Goal: Task Accomplishment & Management: Manage account settings

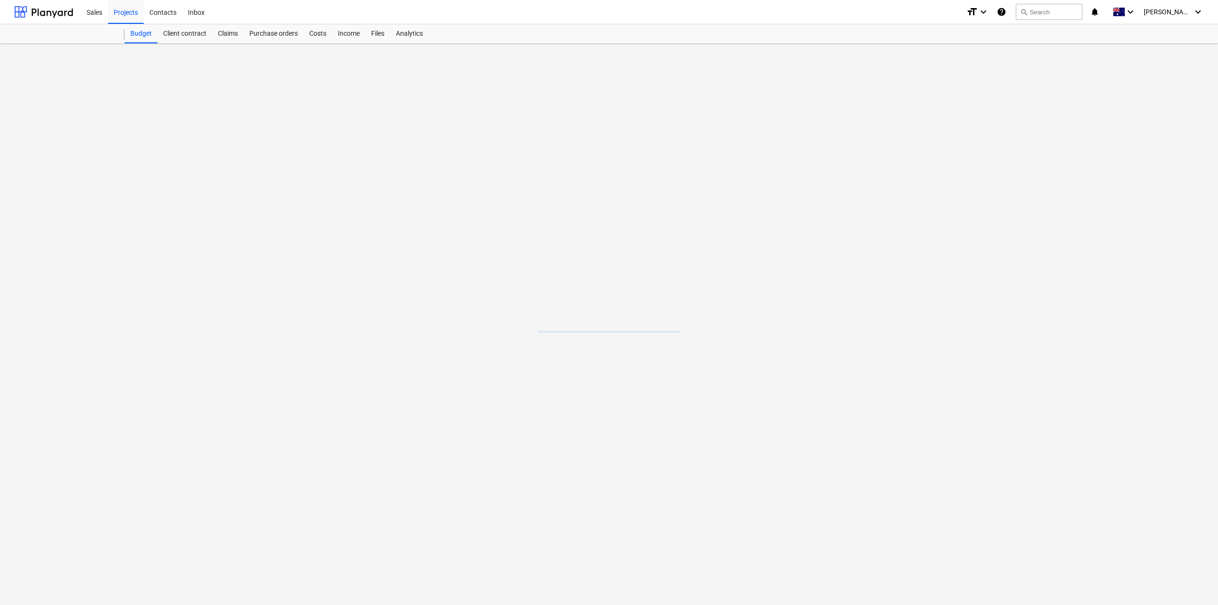
click at [570, 333] on main at bounding box center [609, 324] width 1218 height 561
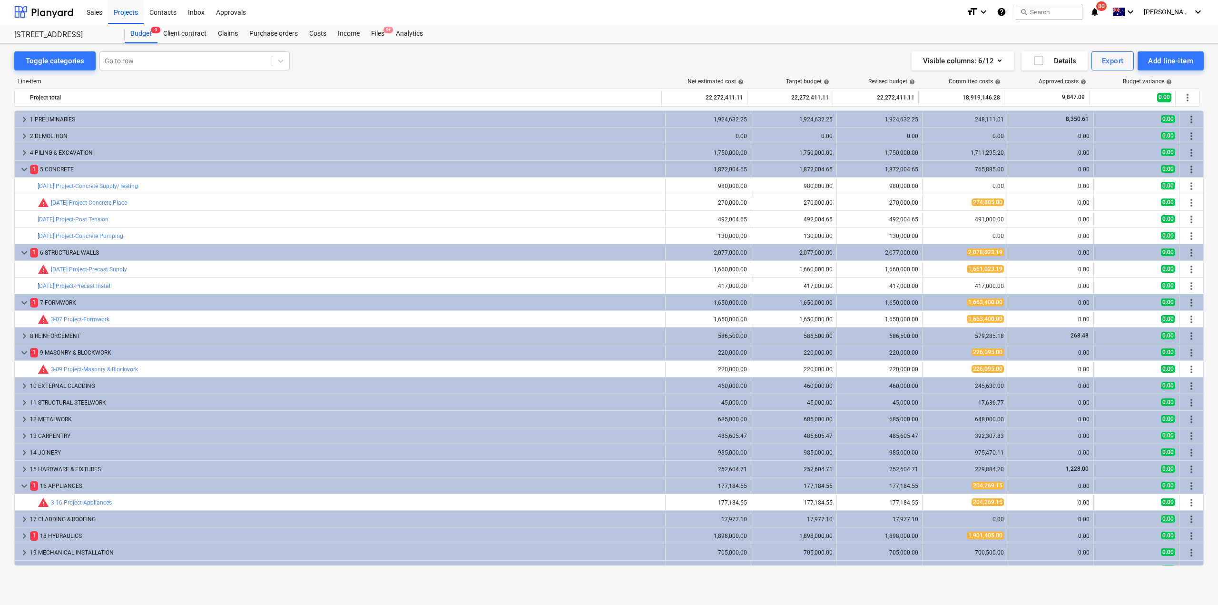
click at [1100, 14] on icon "notifications" at bounding box center [1095, 11] width 10 height 11
click at [626, 64] on div "Visible columns : 6/12 Details Export Add line-item" at bounding box center [902, 60] width 601 height 19
click at [289, 33] on div "Purchase orders" at bounding box center [274, 33] width 60 height 19
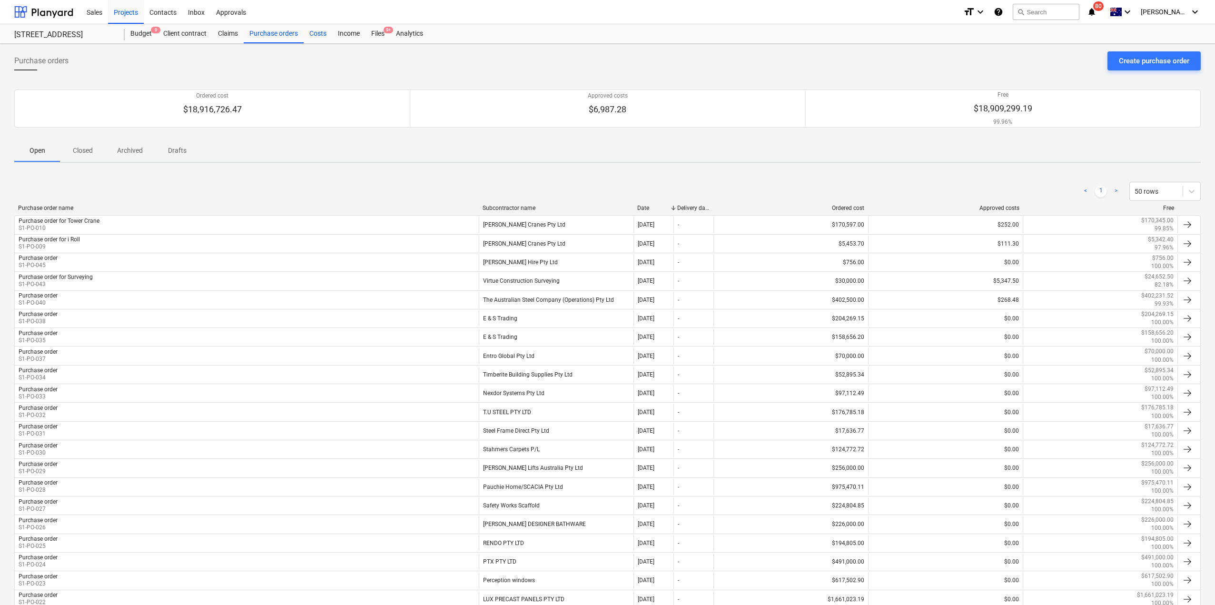
click at [315, 28] on div "Costs" at bounding box center [318, 33] width 29 height 19
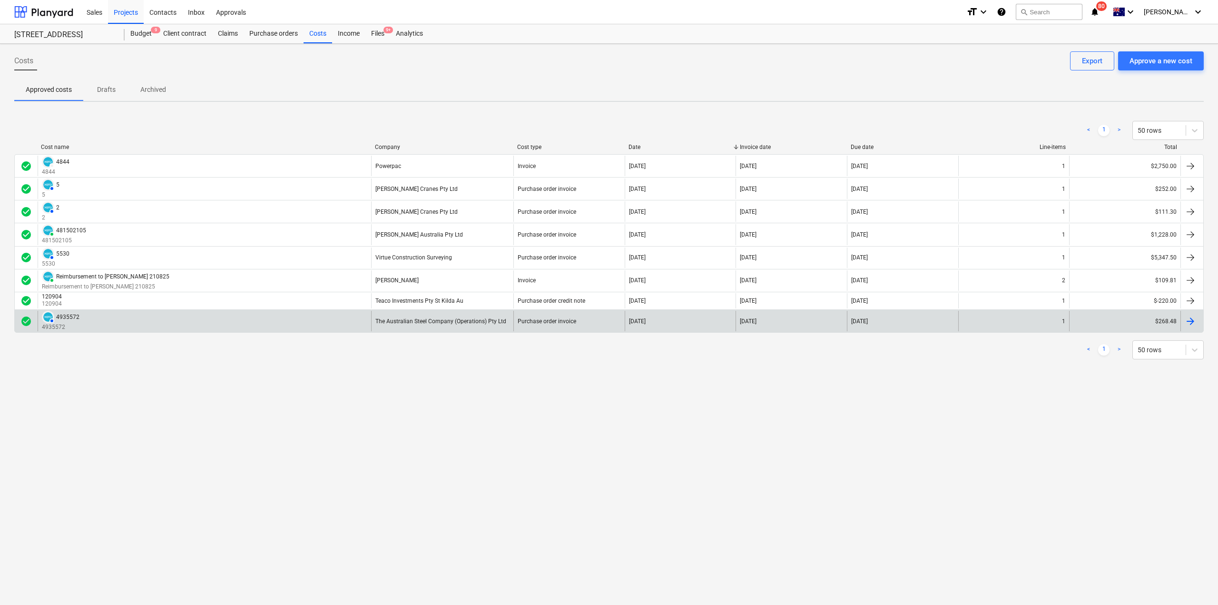
click at [303, 319] on div "AUTHORISED 4935572 4935572" at bounding box center [205, 321] width 334 height 20
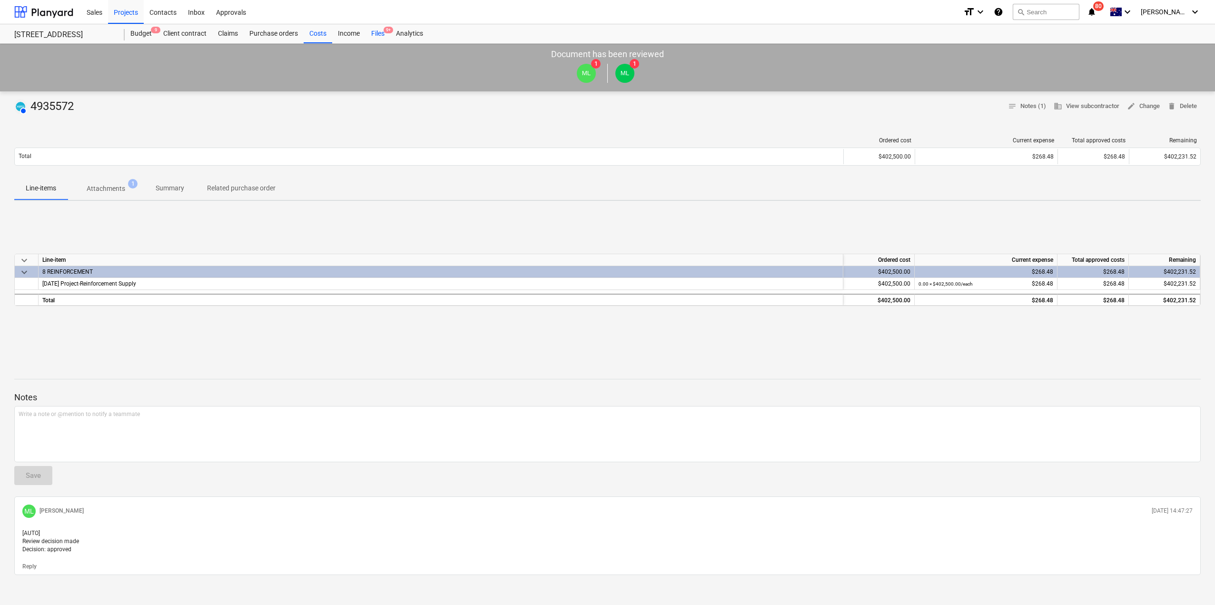
click at [377, 35] on div "Files 9+" at bounding box center [377, 33] width 25 height 19
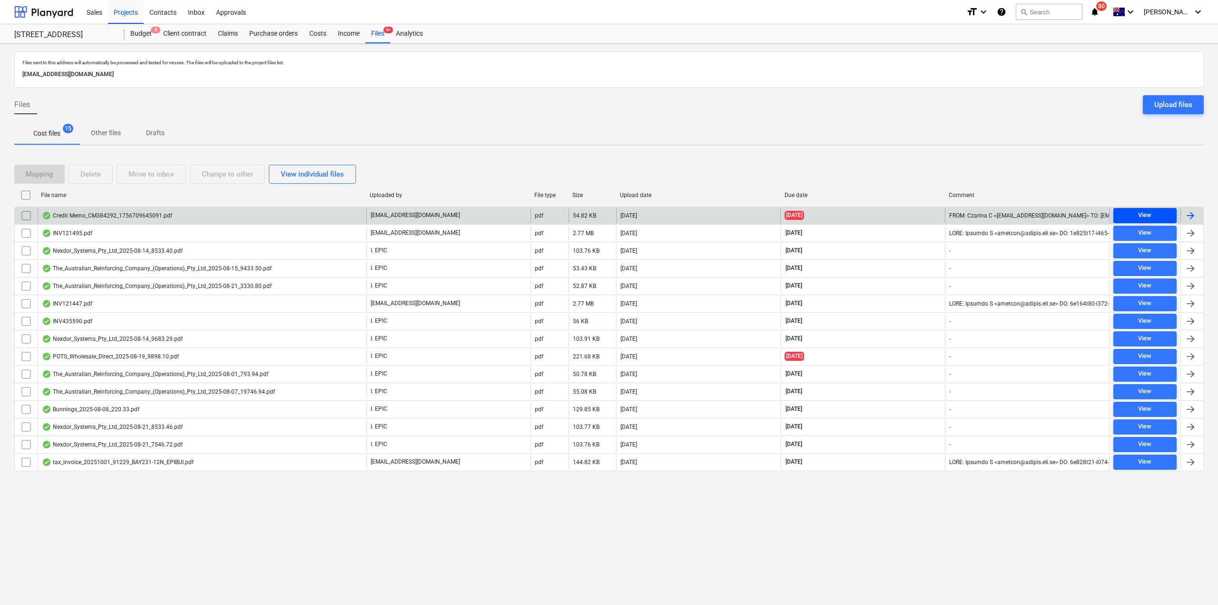
click at [1152, 219] on div "View" at bounding box center [1144, 215] width 13 height 11
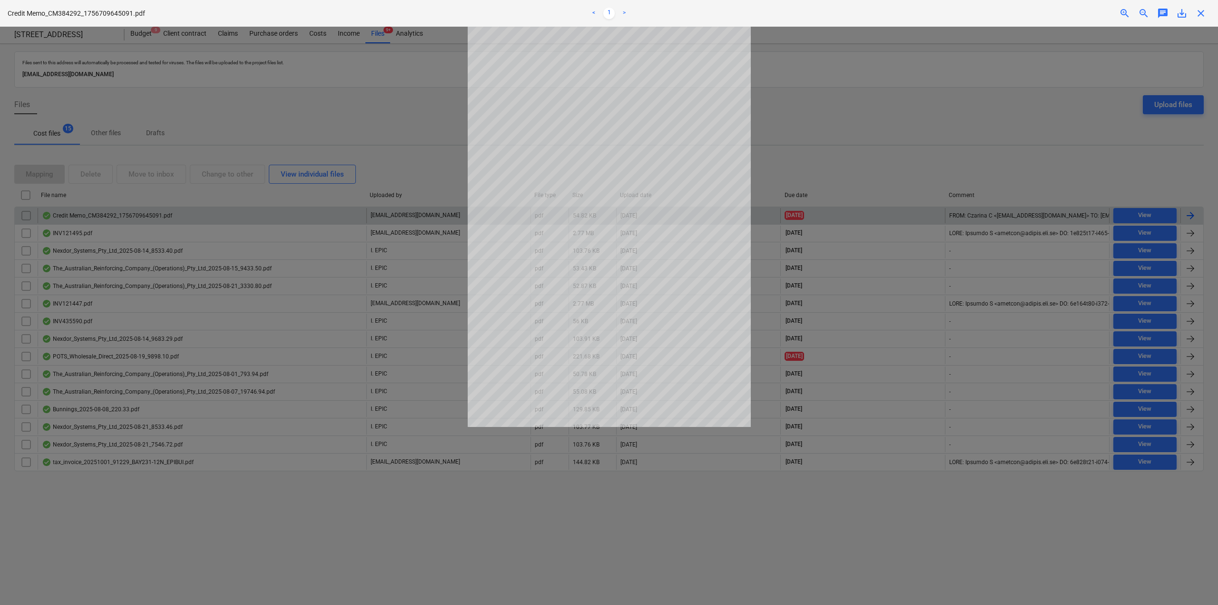
click at [800, 112] on div at bounding box center [609, 316] width 1218 height 578
click at [235, 244] on div at bounding box center [609, 316] width 1218 height 578
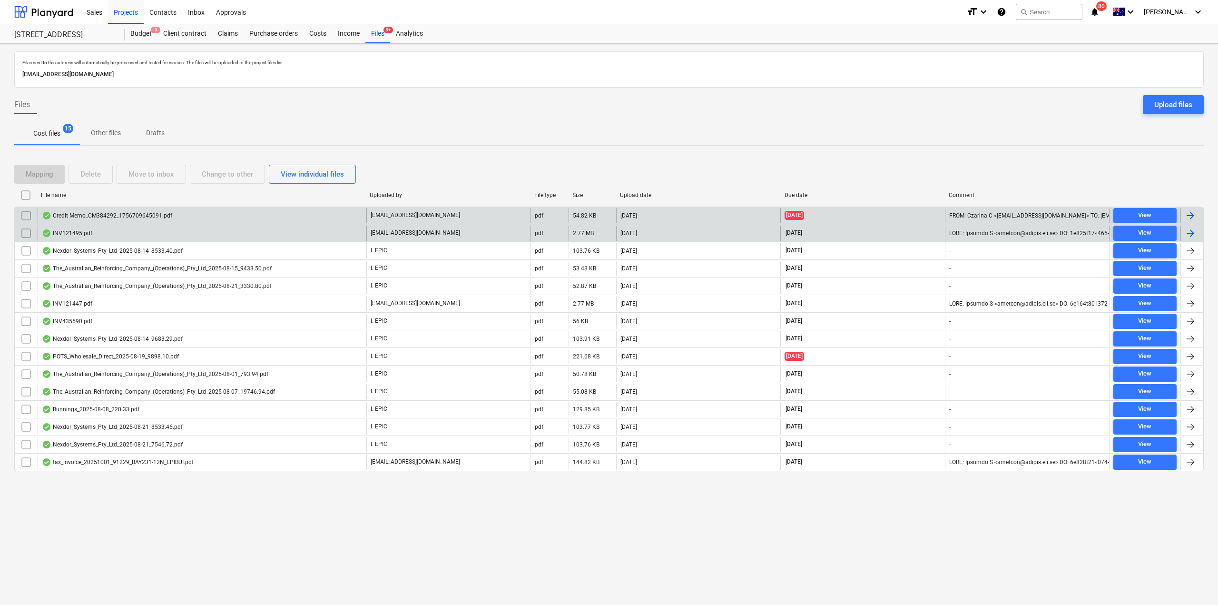
click at [261, 234] on div "INV121495.pdf" at bounding box center [202, 233] width 329 height 15
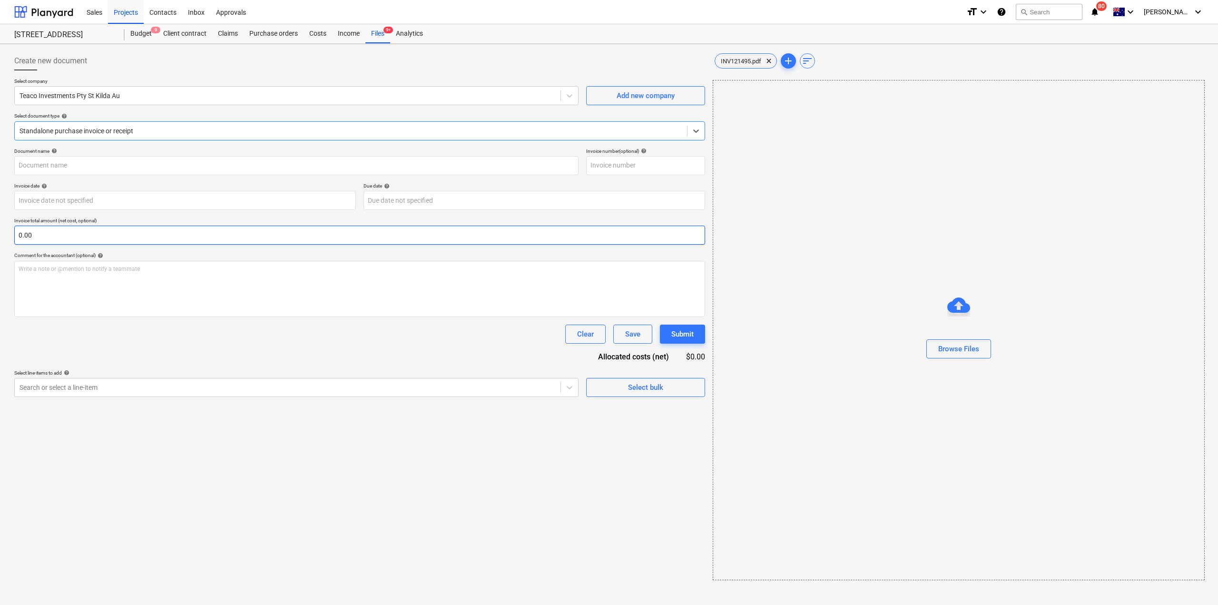
type input "121495"
type input "[DATE]"
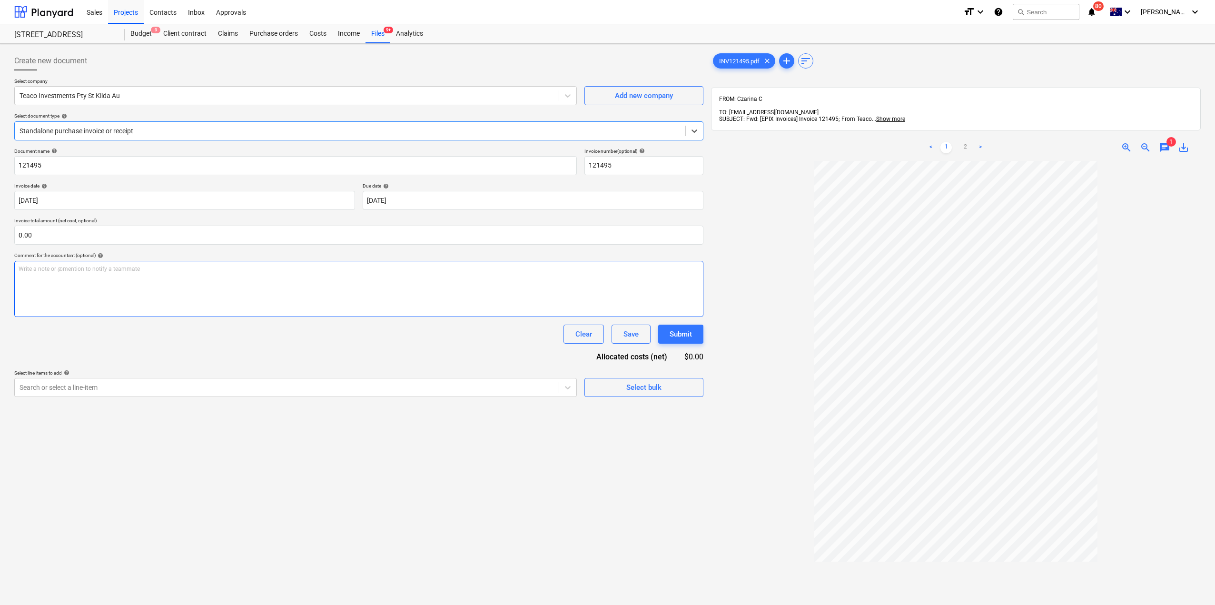
click at [347, 286] on div "Write a note or @mention to notify a teammate [PERSON_NAME]" at bounding box center [358, 289] width 689 height 56
click at [794, 109] on span "TO: [EMAIL_ADDRESS][DOMAIN_NAME]" at bounding box center [768, 112] width 99 height 7
click at [1167, 137] on span "1" at bounding box center [1171, 142] width 10 height 10
click at [1164, 142] on span "chat" at bounding box center [1164, 147] width 11 height 11
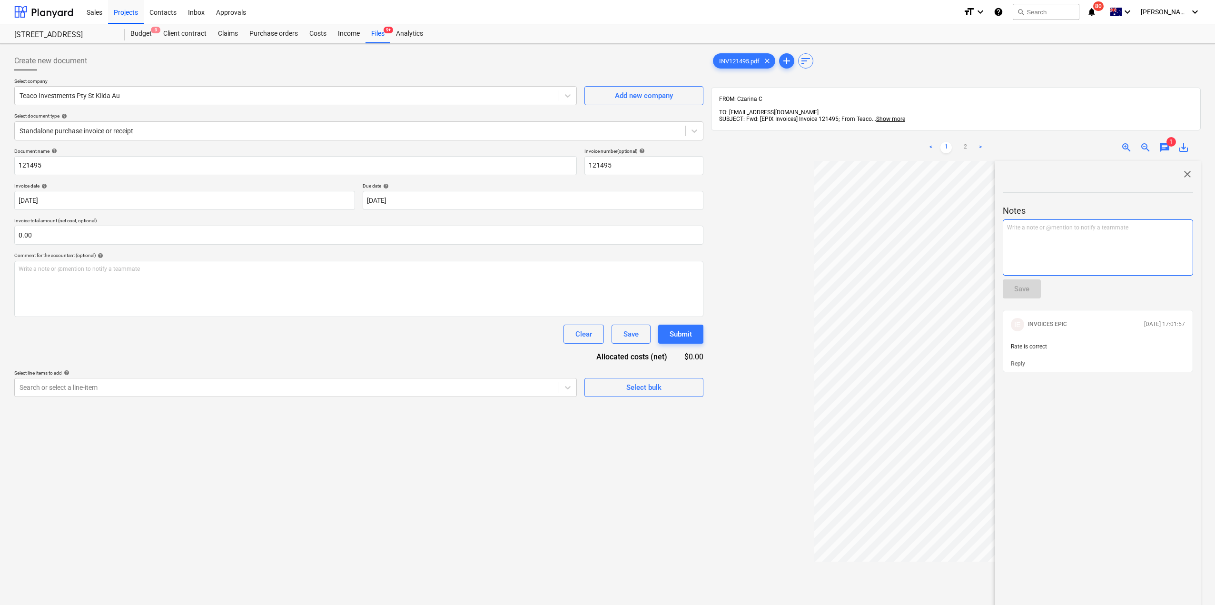
click at [1085, 246] on div "Write a note or @mention to notify a teammate [PERSON_NAME]" at bounding box center [1098, 247] width 190 height 56
click at [1186, 168] on span "close" at bounding box center [1187, 173] width 11 height 11
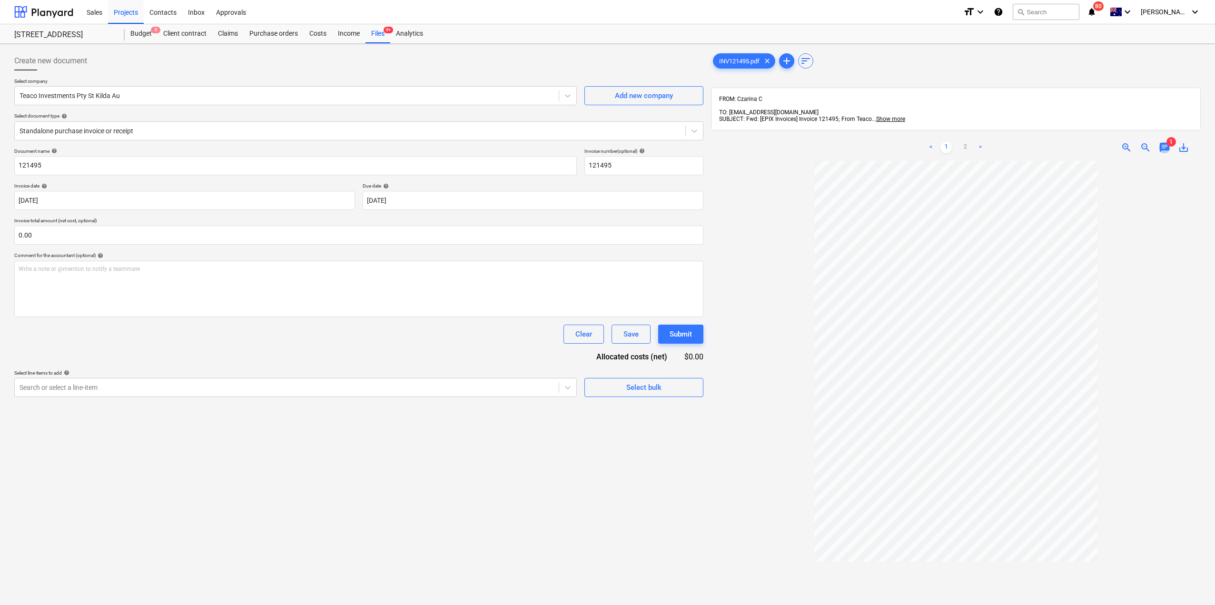
click at [1167, 142] on span "chat" at bounding box center [1164, 147] width 11 height 11
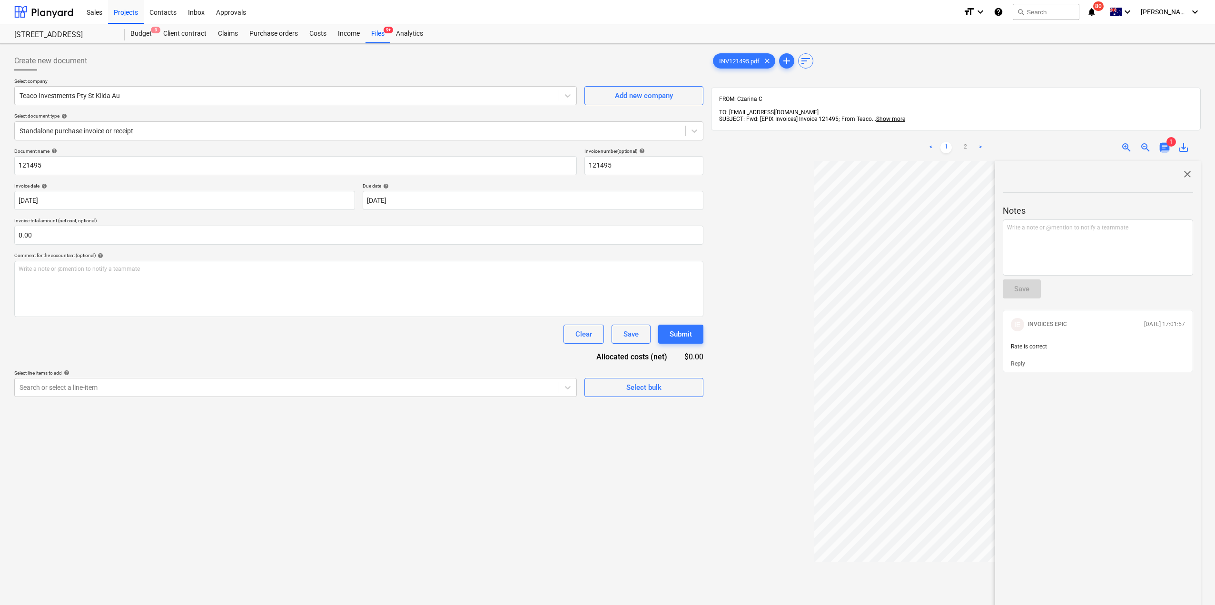
click at [1167, 142] on span "chat" at bounding box center [1164, 147] width 11 height 11
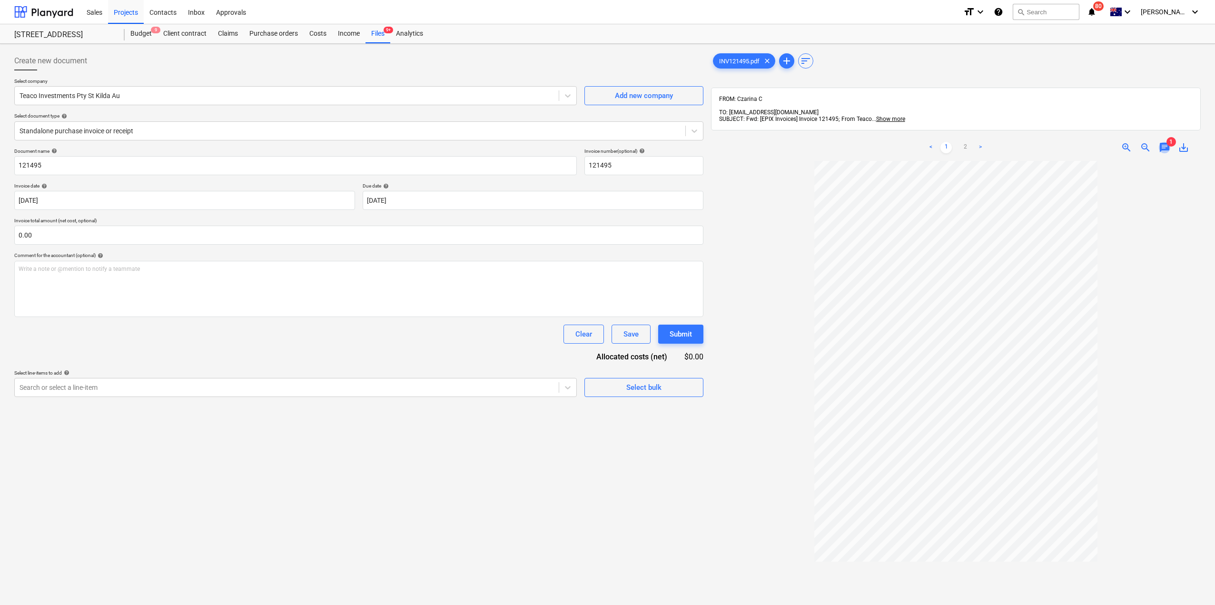
click at [1165, 143] on span "chat" at bounding box center [1164, 147] width 11 height 11
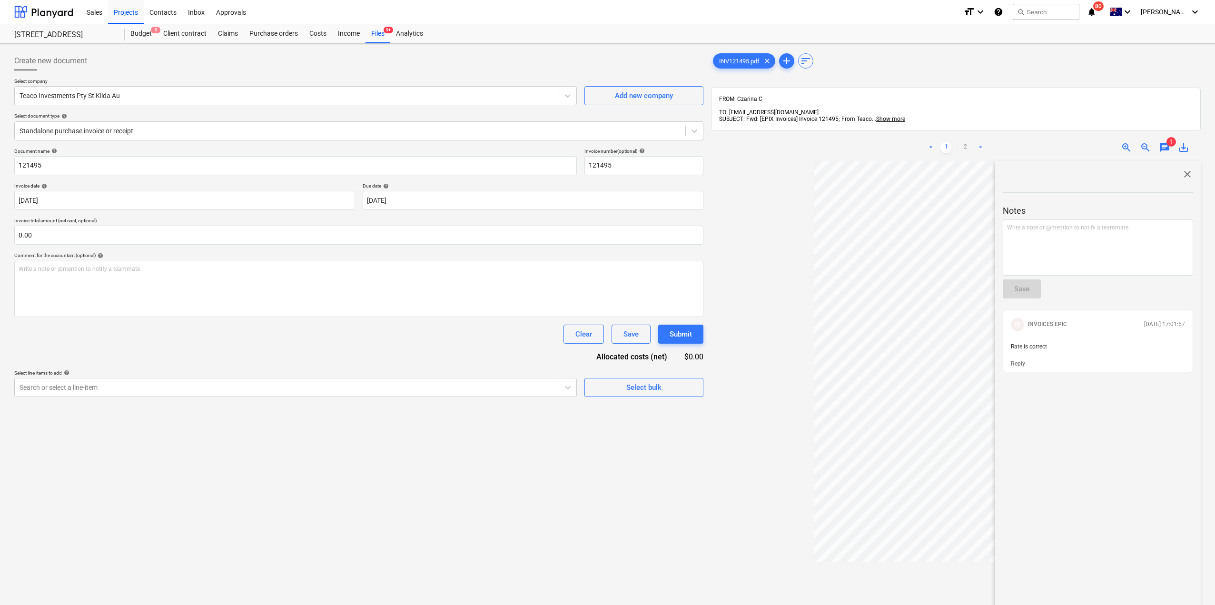
click at [1165, 143] on span "chat" at bounding box center [1164, 147] width 11 height 11
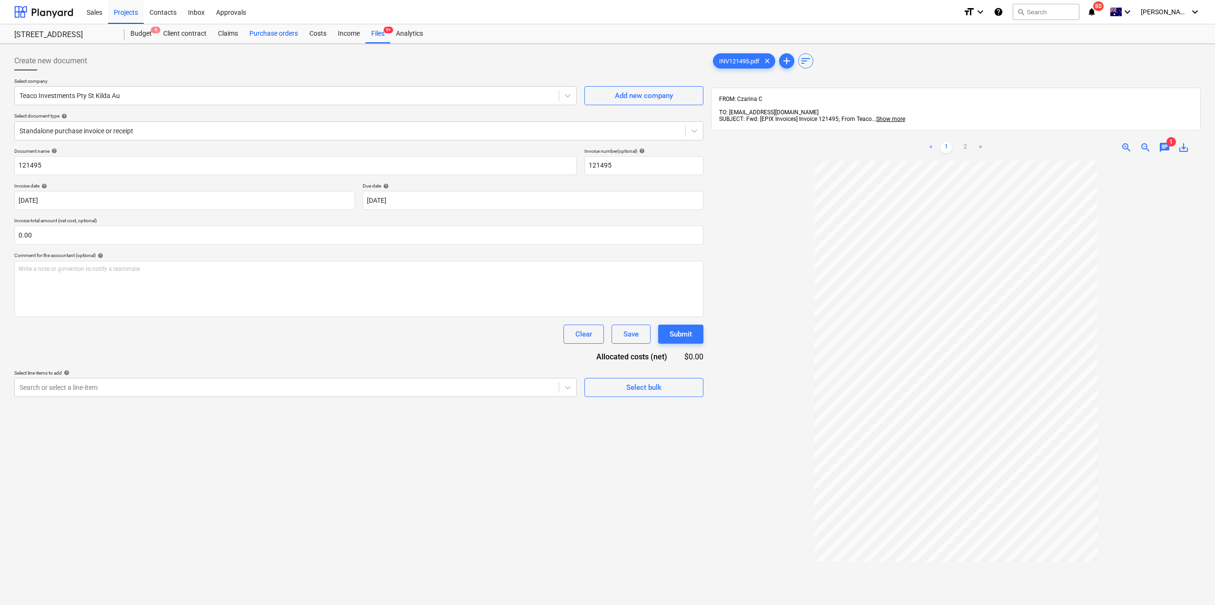
click at [264, 35] on div "Purchase orders" at bounding box center [274, 33] width 60 height 19
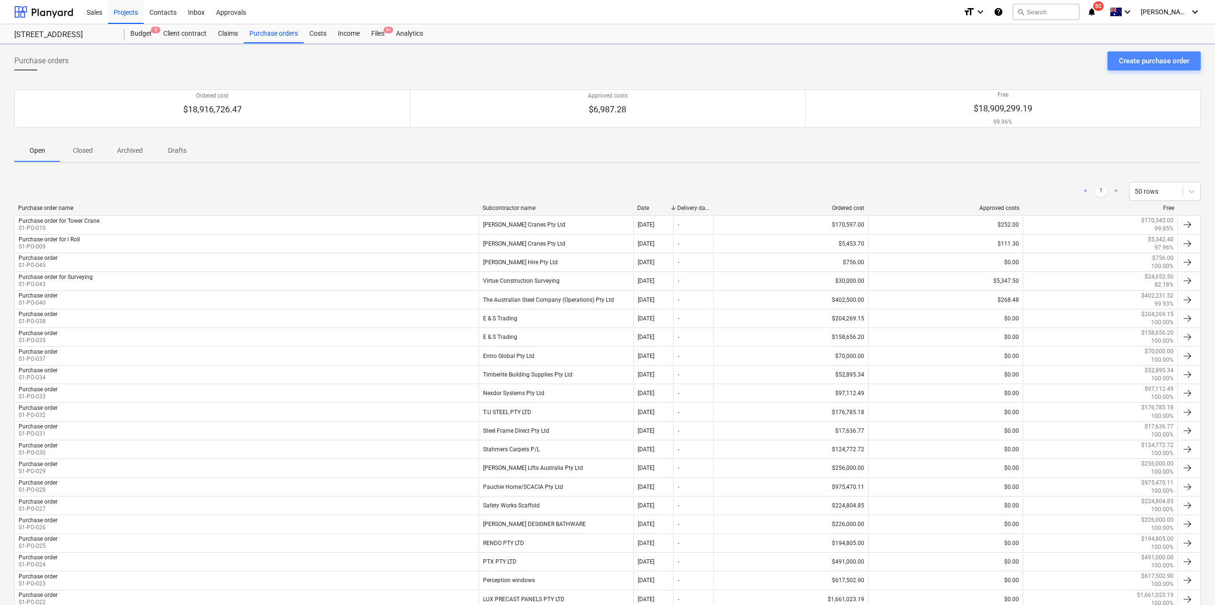
click at [1184, 62] on div "Create purchase order" at bounding box center [1154, 61] width 70 height 12
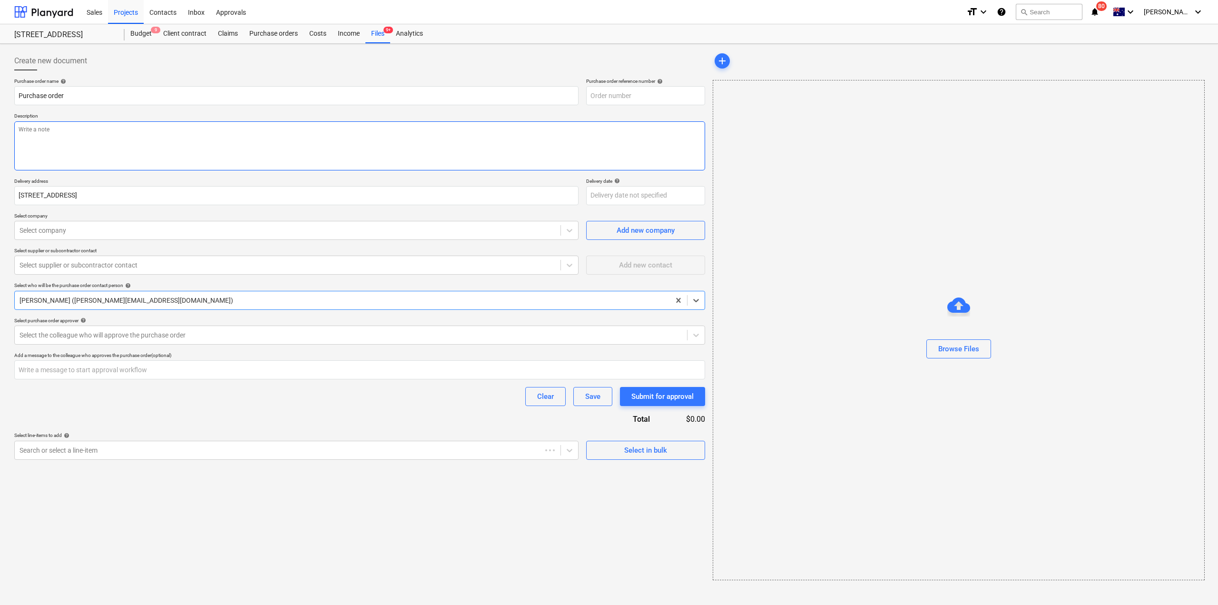
type textarea "x"
type input "S1-PO-048"
click at [453, 141] on textarea at bounding box center [359, 145] width 691 height 49
type textarea "x"
click at [82, 238] on div "Select company" at bounding box center [296, 230] width 564 height 19
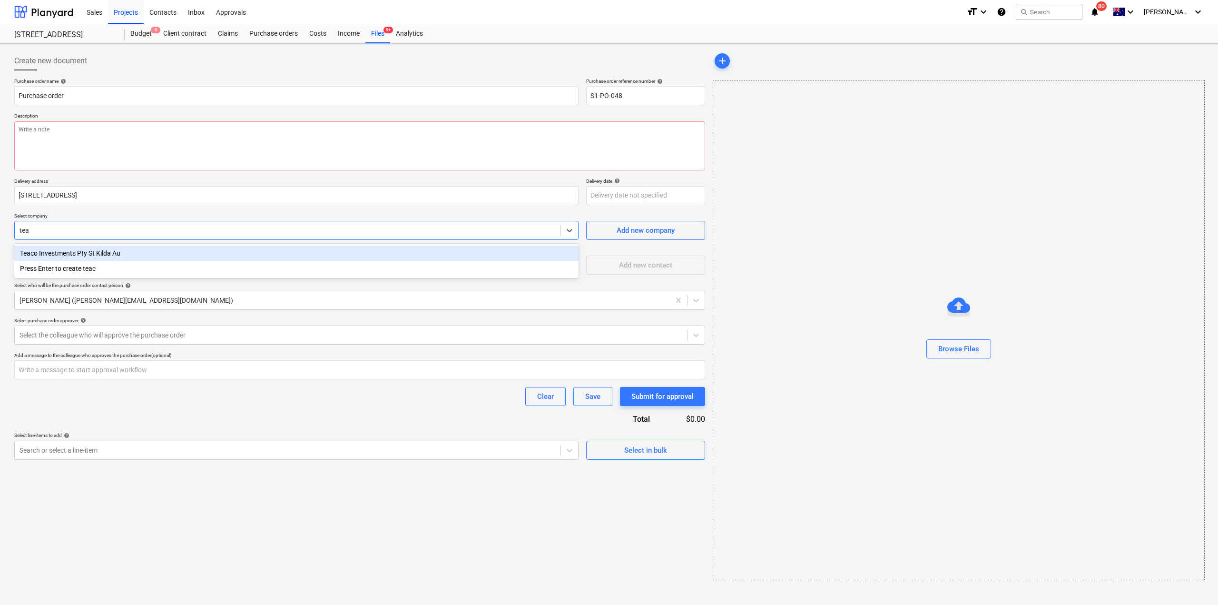
type input "teac"
click at [82, 250] on div "Teaco Investments Pty St Kilda Au" at bounding box center [296, 253] width 564 height 15
type textarea "x"
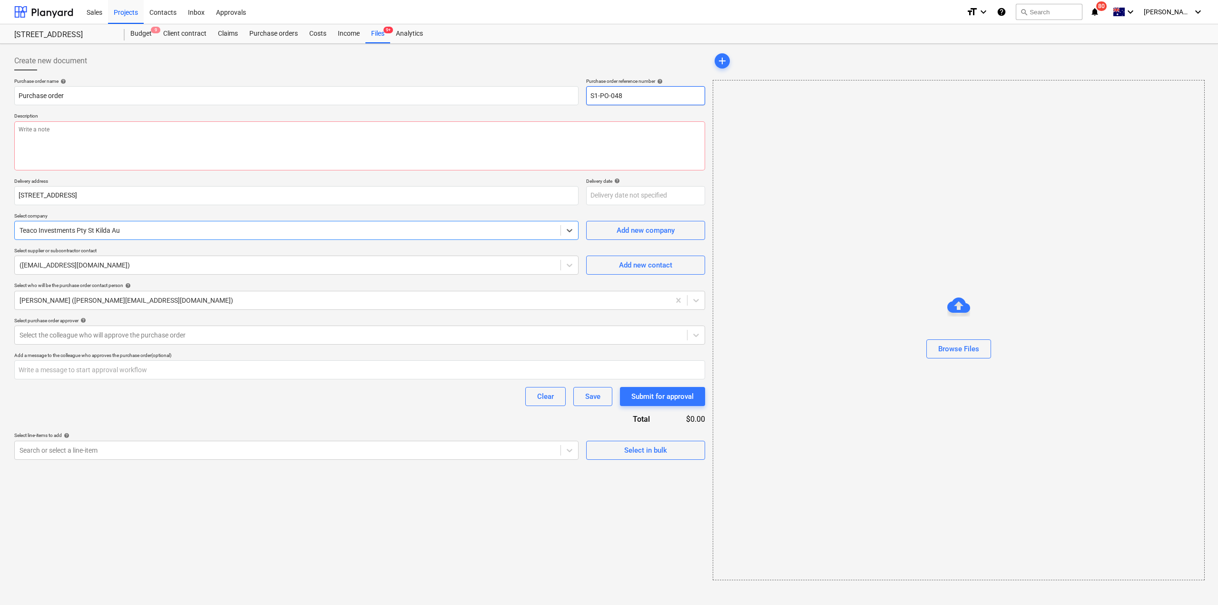
click at [648, 95] on input "S1-PO-048" at bounding box center [645, 95] width 119 height 19
drag, startPoint x: 617, startPoint y: 95, endPoint x: 633, endPoint y: 100, distance: 16.9
click at [633, 100] on input "S1-PO-048" at bounding box center [645, 95] width 119 height 19
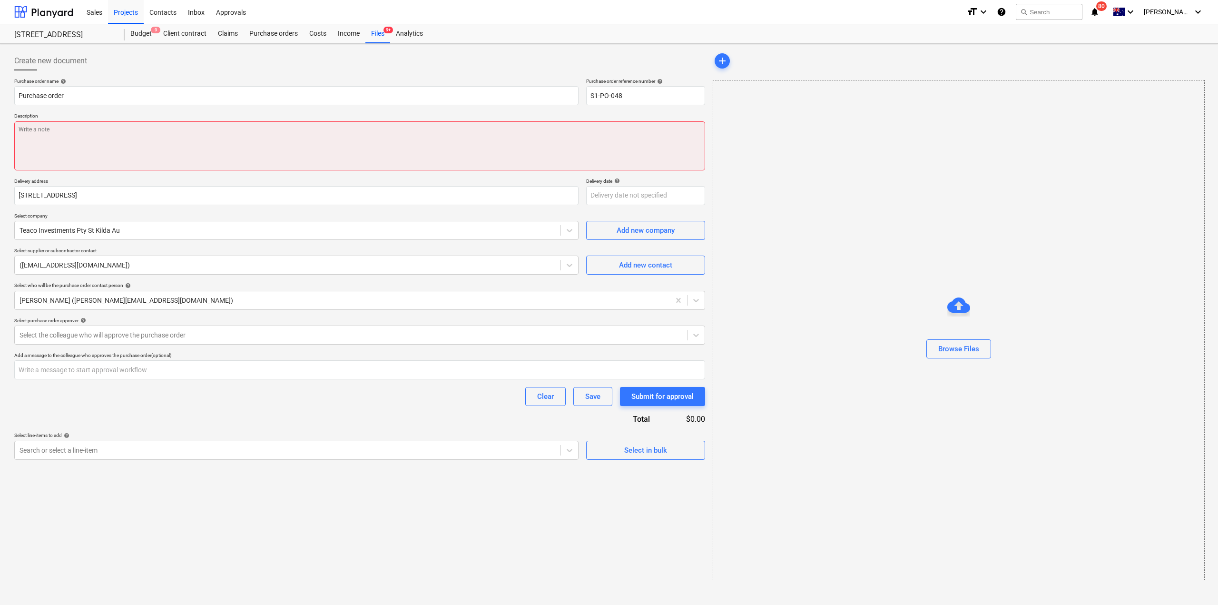
click at [200, 154] on textarea at bounding box center [359, 145] width 691 height 49
type textarea "x"
type textarea "B"
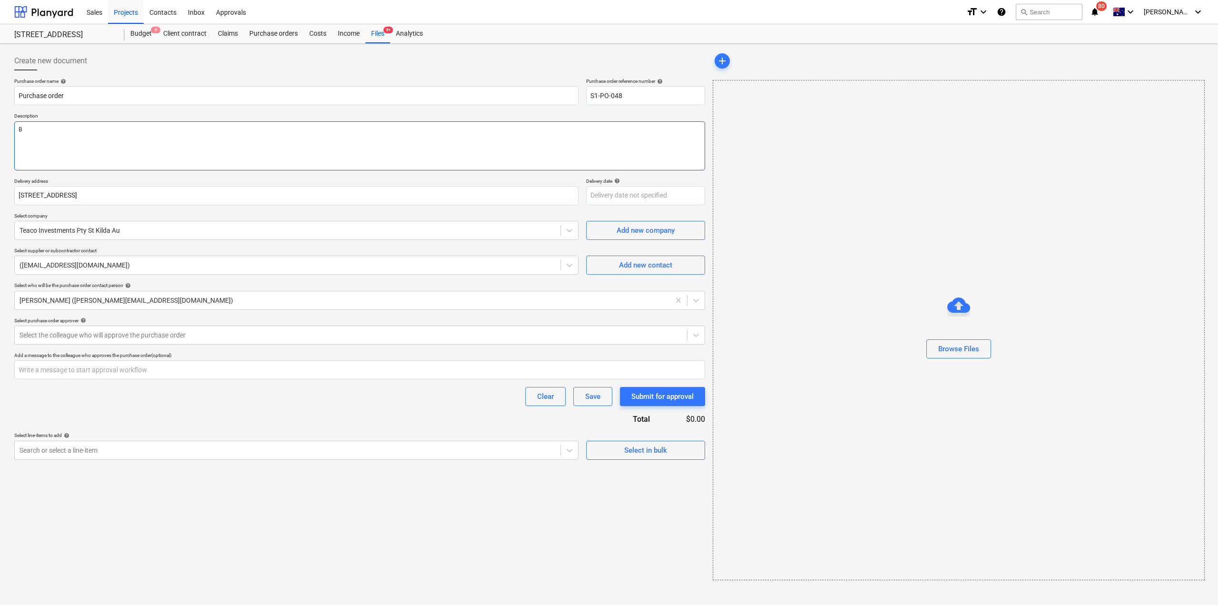
type textarea "x"
type textarea "Bo"
type textarea "x"
type textarea "Boo"
type textarea "x"
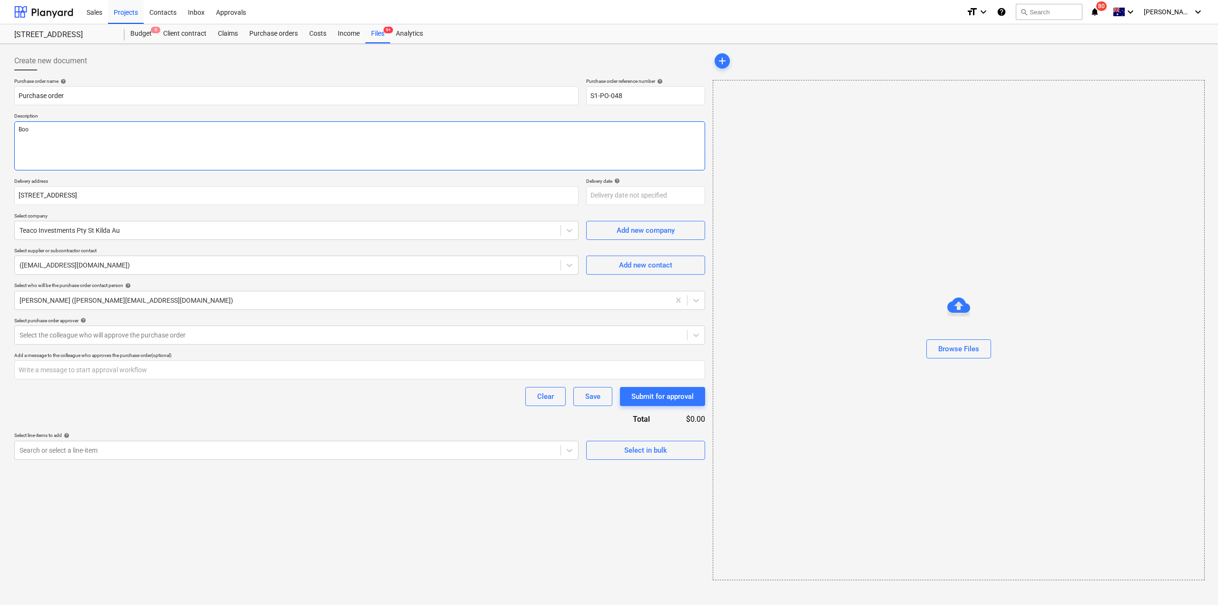
type textarea "Boot"
type textarea "x"
type textarea "Boots"
click at [232, 404] on div "Clear Save Submit for approval" at bounding box center [359, 396] width 691 height 19
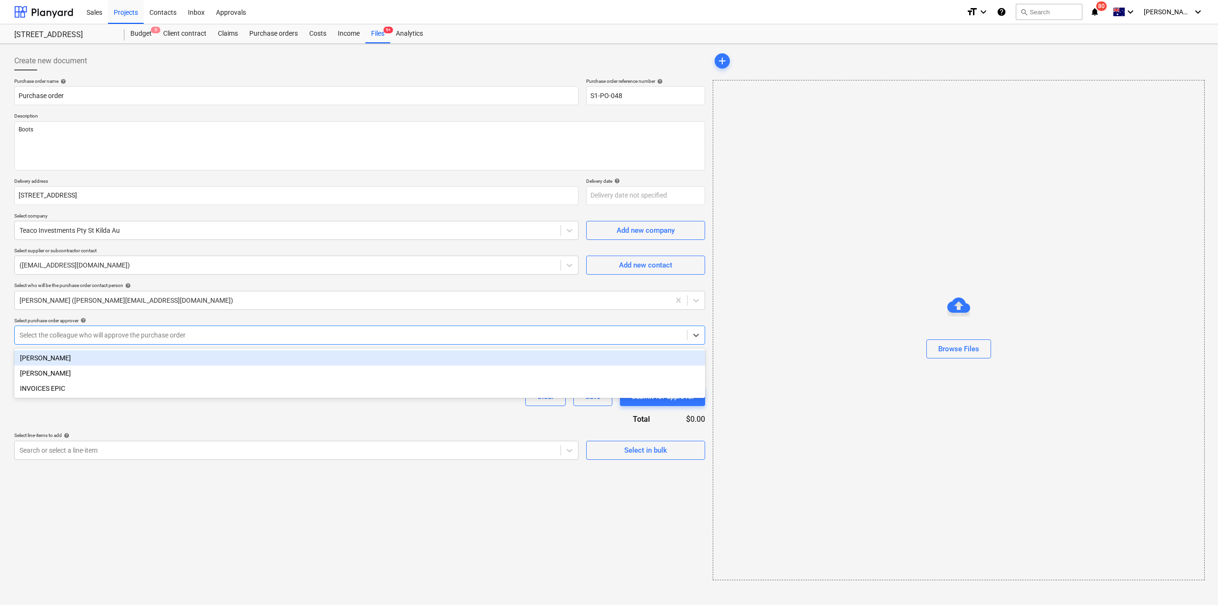
click at [220, 336] on div at bounding box center [351, 335] width 663 height 10
click at [192, 363] on div "[PERSON_NAME]" at bounding box center [359, 357] width 691 height 15
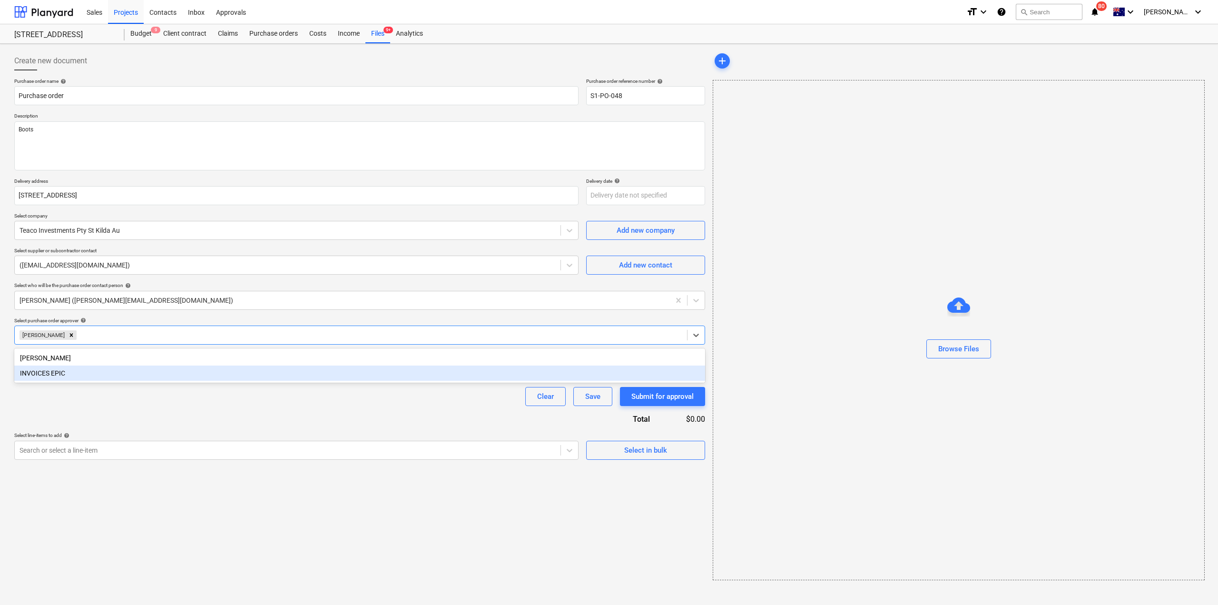
click at [185, 415] on div "Purchase order name help Purchase order Purchase order reference number help S1…" at bounding box center [359, 269] width 691 height 382
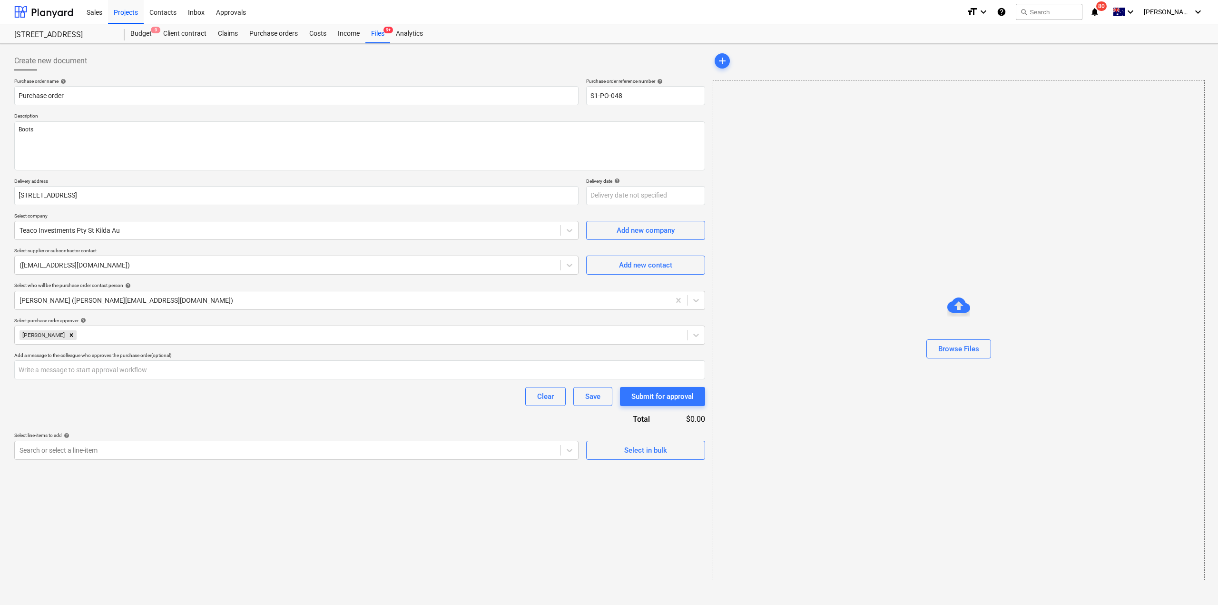
click at [189, 403] on div "Clear Save Submit for approval" at bounding box center [359, 396] width 691 height 19
click at [206, 362] on input "text" at bounding box center [359, 369] width 691 height 19
type textarea "x"
click at [210, 400] on div "Clear Save Submit for approval" at bounding box center [359, 396] width 691 height 19
click at [472, 449] on div at bounding box center [288, 450] width 536 height 10
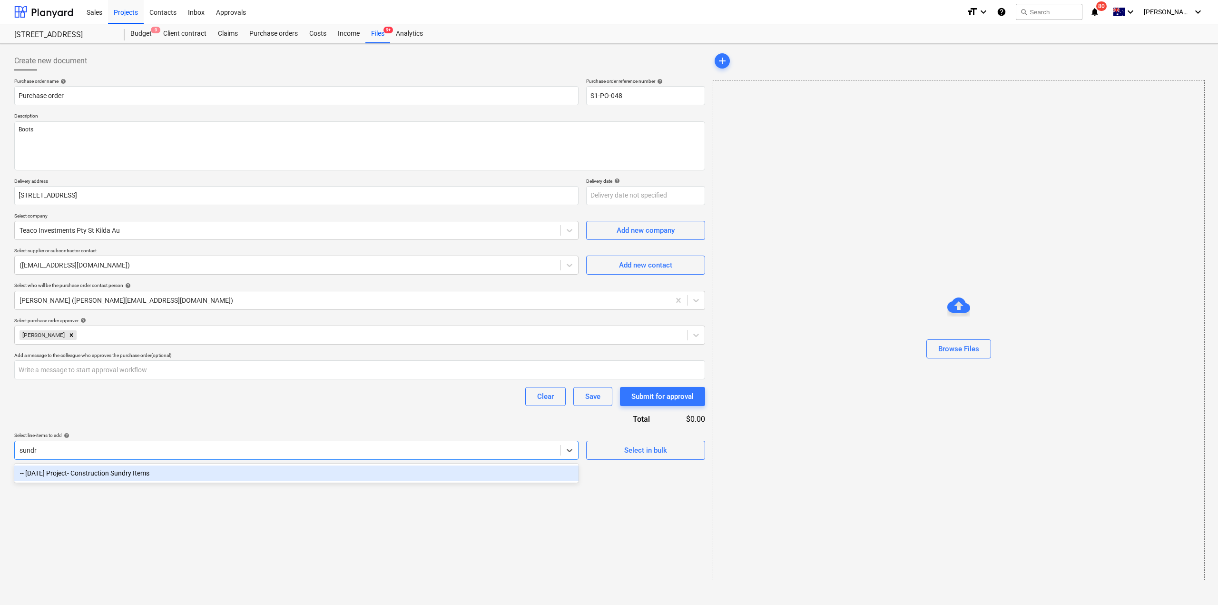
type input "sundry"
click at [443, 479] on div "-- [DATE] Project- Construction Sundry Items" at bounding box center [296, 472] width 564 height 15
type textarea "x"
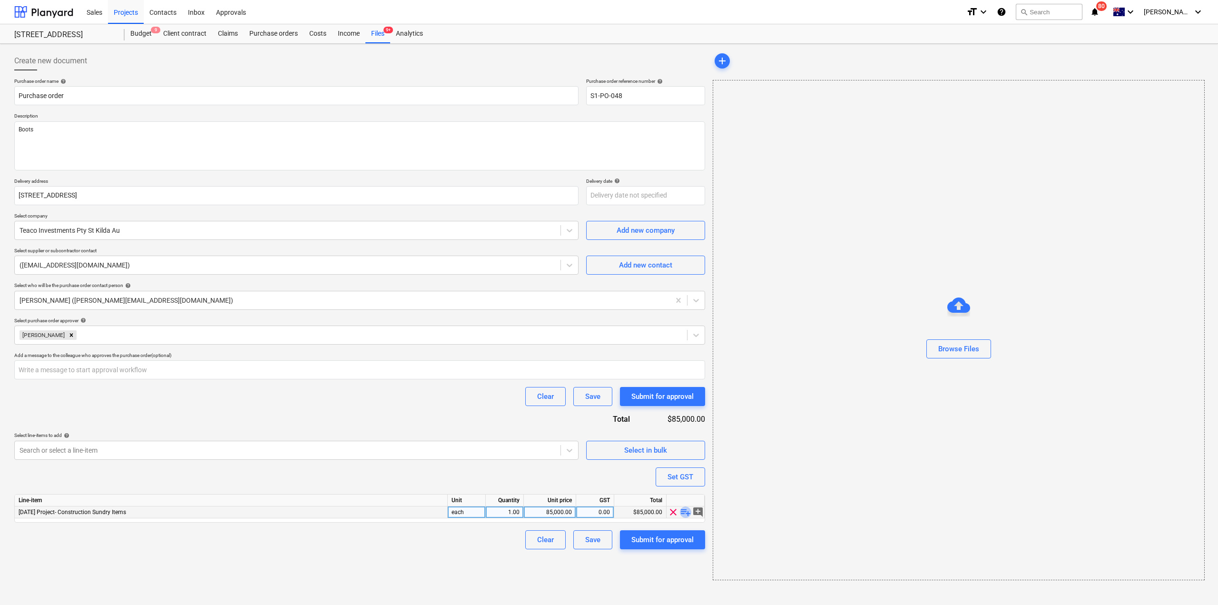
click at [685, 513] on span "playlist_add" at bounding box center [685, 511] width 11 height 11
type textarea "x"
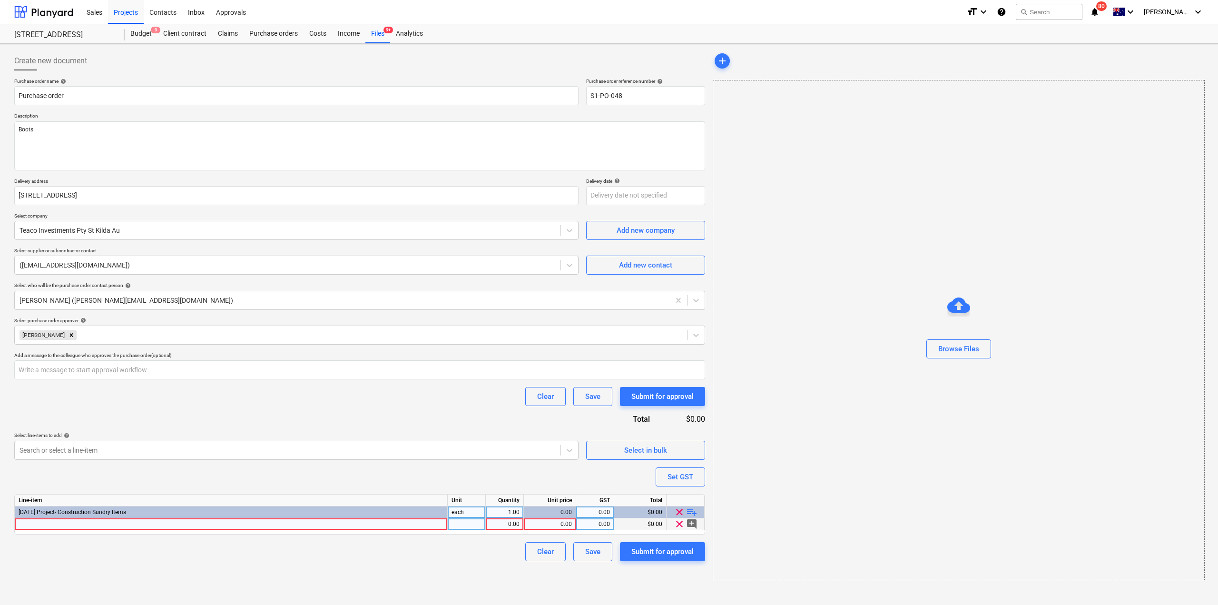
click at [210, 528] on div at bounding box center [231, 524] width 433 height 12
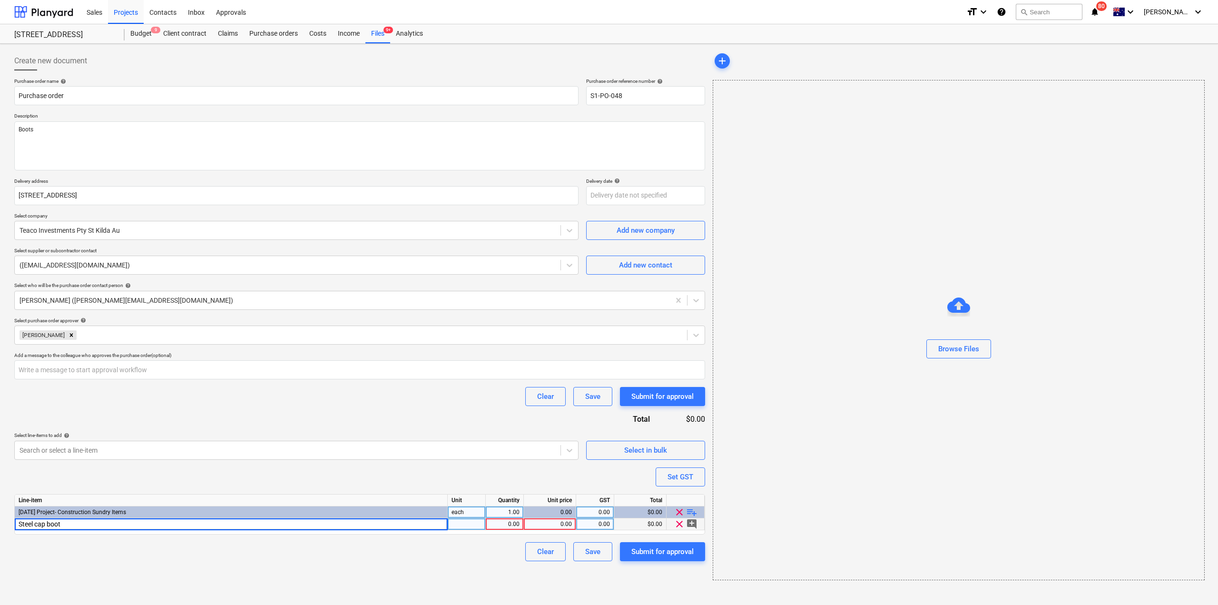
type input "Steel cap boots"
type textarea "x"
click at [566, 529] on div "0.00" at bounding box center [550, 524] width 44 height 12
type input "2202"
type textarea "x"
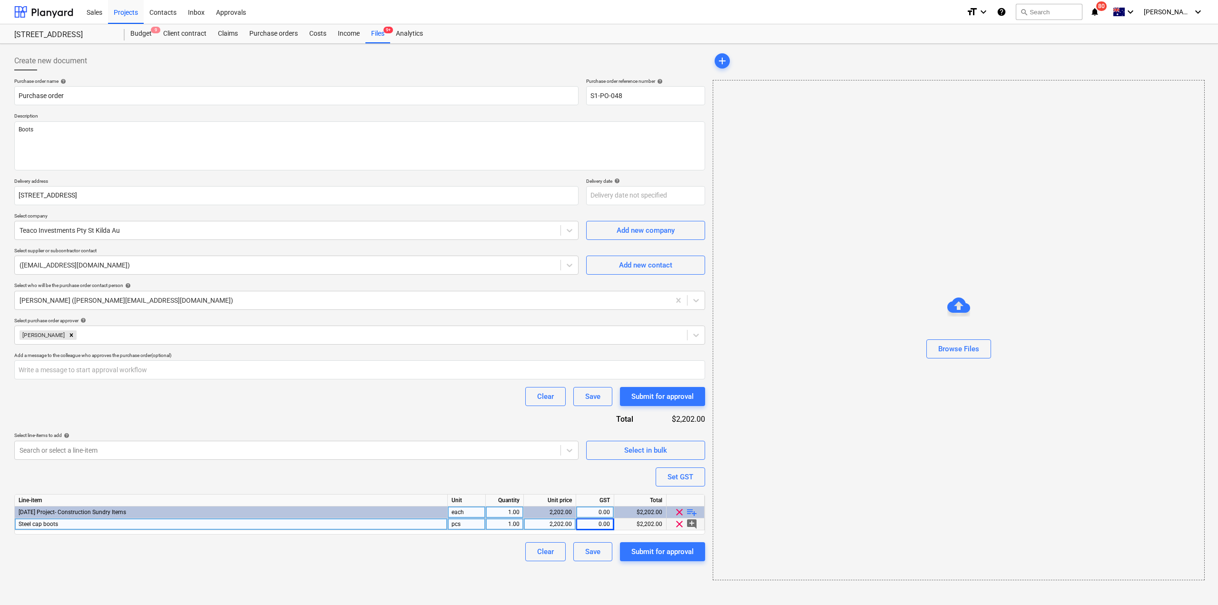
click at [565, 523] on div "2,202.00" at bounding box center [550, 524] width 44 height 12
type input "220"
click at [552, 473] on div "Purchase order name help Purchase order Purchase order reference number help S1…" at bounding box center [359, 319] width 691 height 483
click at [670, 551] on div "Submit for approval" at bounding box center [662, 551] width 62 height 12
type textarea "x"
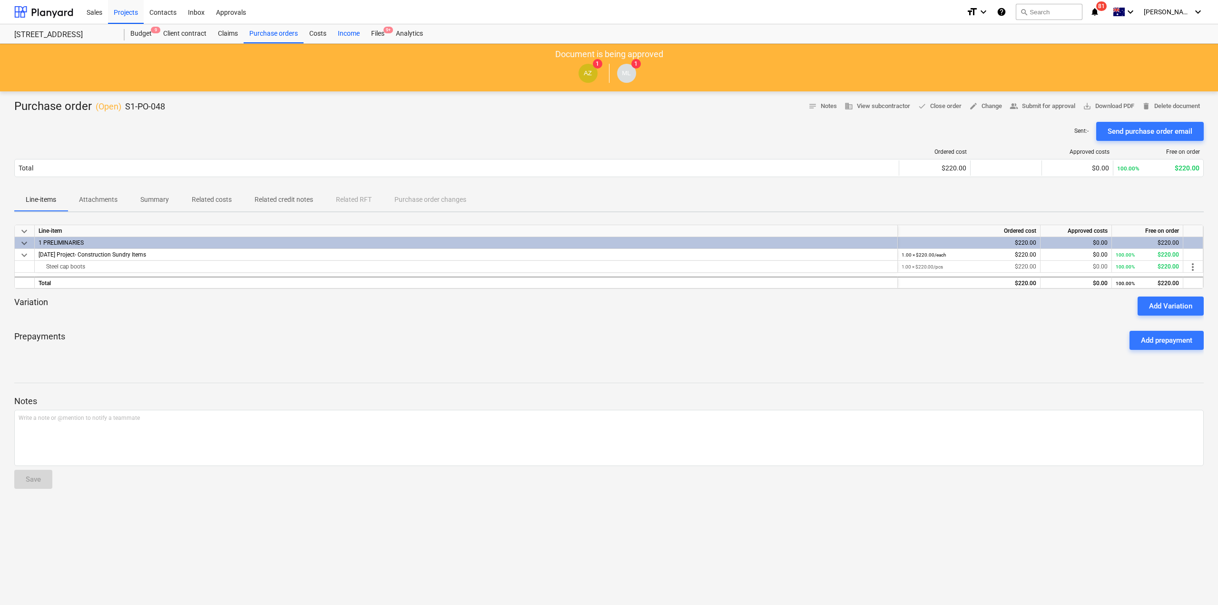
click at [343, 34] on div "Income" at bounding box center [348, 33] width 33 height 19
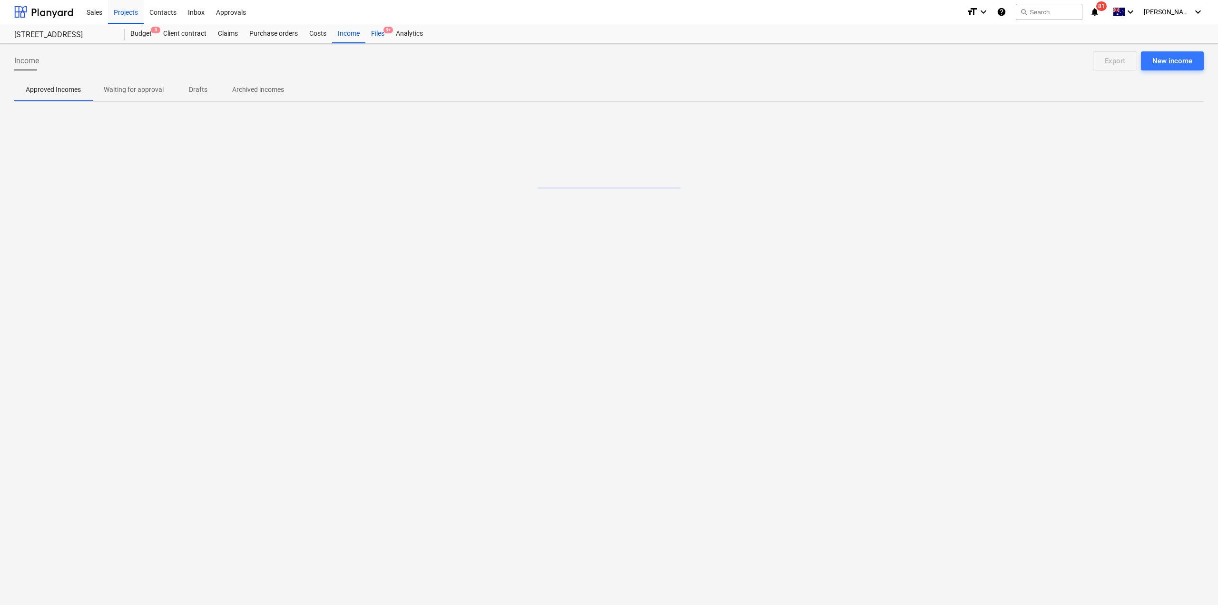
click at [377, 35] on div "Files 9+" at bounding box center [377, 33] width 25 height 19
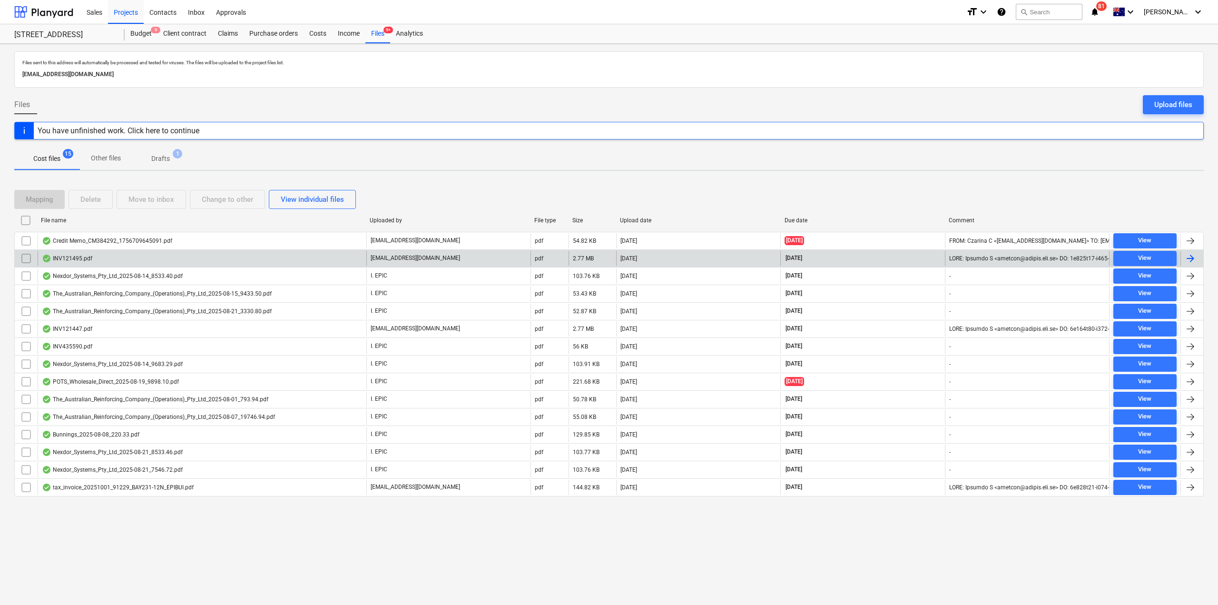
click at [147, 256] on div "INV121495.pdf" at bounding box center [202, 258] width 329 height 15
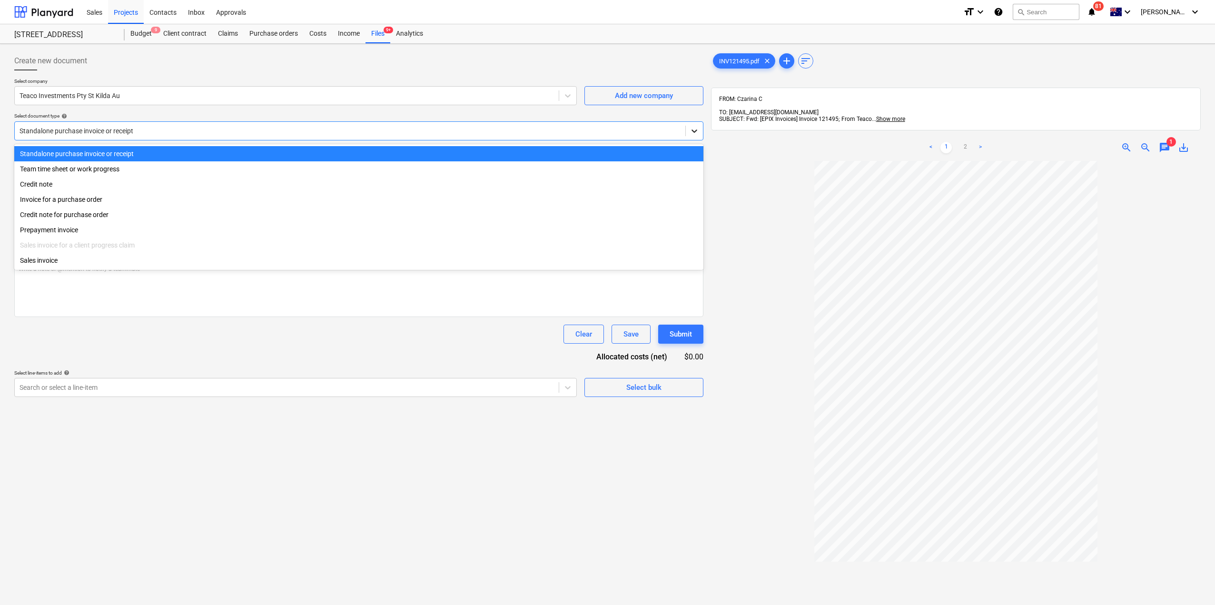
click at [693, 127] on icon at bounding box center [695, 131] width 10 height 10
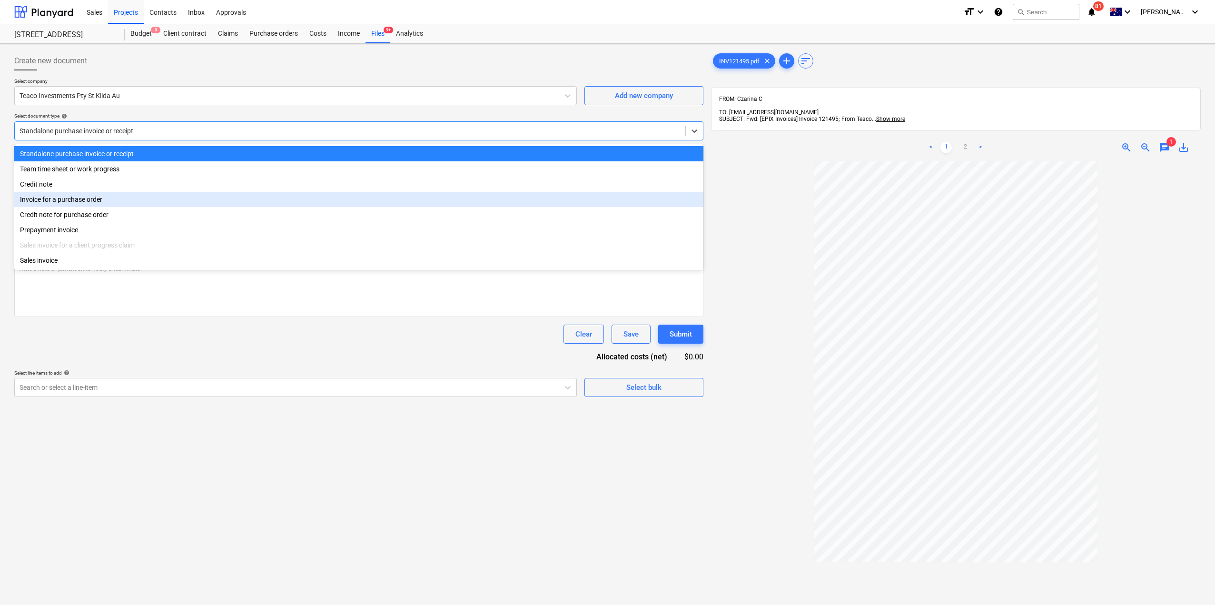
click at [243, 204] on div "Invoice for a purchase order" at bounding box center [358, 199] width 689 height 15
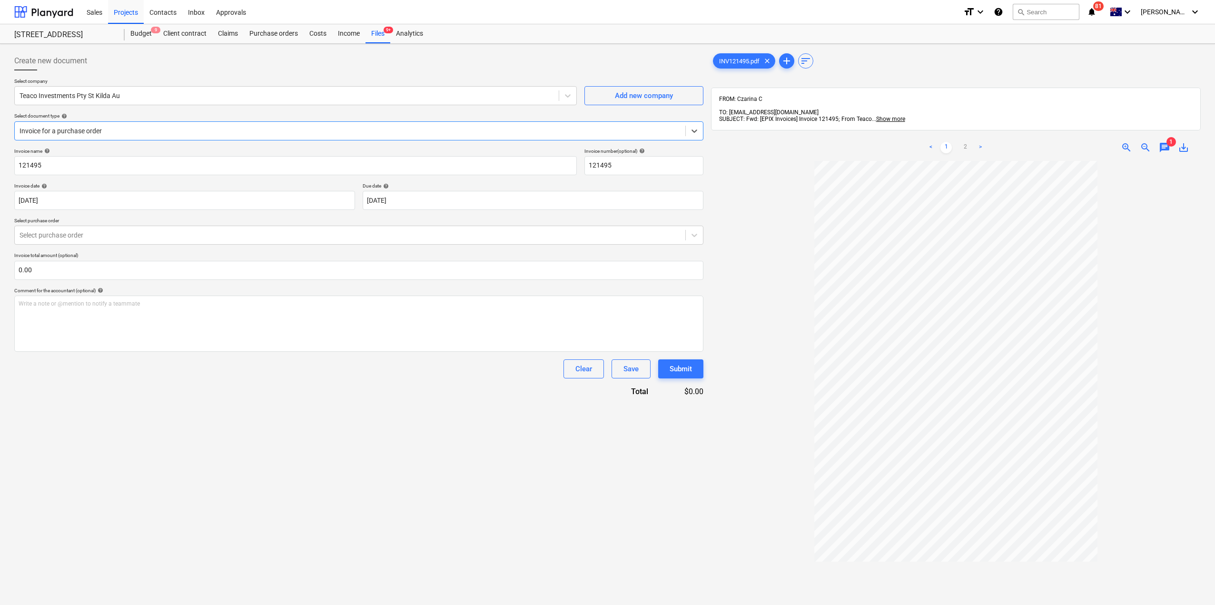
click at [543, 183] on div "Due date help" at bounding box center [533, 186] width 341 height 6
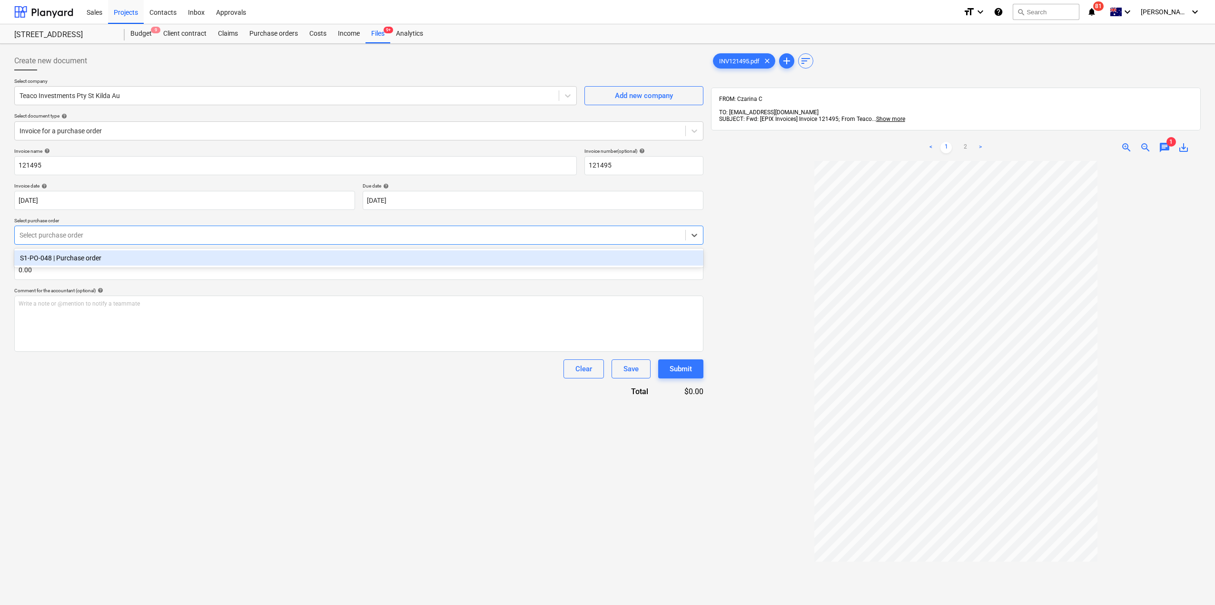
click at [94, 238] on div at bounding box center [350, 235] width 661 height 10
click at [83, 263] on div "S1-PO-048 | Purchase order" at bounding box center [358, 257] width 689 height 15
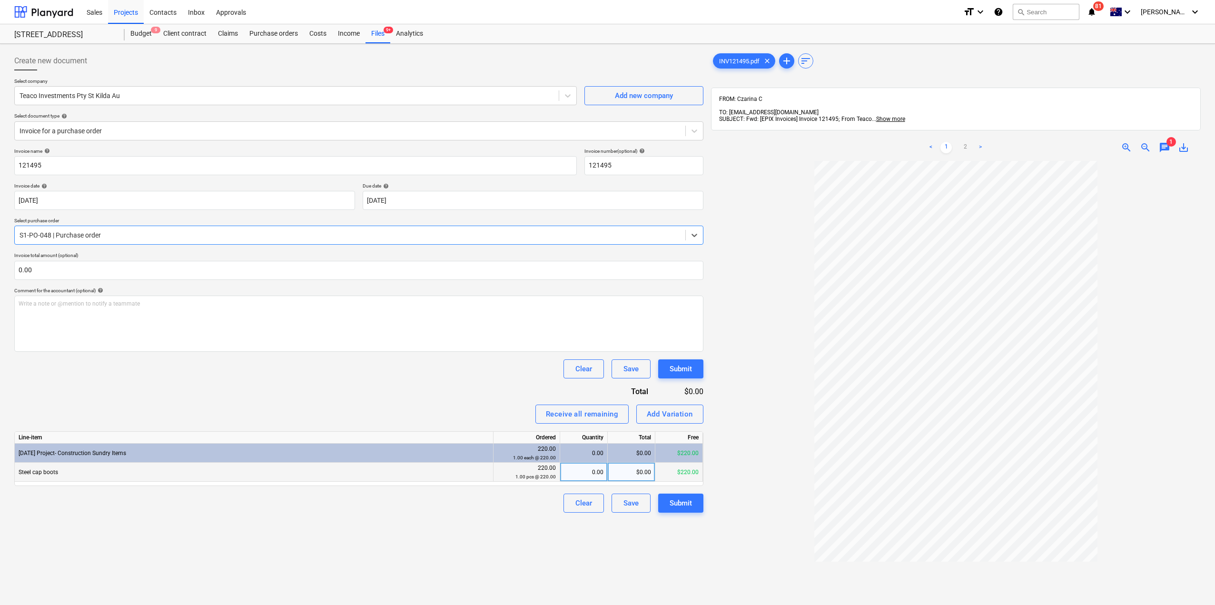
click at [582, 473] on div "0.00" at bounding box center [583, 472] width 39 height 19
type input "1"
click at [650, 556] on div "Create new document Select company Teaco Investments Pty St Kilda Au Add new co…" at bounding box center [358, 395] width 697 height 695
drag, startPoint x: 690, startPoint y: 515, endPoint x: 685, endPoint y: 510, distance: 6.8
click at [689, 515] on div "Create new document Select company Teaco Investments Pty St Kilda Au Add new co…" at bounding box center [358, 395] width 697 height 695
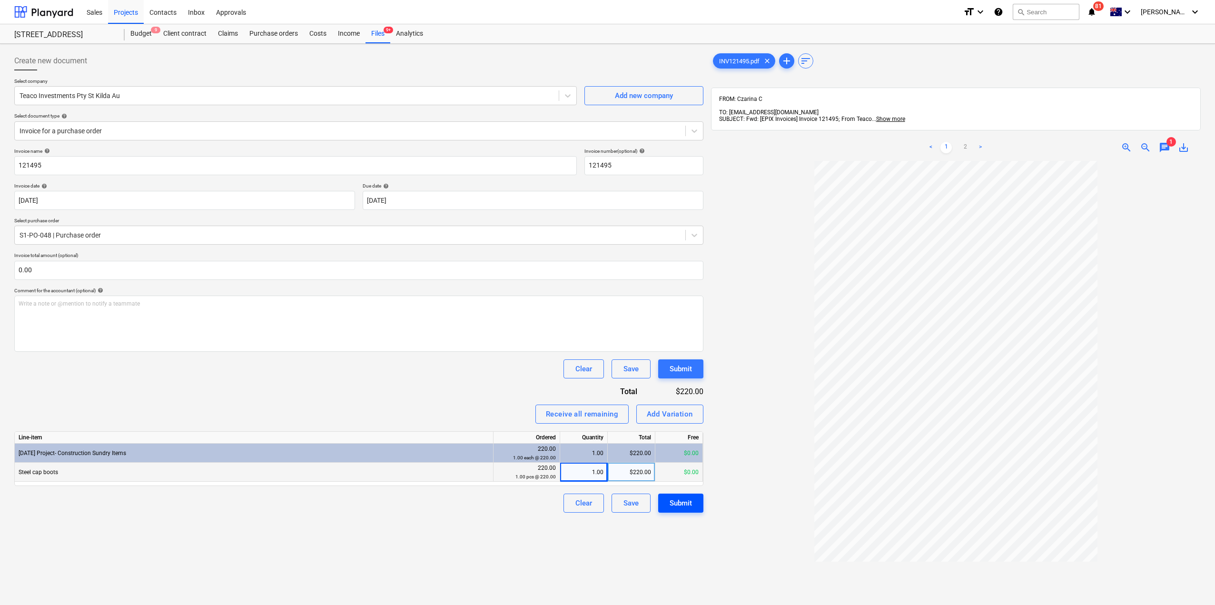
click at [681, 504] on div "Submit" at bounding box center [681, 503] width 22 height 12
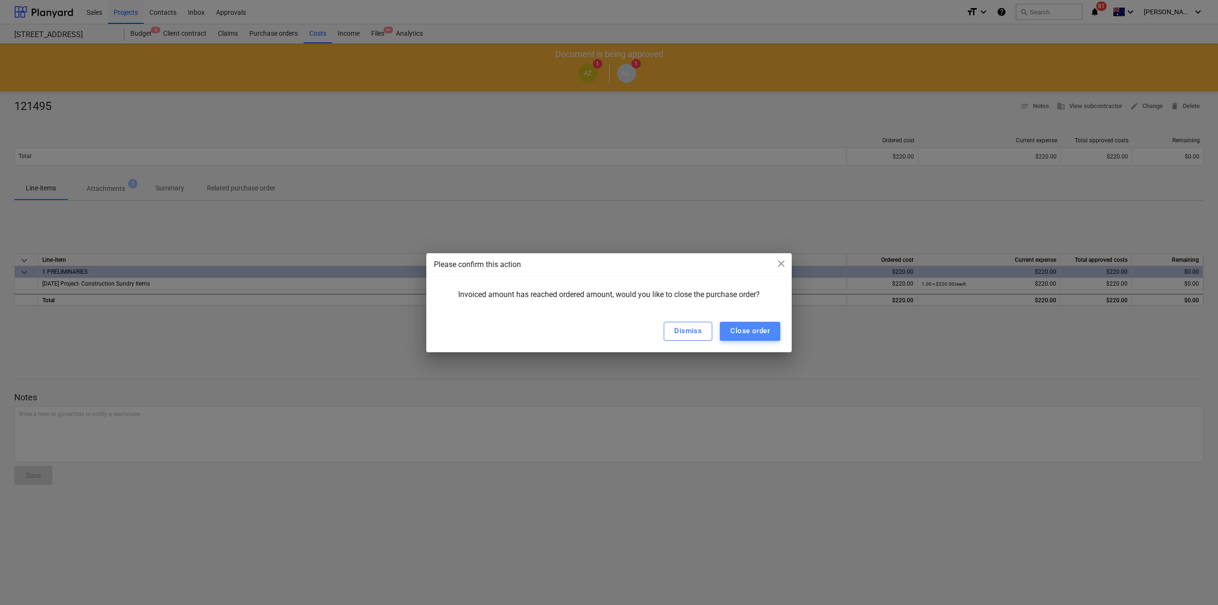
click at [753, 336] on div "Close order" at bounding box center [749, 331] width 39 height 12
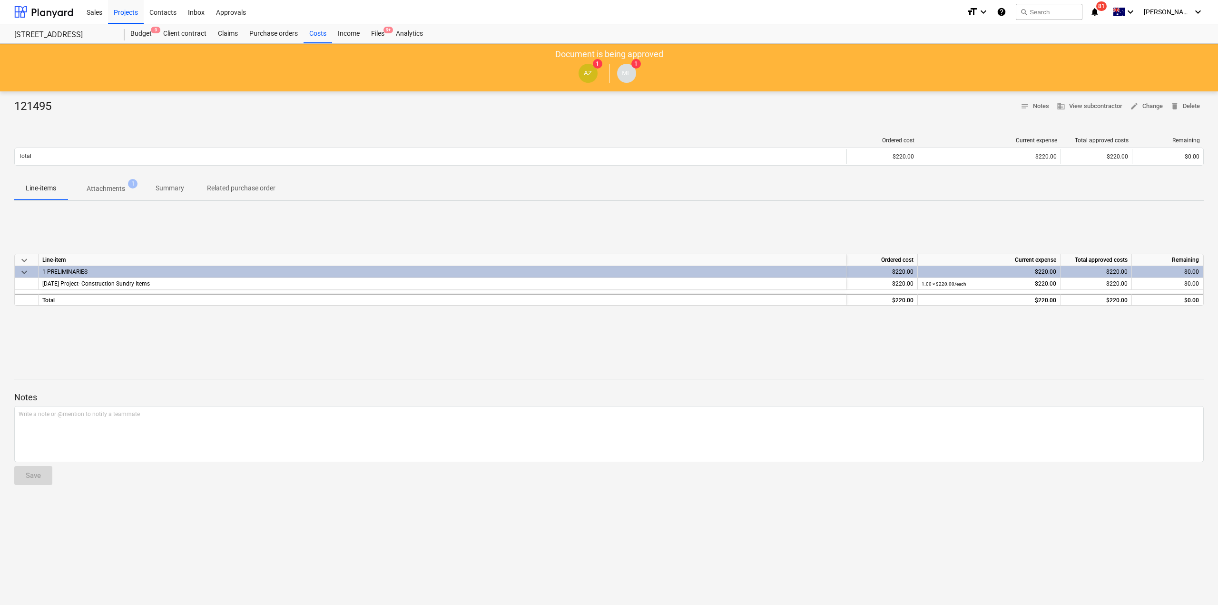
click at [384, 23] on div "Sales Projects Contacts Inbox Approvals" at bounding box center [520, 12] width 878 height 24
click at [381, 31] on div "Files 9+" at bounding box center [377, 33] width 25 height 19
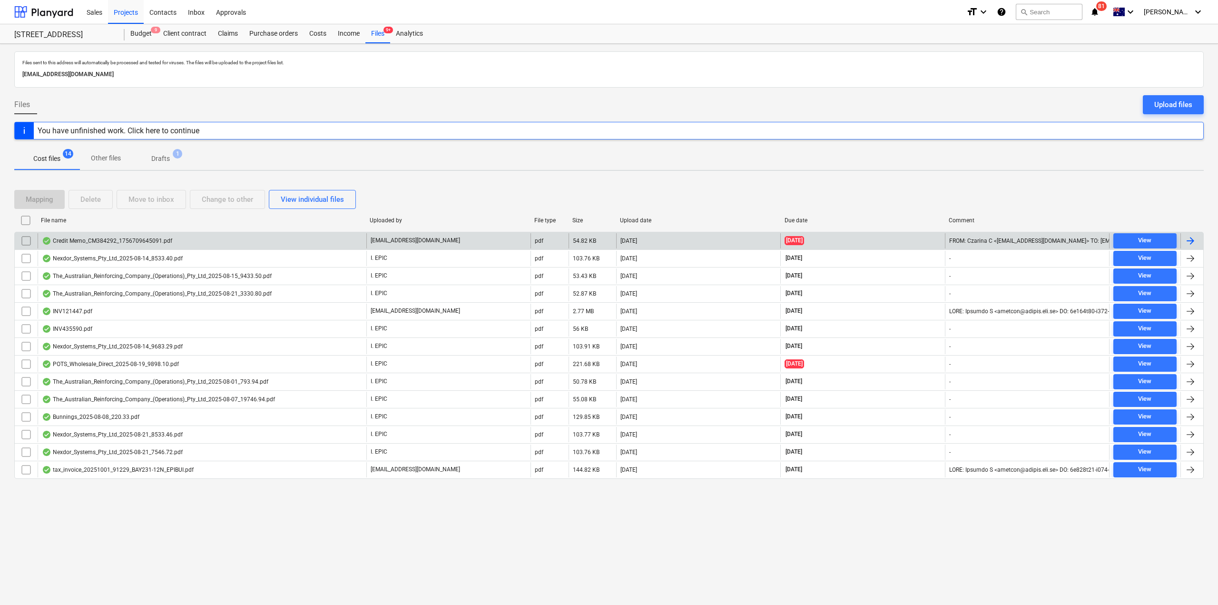
click at [185, 245] on div "Credit Memo_CM384292_1756709645091.pdf" at bounding box center [202, 240] width 329 height 15
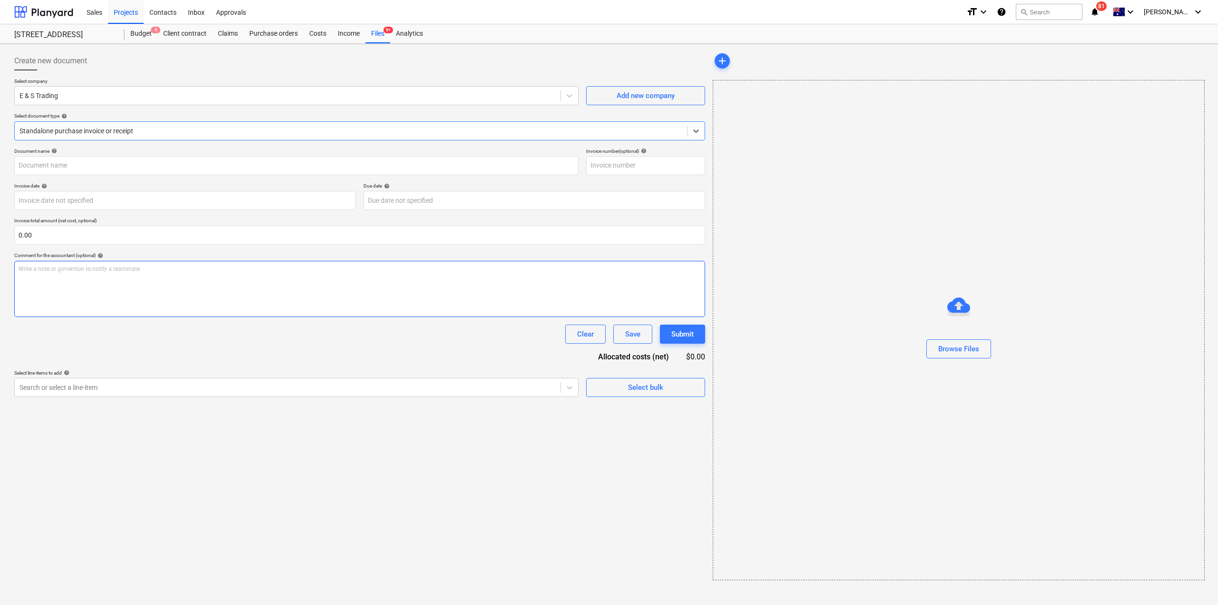
type input "384292"
type input "[DATE]"
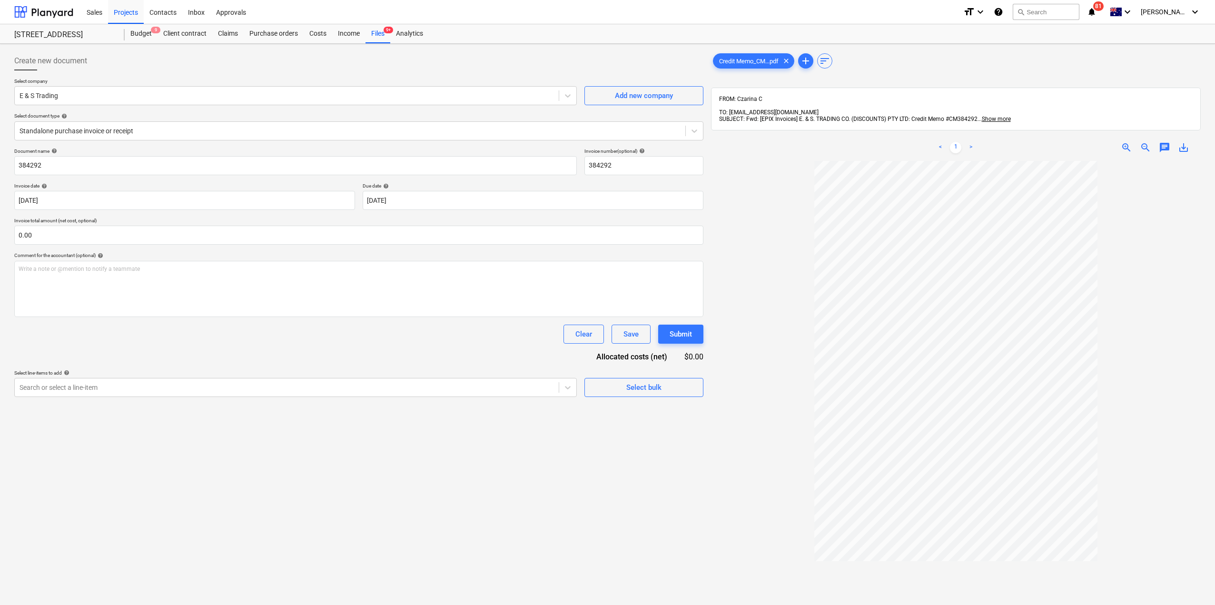
click at [1125, 142] on span "zoom_in" at bounding box center [1126, 147] width 11 height 11
click at [1164, 146] on span "chat" at bounding box center [1164, 147] width 11 height 11
click at [1182, 172] on span "close" at bounding box center [1187, 173] width 11 height 11
click at [271, 31] on div "Purchase orders" at bounding box center [274, 33] width 60 height 19
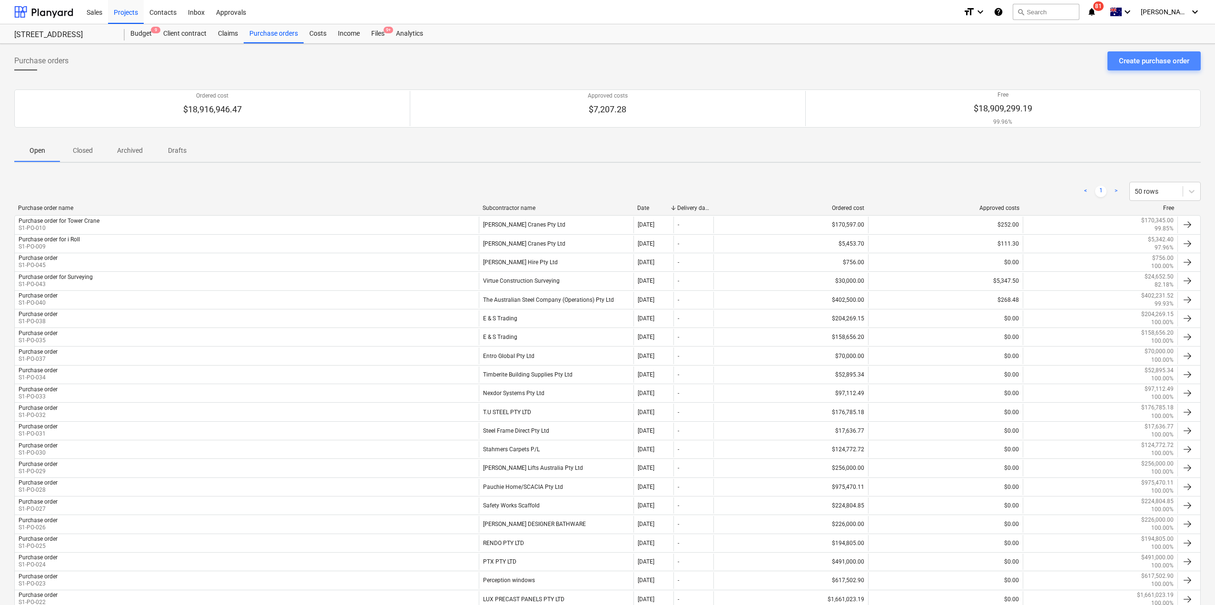
click at [1167, 65] on div "Create purchase order" at bounding box center [1154, 61] width 70 height 12
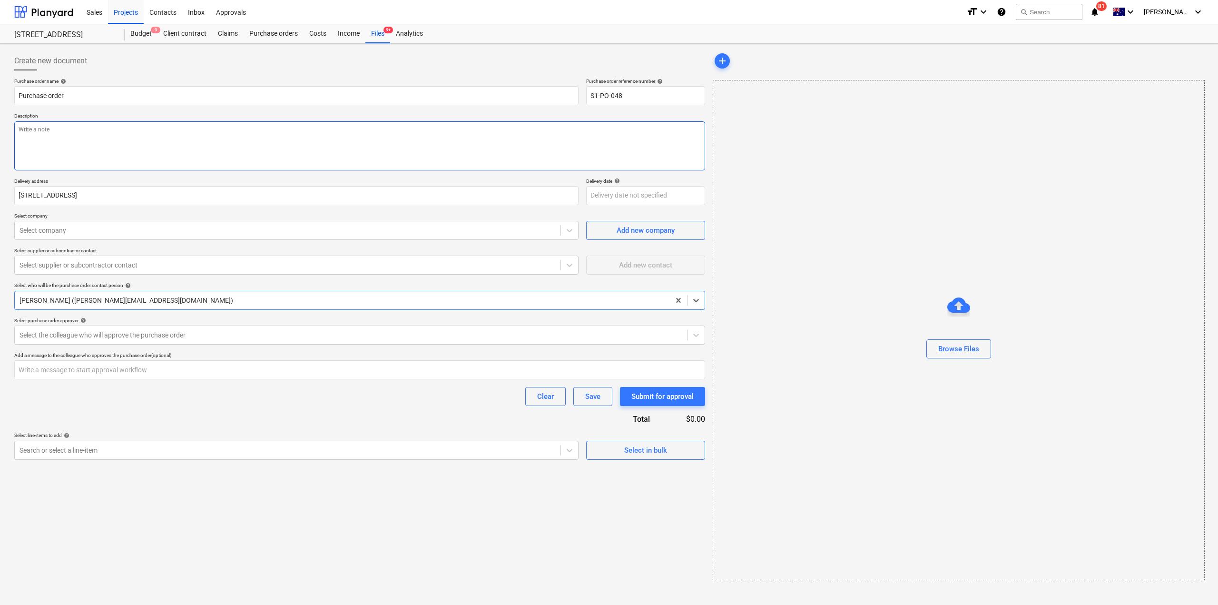
click at [173, 128] on textarea at bounding box center [359, 145] width 691 height 49
type textarea "x"
click at [99, 238] on div "Select company" at bounding box center [296, 230] width 564 height 19
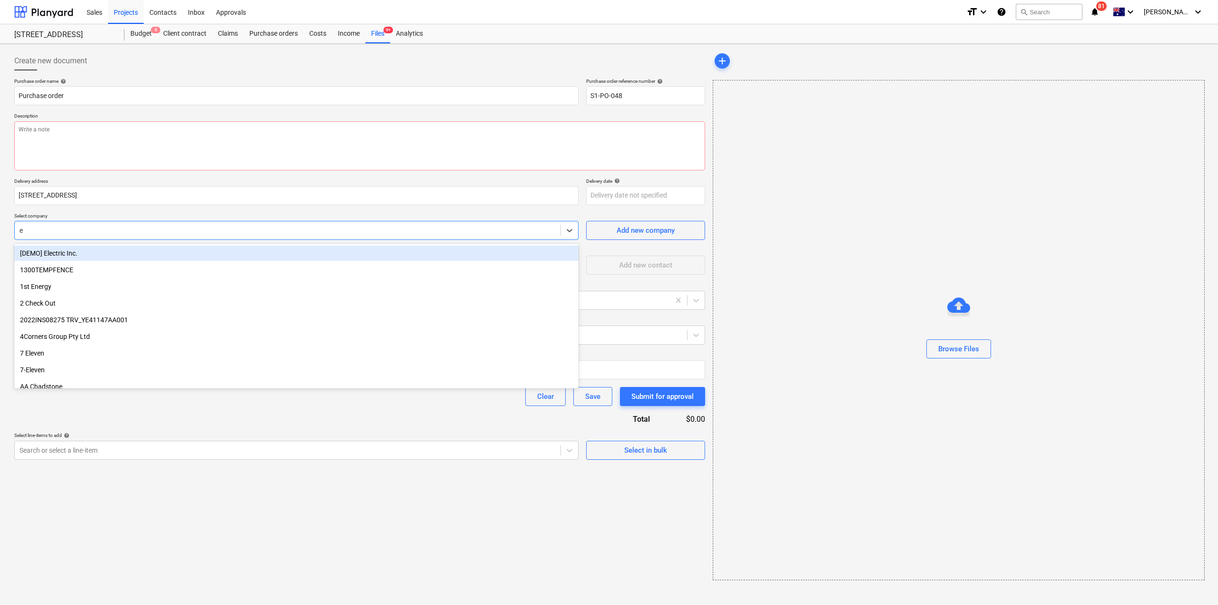
type input "e &"
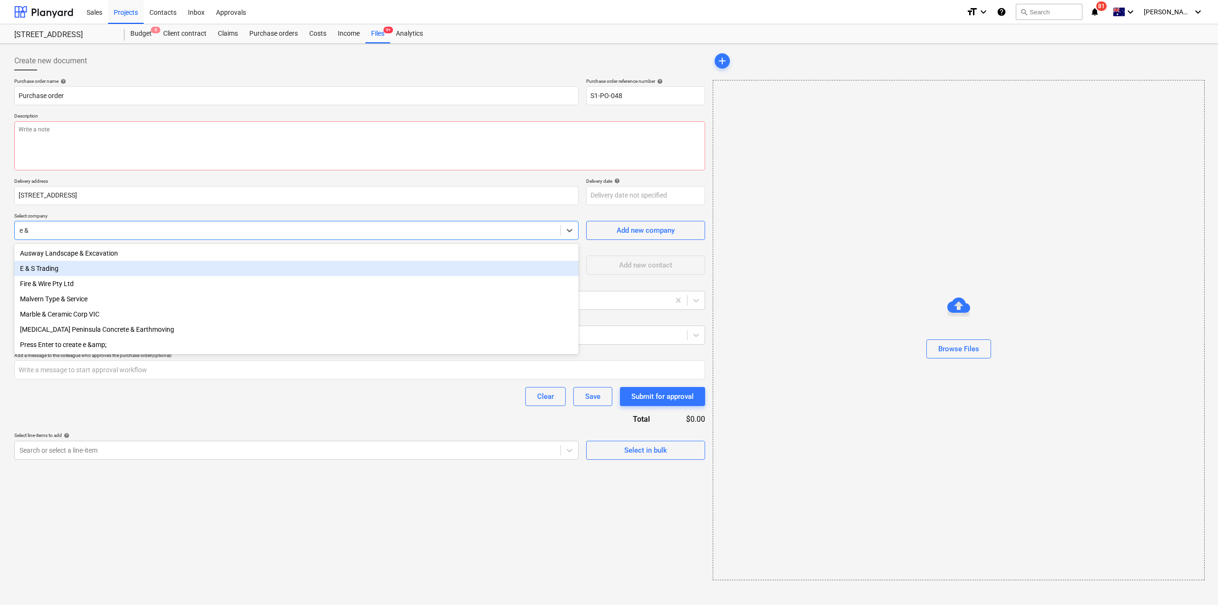
click at [88, 269] on div "E & S Trading" at bounding box center [296, 268] width 564 height 15
type textarea "x"
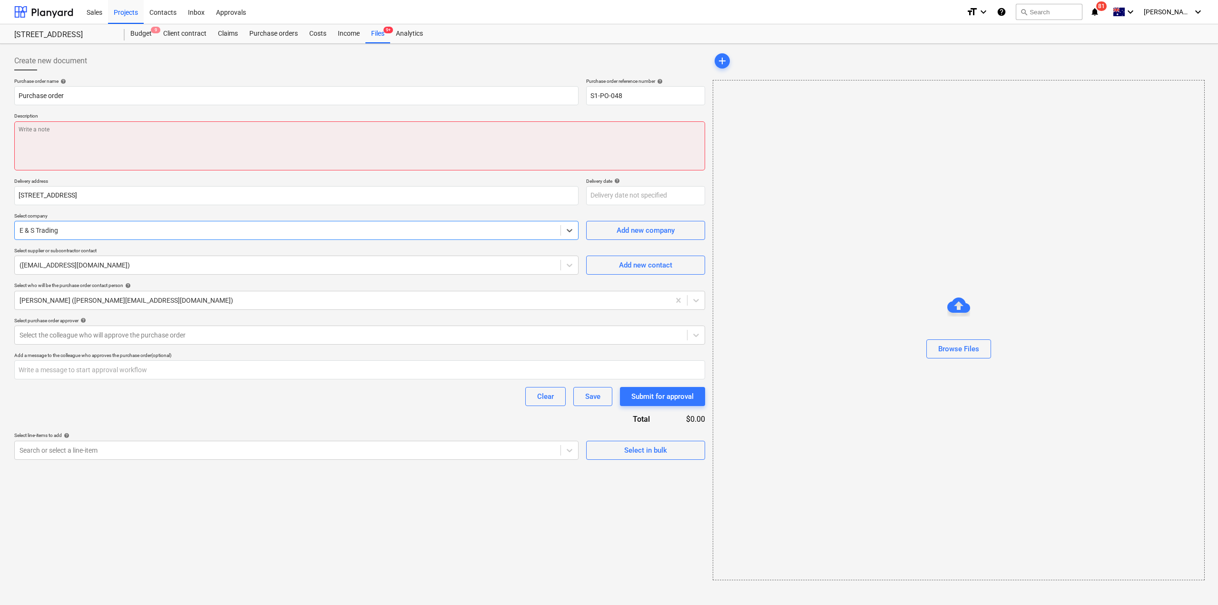
click at [145, 144] on textarea at bounding box center [359, 145] width 691 height 49
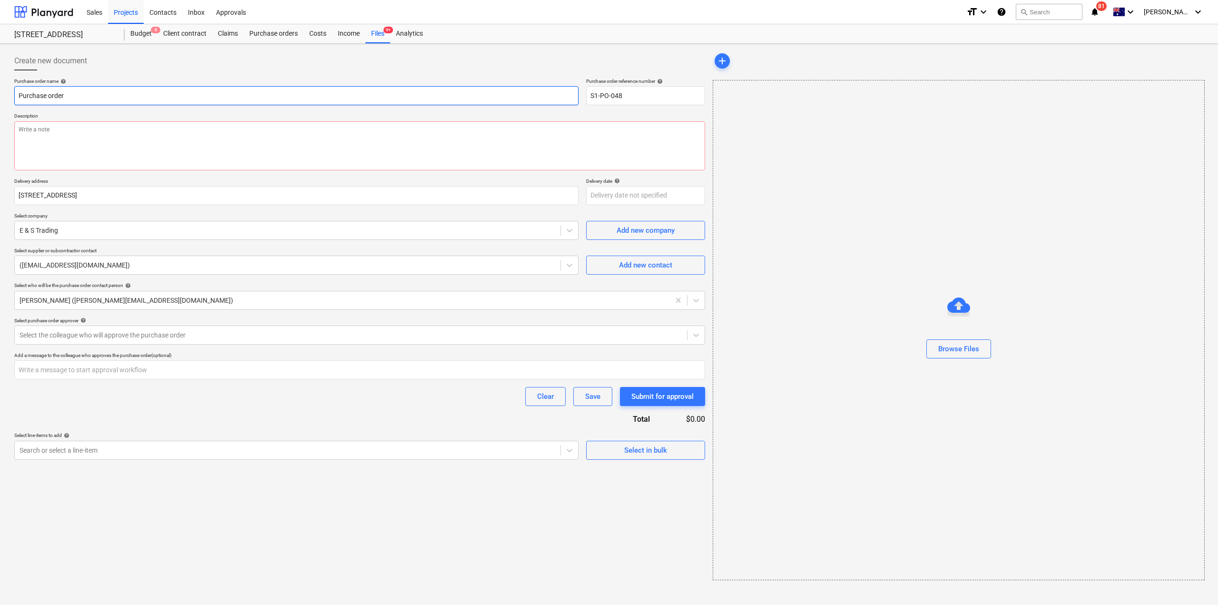
click at [112, 101] on input "Purchase order" at bounding box center [296, 95] width 564 height 19
click at [259, 42] on div "Purchase orders" at bounding box center [274, 33] width 60 height 19
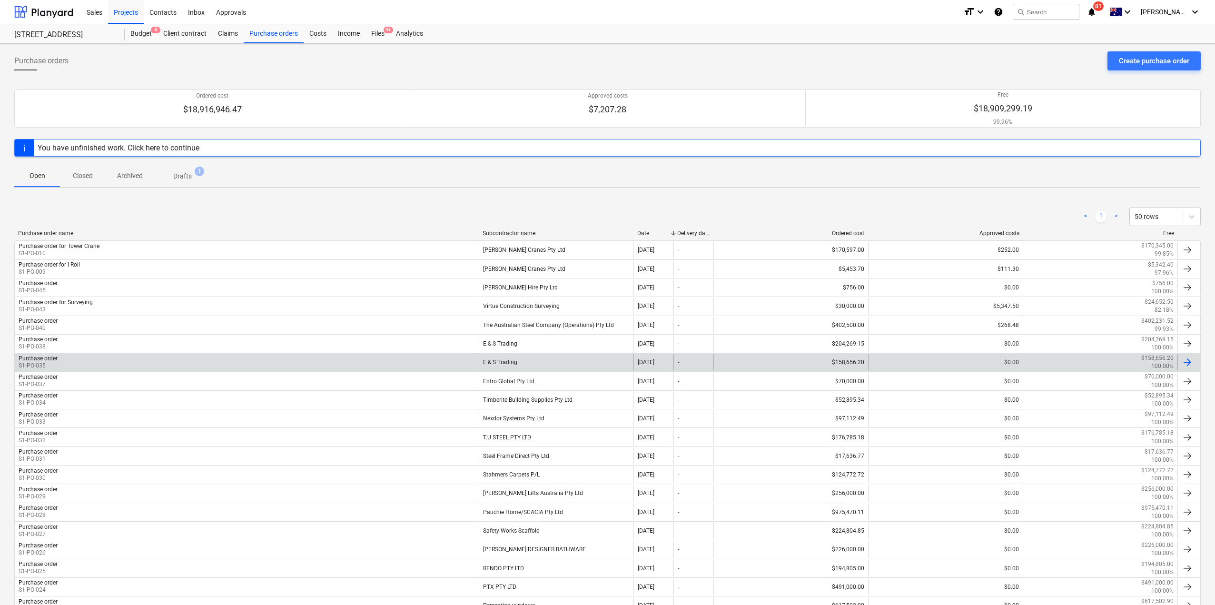
click at [414, 365] on div "Purchase order S1-PO-035" at bounding box center [247, 362] width 464 height 16
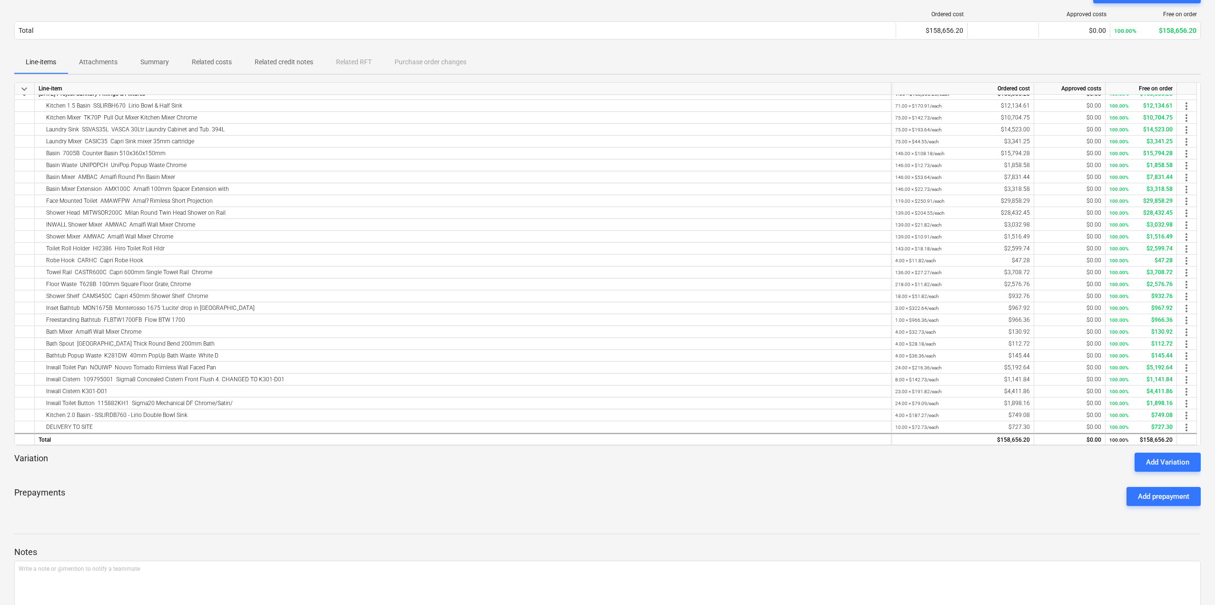
scroll to position [143, 0]
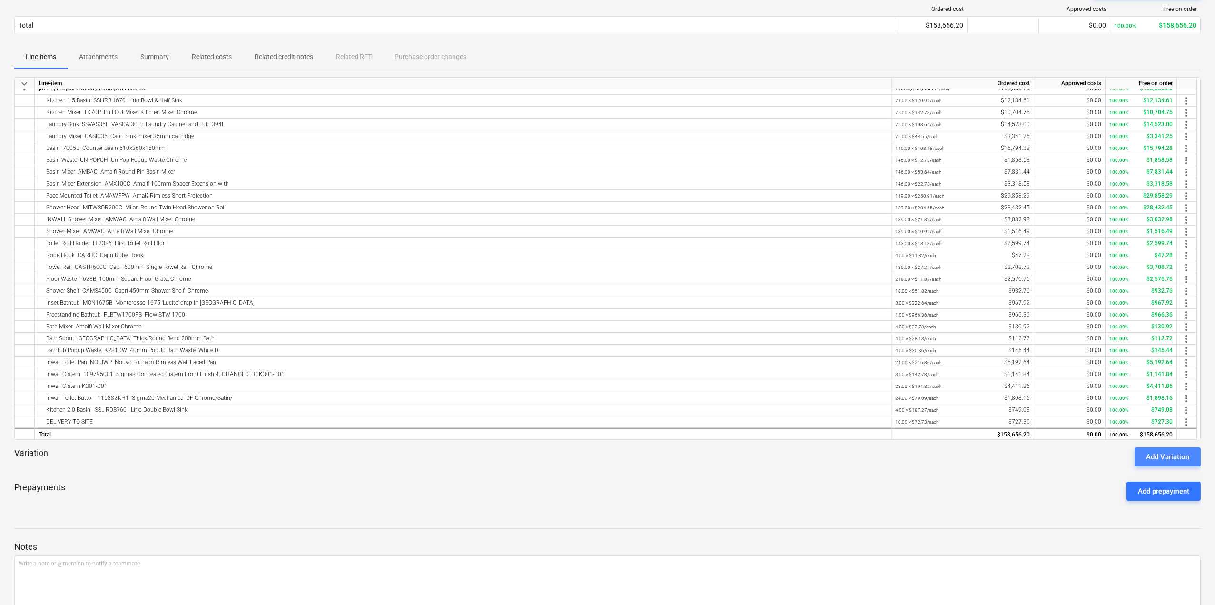
click at [1171, 457] on div "Add Variation" at bounding box center [1167, 457] width 43 height 12
type textarea "x"
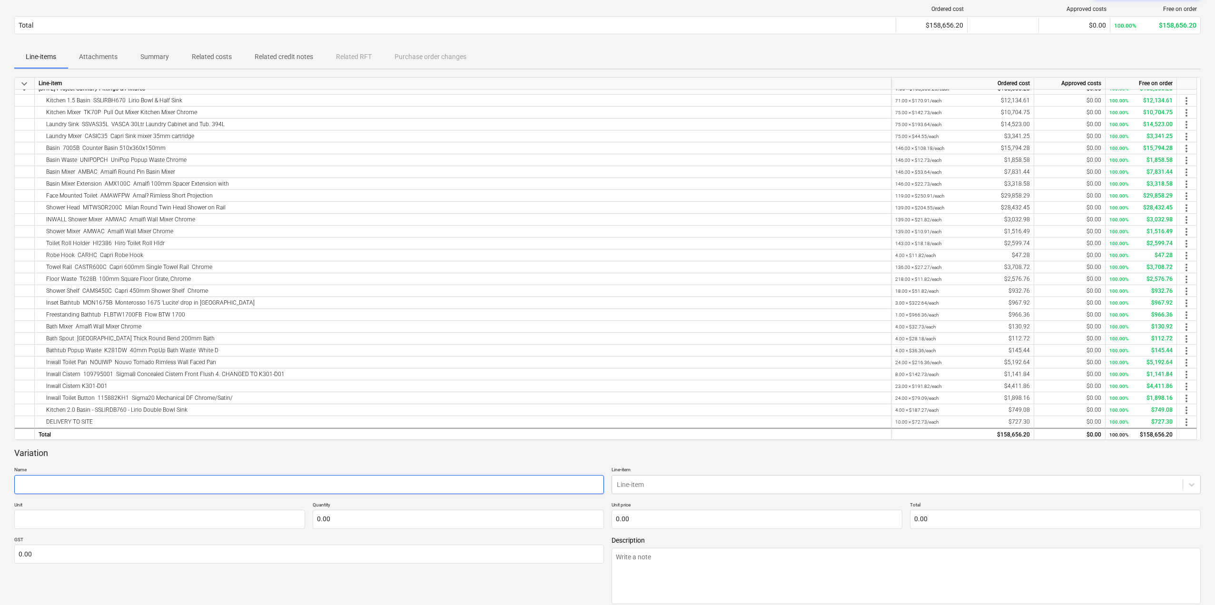
click at [131, 484] on input "text" at bounding box center [309, 484] width 590 height 19
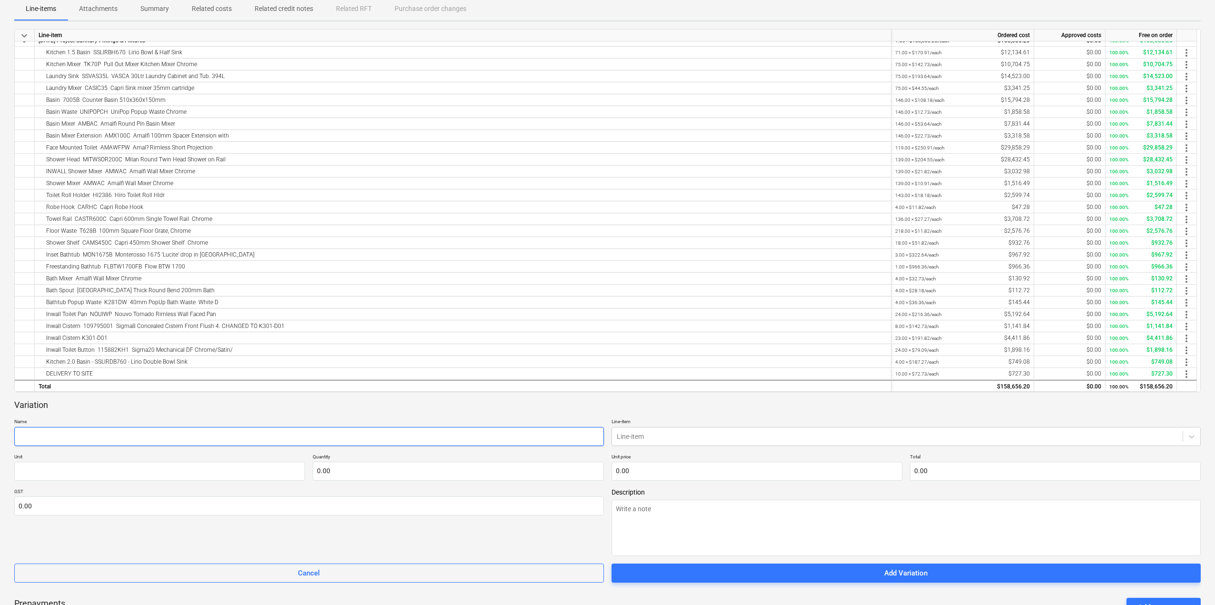
scroll to position [238, 0]
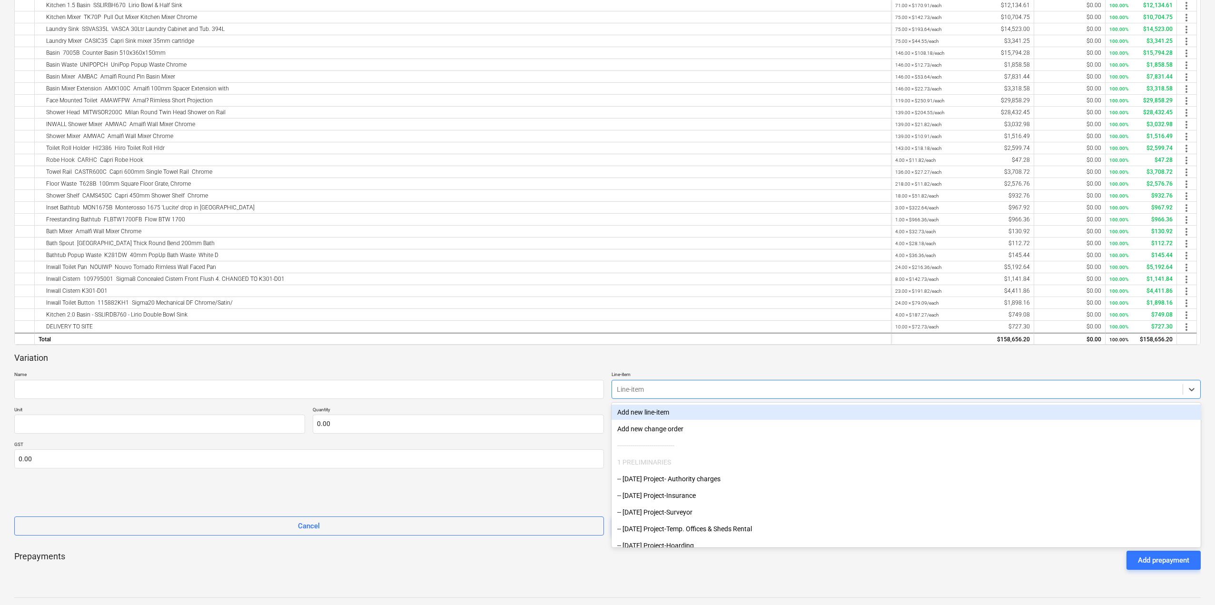
click at [636, 388] on div at bounding box center [898, 389] width 562 height 10
type input "sa"
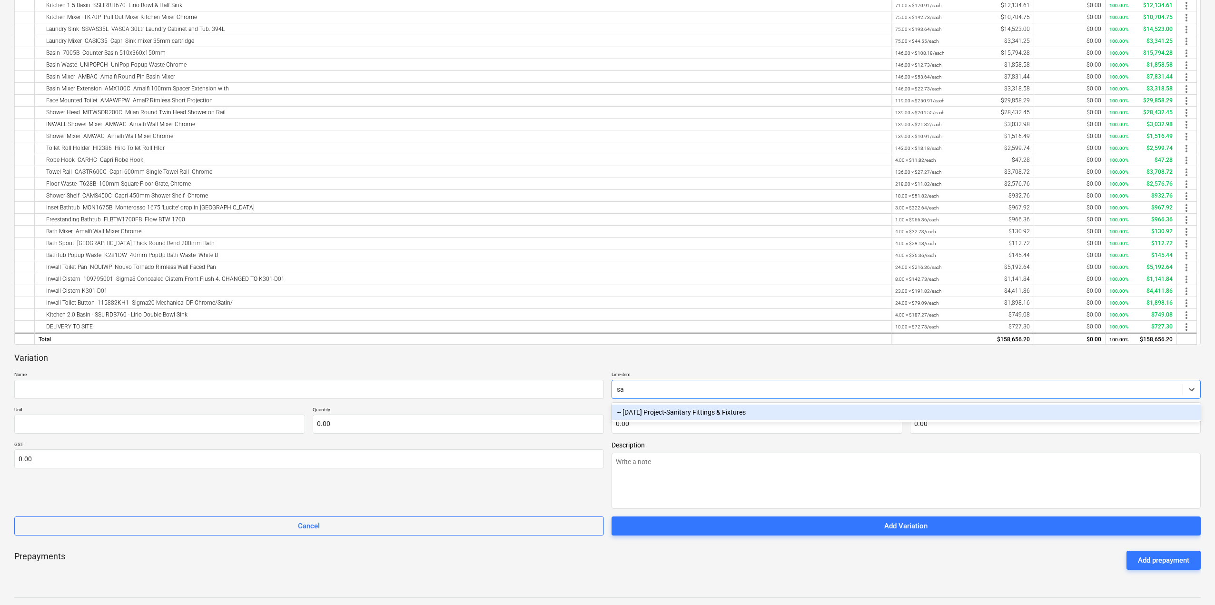
click at [653, 411] on div "-- [DATE] Project-Sanitary Fittings & Fixtures" at bounding box center [906, 411] width 590 height 15
type textarea "x"
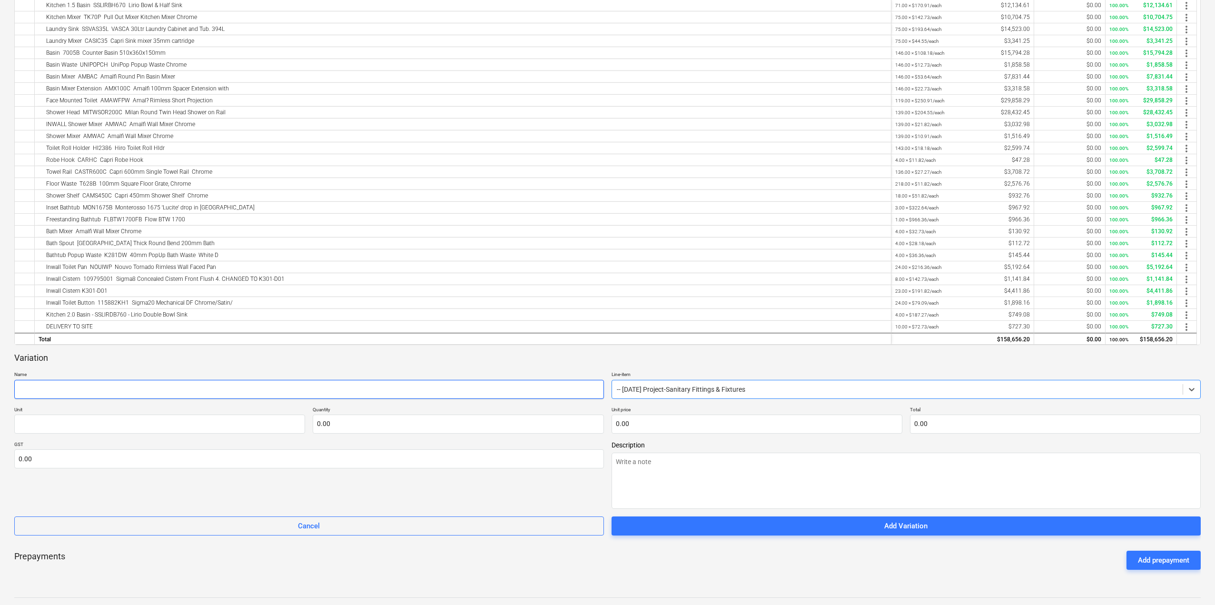
click at [138, 388] on input "text" at bounding box center [309, 389] width 590 height 19
type textarea "x"
type input "I"
type textarea "x"
type input "In"
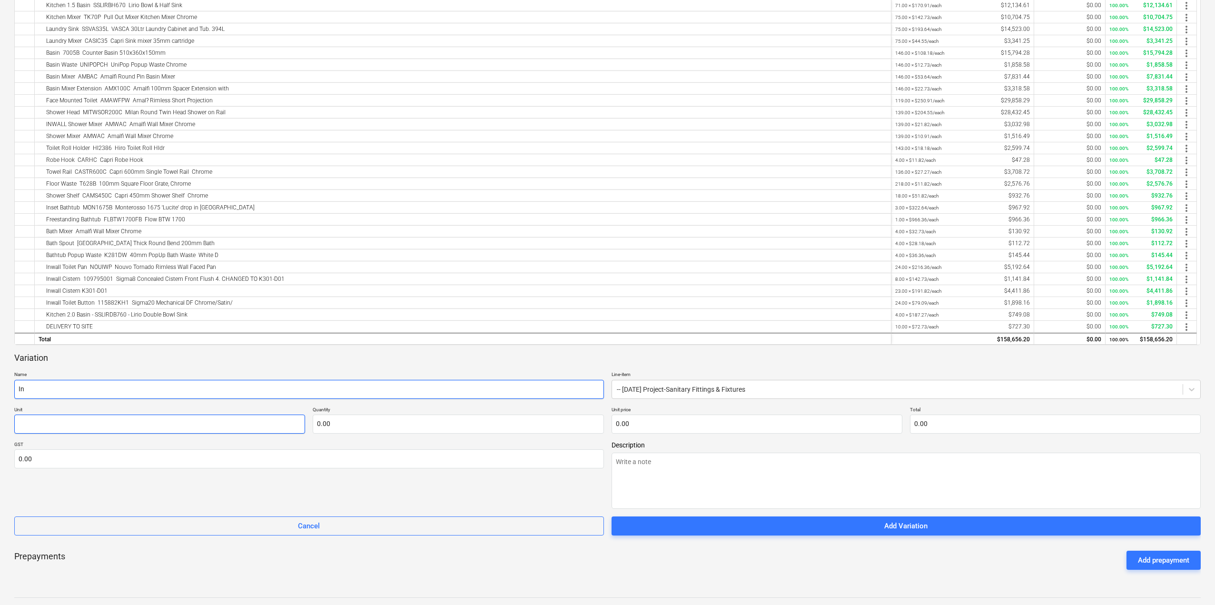
type textarea "x"
type input "Inw"
type textarea "x"
type input "Inwa"
type textarea "x"
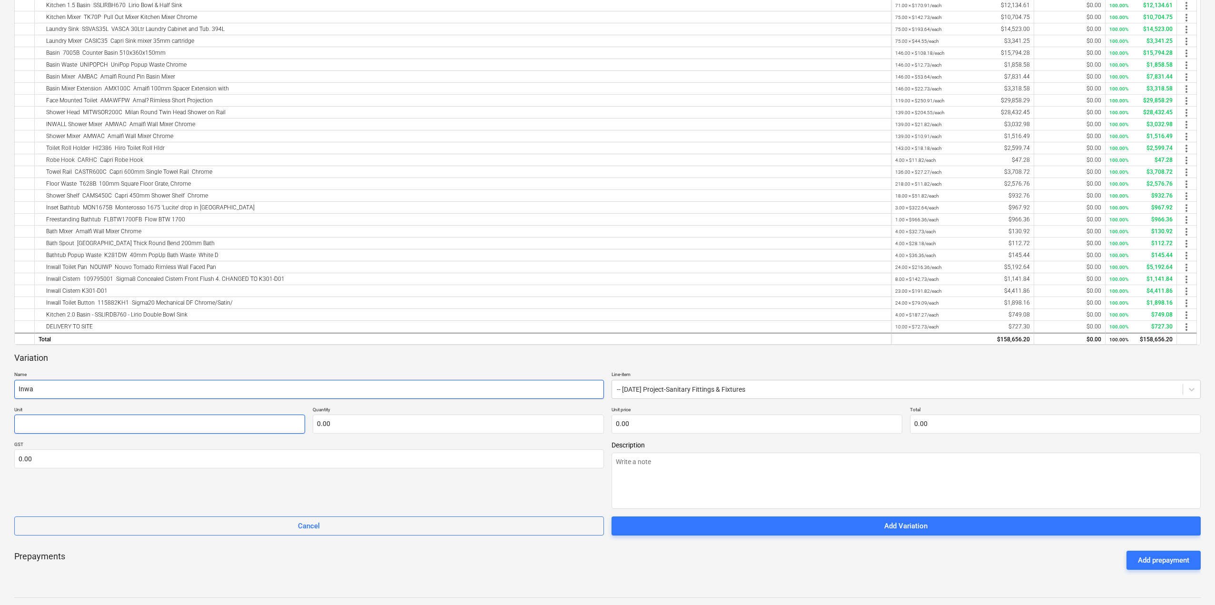
type input "Inwal"
type textarea "x"
type input "Inwall"
type textarea "x"
type input "Inwall"
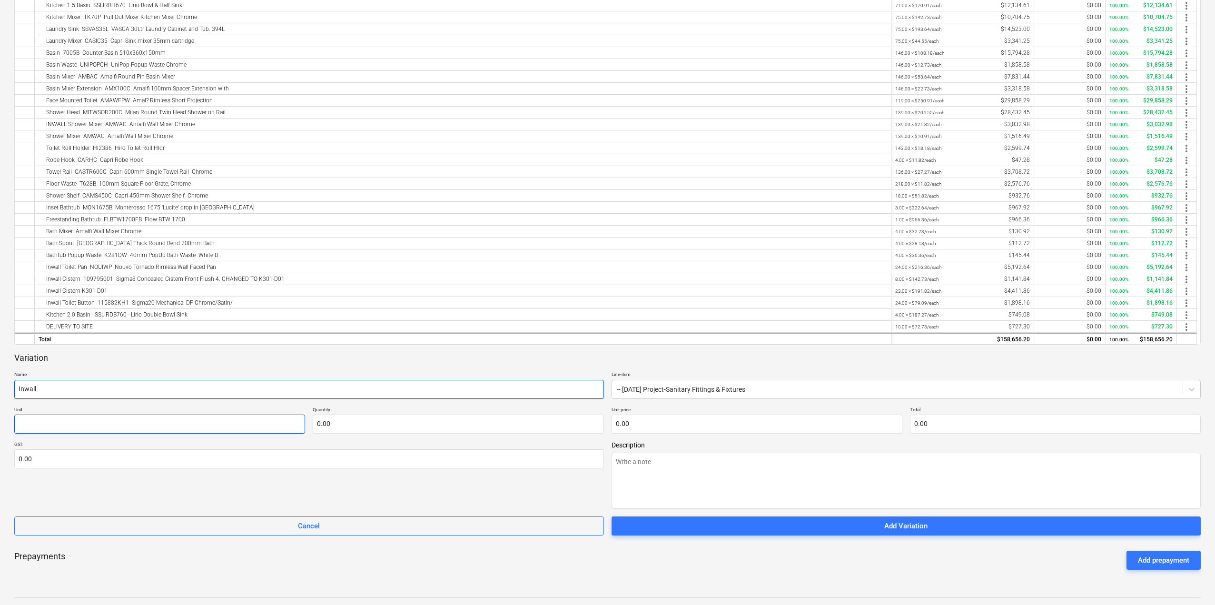
type textarea "x"
type input "Inwall c"
type textarea "x"
type input "Inwall ci"
type textarea "x"
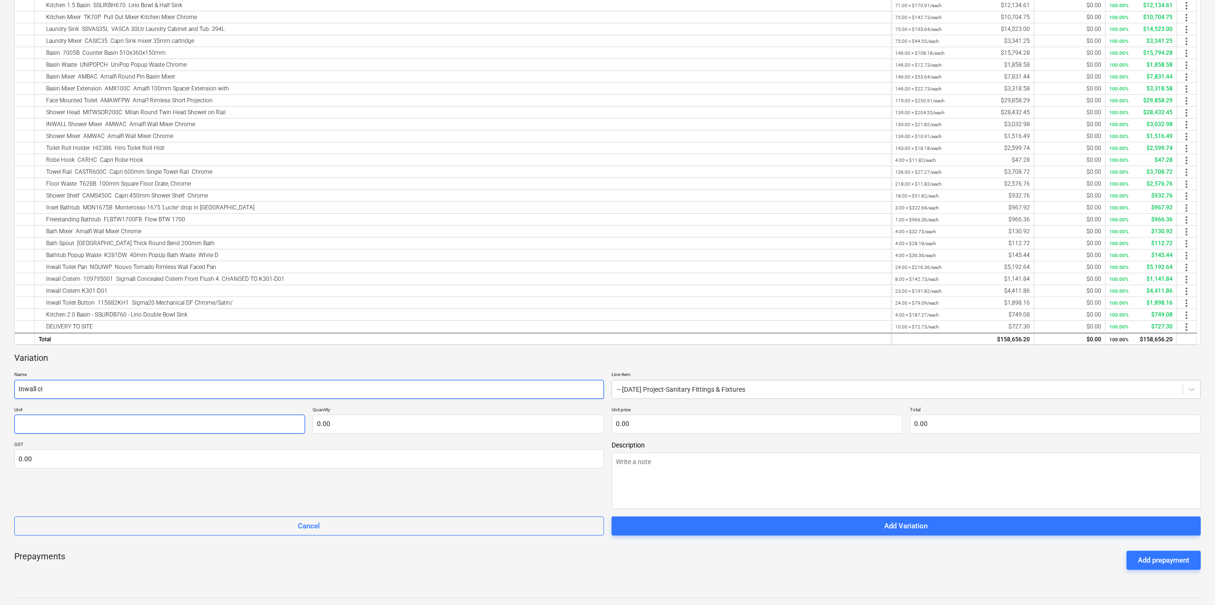
type input "Inwall cis"
type textarea "x"
type input "Inwall cist"
type textarea "x"
type input "Inwall ciste"
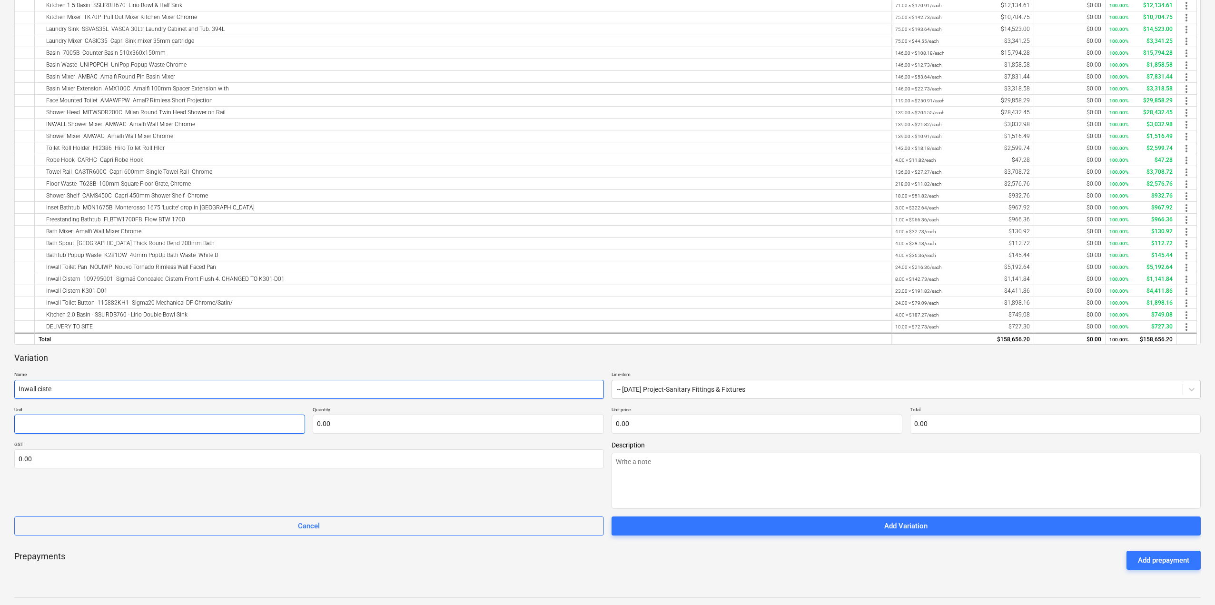
type textarea "x"
type input "Inwall cister"
type textarea "x"
type input "Inwall cistern"
type textarea "x"
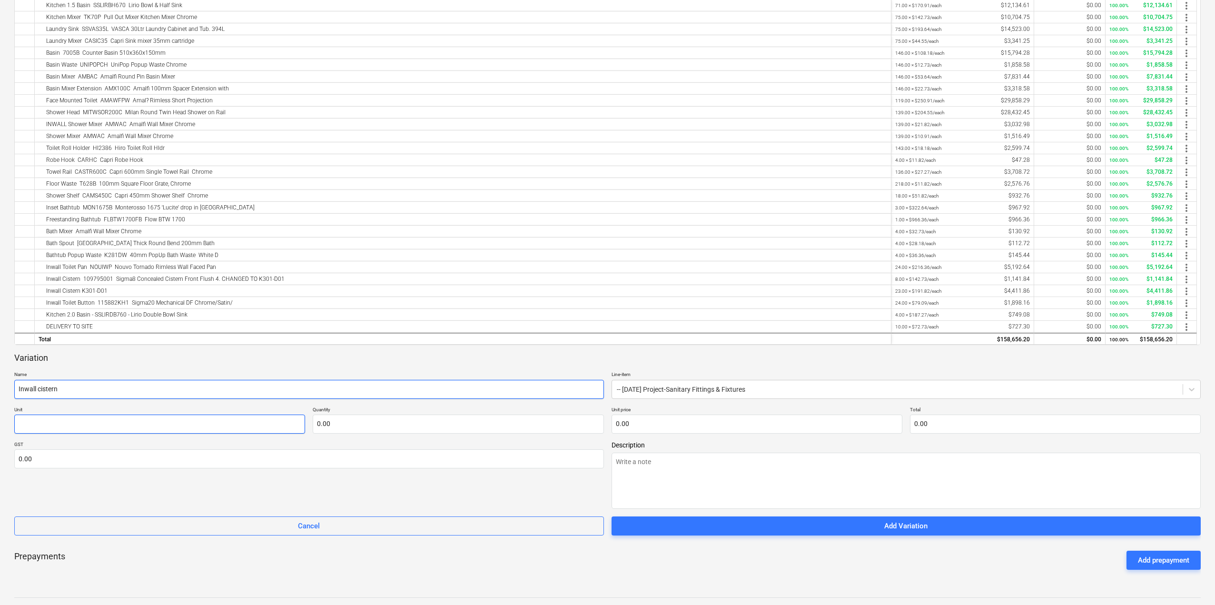
type input "Inwall cistern"
type textarea "x"
type input "Inwall cistern r"
type textarea "x"
type input "Inwall cistern re"
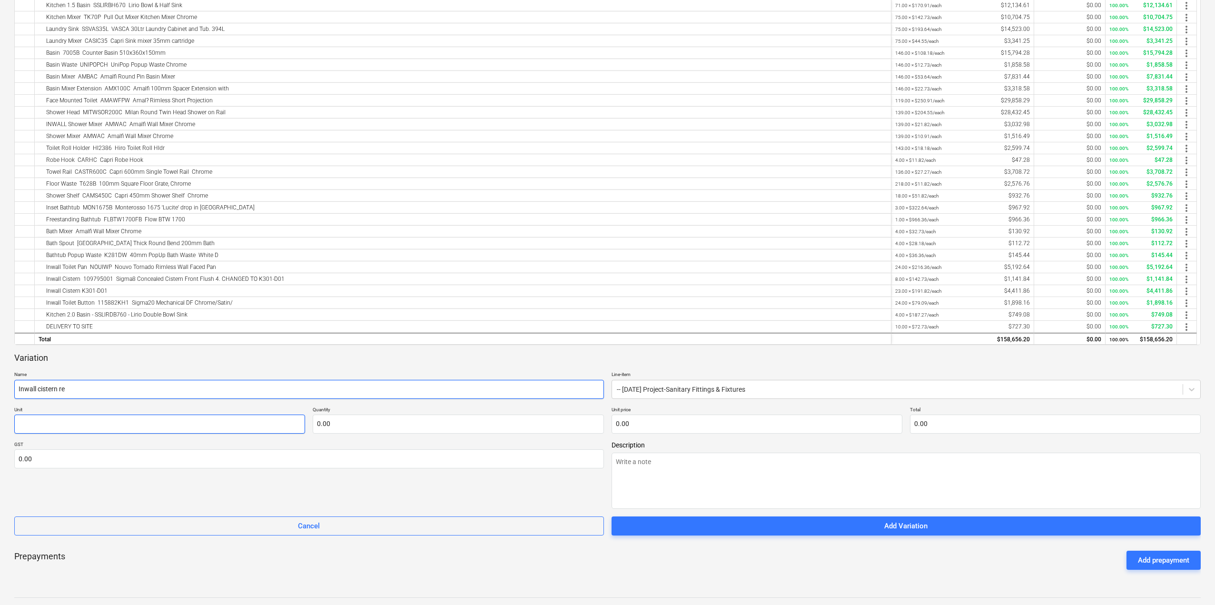
type textarea "x"
type input "Inwall cistern ret"
type textarea "x"
type input "Inwall cistern retu"
type textarea "x"
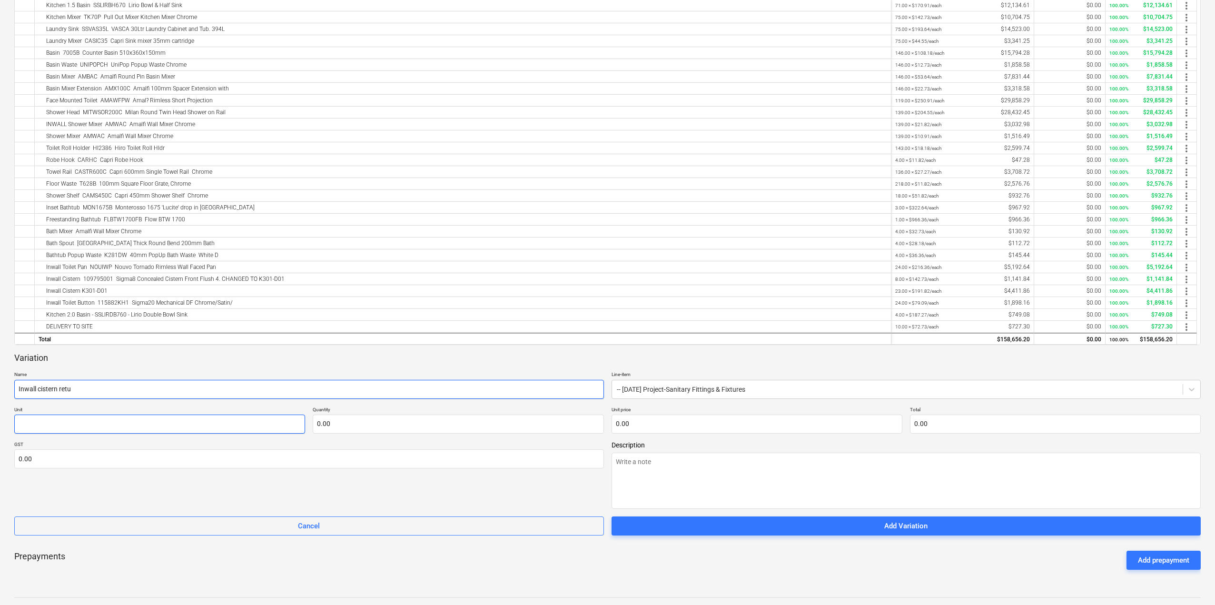
type input "Inwall cistern retur"
type textarea "x"
type input "Inwall cistern return"
click at [85, 421] on input "text" at bounding box center [159, 423] width 291 height 19
type textarea "x"
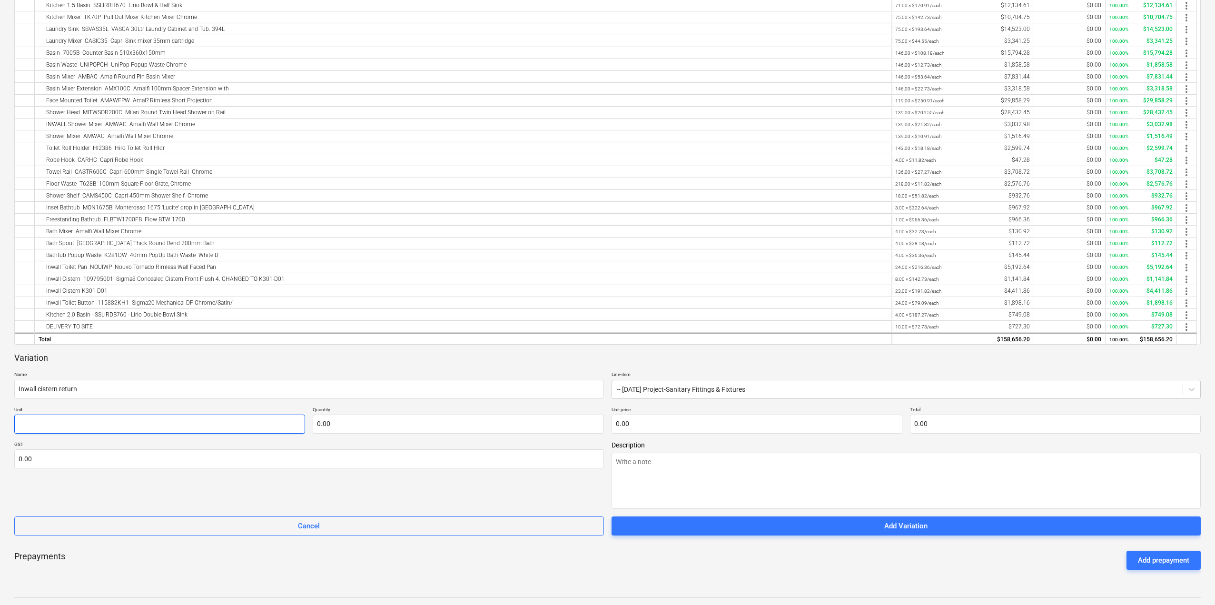
type input "e"
type textarea "x"
type input "ea"
click at [319, 427] on input "text" at bounding box center [458, 423] width 291 height 19
type textarea "x"
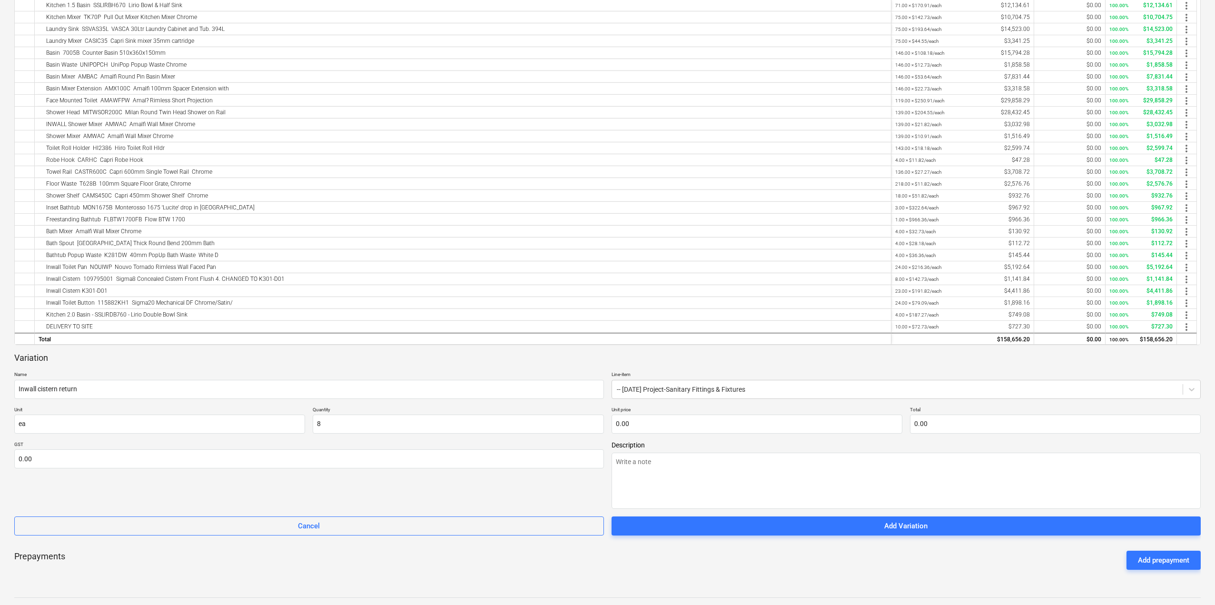
type input "8.00"
click at [720, 435] on div "Variation Name Inwall cistern return Line-item -- [DATE] Project-Sanitary Fitti…" at bounding box center [607, 443] width 1186 height 183
click at [712, 425] on input "text" at bounding box center [756, 423] width 291 height 19
type textarea "x"
type input "1"
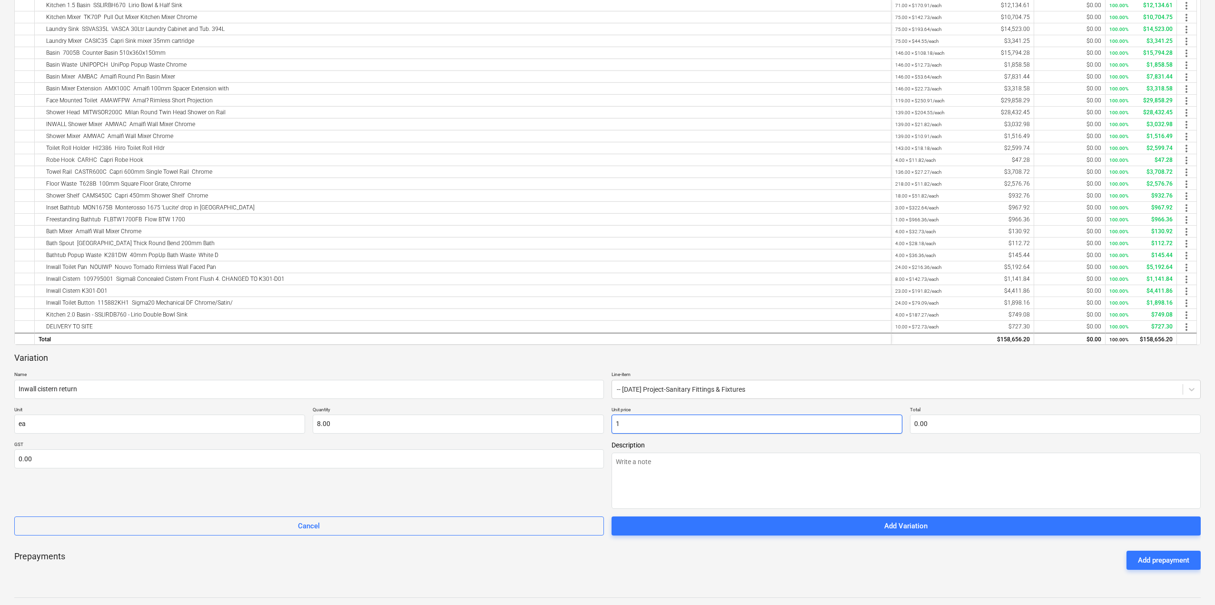
type input "8.00"
type textarea "x"
type input "14"
type input "112.00"
type textarea "x"
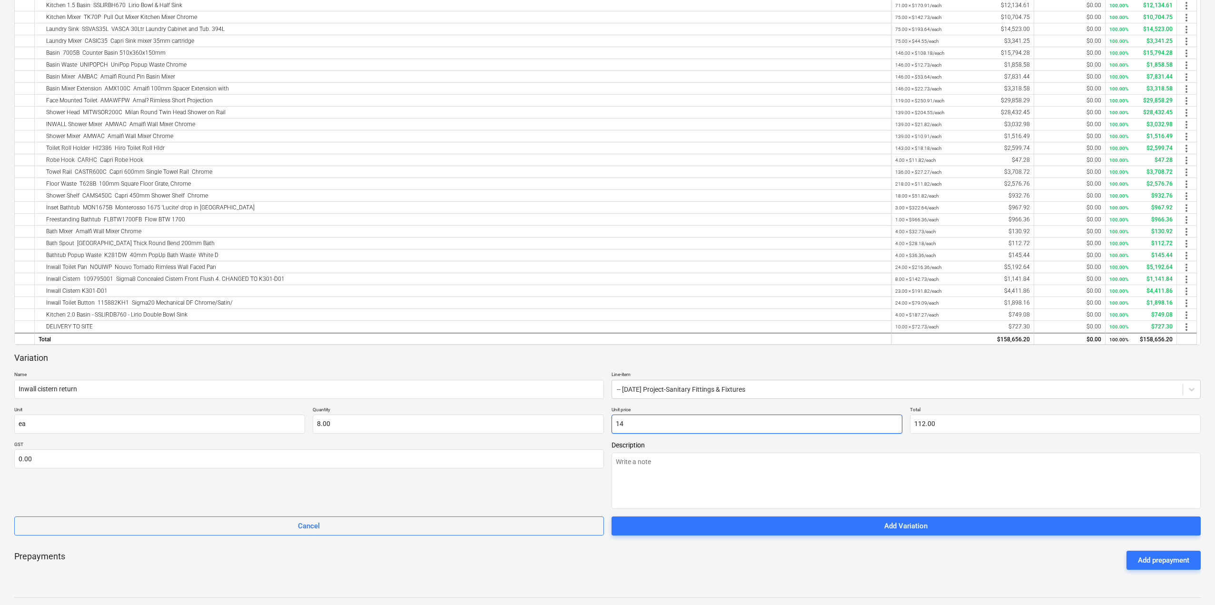
type input "142"
type input "1,136.00"
type textarea "x"
type input "142."
type textarea "x"
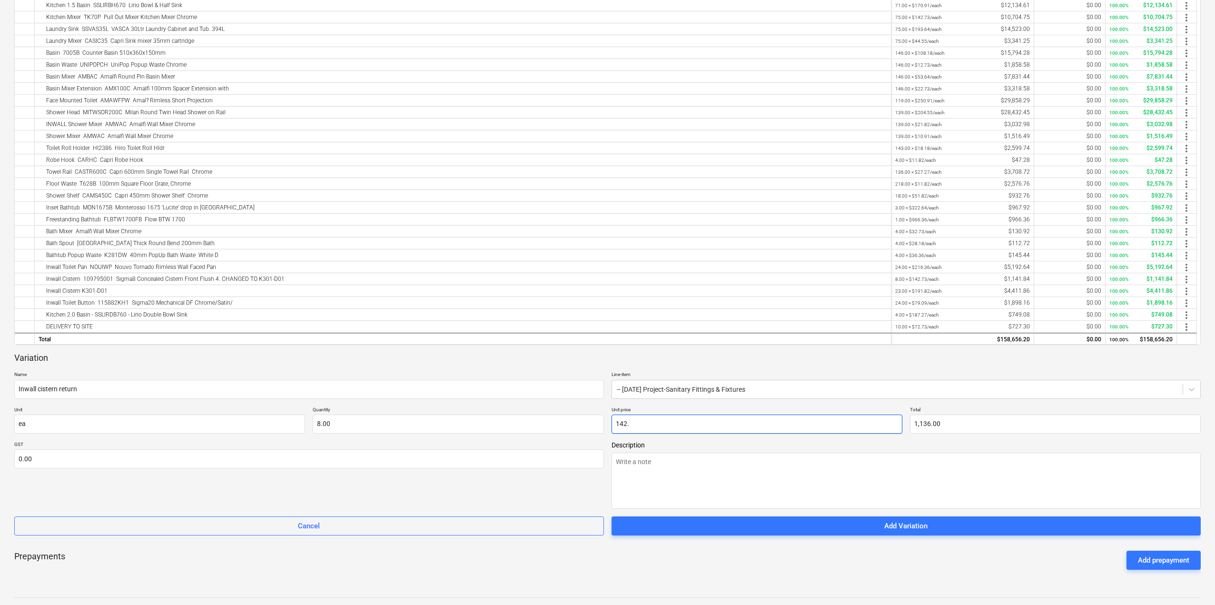
type input "142.7"
type input "1,141.60"
type textarea "x"
type input "142.73"
type input "1,141.84"
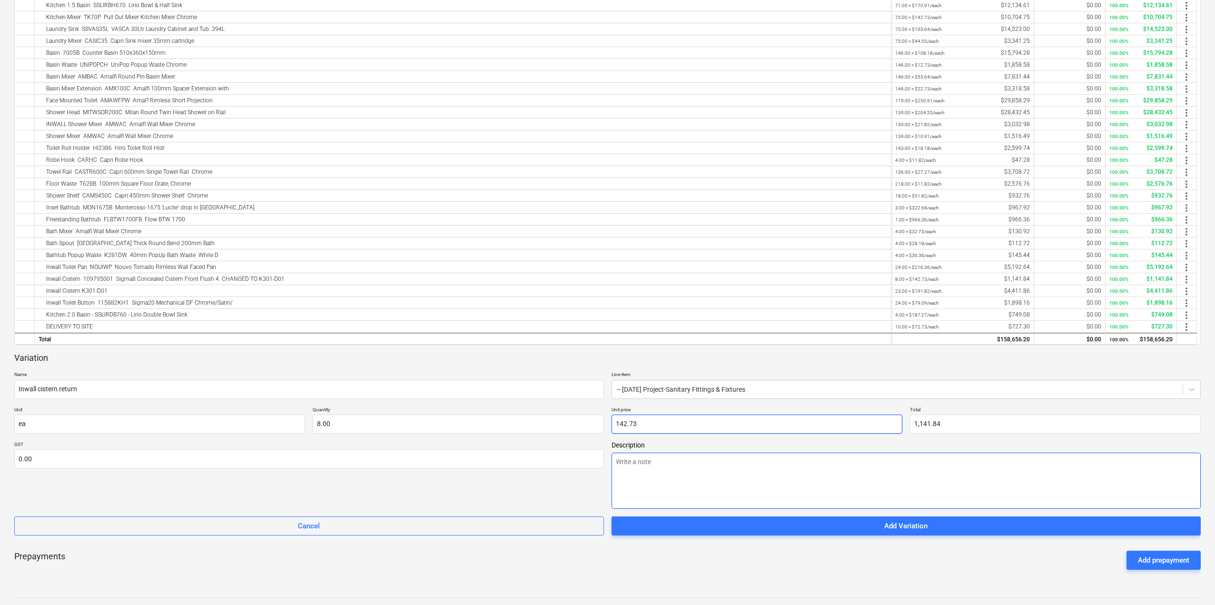
type input "142.73"
click at [673, 476] on textarea at bounding box center [906, 481] width 590 height 56
type textarea "x"
type textarea "r"
type textarea "x"
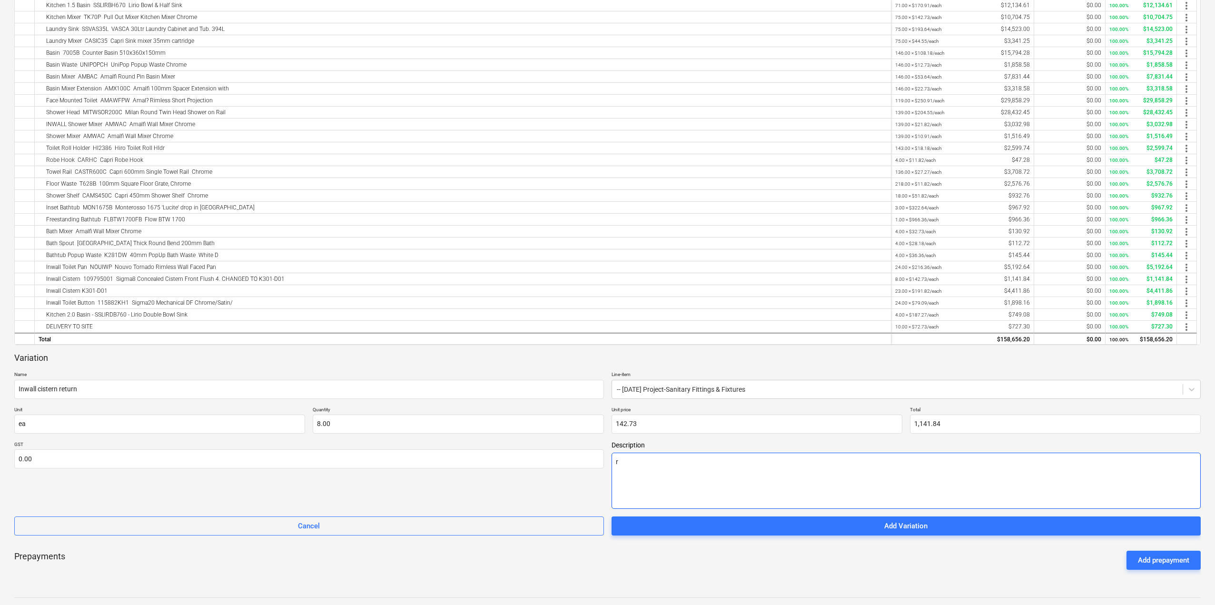
type textarea "re"
type textarea "x"
type textarea "ret"
type textarea "x"
type textarea "retu"
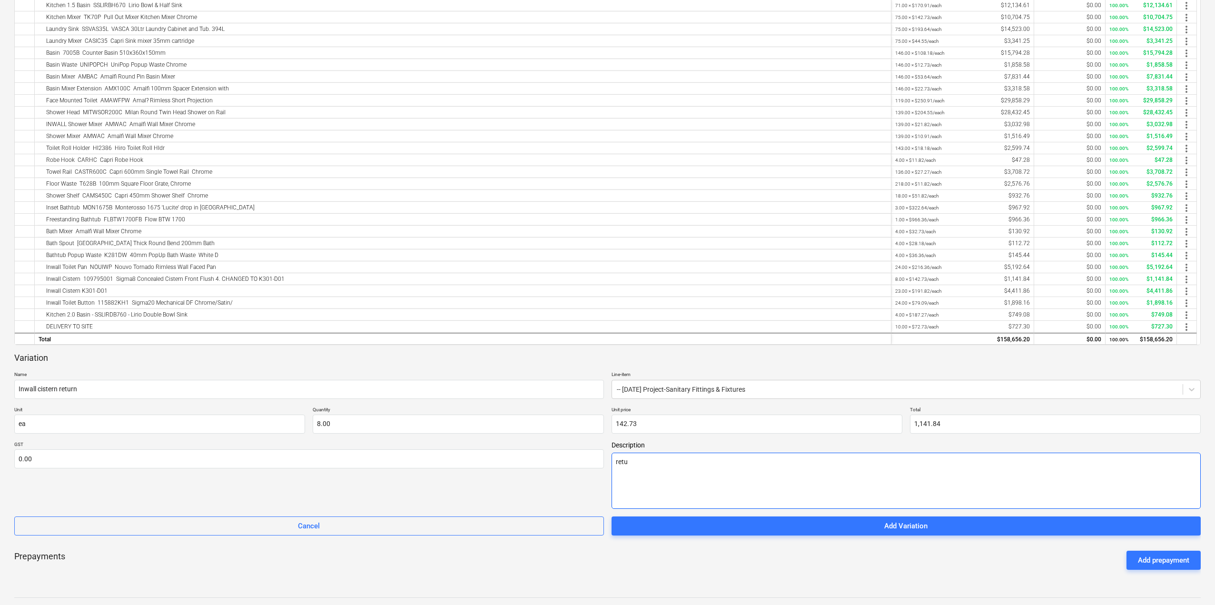
type textarea "x"
type textarea "retur"
type textarea "x"
type textarea "return"
type textarea "x"
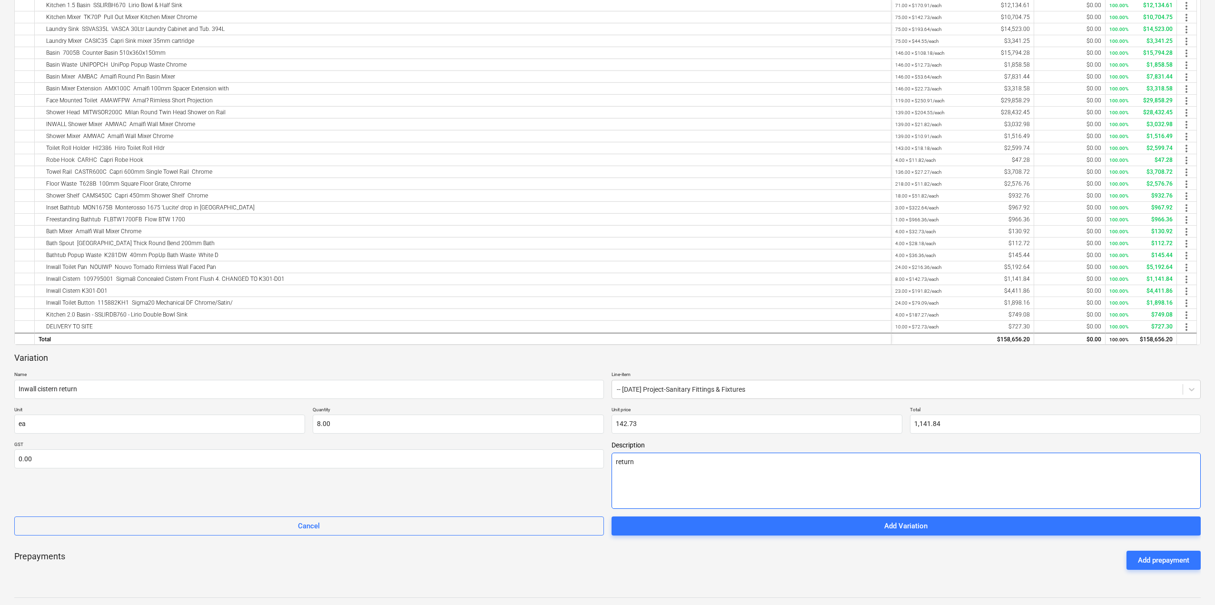
type textarea "return"
type textarea "x"
type textarea "return i"
type textarea "x"
type textarea "return in"
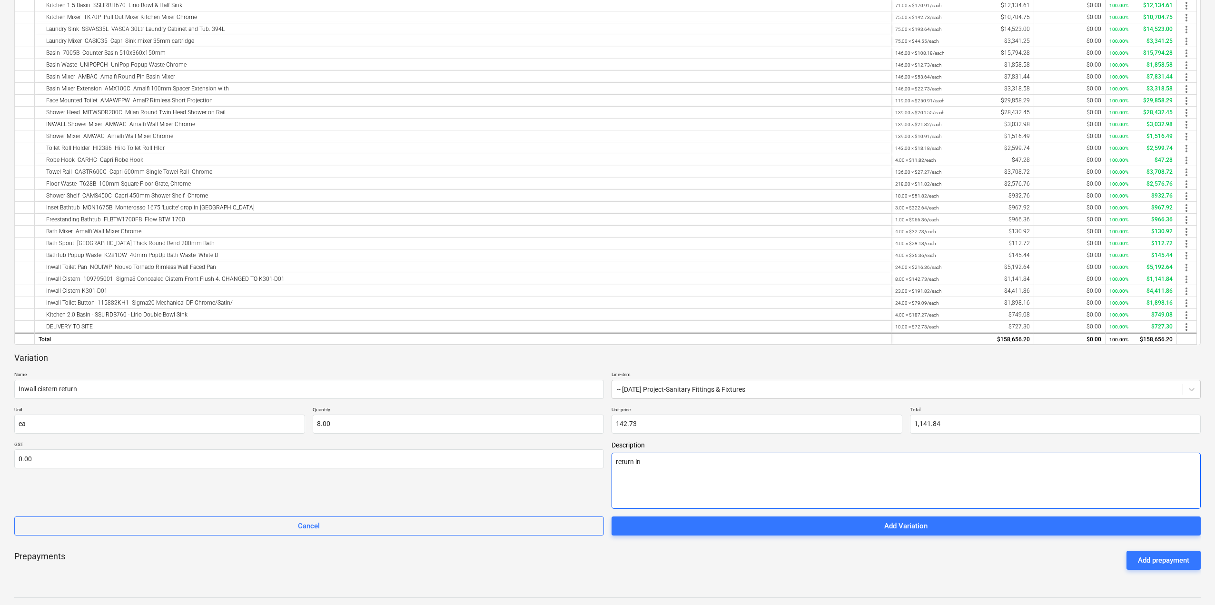
type textarea "x"
type textarea "return inw"
type textarea "x"
type textarea "return inwa"
type textarea "x"
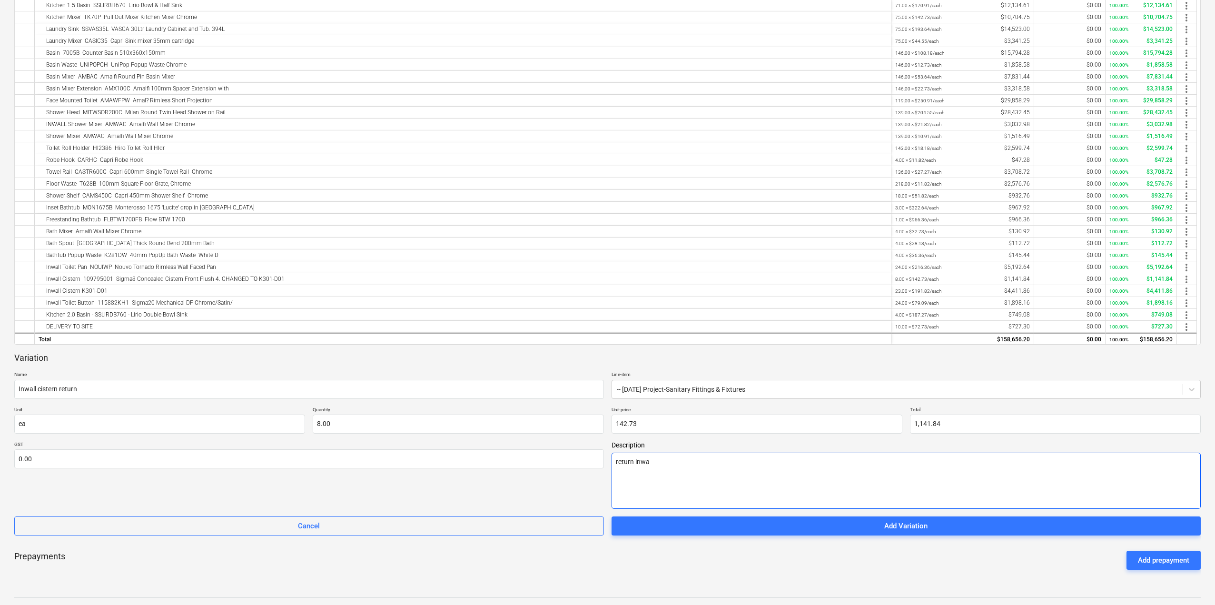
type textarea "return inwal"
type textarea "x"
type textarea "return inwall"
type textarea "x"
type textarea "return inwall"
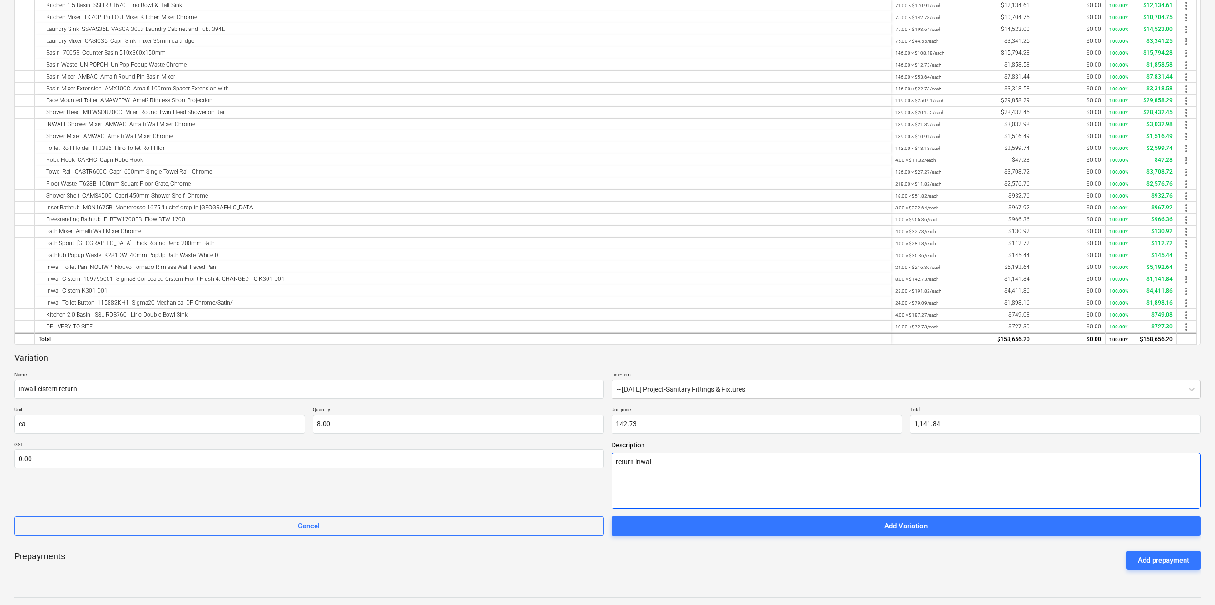
type textarea "x"
type textarea "return inwall c"
type textarea "x"
type textarea "return inwall ci"
type textarea "x"
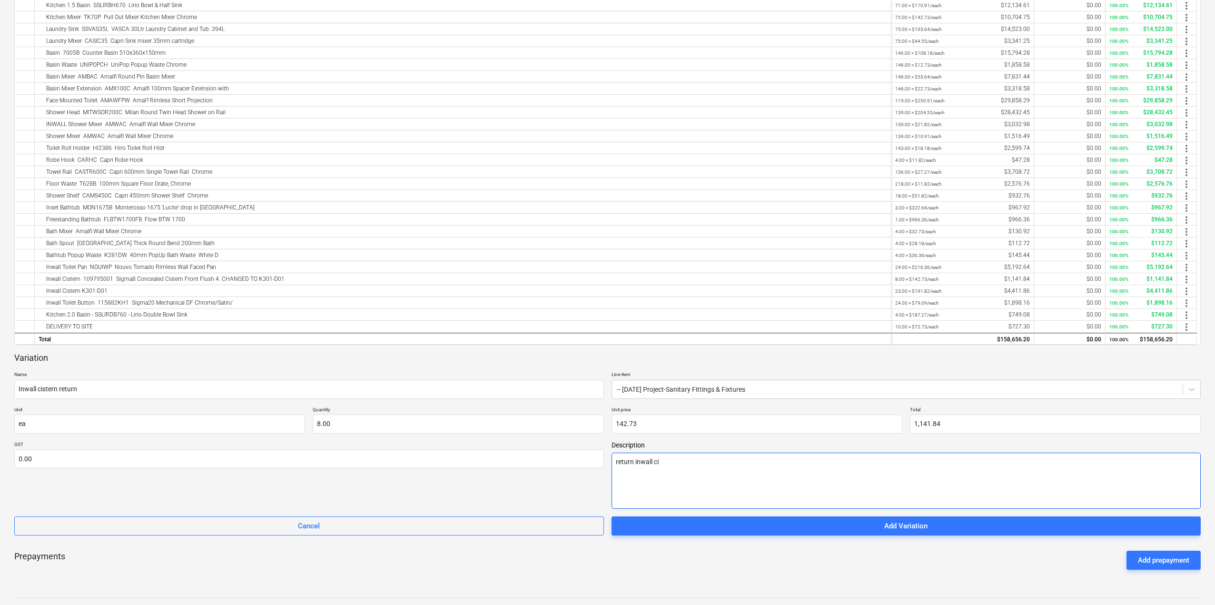
type textarea "return inwall cis"
type textarea "x"
type textarea "return inwall cist"
type textarea "x"
type textarea "return inwall ciste"
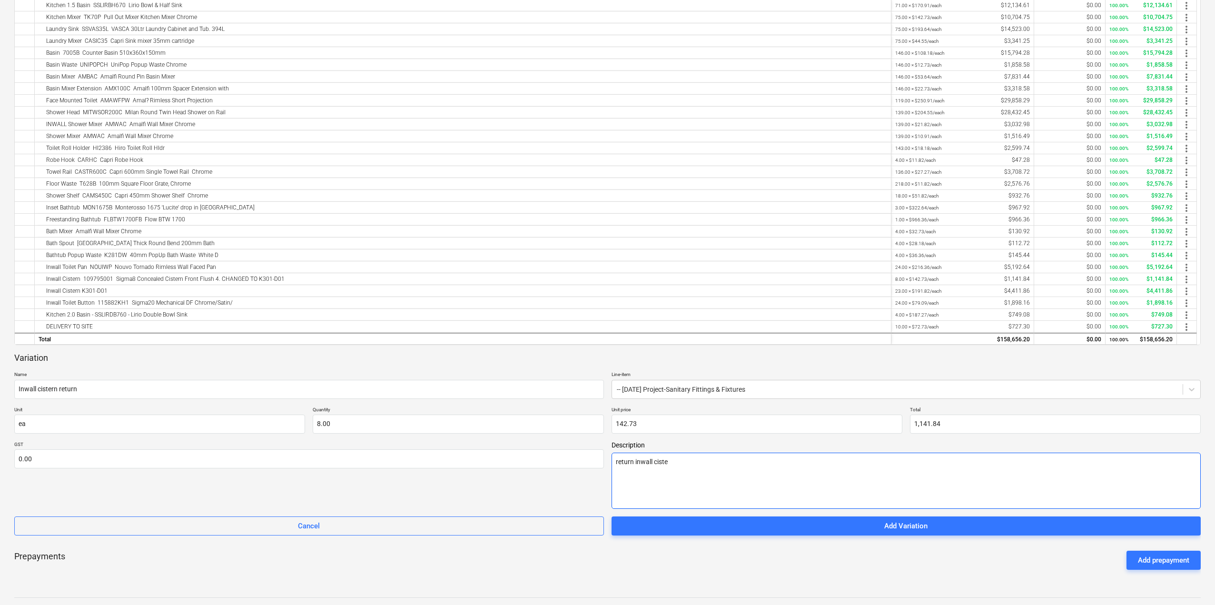
type textarea "x"
type textarea "return inwall cister"
type textarea "x"
type textarea "return inwall cistern"
type textarea "x"
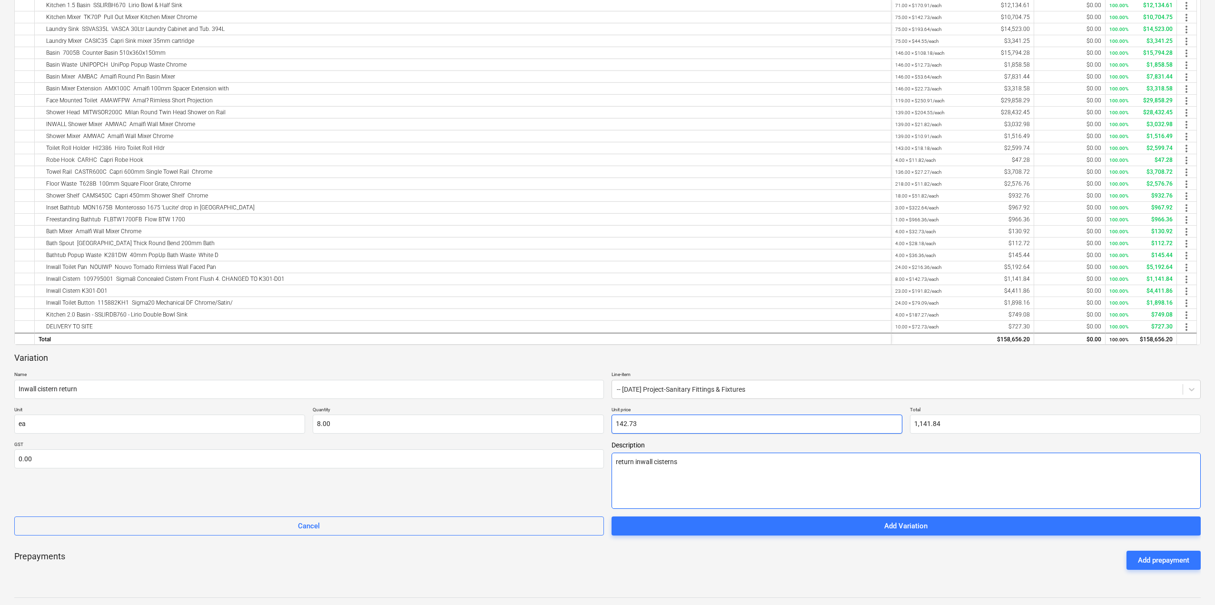
type textarea "return inwall cisterns"
click at [615, 421] on input "142.73" at bounding box center [756, 423] width 291 height 19
type textarea "x"
type input "-142.73"
type input "0.00"
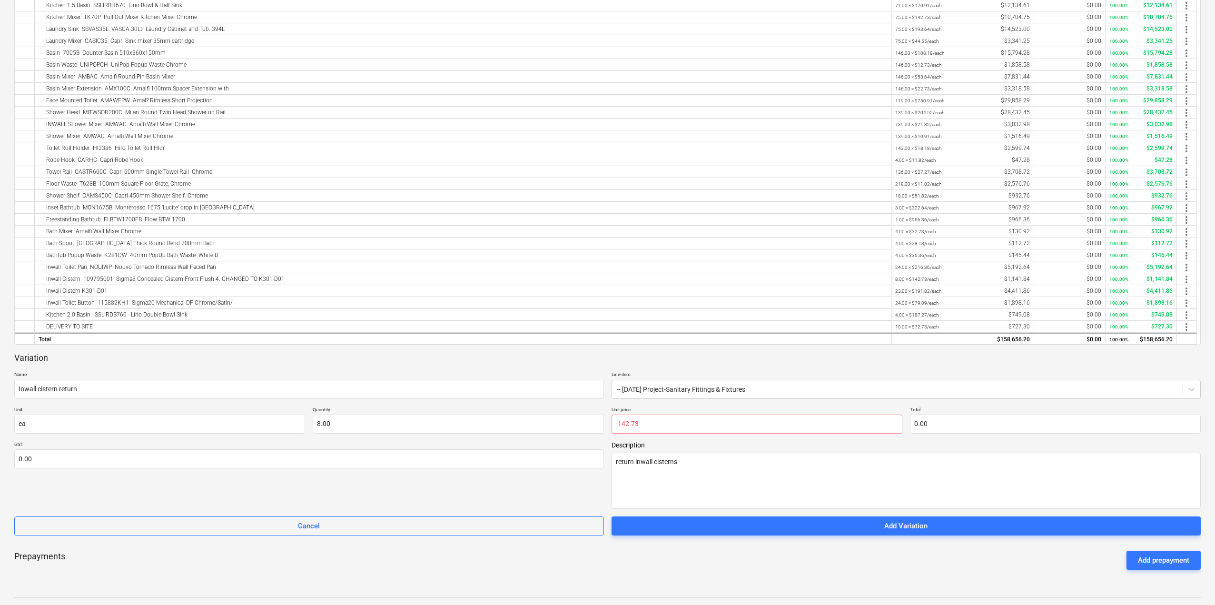
type input "0.00"
click at [742, 577] on div "Prepayments Add prepayment" at bounding box center [607, 560] width 1186 height 34
type input "8"
click at [317, 424] on input "8" at bounding box center [458, 423] width 291 height 19
type textarea "x"
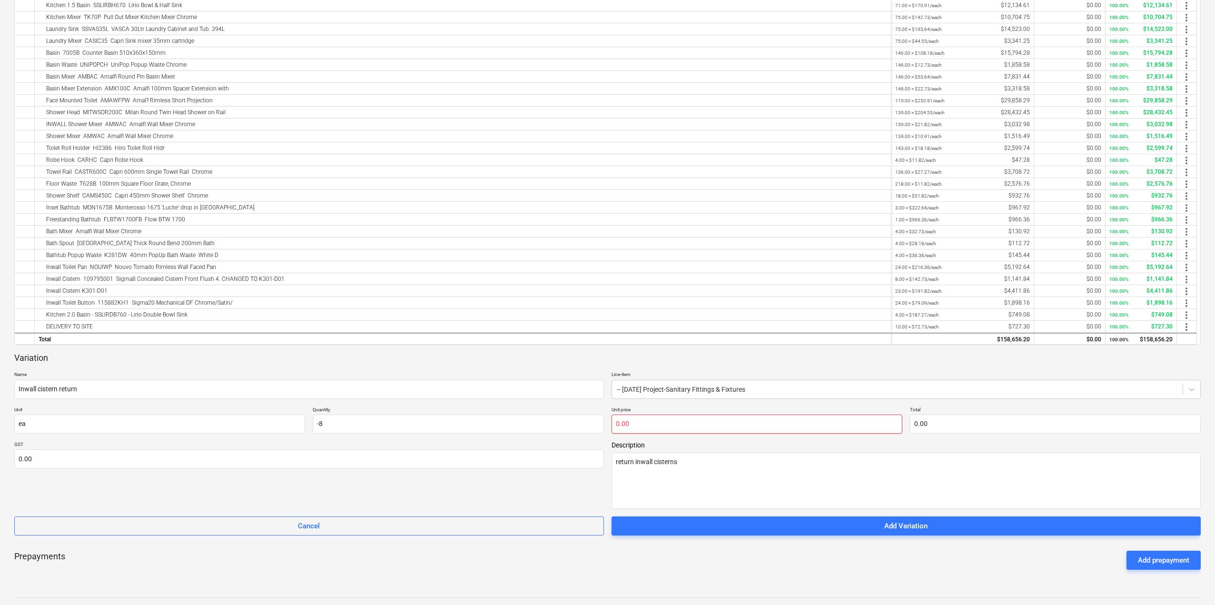
type input "-8.00"
click at [623, 426] on input "text" at bounding box center [756, 423] width 291 height 19
type textarea "x"
type input "1"
type input "-8.00"
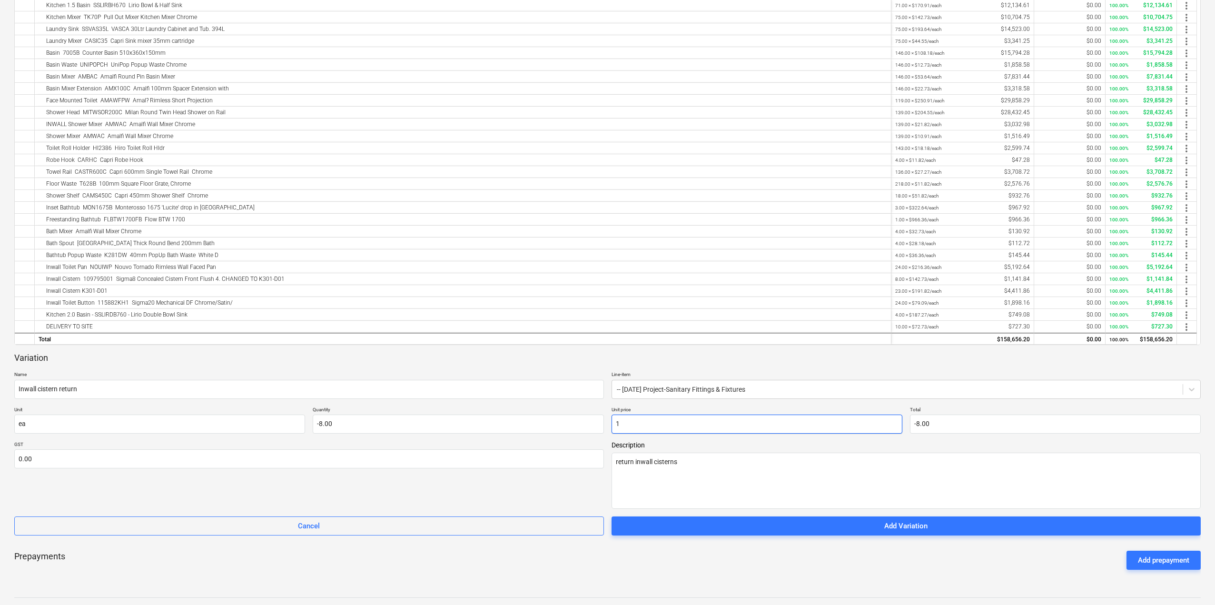
type textarea "x"
type input "14"
type input "-112.00"
type textarea "x"
type input "142"
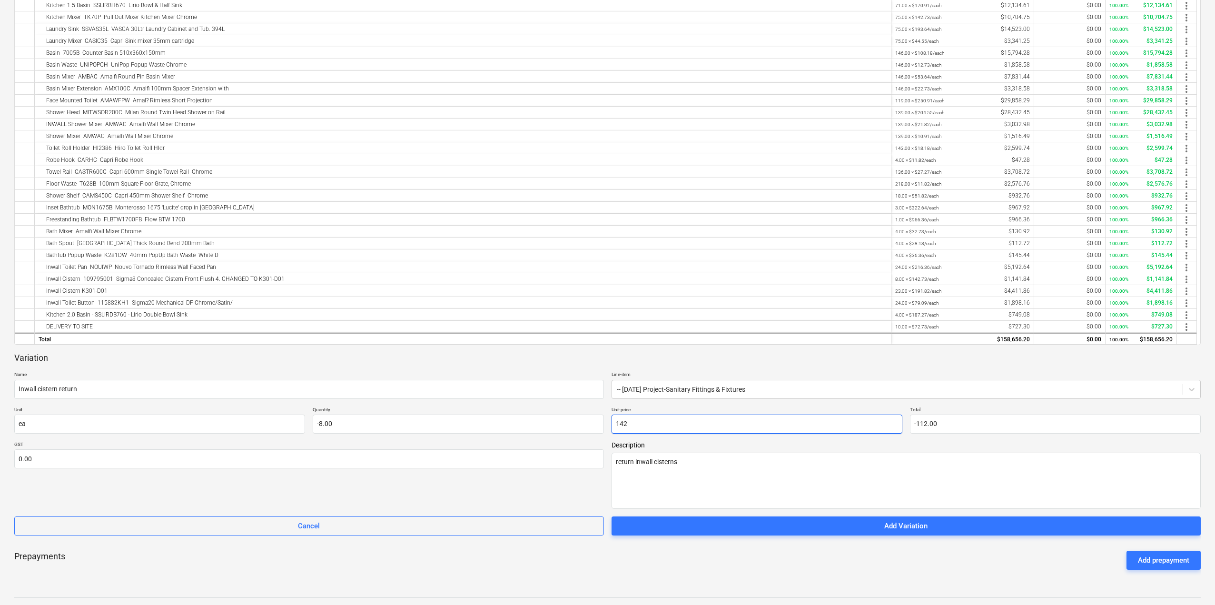
type input "-1,136.00"
type textarea "x"
type input "142."
type textarea "x"
type input "142.7"
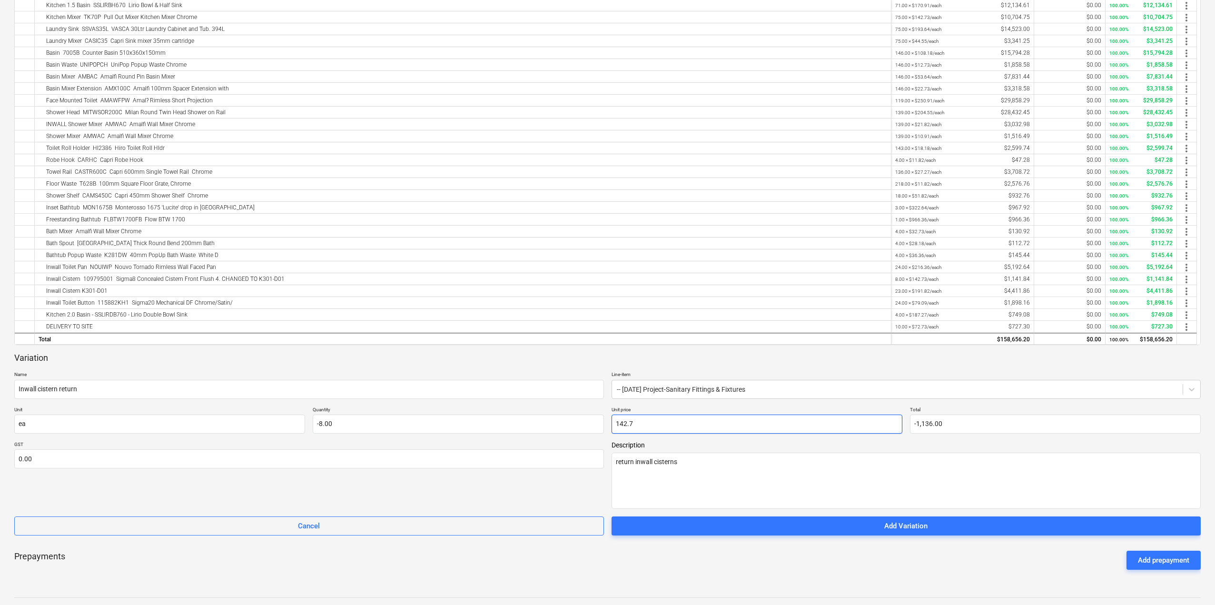
type input "-1,141.60"
type textarea "x"
type input "142.73"
type input "-1,141.84"
type input "142.73"
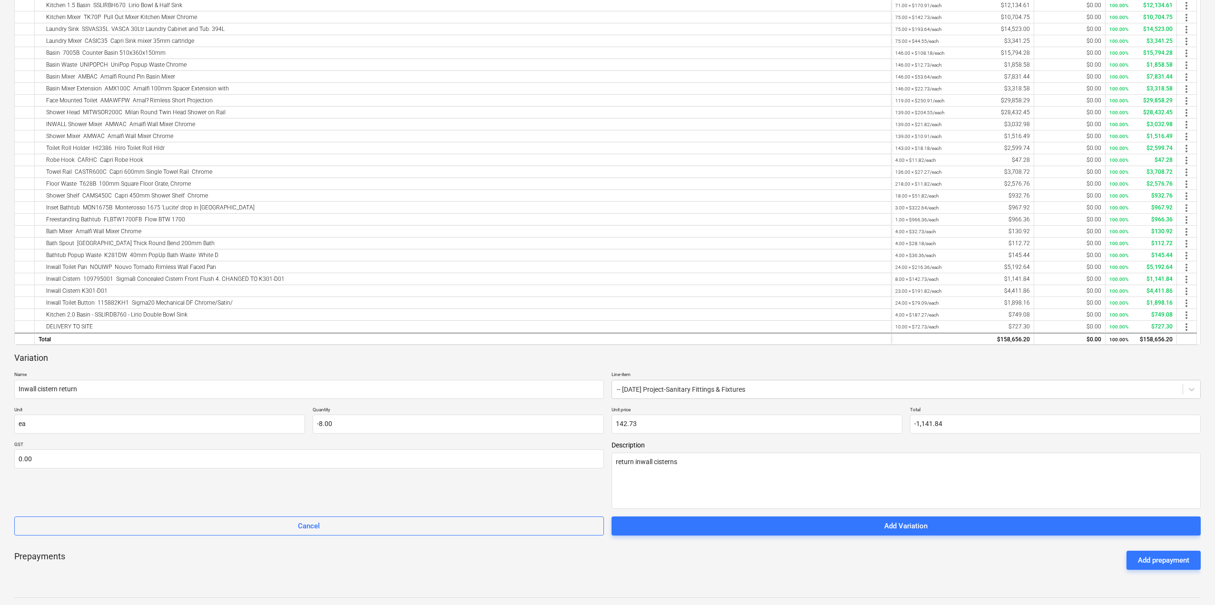
click at [714, 562] on div "Prepayments Add prepayment" at bounding box center [607, 560] width 1186 height 34
click at [72, 461] on input "text" at bounding box center [309, 458] width 590 height 19
type input "0.00"
click at [88, 480] on div "GST 0.00" at bounding box center [309, 475] width 590 height 68
click at [303, 454] on input "text" at bounding box center [309, 458] width 590 height 19
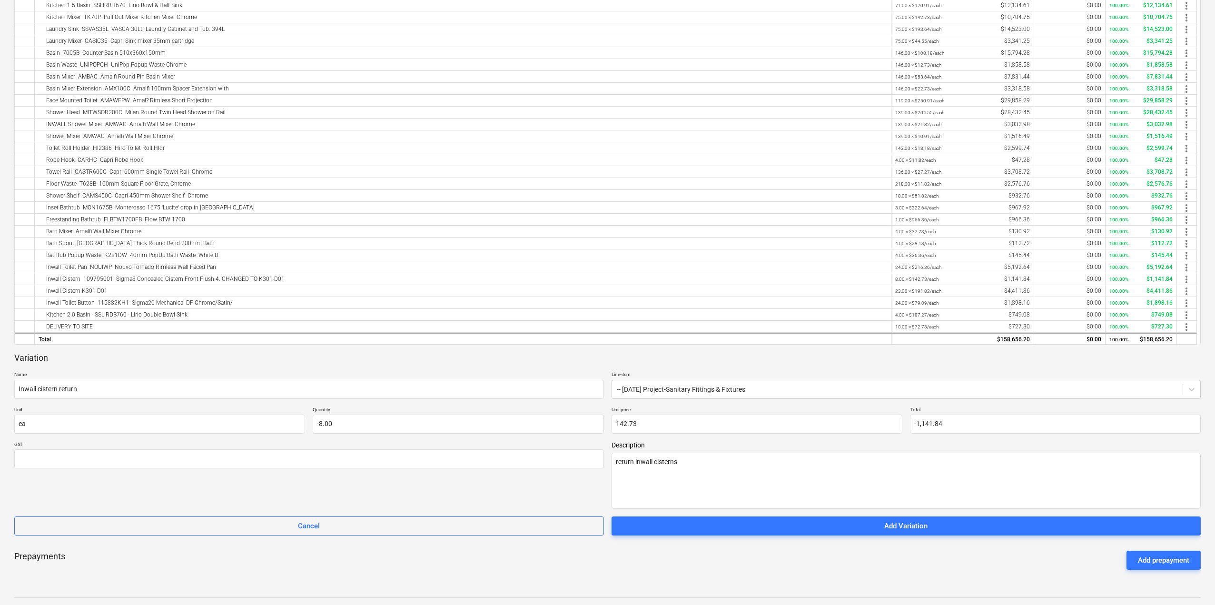
type input "0.00"
click at [335, 493] on div "GST 0.00" at bounding box center [309, 475] width 590 height 68
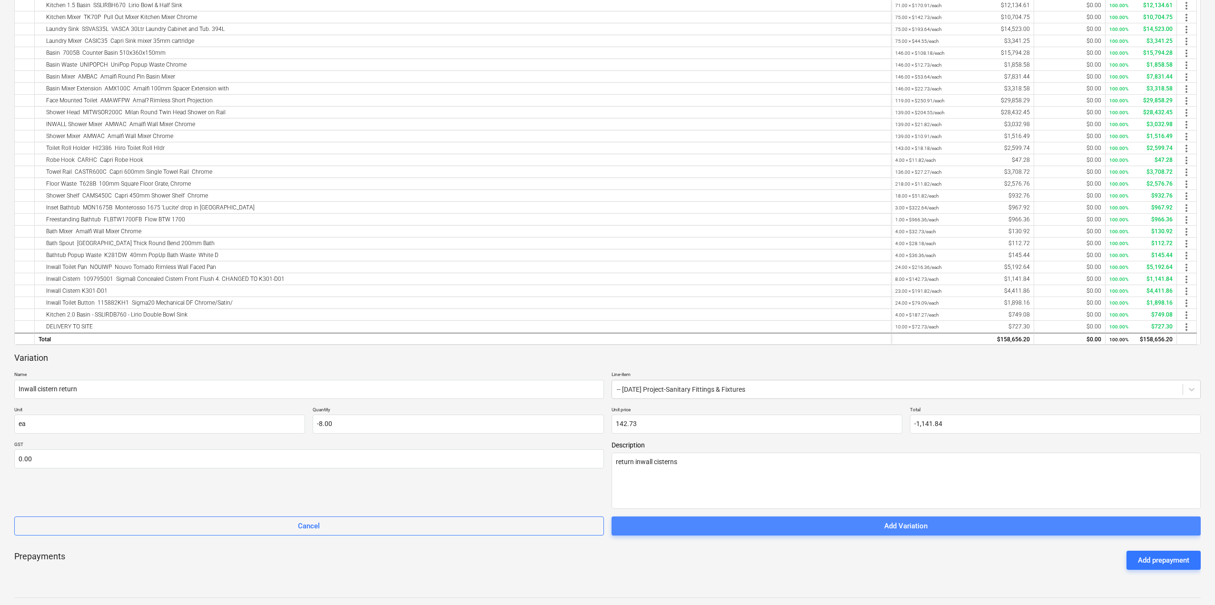
click at [842, 524] on span "Add Variation" at bounding box center [906, 526] width 567 height 12
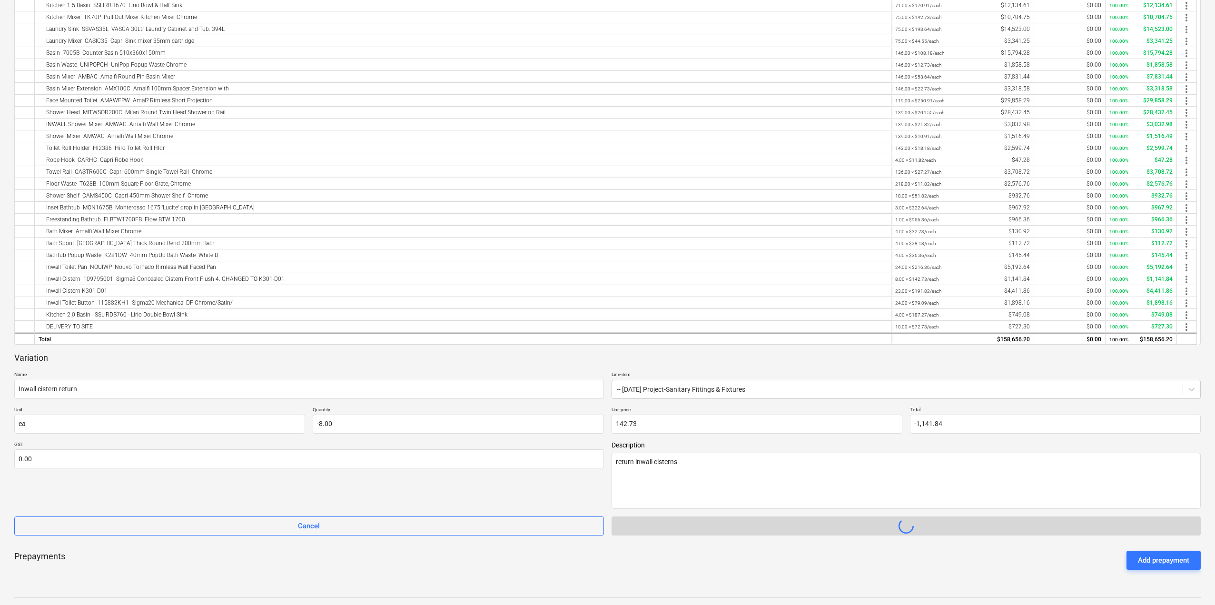
type textarea "x"
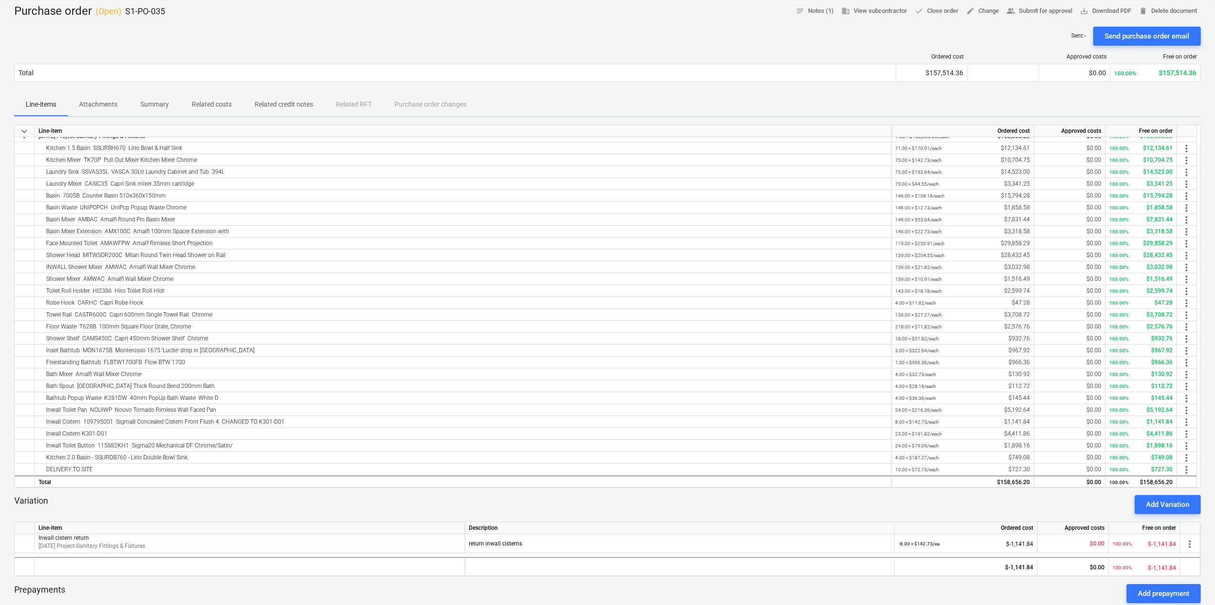
scroll to position [364, 0]
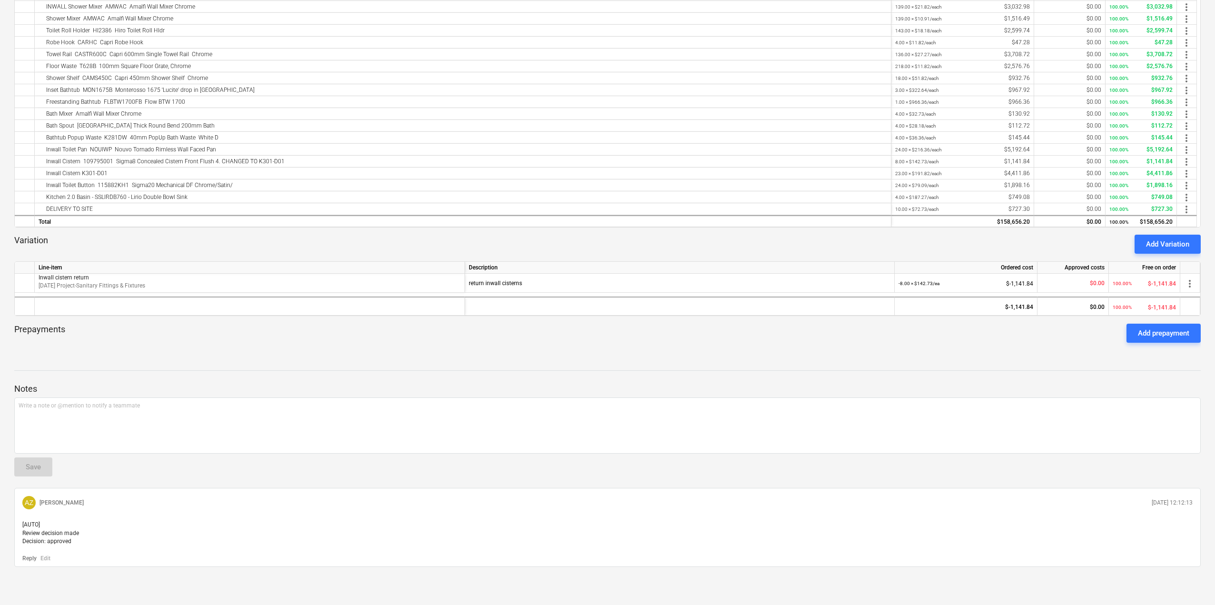
click at [589, 358] on div at bounding box center [607, 362] width 1186 height 8
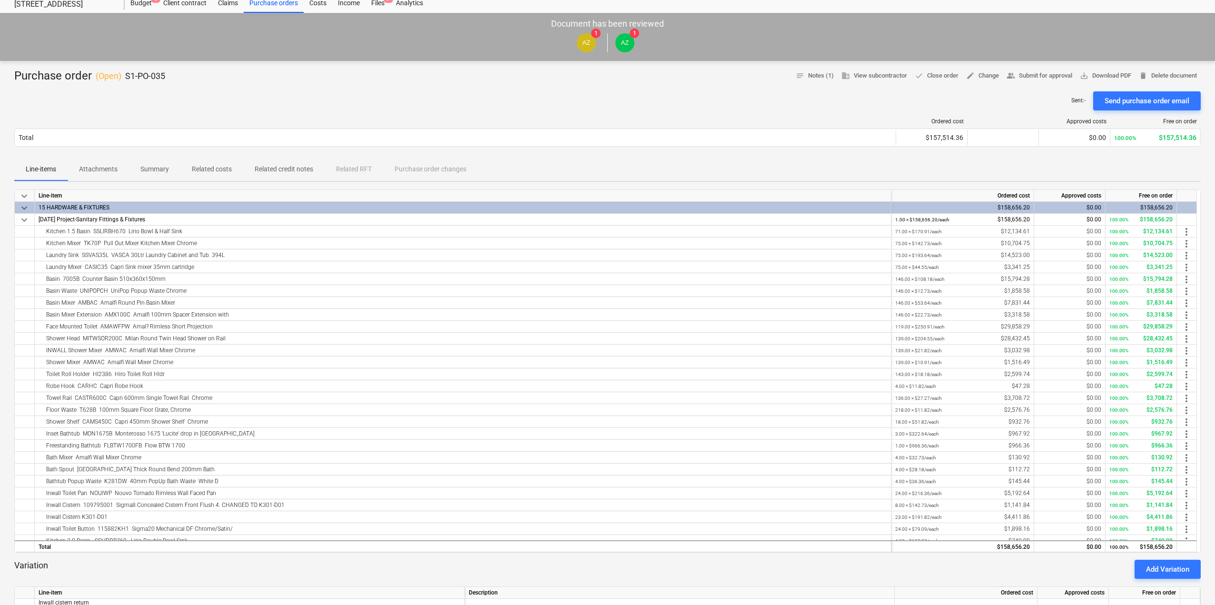
scroll to position [0, 0]
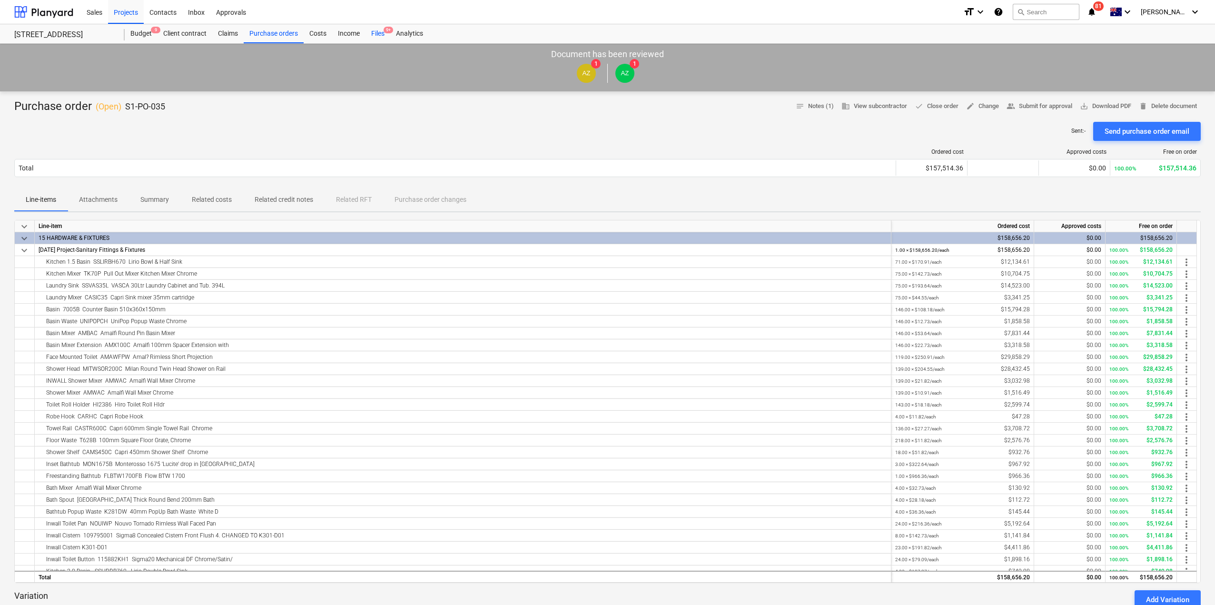
click at [379, 36] on div "Files 9+" at bounding box center [377, 33] width 25 height 19
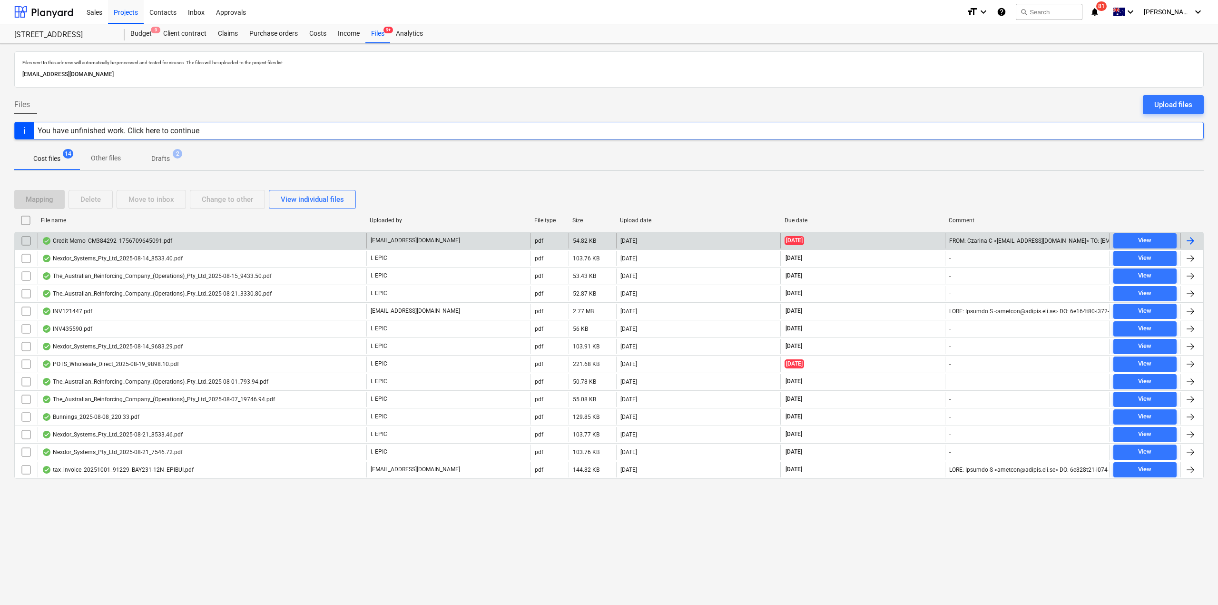
click at [194, 241] on div "Credit Memo_CM384292_1756709645091.pdf" at bounding box center [202, 240] width 329 height 15
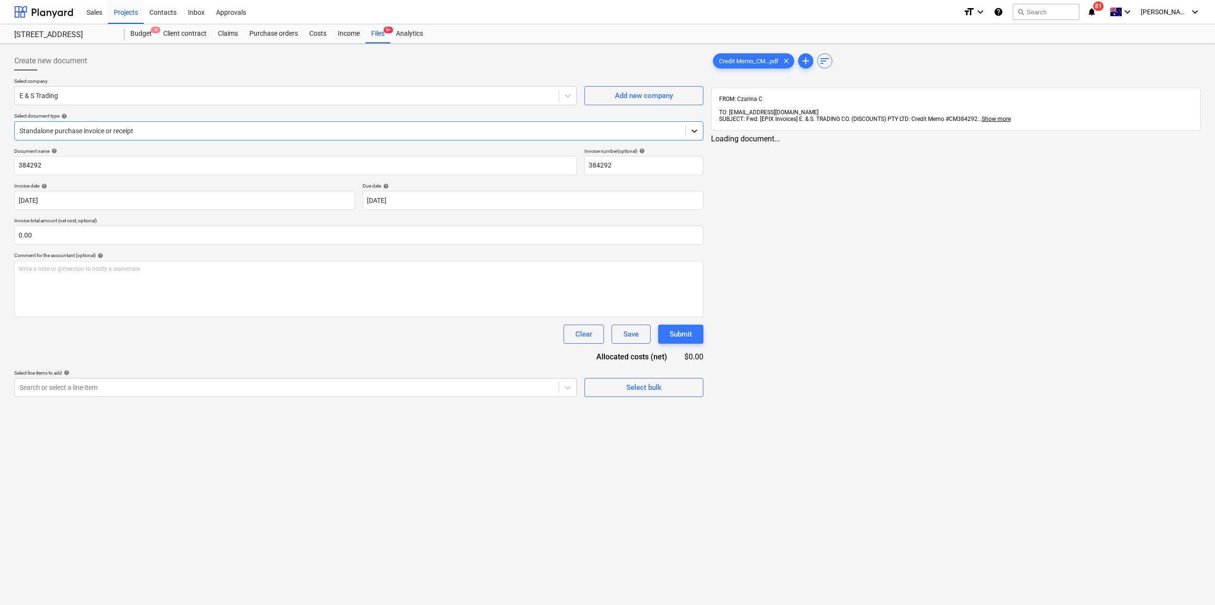
click at [693, 130] on icon at bounding box center [695, 131] width 10 height 10
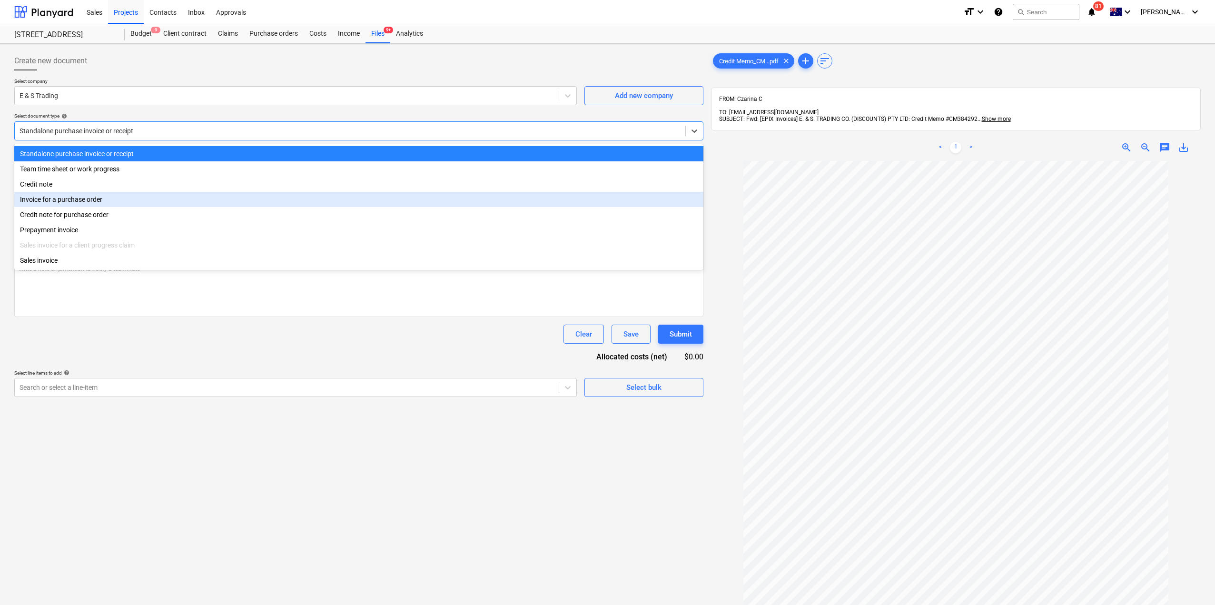
click at [445, 195] on div "Invoice for a purchase order" at bounding box center [358, 199] width 689 height 15
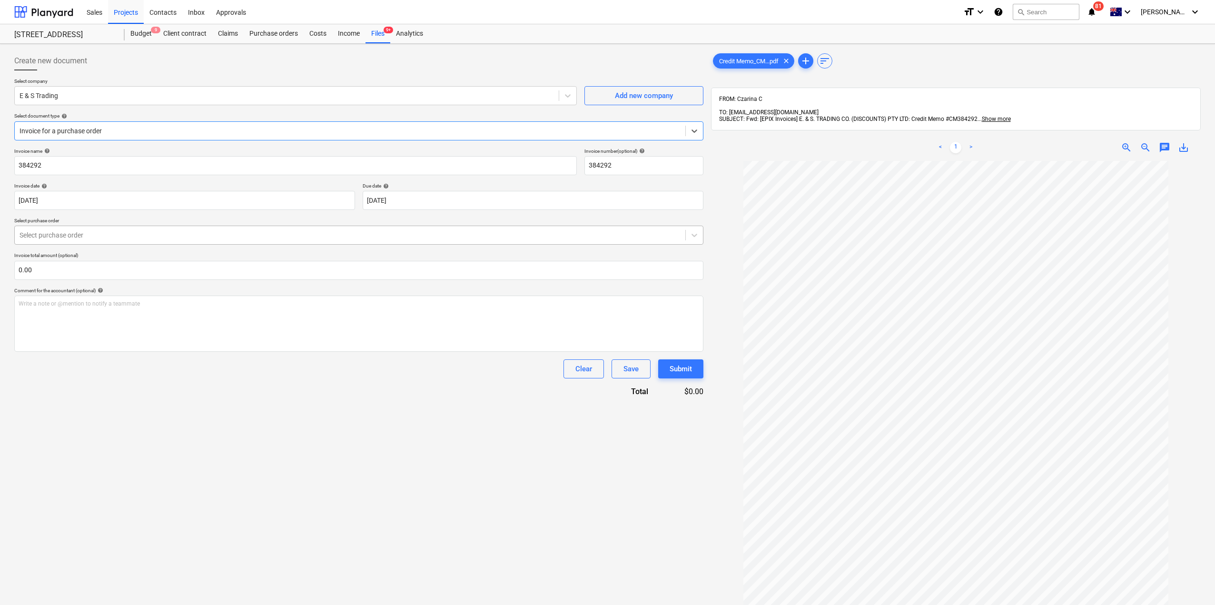
click at [324, 231] on div at bounding box center [350, 235] width 661 height 10
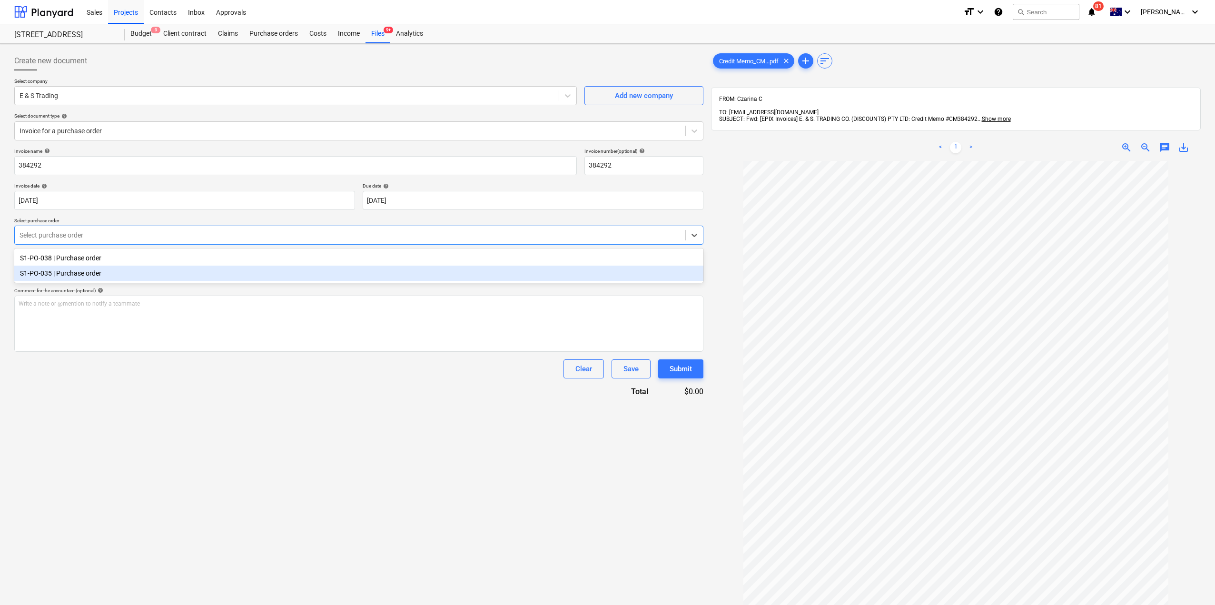
click at [226, 272] on div "S1-PO-035 | Purchase order" at bounding box center [358, 273] width 689 height 15
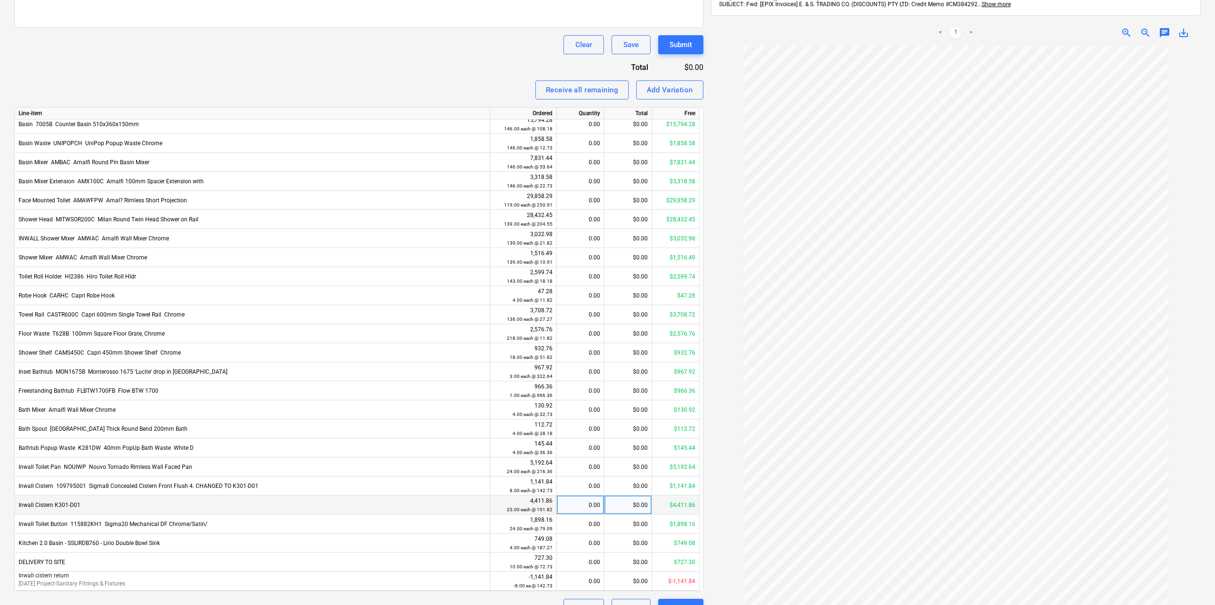
scroll to position [345, 0]
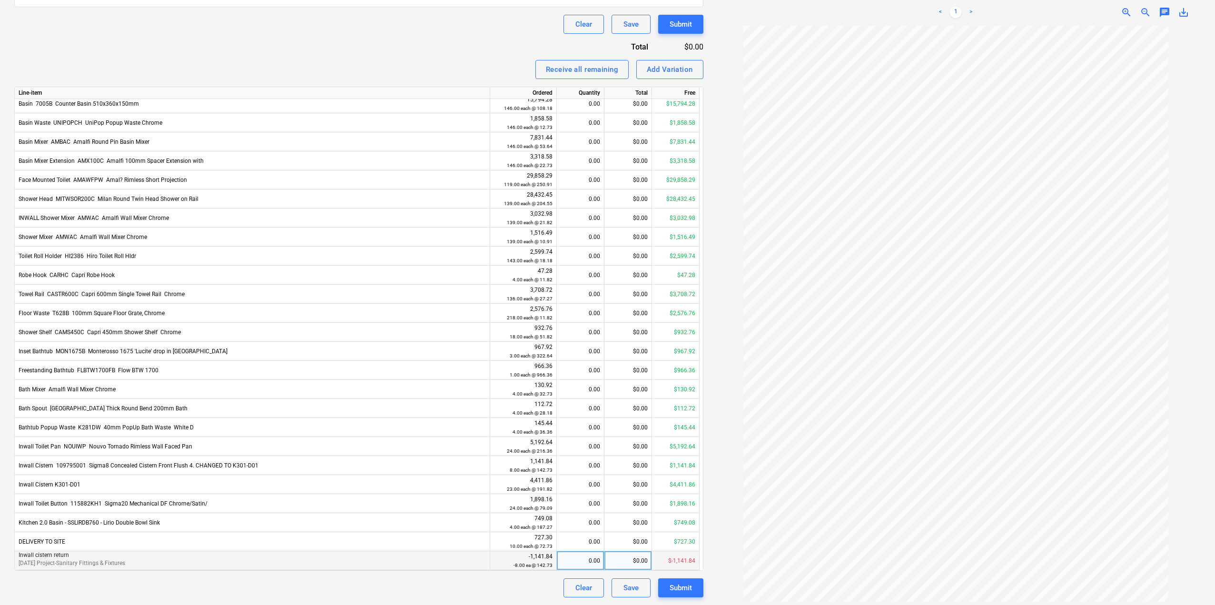
click at [587, 562] on div "0.00" at bounding box center [580, 560] width 39 height 19
type input "8"
click at [521, 597] on div "Clear Save Submit" at bounding box center [358, 587] width 689 height 19
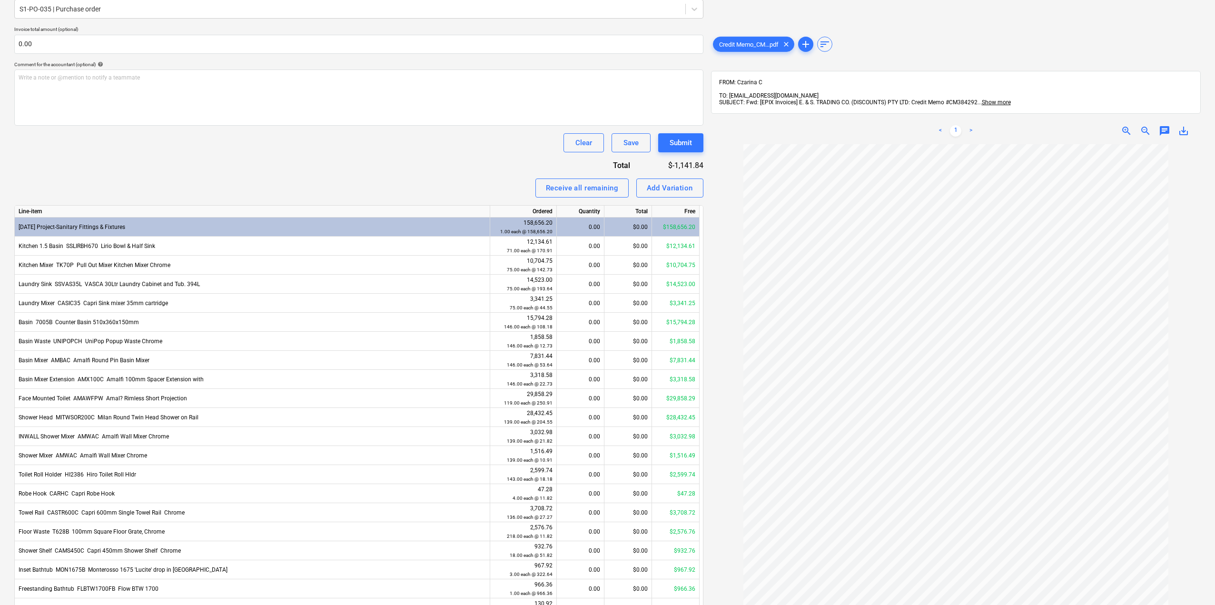
scroll to position [59, 0]
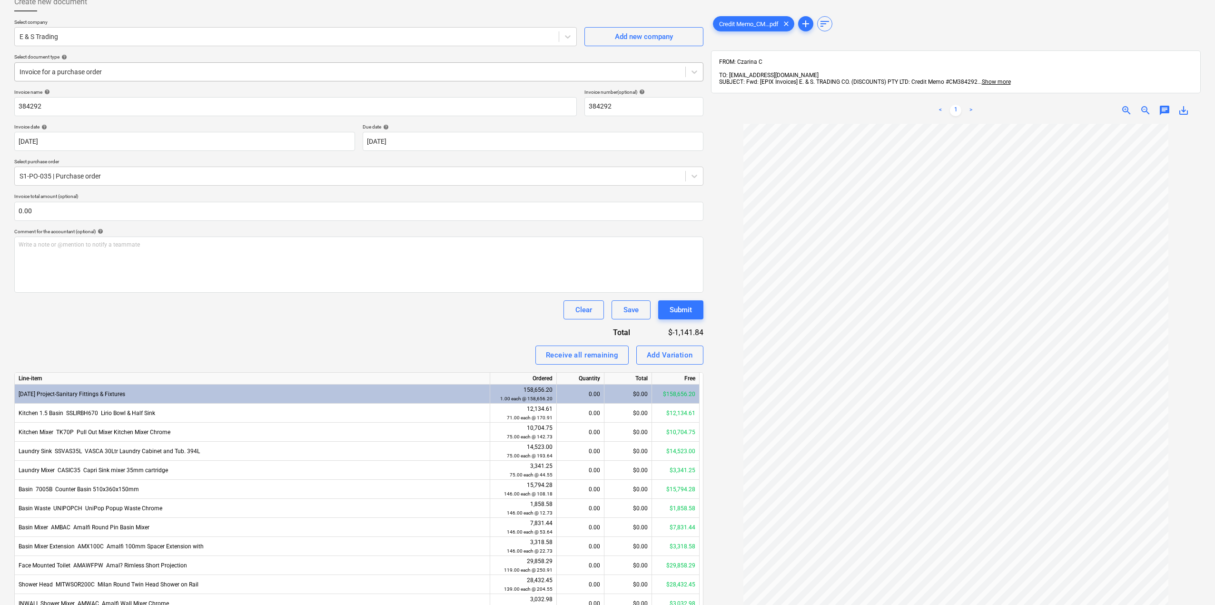
click at [254, 69] on div at bounding box center [350, 72] width 661 height 10
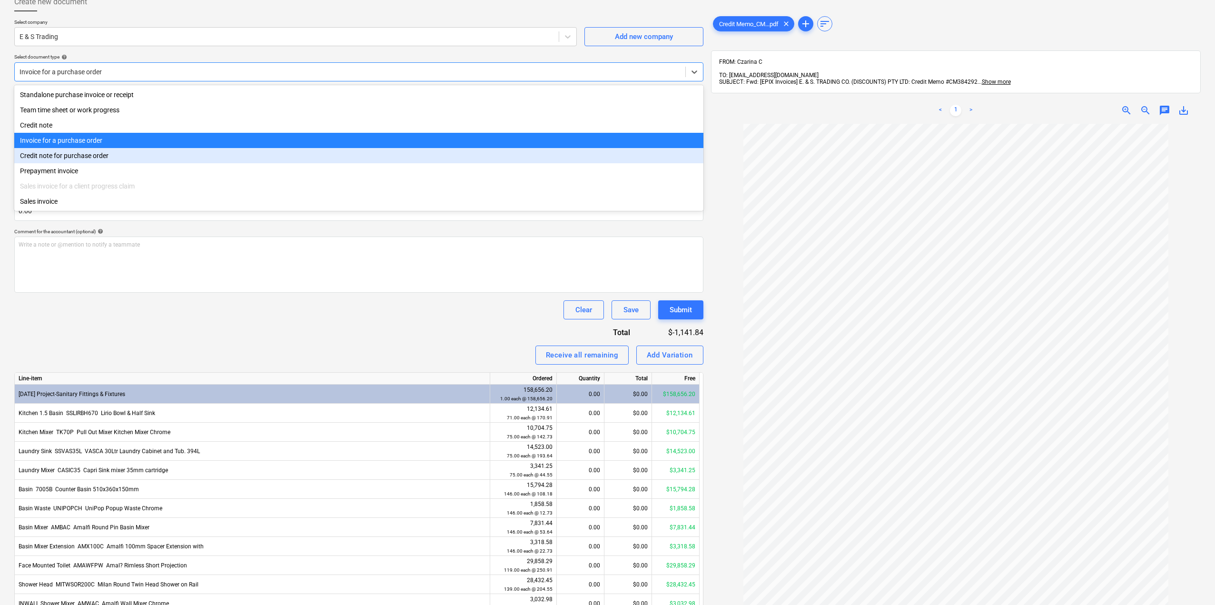
click at [103, 158] on div "Credit note for purchase order" at bounding box center [358, 155] width 689 height 15
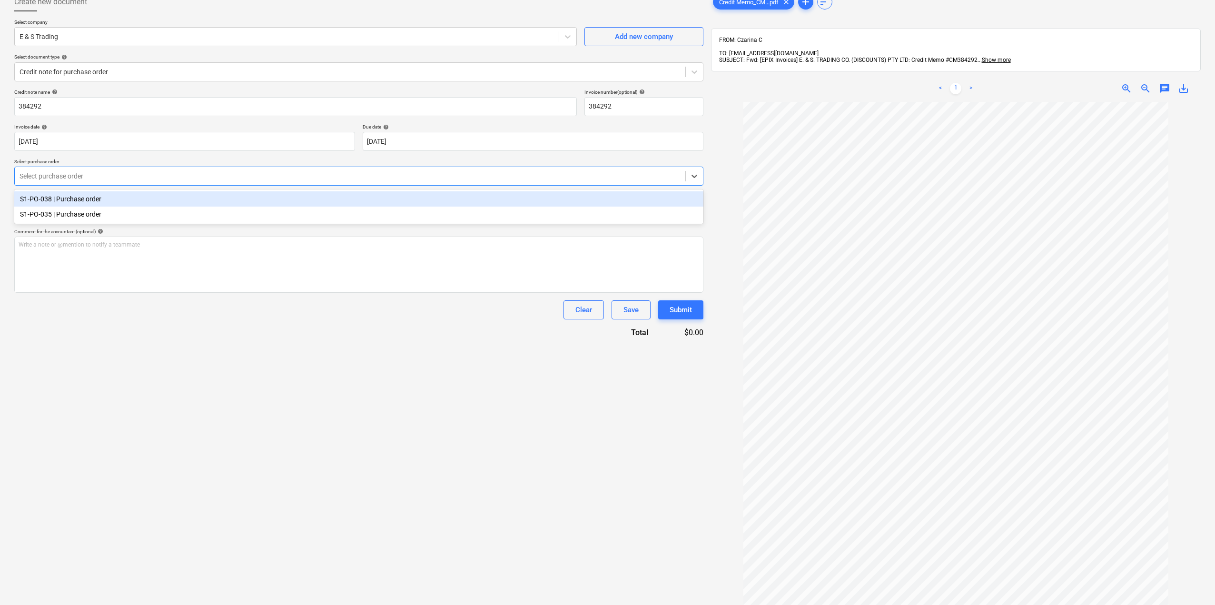
click at [140, 175] on div at bounding box center [350, 176] width 661 height 10
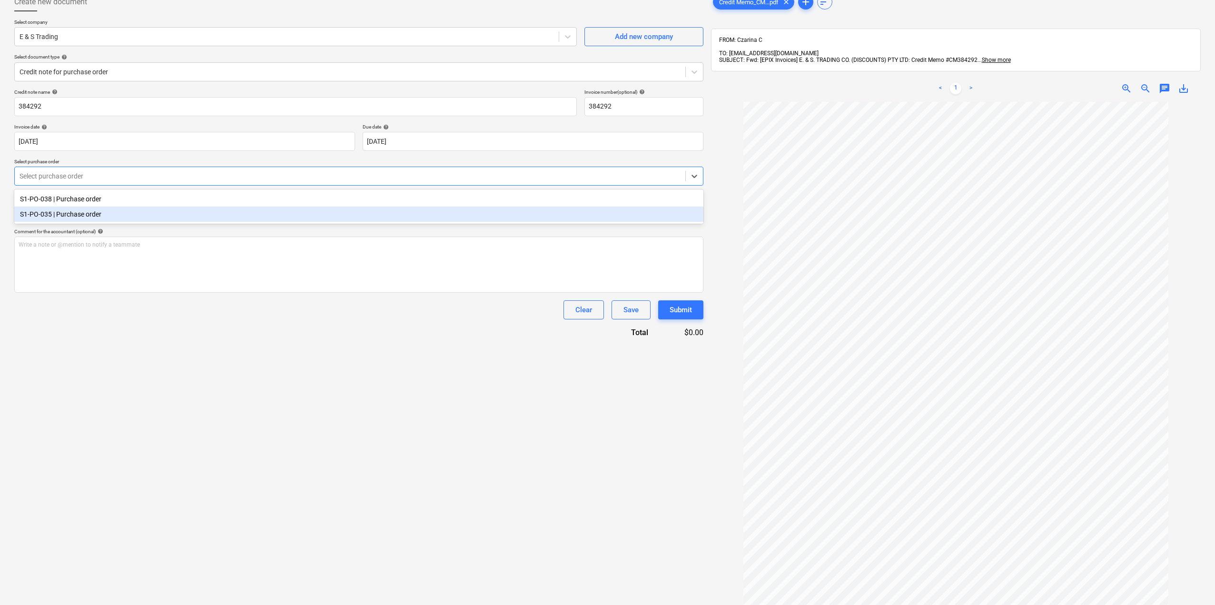
drag, startPoint x: 114, startPoint y: 211, endPoint x: 123, endPoint y: 221, distance: 13.5
click at [114, 212] on div "S1-PO-035 | Purchase order" at bounding box center [358, 214] width 689 height 15
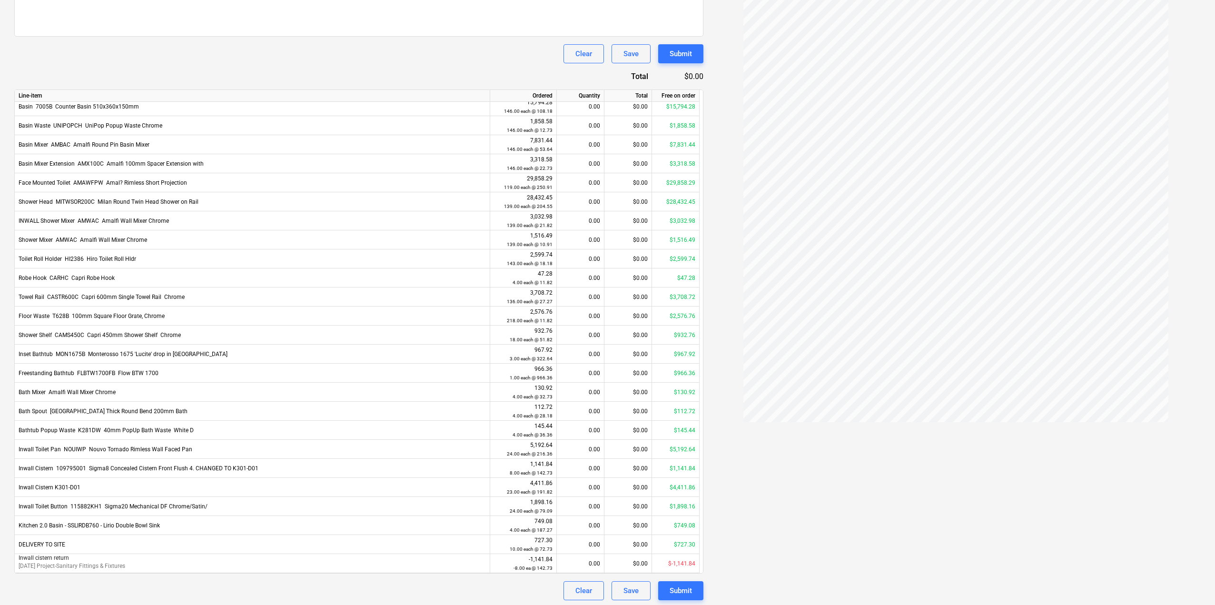
scroll to position [318, 0]
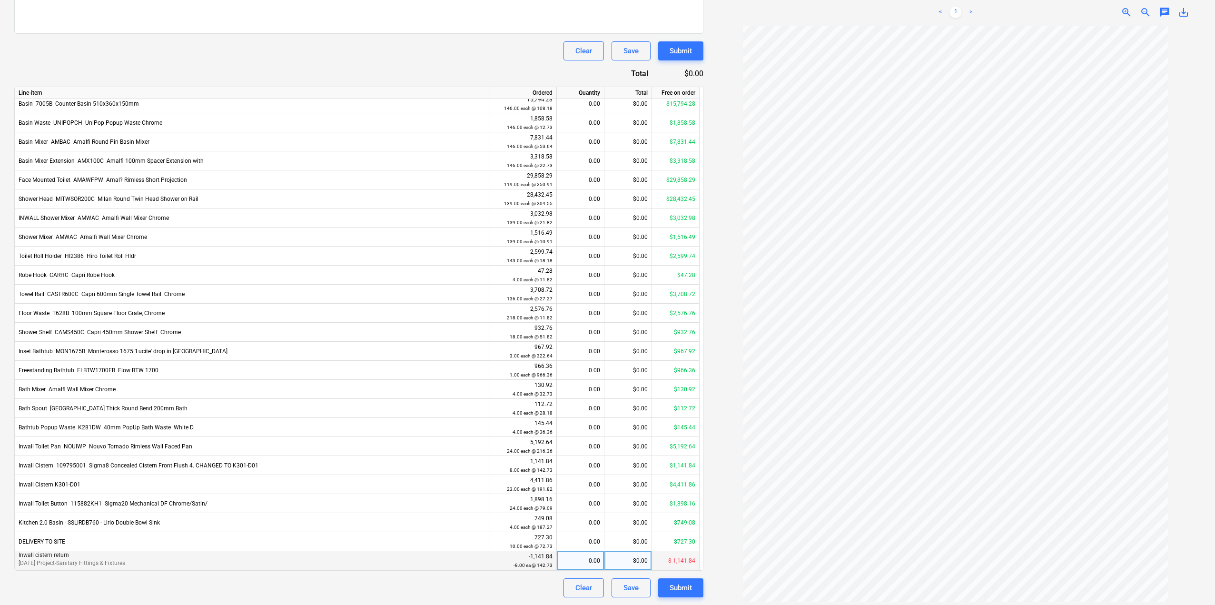
click at [586, 560] on div "0.00" at bounding box center [580, 560] width 39 height 19
type input "8"
click at [472, 586] on div "Clear Save Submit" at bounding box center [358, 587] width 689 height 19
click at [586, 564] on div "8.00" at bounding box center [580, 560] width 39 height 19
click at [582, 591] on div "Clear" at bounding box center [583, 588] width 17 height 12
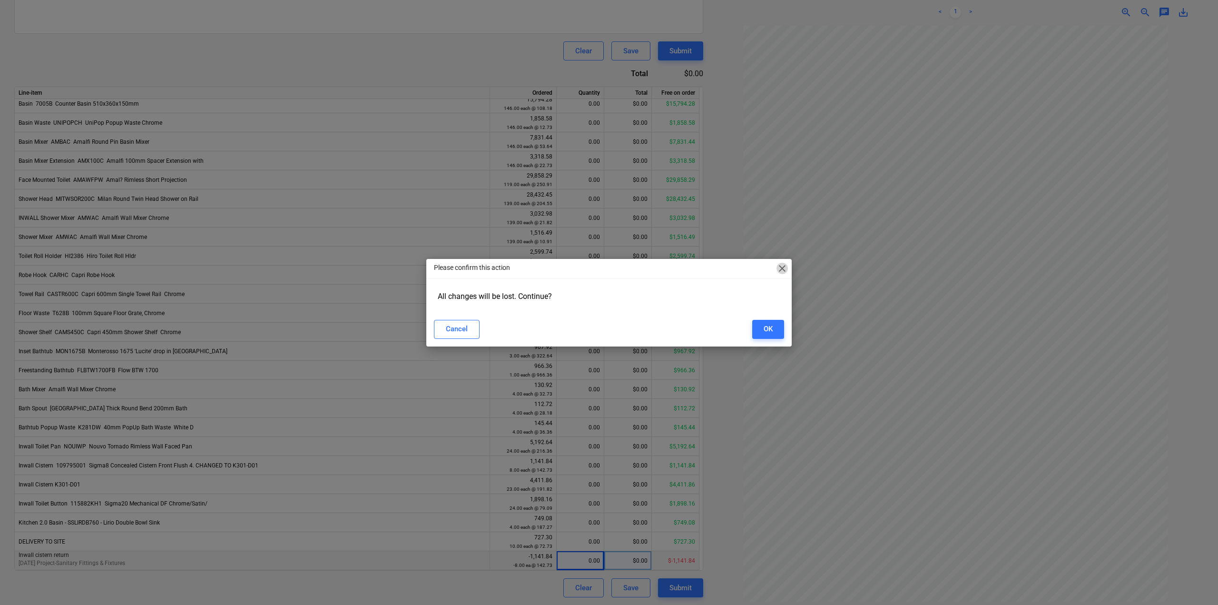
click at [785, 271] on span "close" at bounding box center [782, 268] width 11 height 11
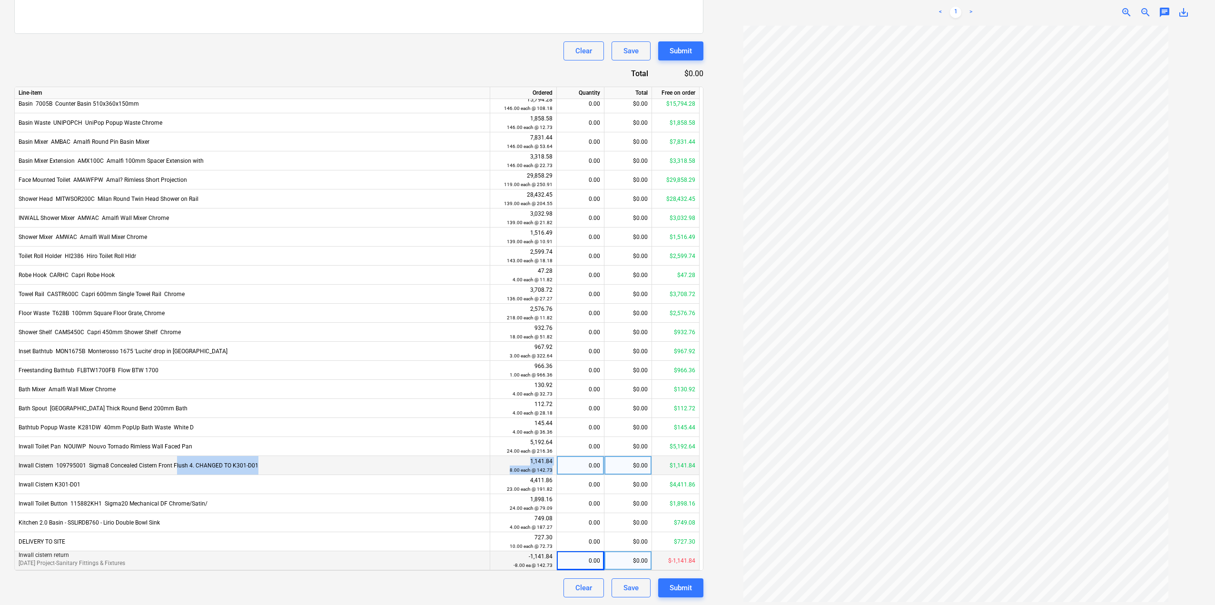
drag, startPoint x: 173, startPoint y: 463, endPoint x: 561, endPoint y: 460, distance: 387.8
click at [0, 0] on div "Inwall Cistern ­ 109795001 ­ Sigma8 Concealed Cistern Front Flush 4. CHANGED TO…" at bounding box center [0, 0] width 0 height 0
click at [571, 464] on div "0.00" at bounding box center [580, 465] width 39 height 19
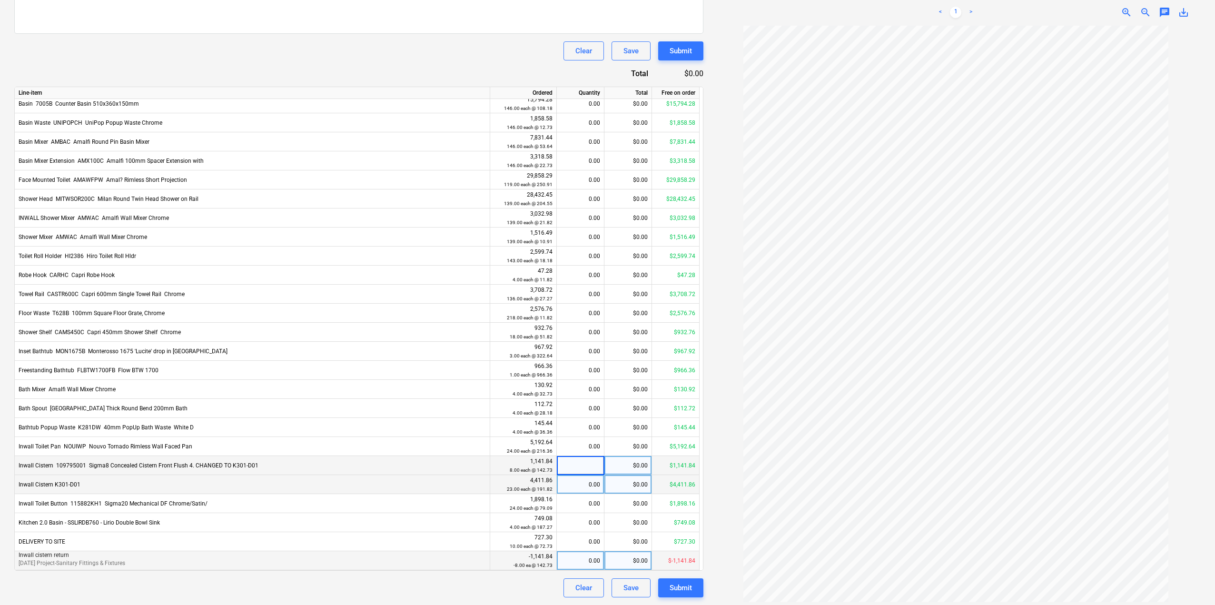
type input "8"
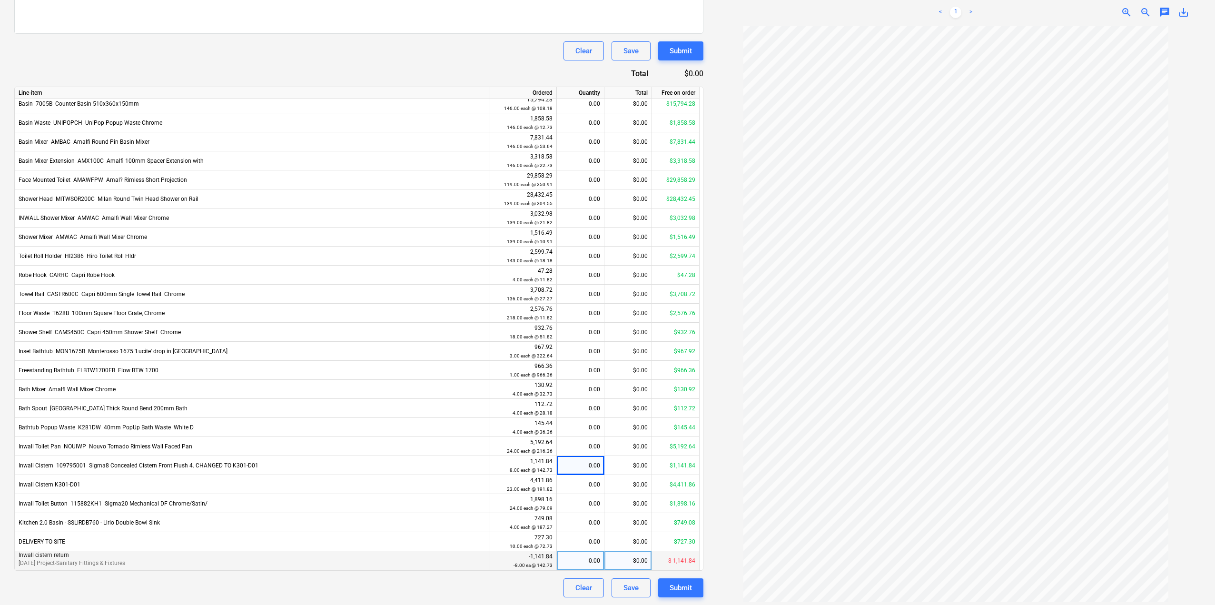
click at [681, 560] on div "$-1,141.84" at bounding box center [676, 560] width 48 height 19
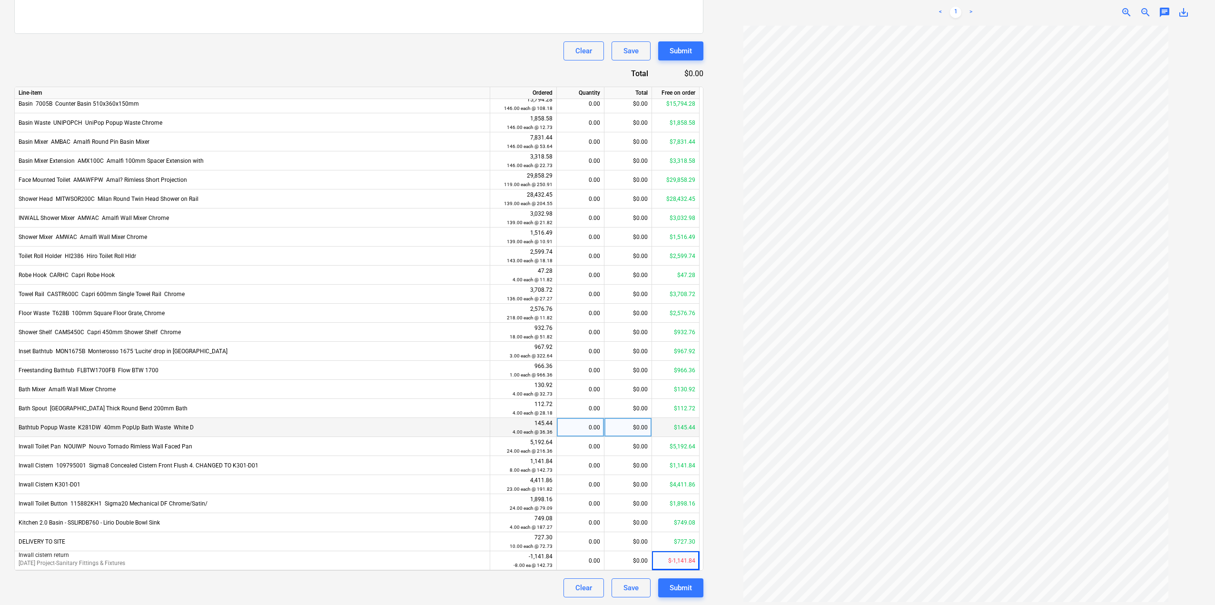
drag, startPoint x: 580, startPoint y: 48, endPoint x: 584, endPoint y: 429, distance: 380.7
click at [584, 429] on div "Credit note name help 384292 Invoice number (optional) help 384292 Invoice date…" at bounding box center [358, 213] width 689 height 767
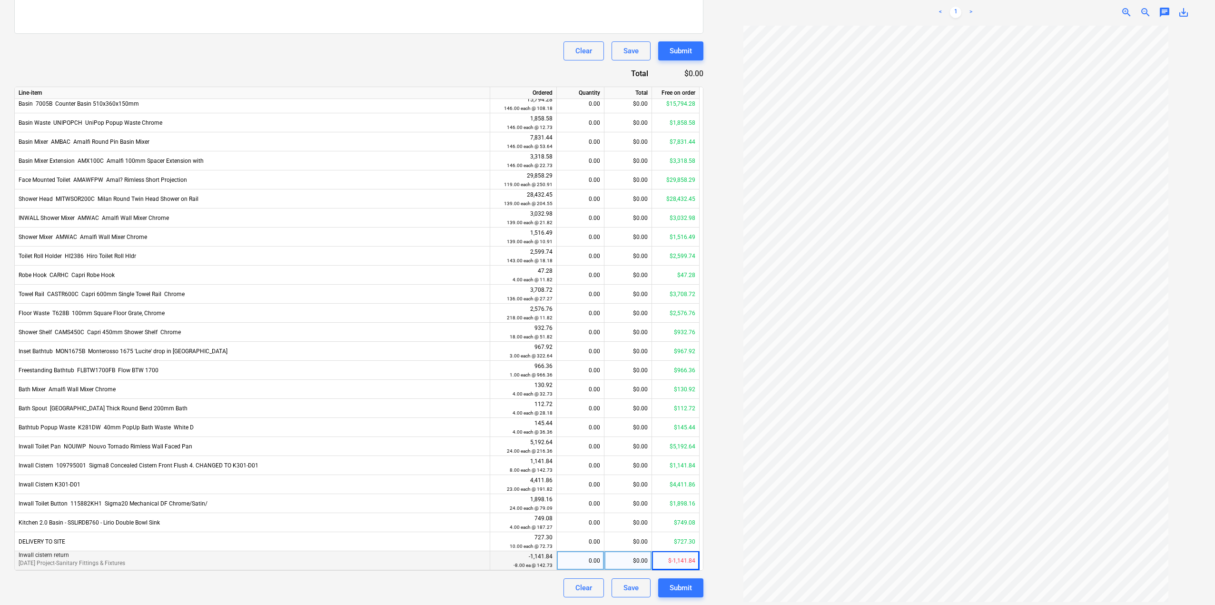
click at [584, 560] on div "0.00" at bounding box center [580, 560] width 39 height 19
type input "2"
type input "1"
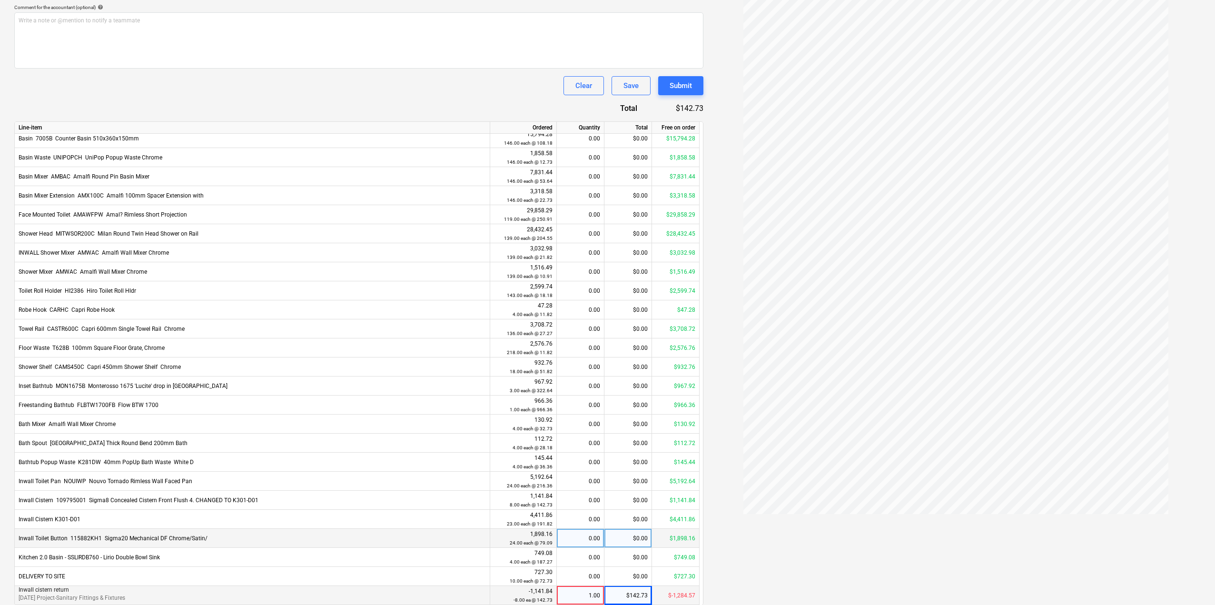
scroll to position [318, 0]
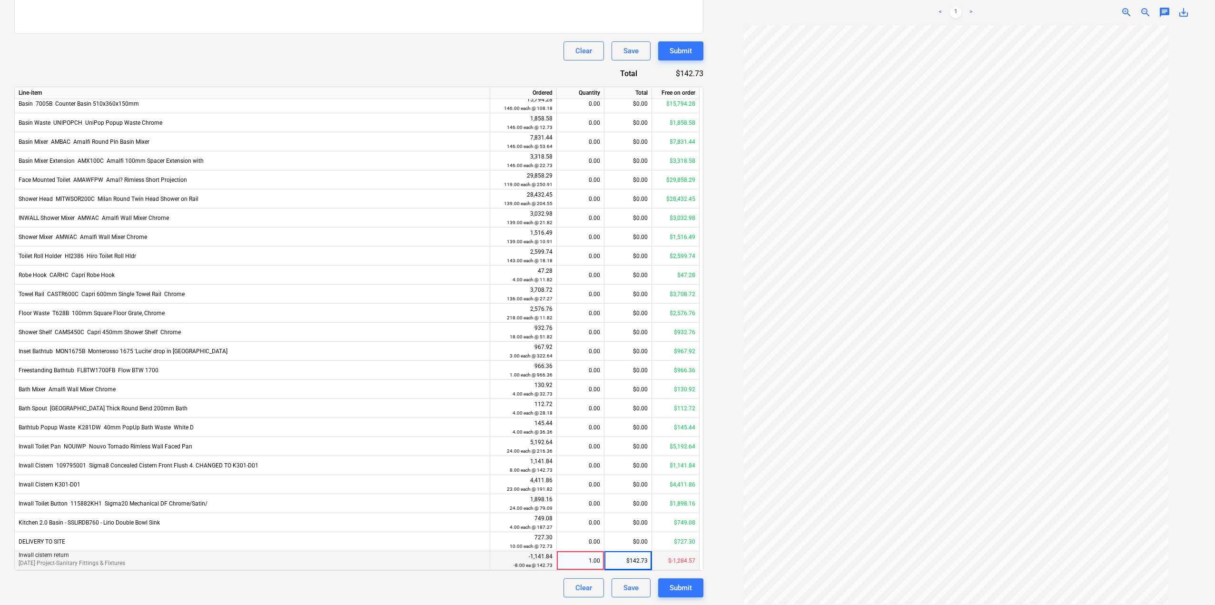
click at [589, 560] on div "1.00" at bounding box center [580, 560] width 39 height 19
click at [589, 560] on input "1" at bounding box center [580, 560] width 47 height 19
drag, startPoint x: 590, startPoint y: 561, endPoint x: 618, endPoint y: 556, distance: 28.5
click at [0, 0] on div "Inwall cistern return [DATE] Project-Sanitary Fittings & Fixtures -1,141.84 -8.…" at bounding box center [0, 0] width 0 height 0
type input "8"
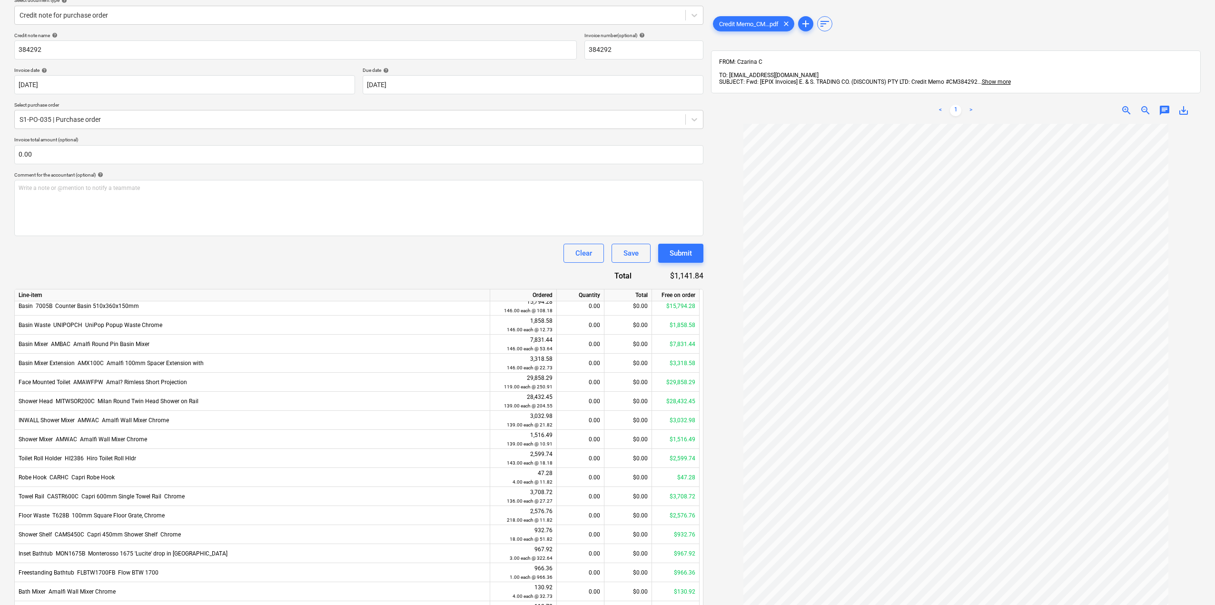
scroll to position [0, 0]
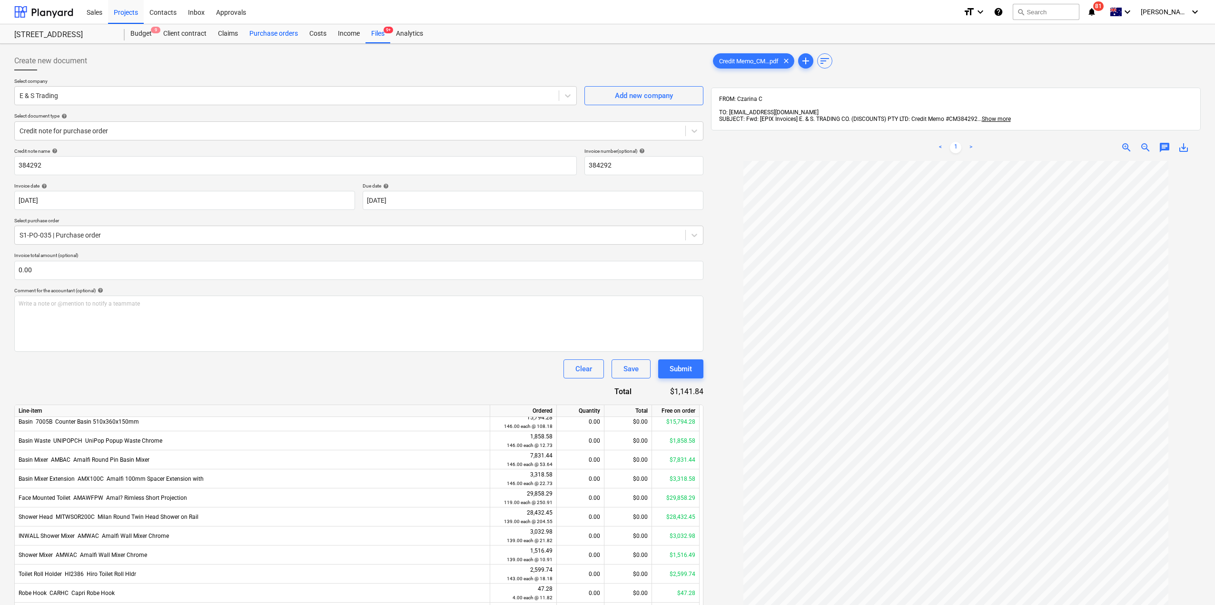
click at [284, 39] on div "Purchase orders" at bounding box center [274, 33] width 60 height 19
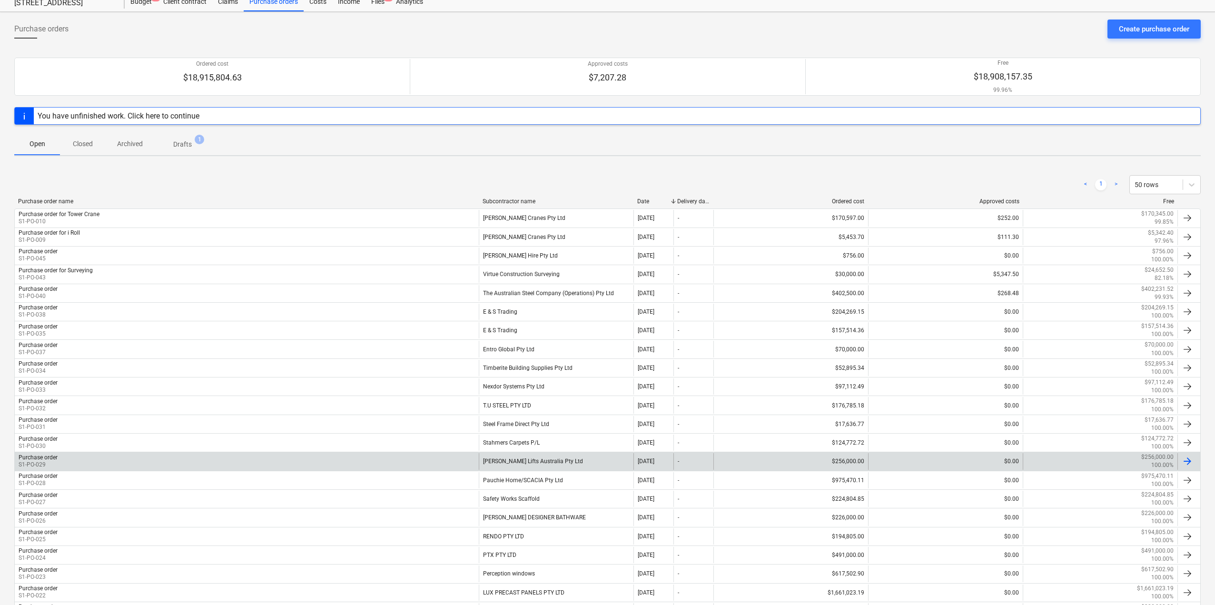
scroll to position [95, 0]
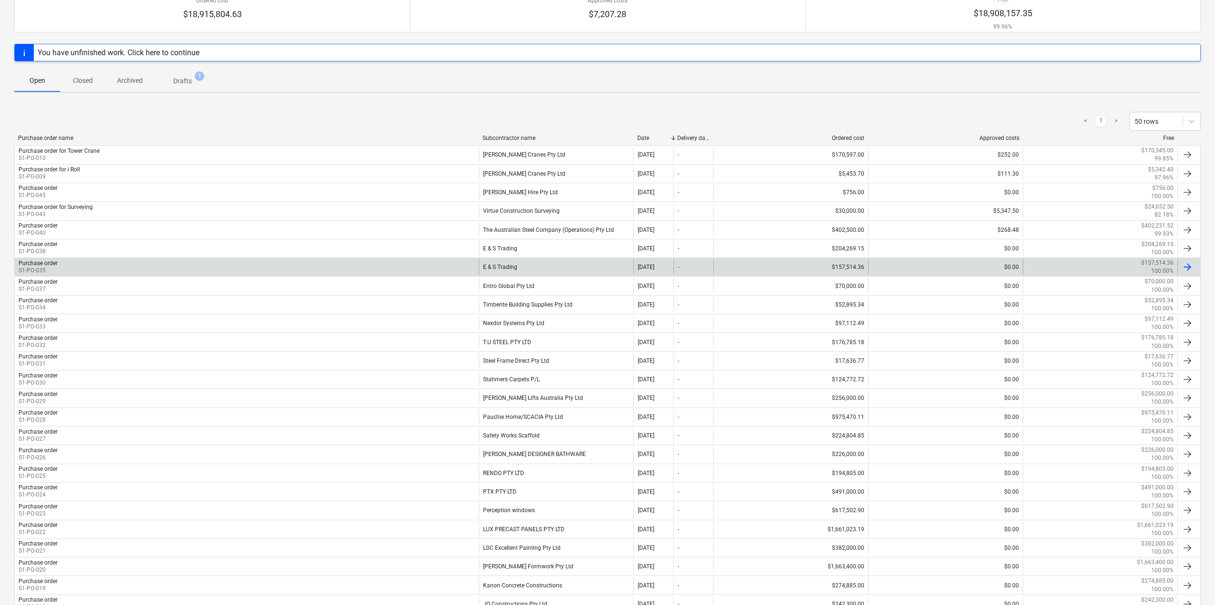
click at [248, 267] on div "Purchase order S1-PO-035" at bounding box center [247, 267] width 464 height 16
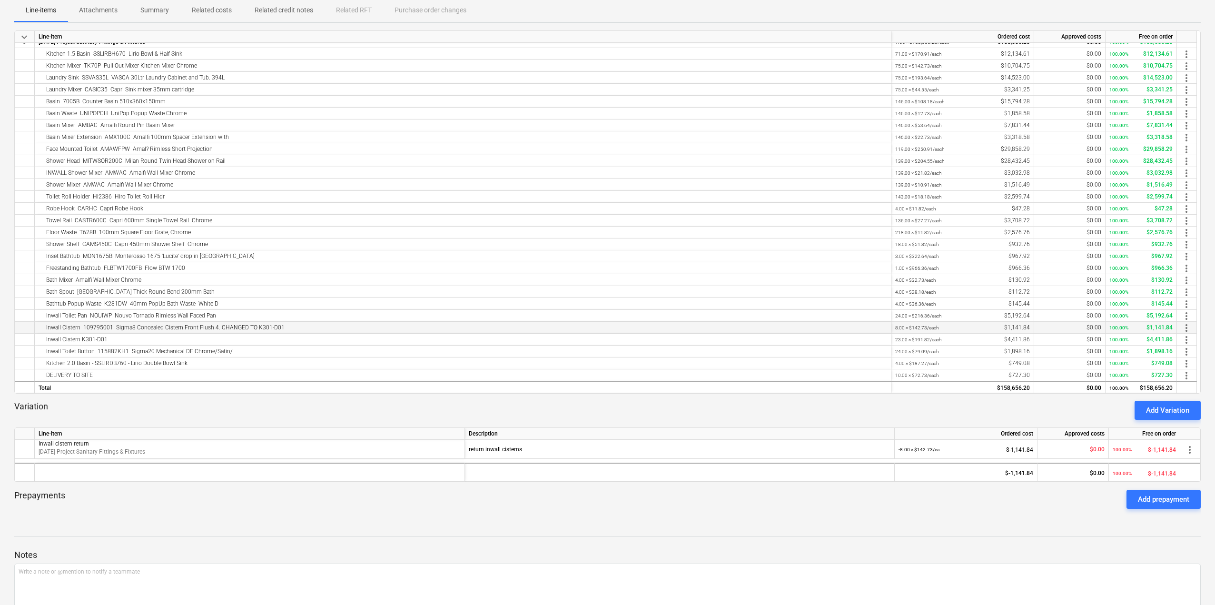
scroll to position [190, 0]
click at [809, 440] on div "return inwall cisterns" at bounding box center [680, 448] width 422 height 19
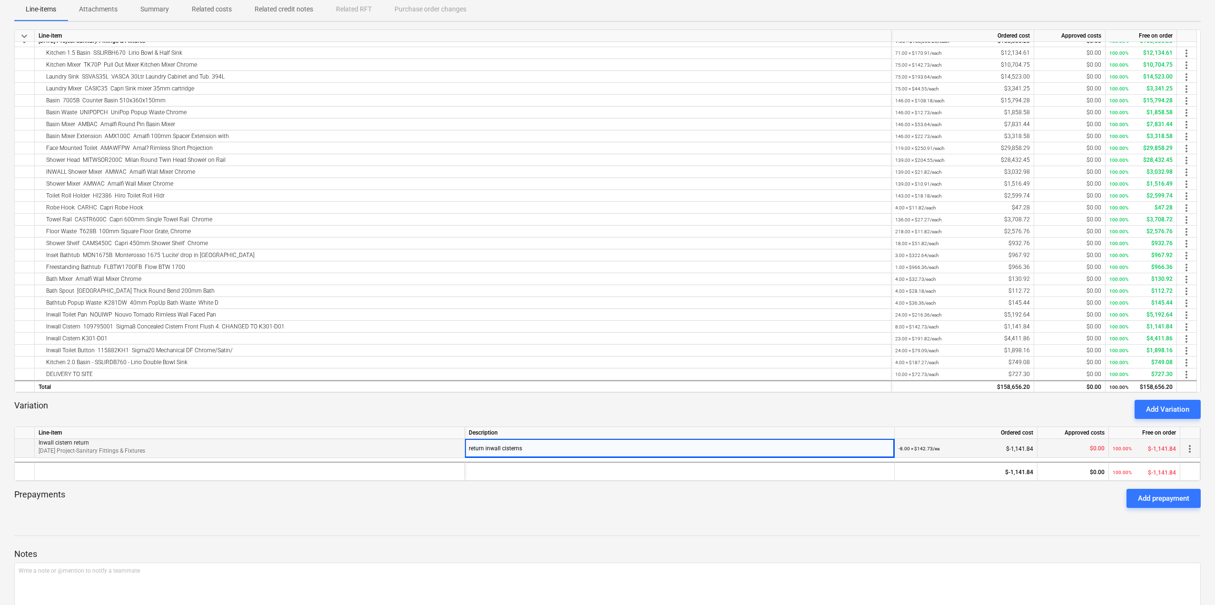
click at [1011, 450] on div "-8.00 × $142.73 / ea $-1,141.84" at bounding box center [965, 449] width 135 height 20
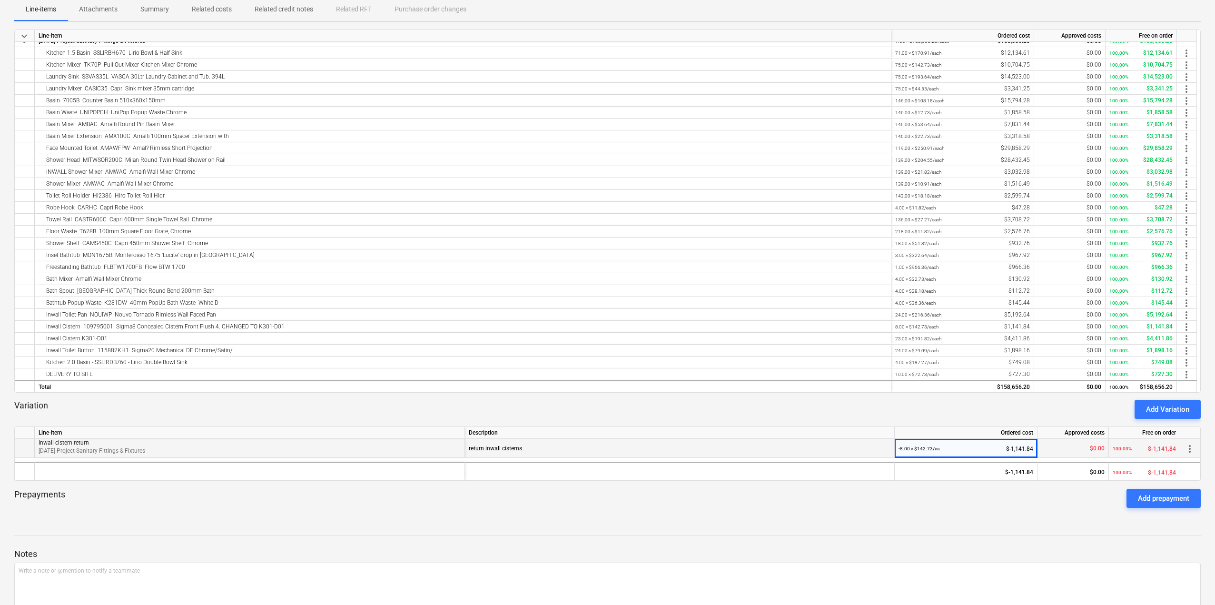
click at [1009, 445] on div "-8.00 × $142.73 / ea $-1,141.84" at bounding box center [965, 449] width 135 height 20
click at [1198, 443] on div "more_vert" at bounding box center [1190, 448] width 20 height 19
click at [1189, 452] on span "more_vert" at bounding box center [1189, 448] width 11 height 11
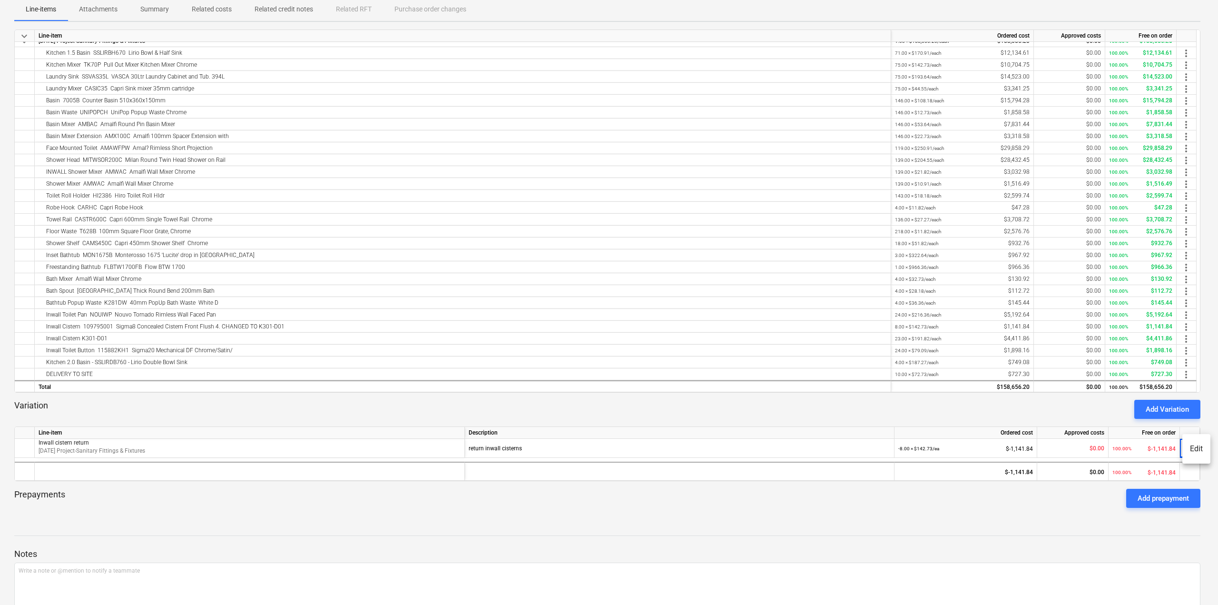
click at [1193, 448] on li "Edit" at bounding box center [1197, 449] width 28 height 22
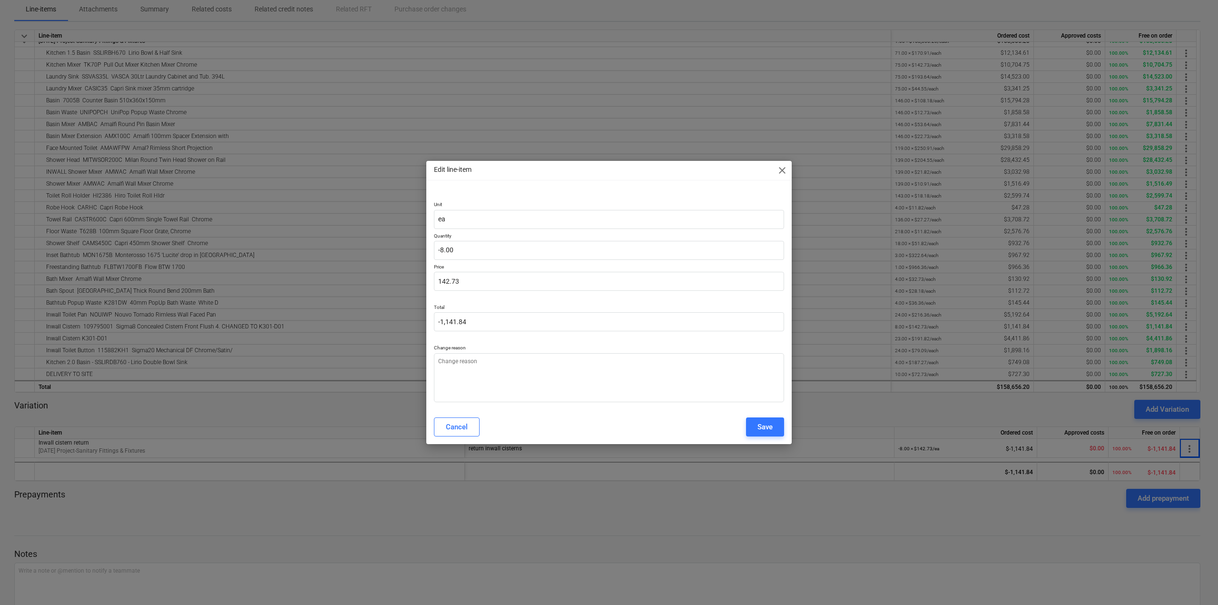
type textarea "x"
type input "-1141.84"
click at [471, 318] on input "-1141.84" at bounding box center [609, 321] width 350 height 19
type input "-8"
type input "-1,141.84"
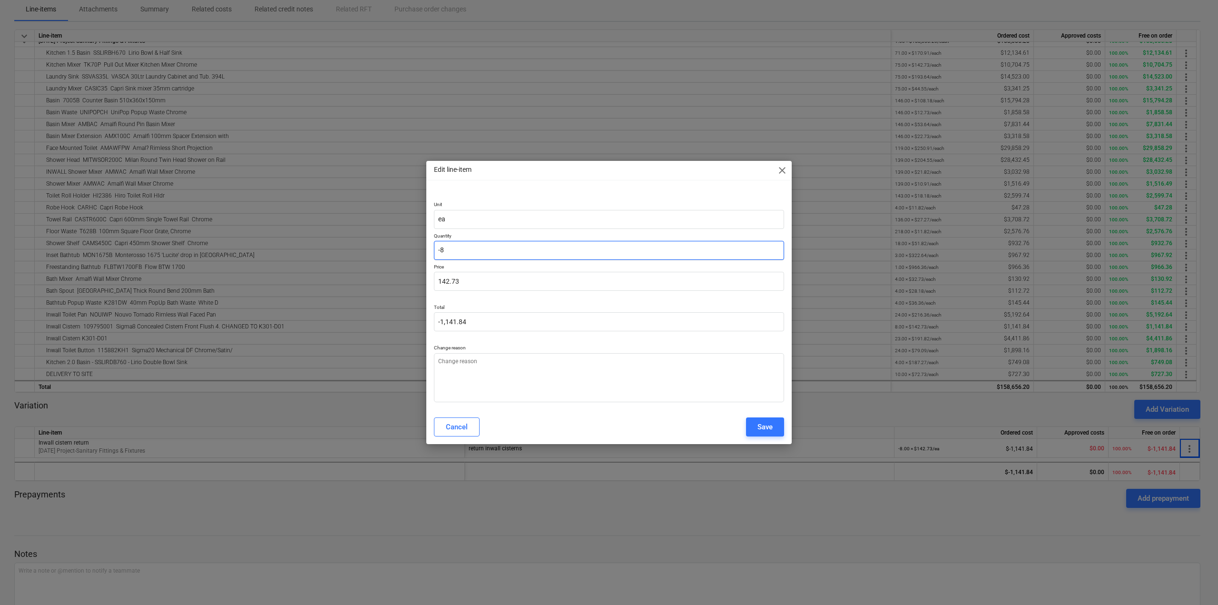
click at [438, 243] on input "-8" at bounding box center [609, 250] width 350 height 19
type textarea "x"
type input "8"
type input "1,141.84"
click at [554, 264] on p "Price" at bounding box center [609, 268] width 350 height 8
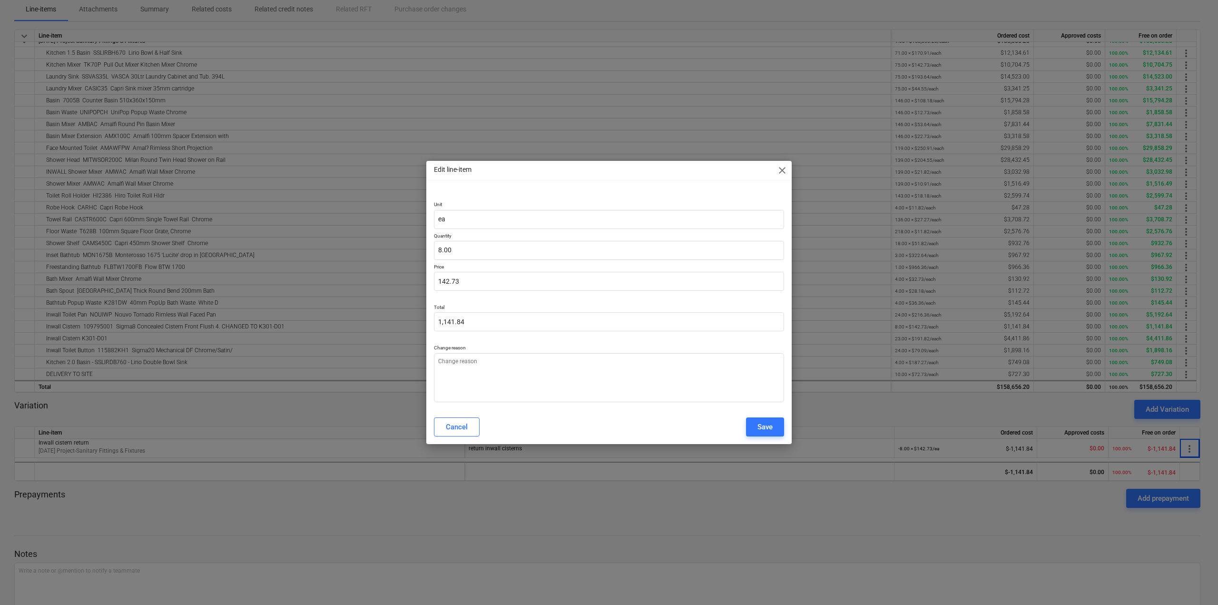
click at [617, 295] on p at bounding box center [609, 298] width 350 height 6
click at [770, 426] on div "Save" at bounding box center [765, 427] width 15 height 12
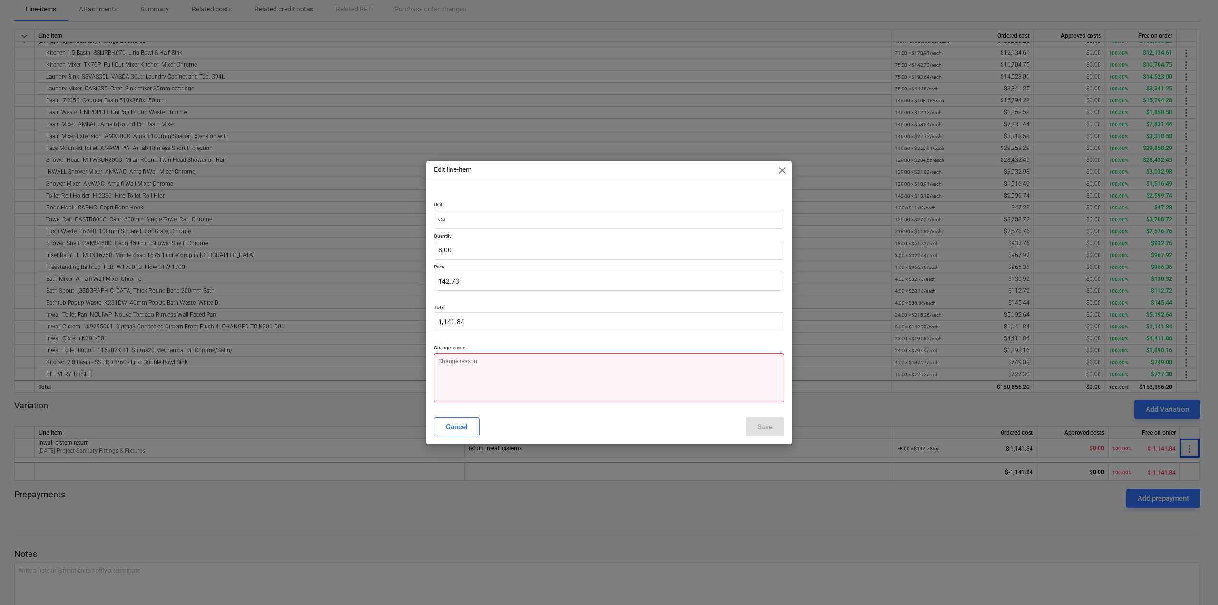
click at [682, 398] on textarea at bounding box center [609, 377] width 350 height 49
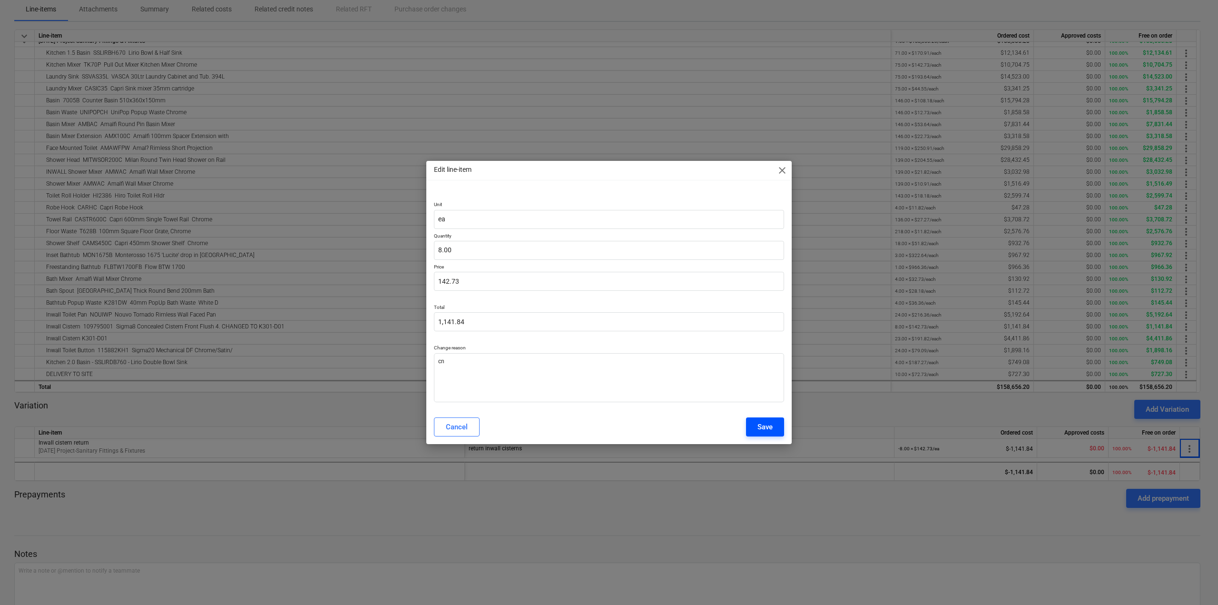
click at [759, 428] on div "Save" at bounding box center [765, 427] width 15 height 12
click at [780, 172] on span "close" at bounding box center [782, 170] width 11 height 11
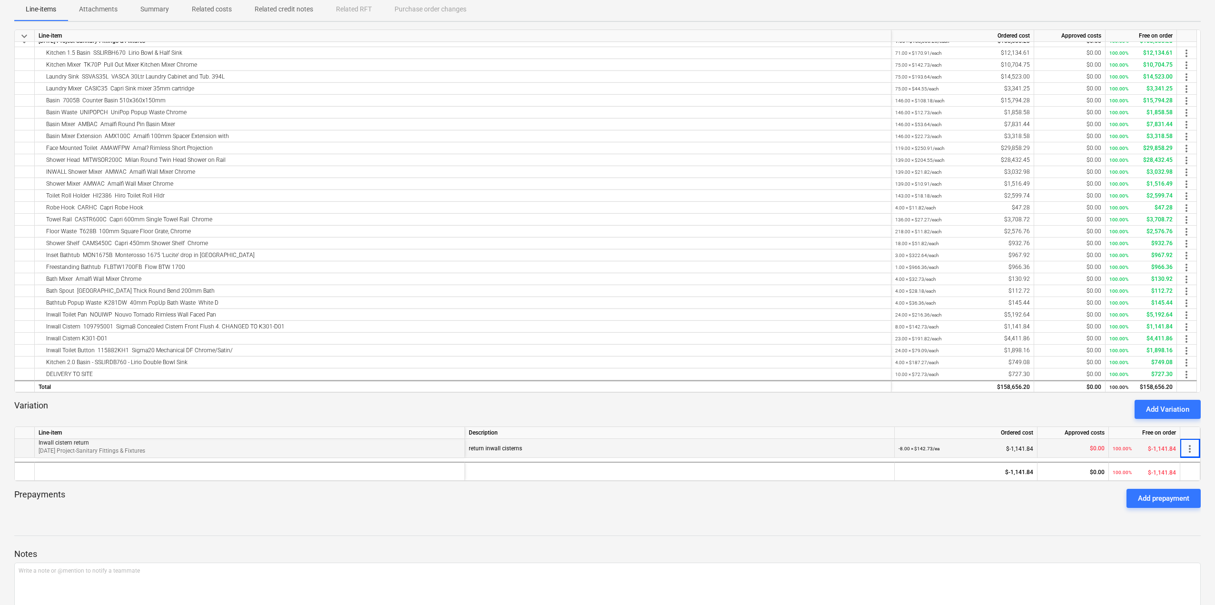
click at [1191, 452] on span "more_vert" at bounding box center [1189, 448] width 11 height 11
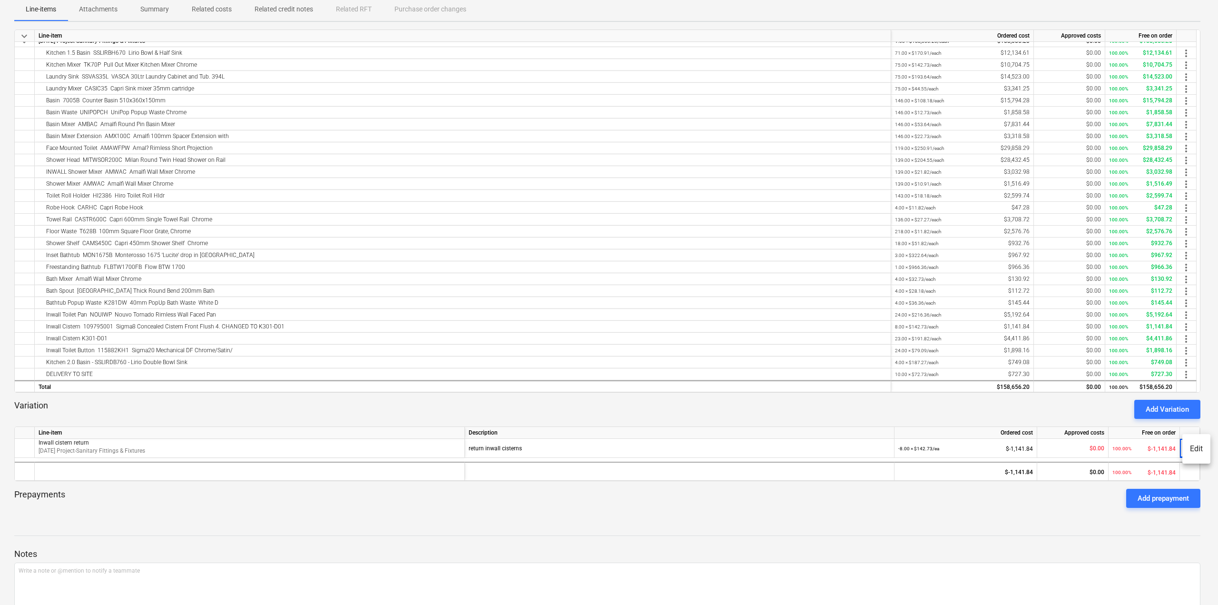
click at [1193, 447] on li "Edit" at bounding box center [1197, 449] width 28 height 22
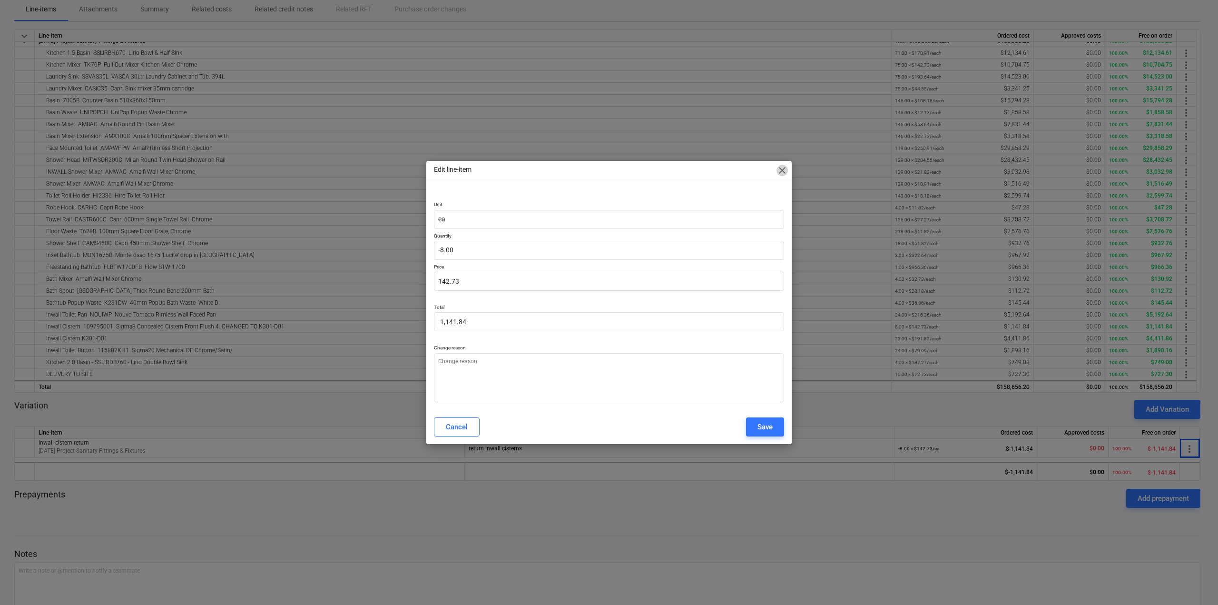
click at [786, 172] on span "close" at bounding box center [782, 170] width 11 height 11
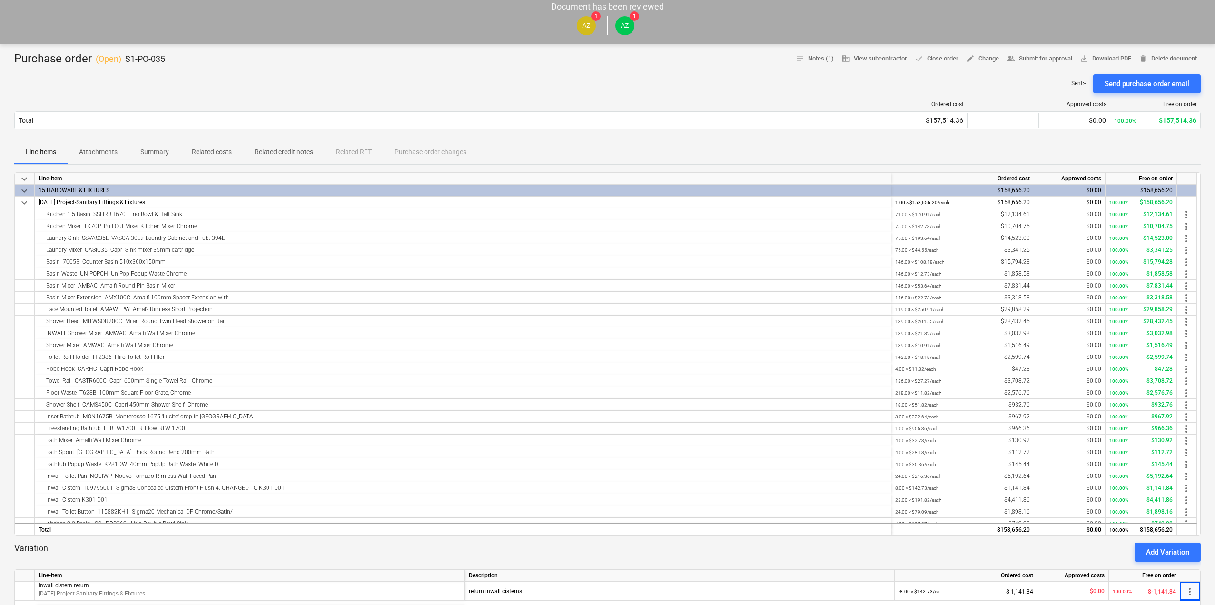
scroll to position [0, 0]
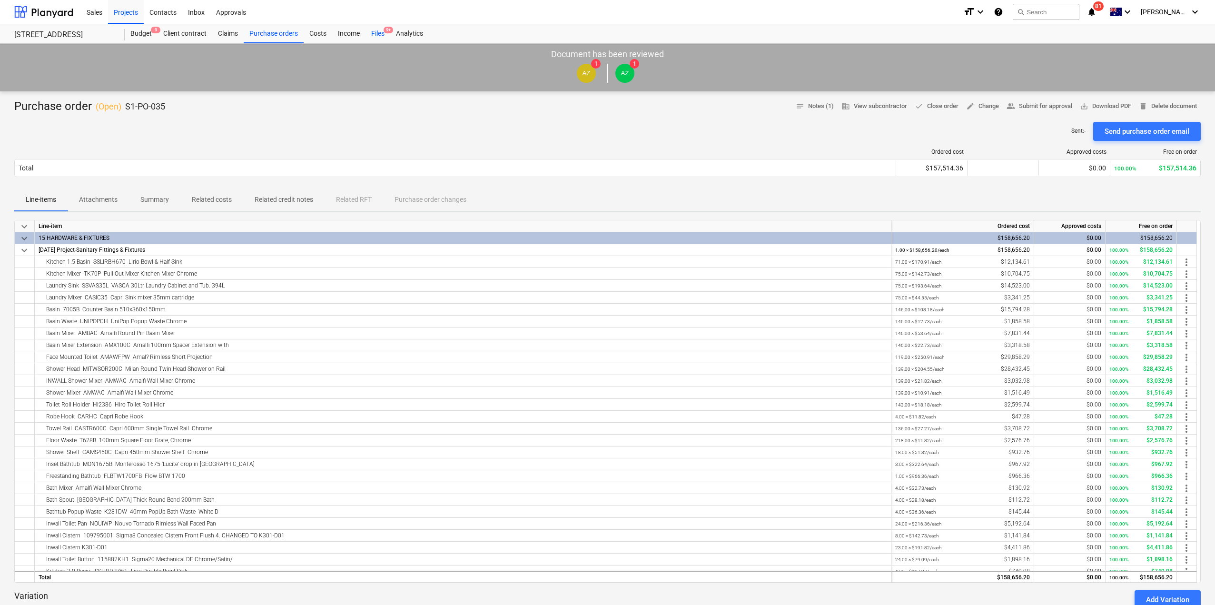
click at [375, 33] on div "Files 9+" at bounding box center [377, 33] width 25 height 19
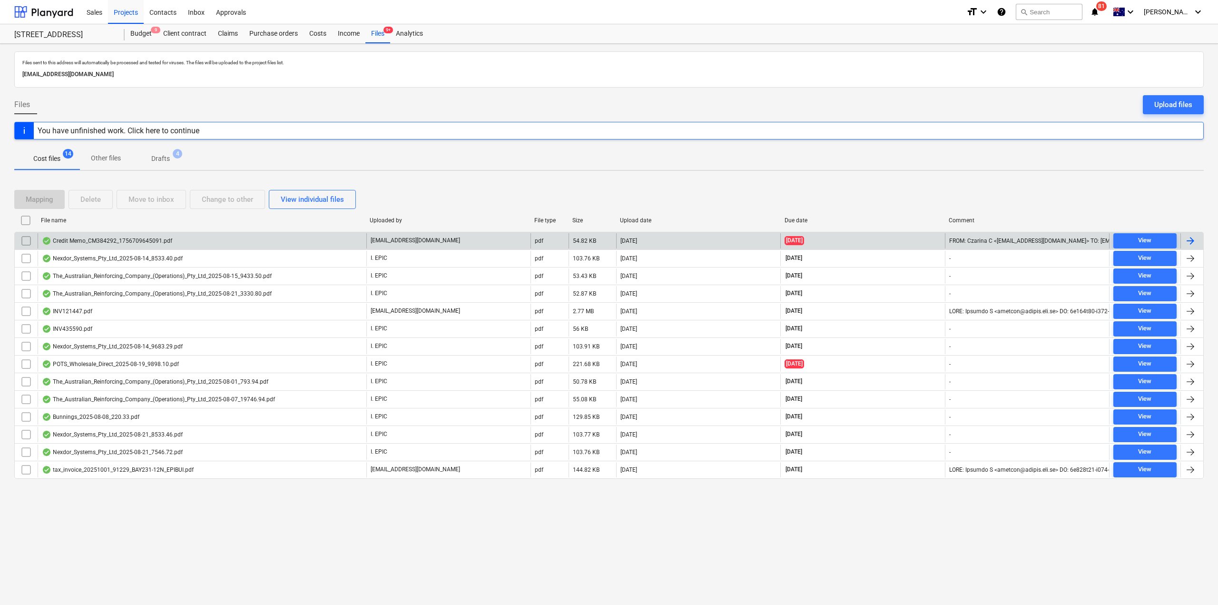
click at [211, 240] on div "Credit Memo_CM384292_1756709645091.pdf" at bounding box center [202, 240] width 329 height 15
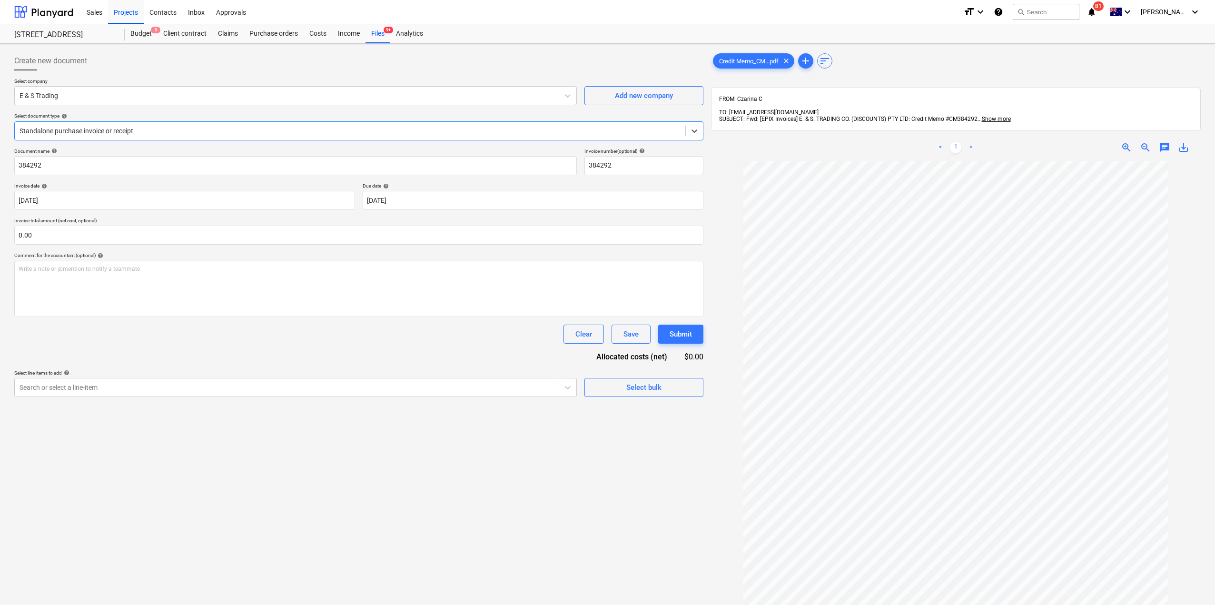
click at [255, 119] on p "Select document type help" at bounding box center [358, 117] width 689 height 8
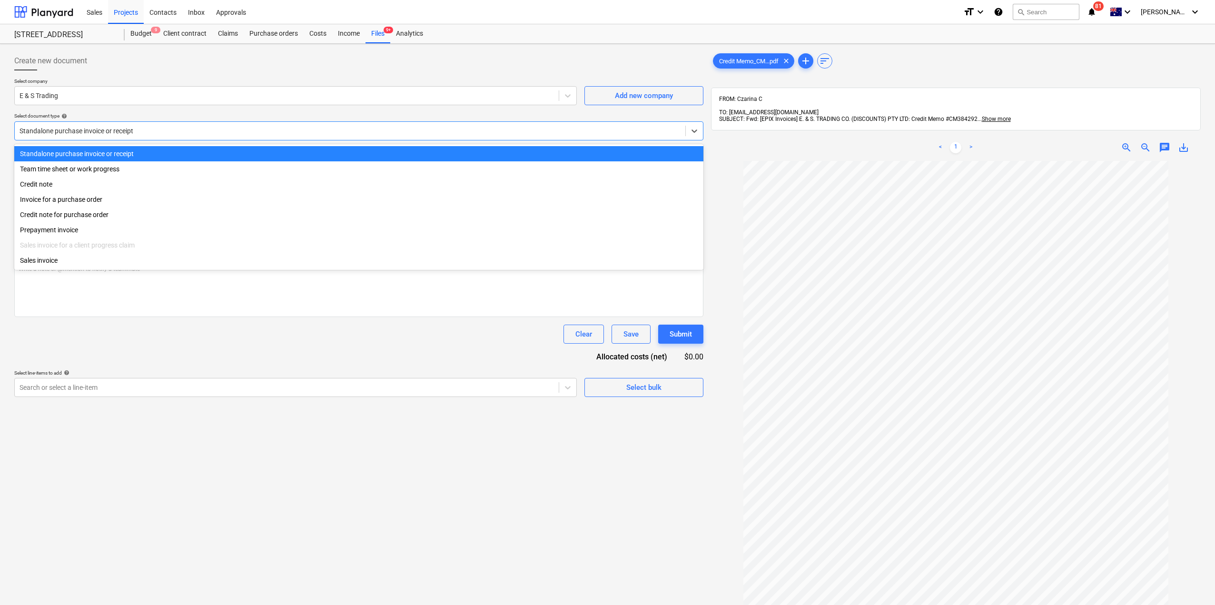
click at [256, 129] on div at bounding box center [350, 131] width 661 height 10
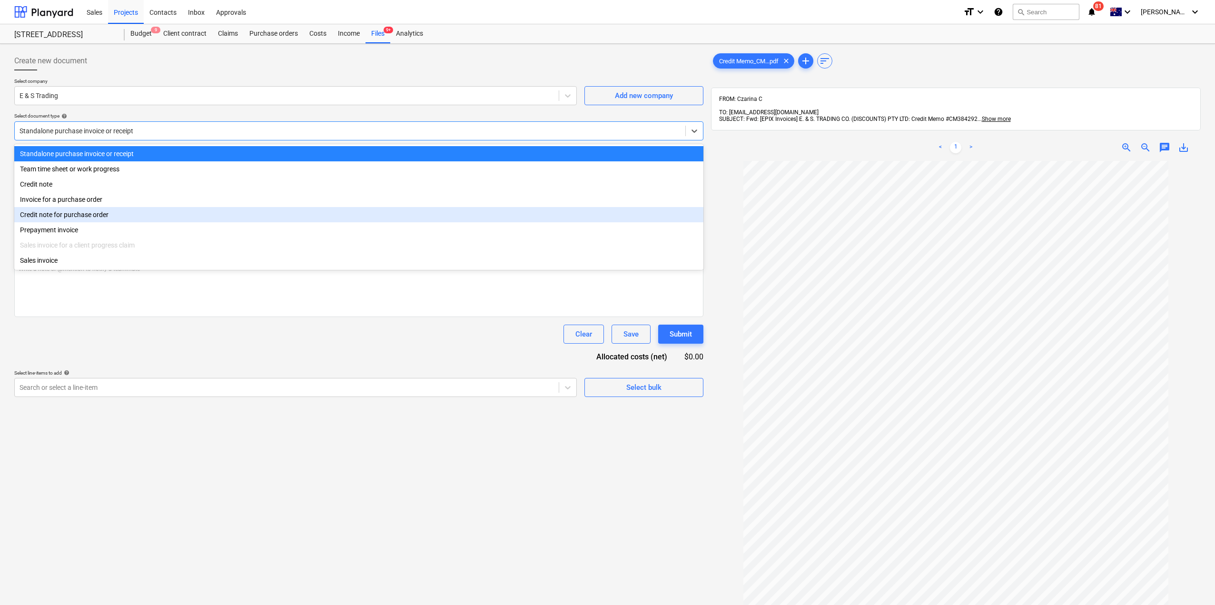
click at [245, 218] on div "Credit note for purchase order" at bounding box center [358, 214] width 689 height 15
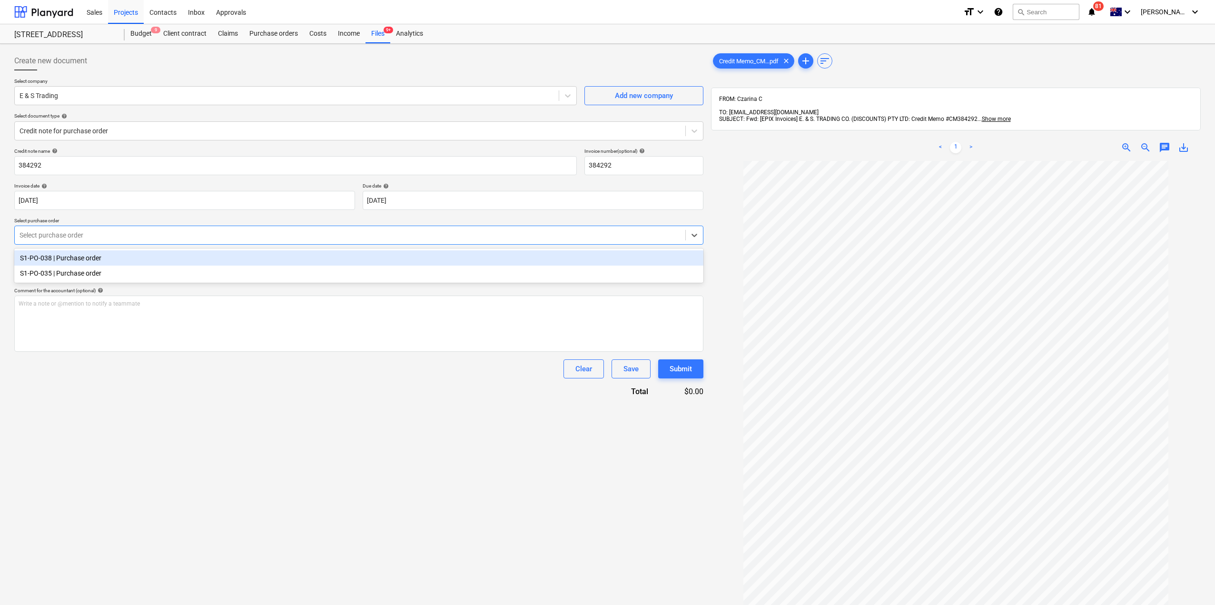
click at [394, 231] on div at bounding box center [350, 235] width 661 height 10
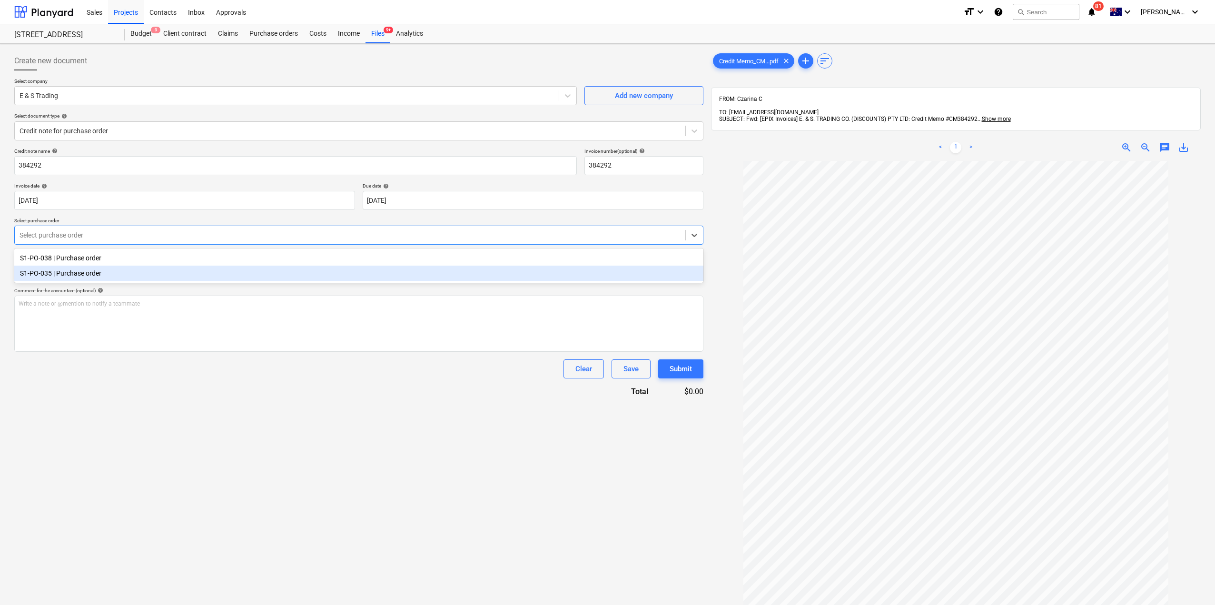
click at [399, 276] on div "S1-PO-035 | Purchase order" at bounding box center [358, 273] width 689 height 15
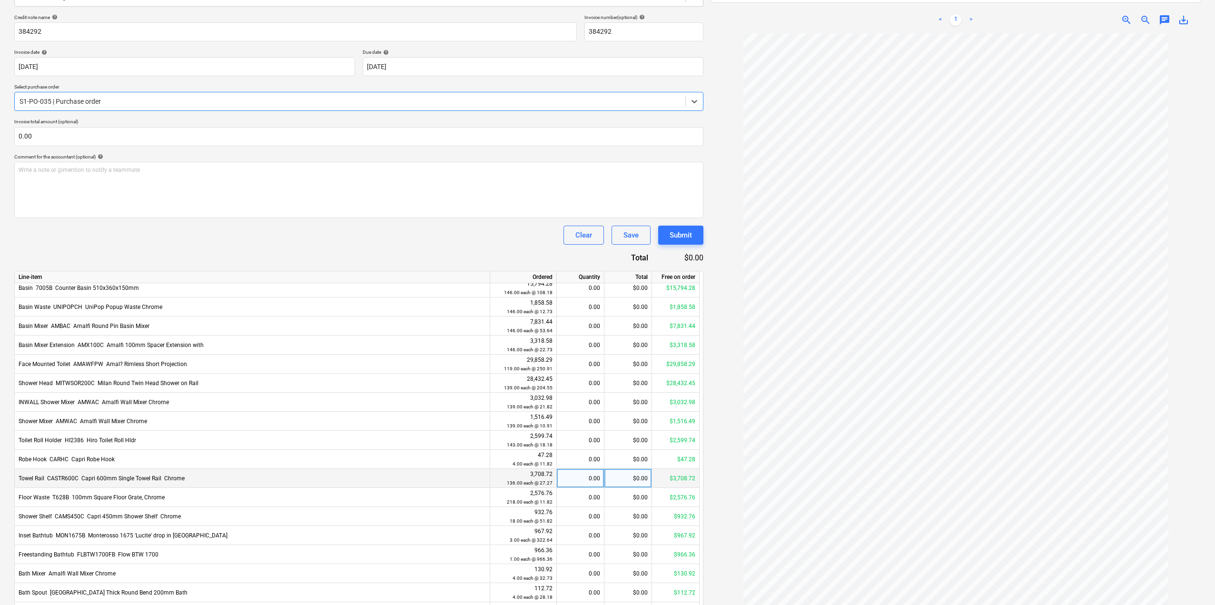
scroll to position [190, 0]
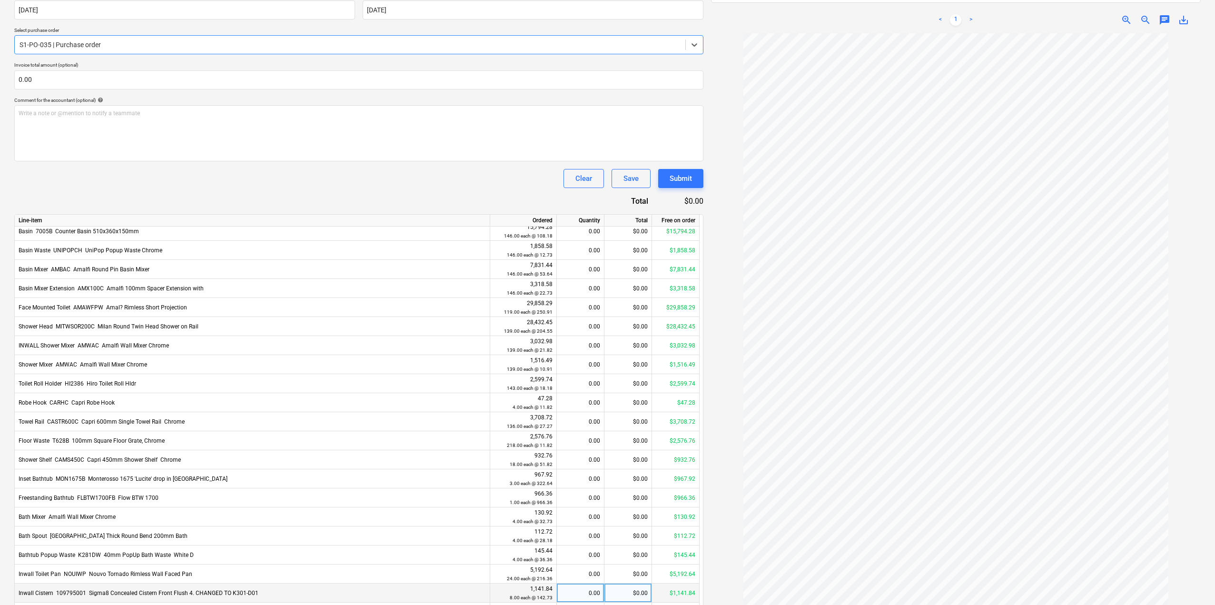
click at [589, 596] on div "0.00" at bounding box center [580, 592] width 39 height 19
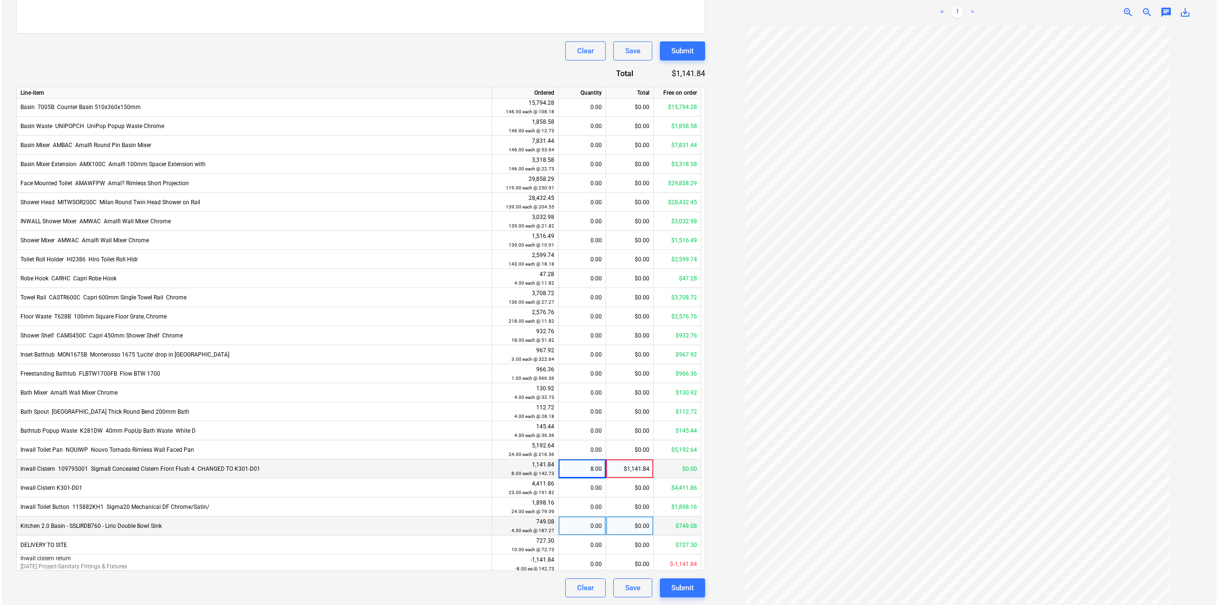
scroll to position [100, 0]
click at [580, 463] on div "8.00" at bounding box center [580, 465] width 39 height 19
click at [591, 463] on input "8" at bounding box center [580, 465] width 47 height 19
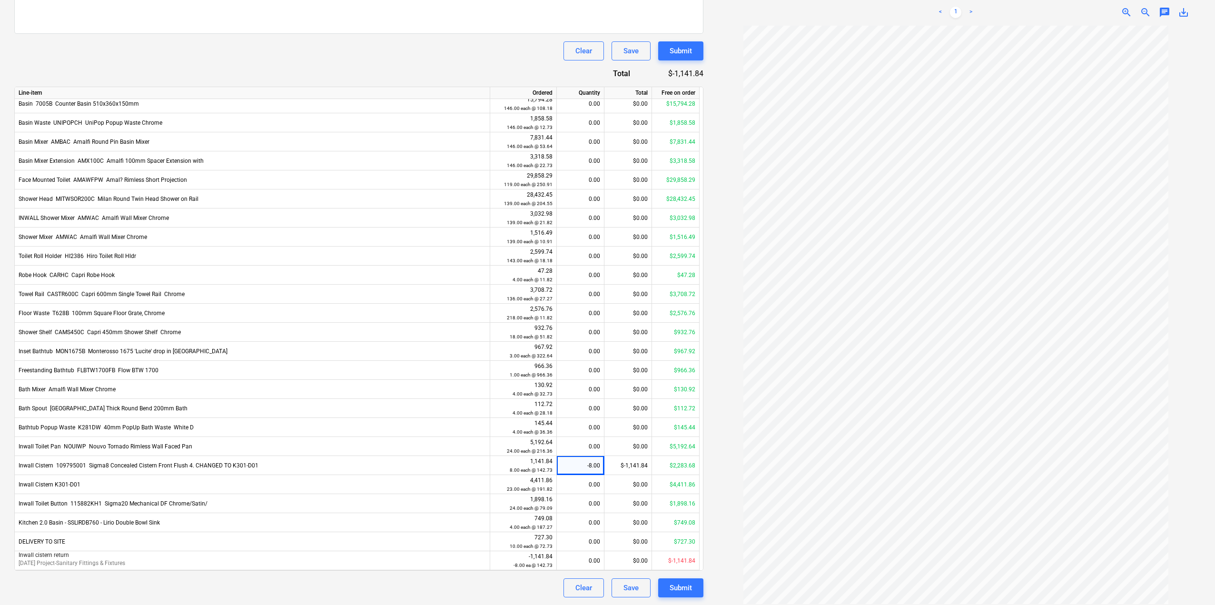
click at [719, 449] on div at bounding box center [956, 315] width 490 height 578
click at [689, 587] on div "Submit" at bounding box center [681, 588] width 22 height 12
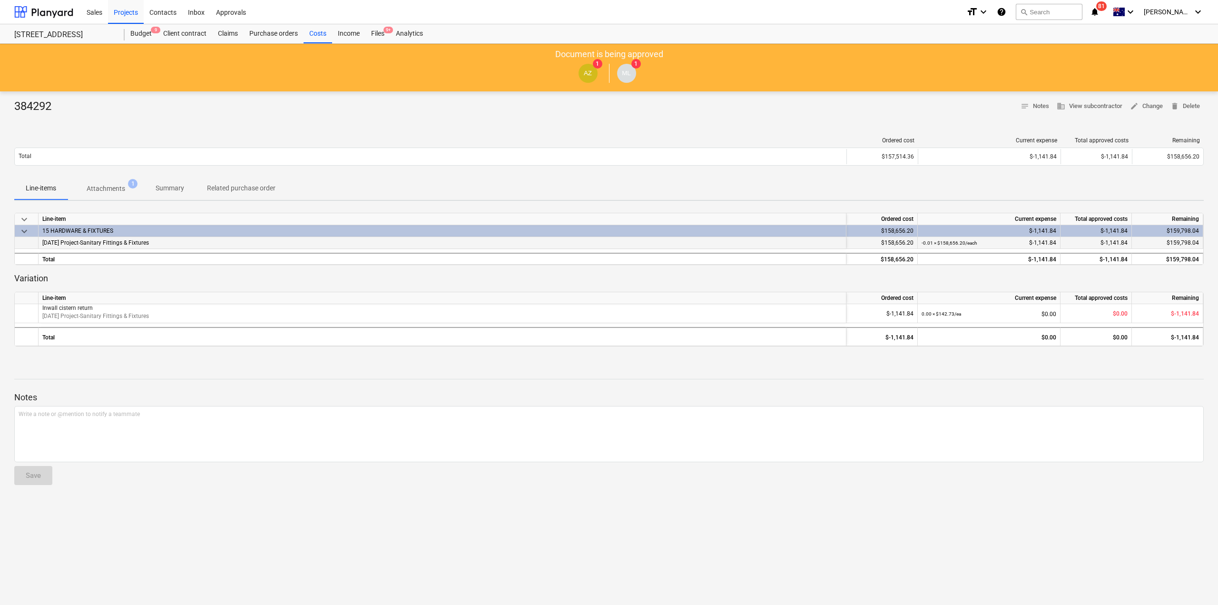
click at [134, 247] on div "[DATE] Project-Sanitary Fittings & Fixtures" at bounding box center [443, 243] width 808 height 12
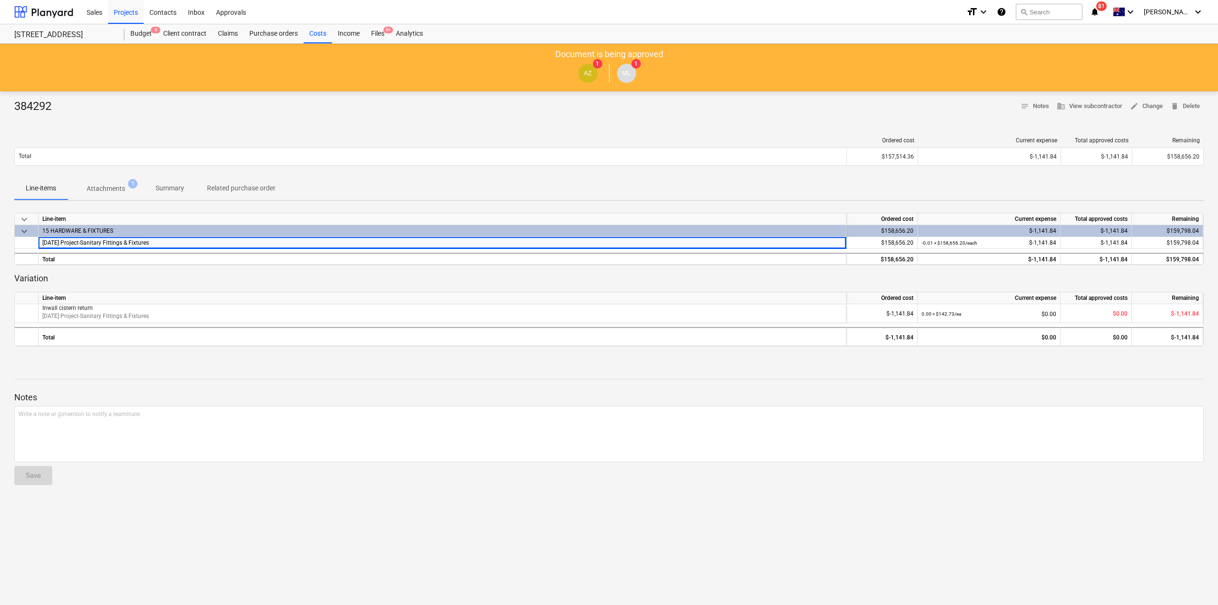
click at [176, 237] on div "15 HARDWARE & FIXTURES" at bounding box center [443, 231] width 808 height 12
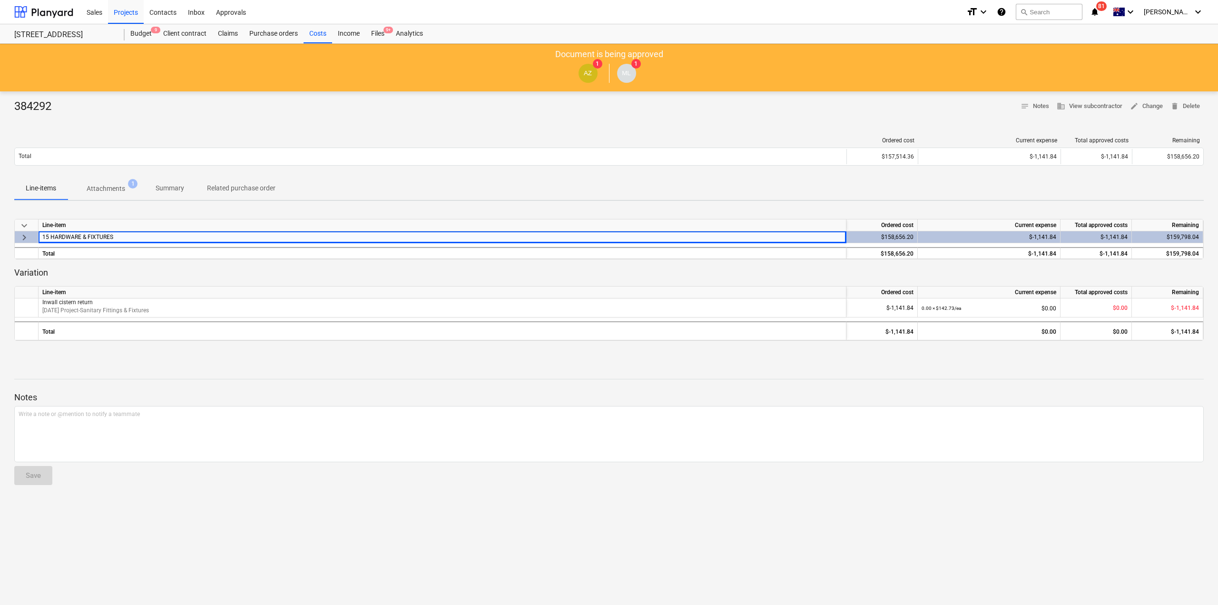
click at [180, 242] on div "15 HARDWARE & FIXTURES" at bounding box center [442, 236] width 800 height 11
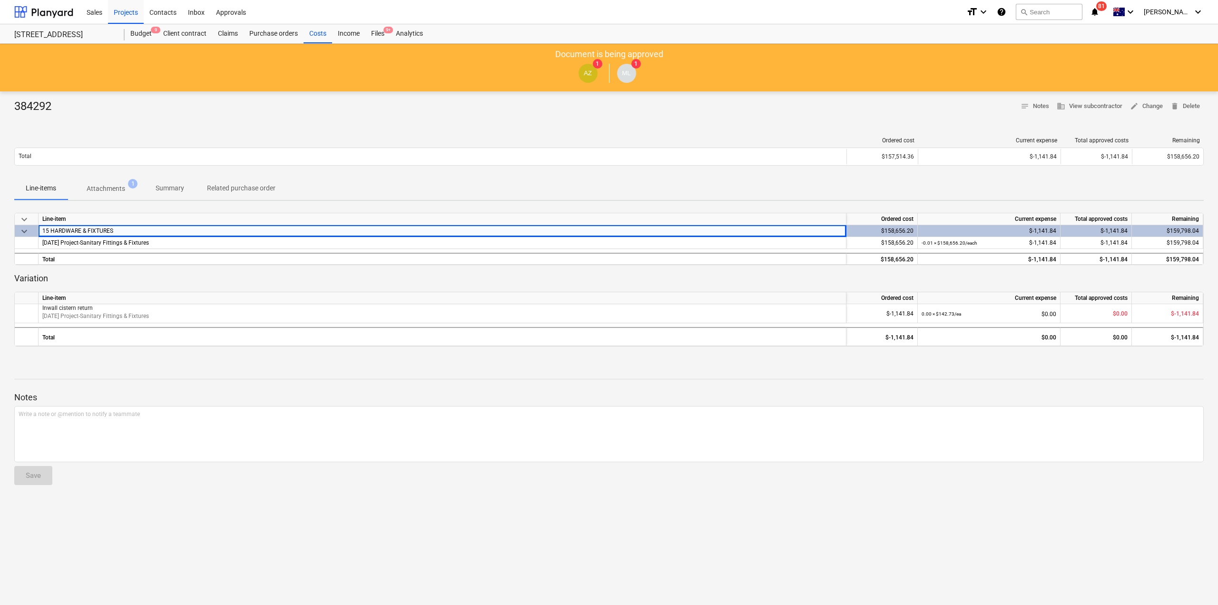
click at [1004, 282] on p "Variation" at bounding box center [609, 278] width 1190 height 11
click at [375, 30] on div "Files 9+" at bounding box center [377, 33] width 25 height 19
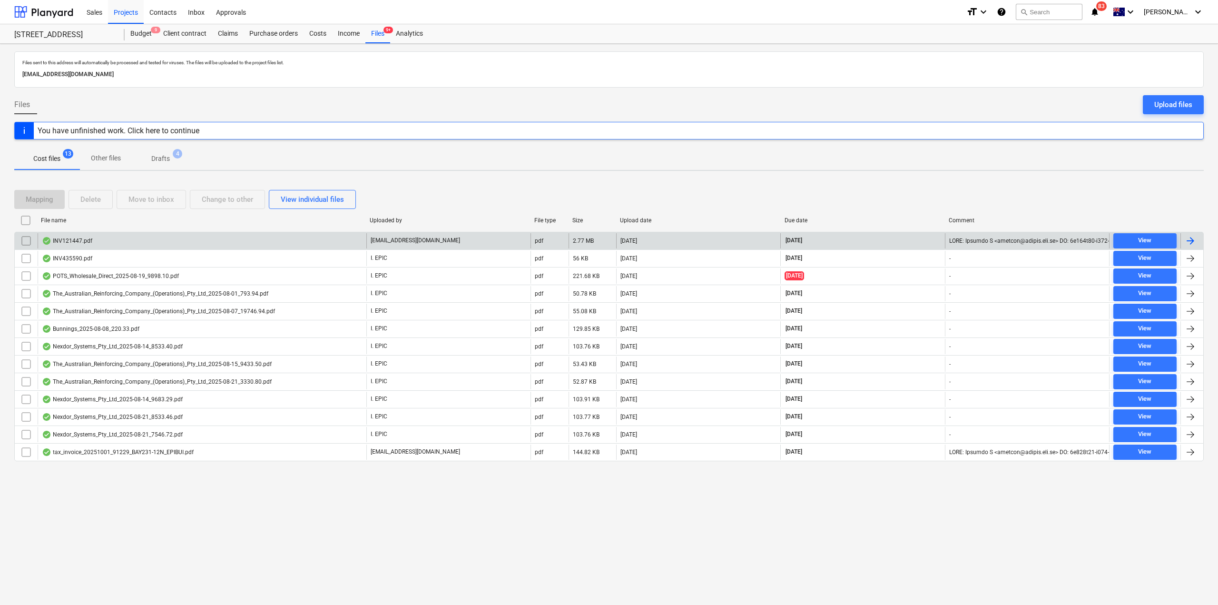
click at [176, 243] on div "INV121447.pdf" at bounding box center [202, 240] width 329 height 15
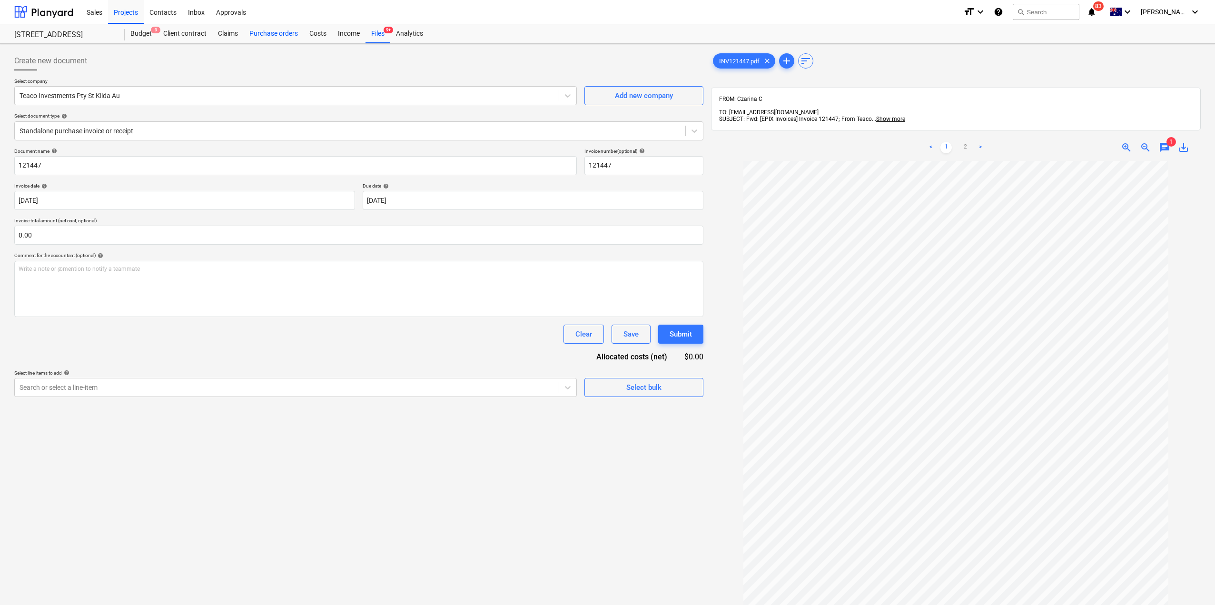
click at [292, 34] on div "Purchase orders" at bounding box center [274, 33] width 60 height 19
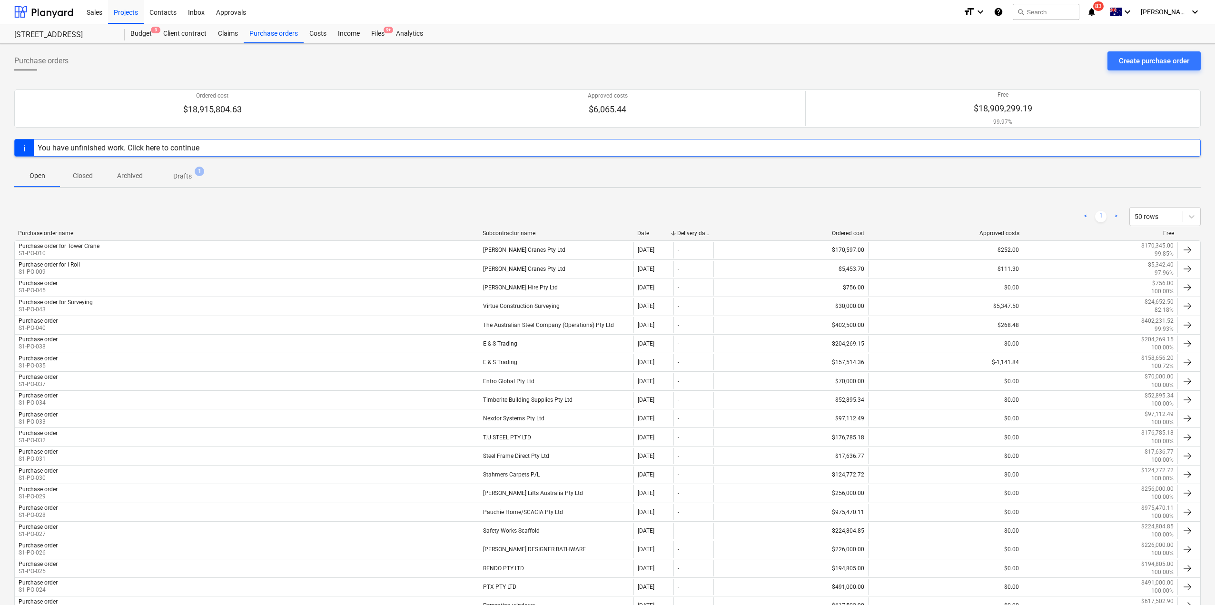
click at [141, 149] on div "You have unfinished work. Click here to continue" at bounding box center [119, 147] width 162 height 9
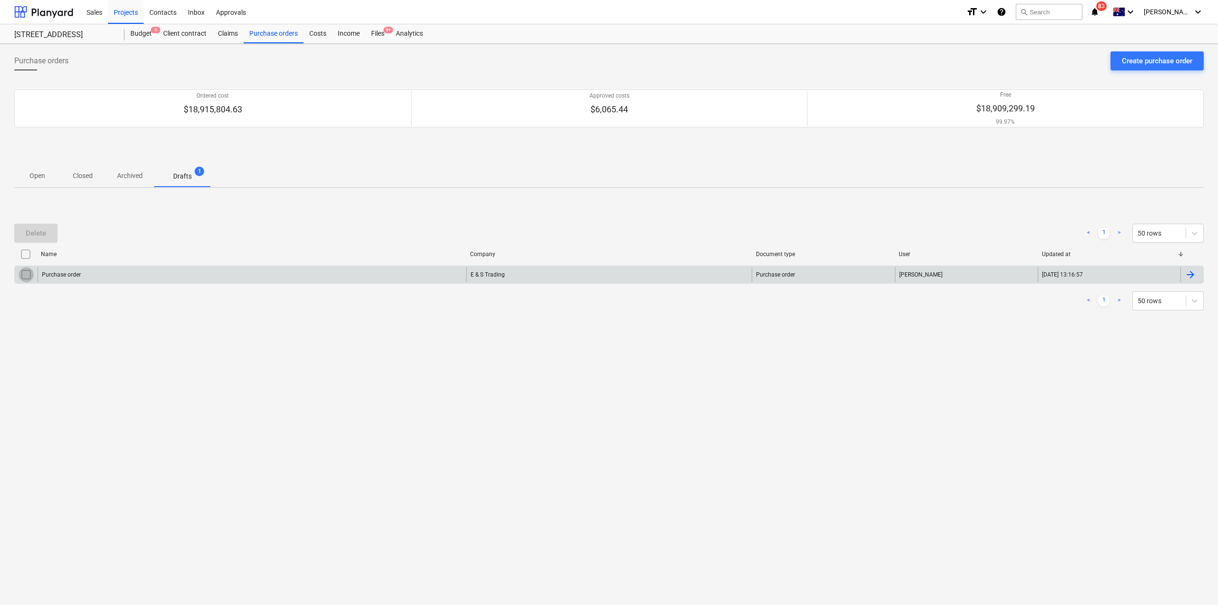
click at [25, 276] on input "checkbox" at bounding box center [26, 274] width 15 height 15
drag, startPoint x: 38, startPoint y: 233, endPoint x: 46, endPoint y: 232, distance: 7.7
click at [46, 232] on div "Delete" at bounding box center [36, 233] width 20 height 12
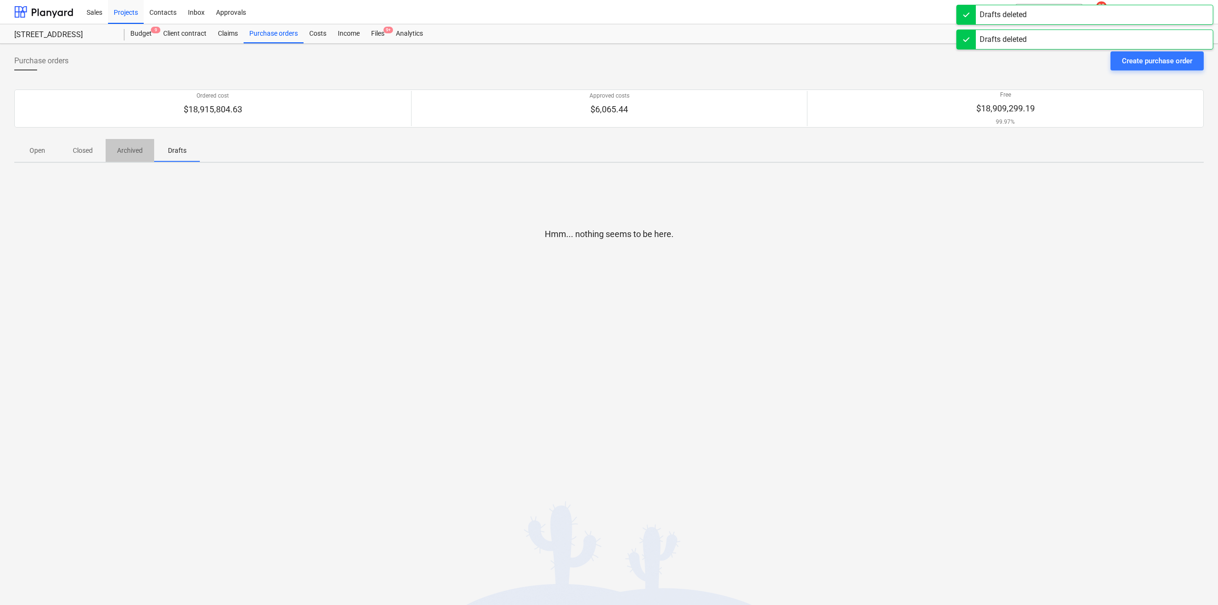
click at [134, 152] on p "Archived" at bounding box center [130, 151] width 26 height 10
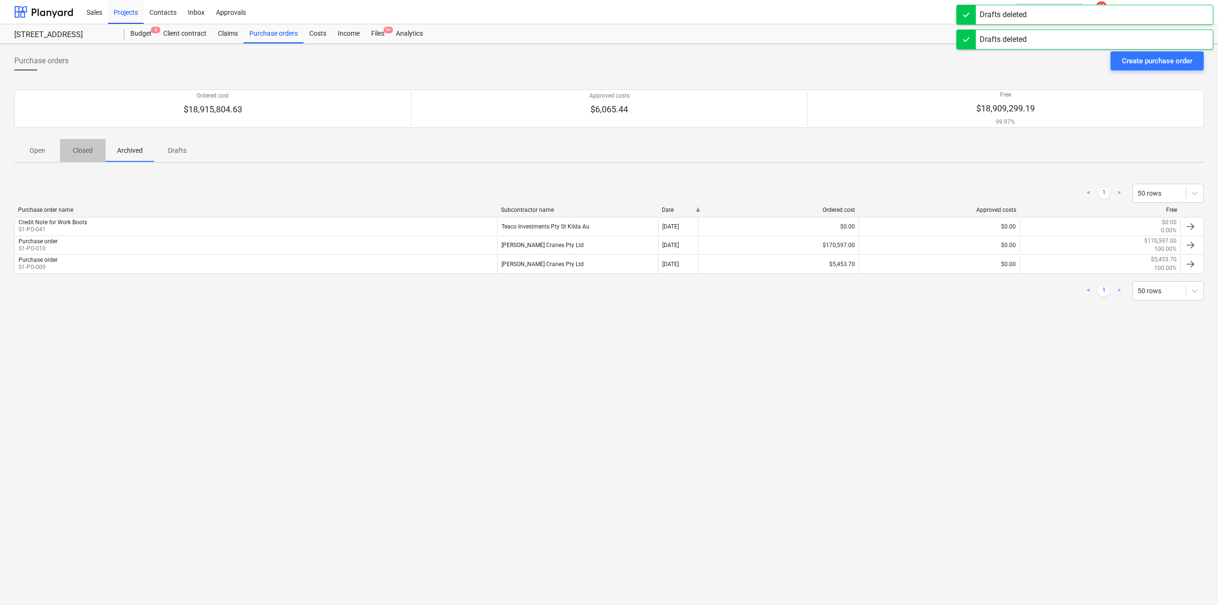
click at [80, 153] on p "Closed" at bounding box center [82, 151] width 23 height 10
click at [37, 149] on p "Open" at bounding box center [37, 151] width 23 height 10
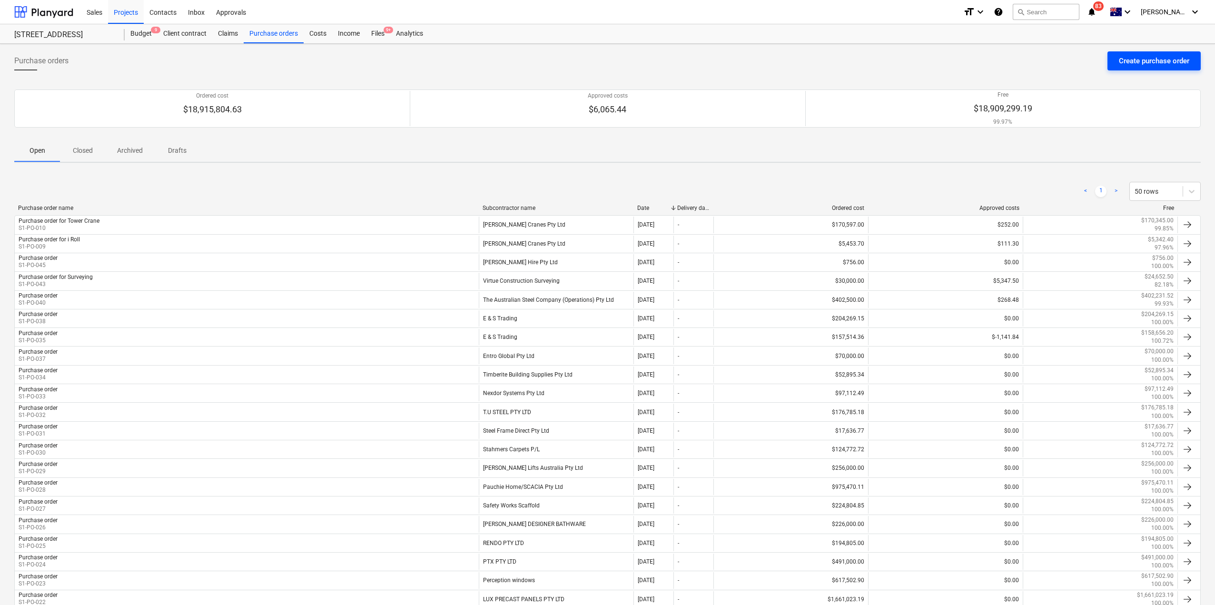
click at [1165, 62] on div "Create purchase order" at bounding box center [1154, 61] width 70 height 12
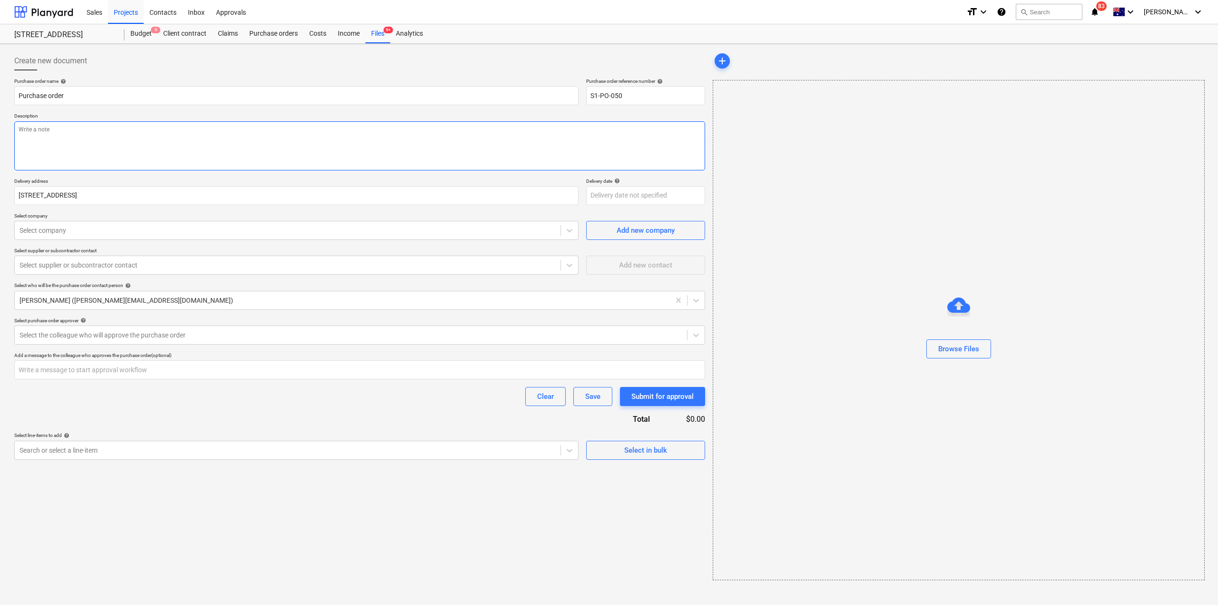
click at [146, 150] on textarea at bounding box center [359, 145] width 691 height 49
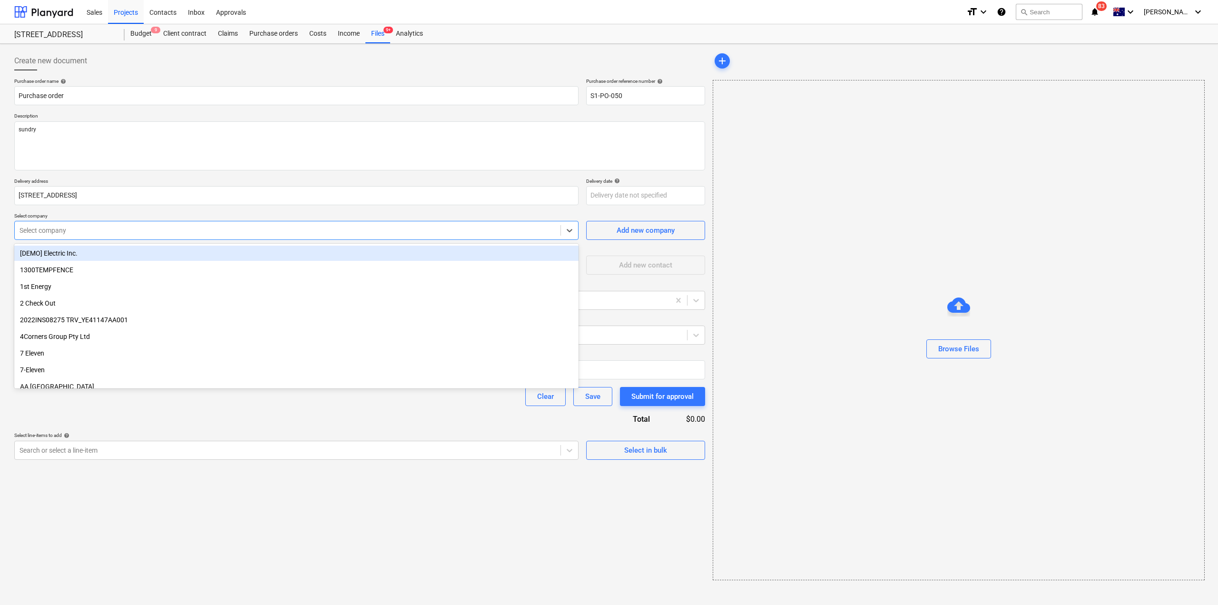
click at [128, 227] on div at bounding box center [288, 231] width 536 height 10
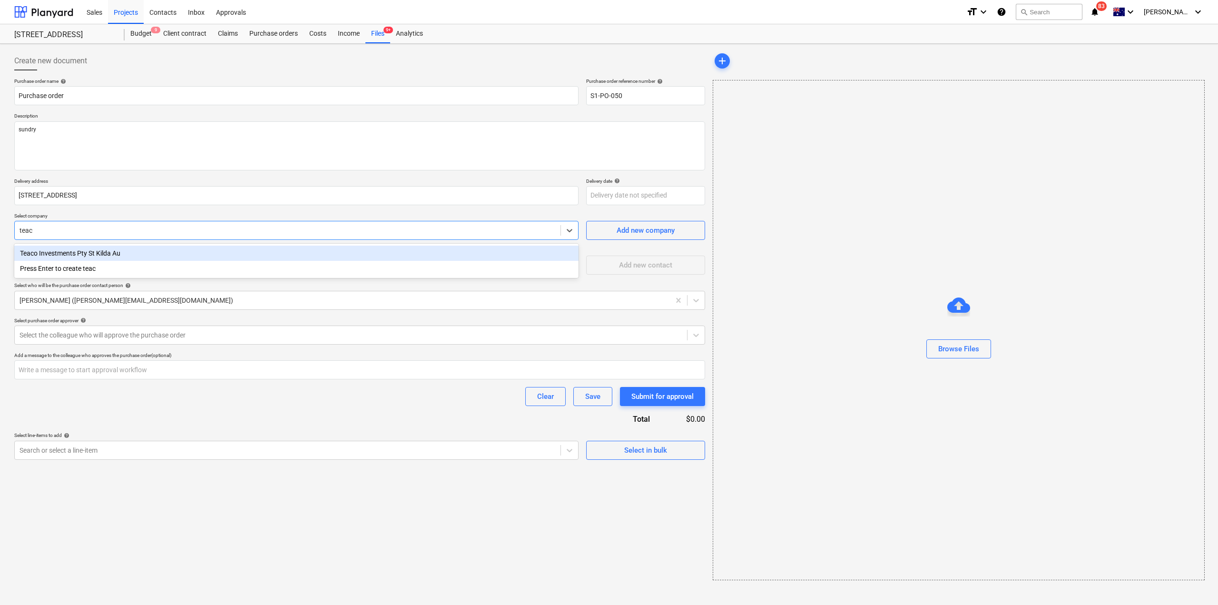
click at [133, 254] on div "Teaco Investments Pty St Kilda Au" at bounding box center [296, 253] width 564 height 15
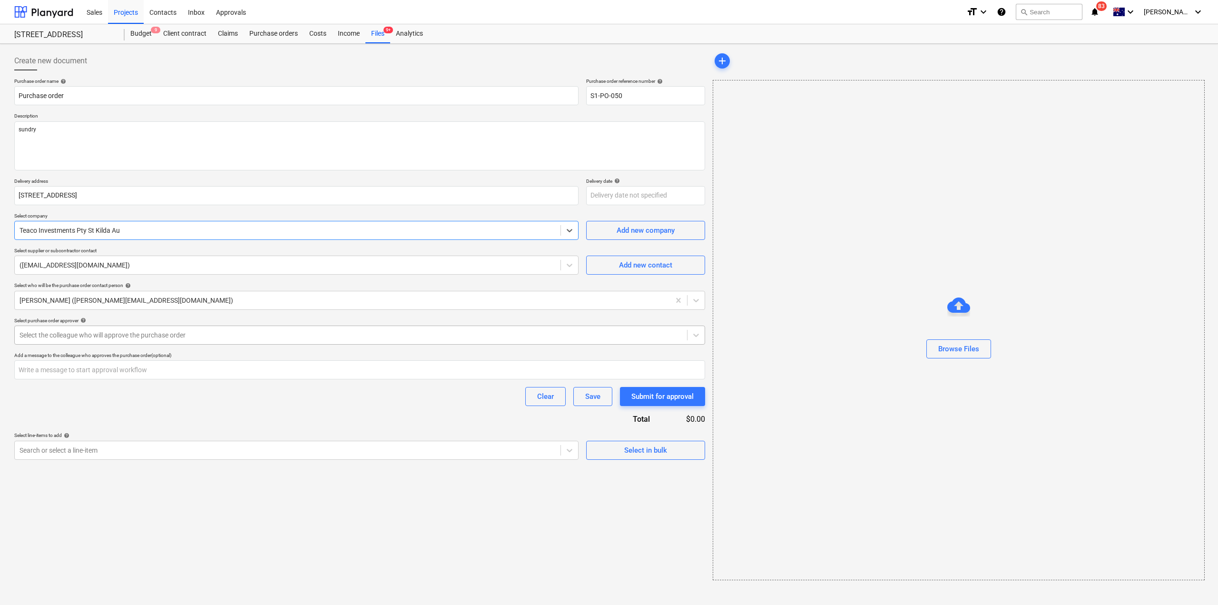
click at [129, 333] on div at bounding box center [351, 335] width 663 height 10
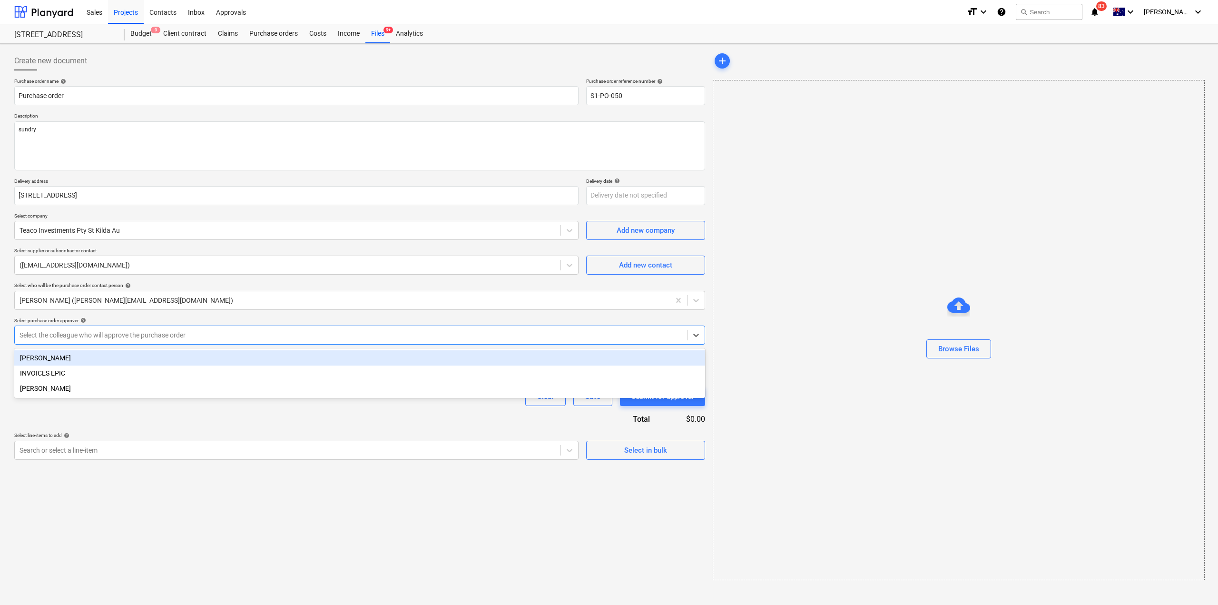
click at [100, 359] on div "[PERSON_NAME]" at bounding box center [359, 357] width 691 height 15
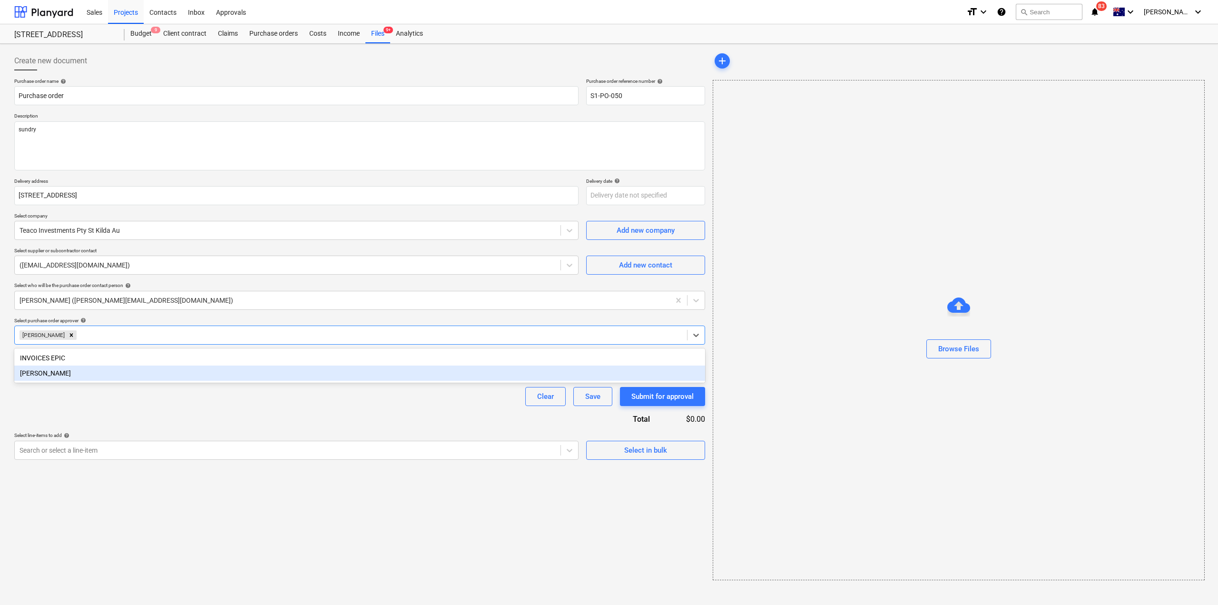
click at [127, 406] on div "Purchase order name help Purchase order Purchase order reference number help S1…" at bounding box center [359, 269] width 691 height 382
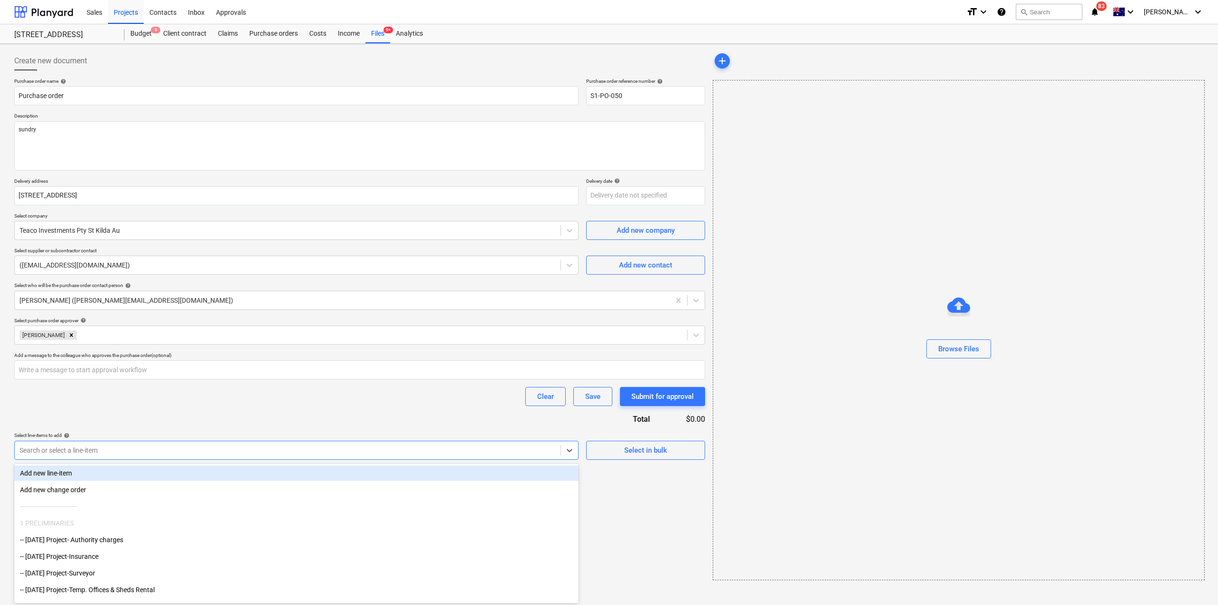
click at [190, 447] on div at bounding box center [288, 450] width 536 height 10
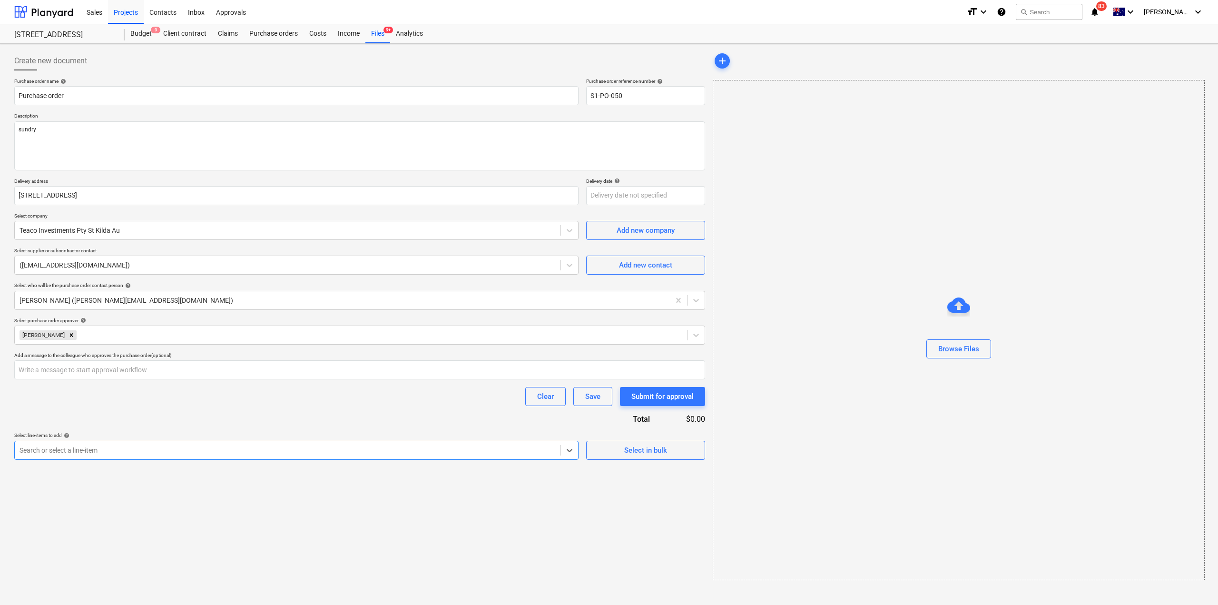
click at [37, 449] on div at bounding box center [288, 450] width 536 height 10
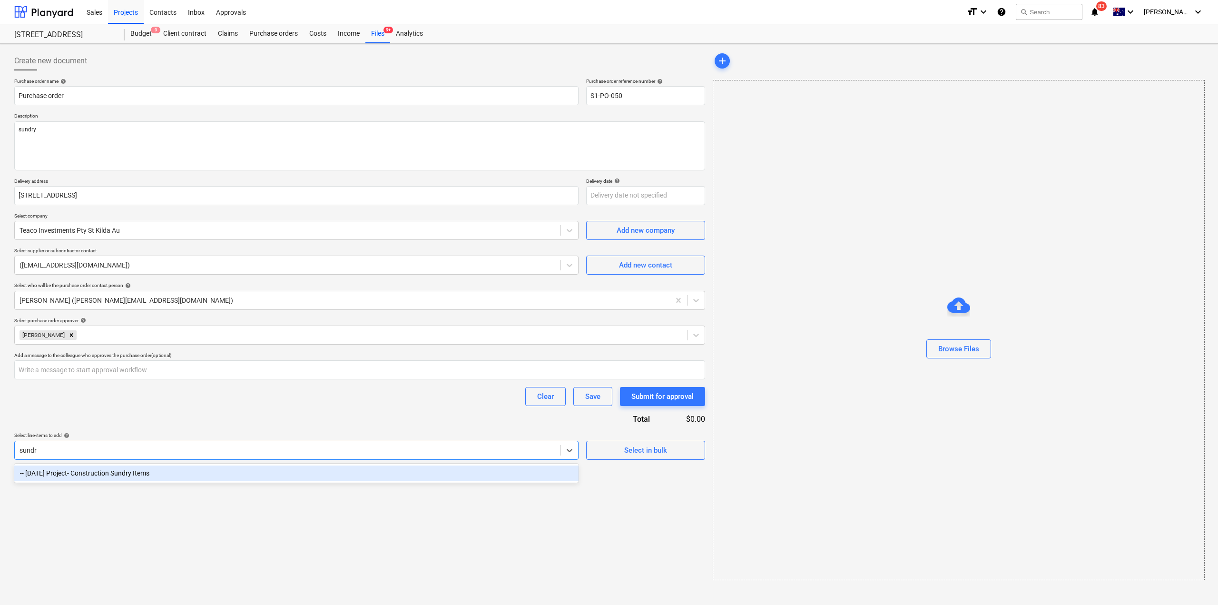
click at [73, 472] on div "-- [DATE] Project- Construction Sundry Items" at bounding box center [296, 472] width 564 height 15
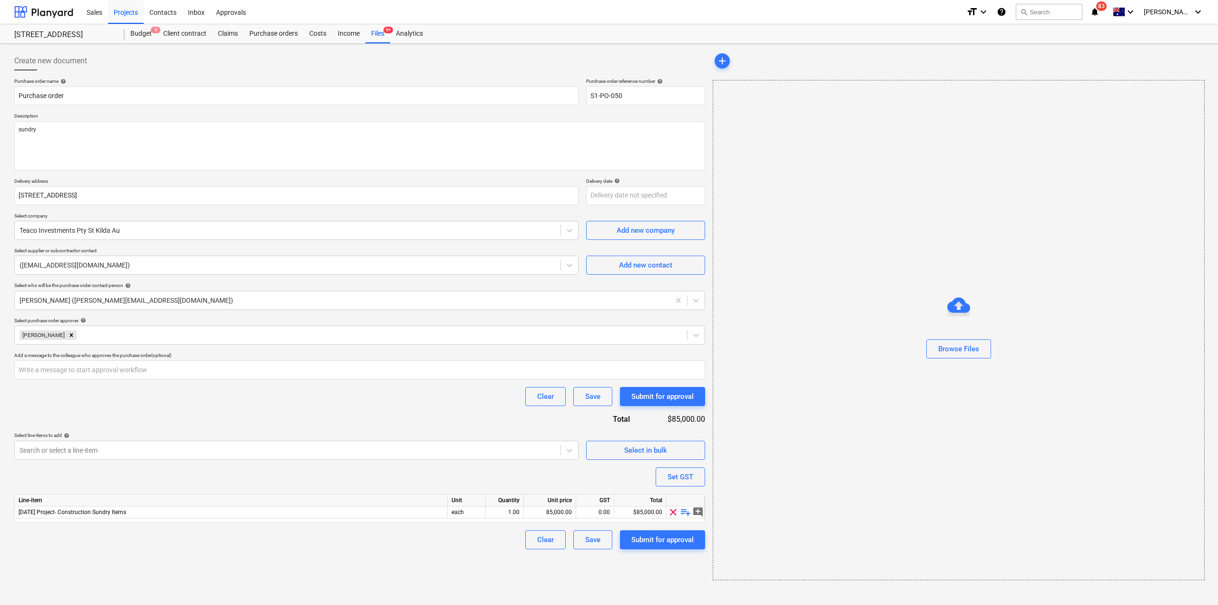
click at [92, 481] on div "Purchase order name help Purchase order Purchase order reference number help S1…" at bounding box center [359, 313] width 691 height 471
click at [683, 512] on span "playlist_add" at bounding box center [685, 511] width 11 height 11
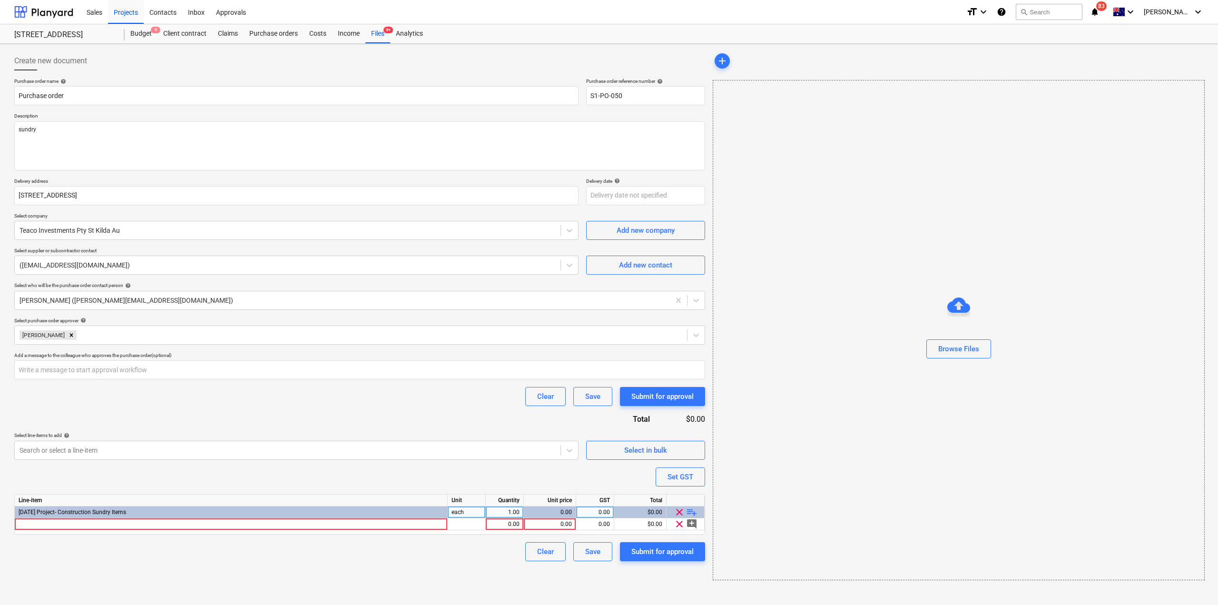
click at [496, 423] on div "Purchase order name help Purchase order Purchase order reference number help S1…" at bounding box center [359, 319] width 691 height 483
click at [126, 134] on textarea "sundry" at bounding box center [359, 145] width 691 height 49
drag, startPoint x: 149, startPoint y: 138, endPoint x: 0, endPoint y: 117, distance: 150.8
click at [0, 117] on div "Create new document Purchase order name help Purchase order Purchase order refe…" at bounding box center [609, 324] width 1218 height 561
click at [49, 152] on textarea "sundry" at bounding box center [359, 145] width 691 height 49
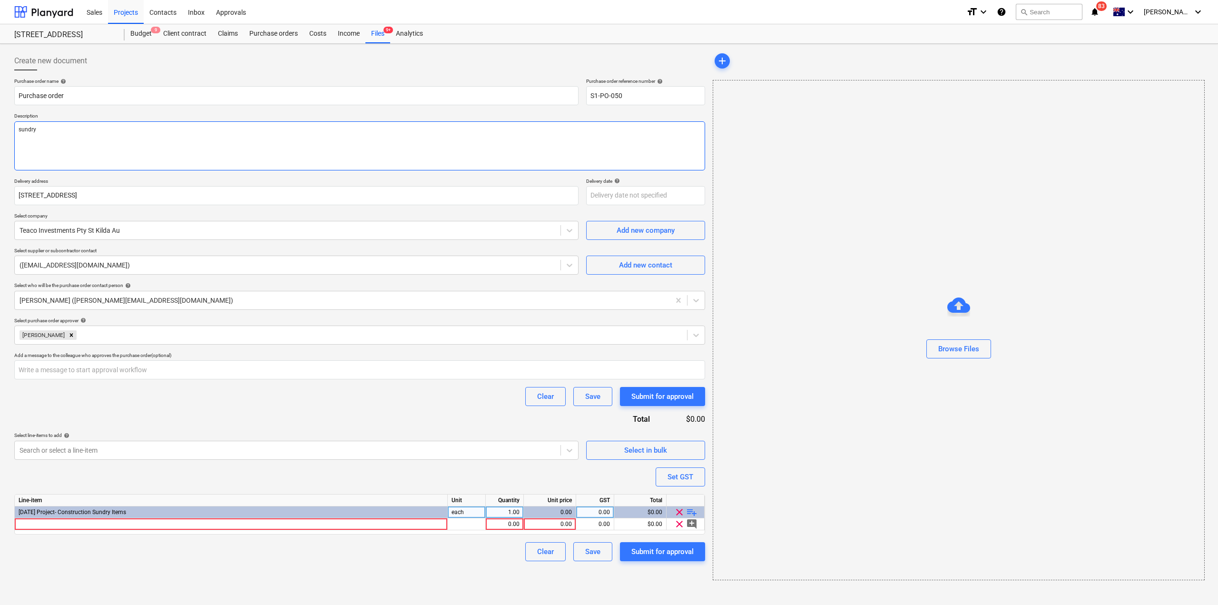
click at [29, 136] on textarea "sundry" at bounding box center [359, 145] width 691 height 49
click at [38, 143] on textarea "sundry" at bounding box center [359, 145] width 691 height 49
click at [270, 36] on div "Purchase orders" at bounding box center [274, 33] width 60 height 19
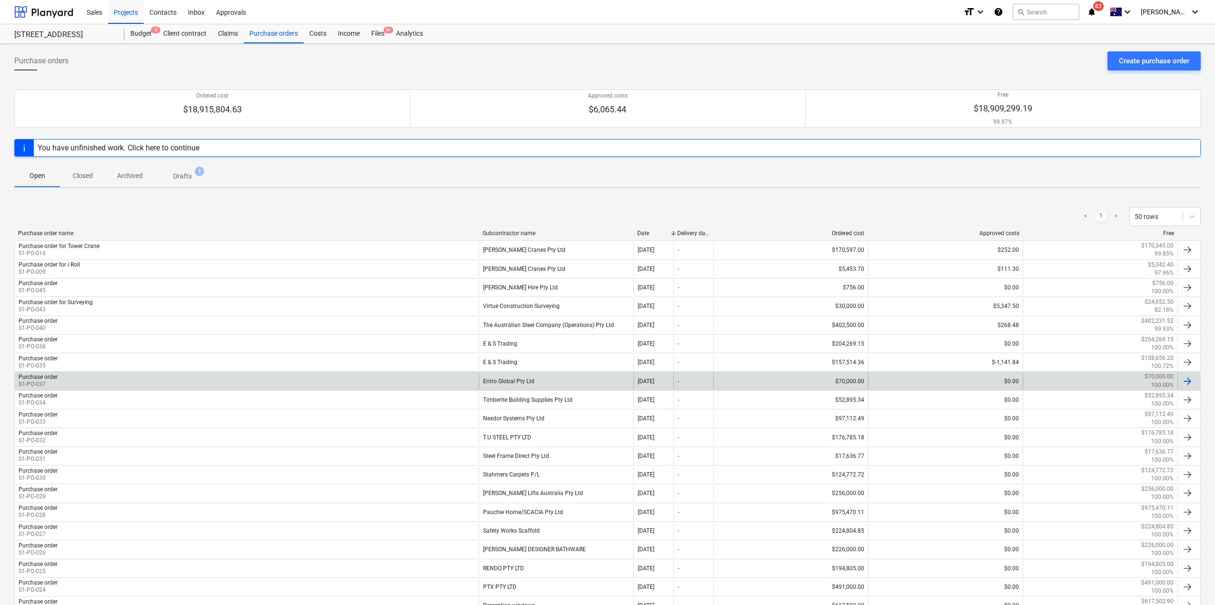
click at [294, 377] on div "Purchase order S1-PO-037" at bounding box center [247, 381] width 464 height 16
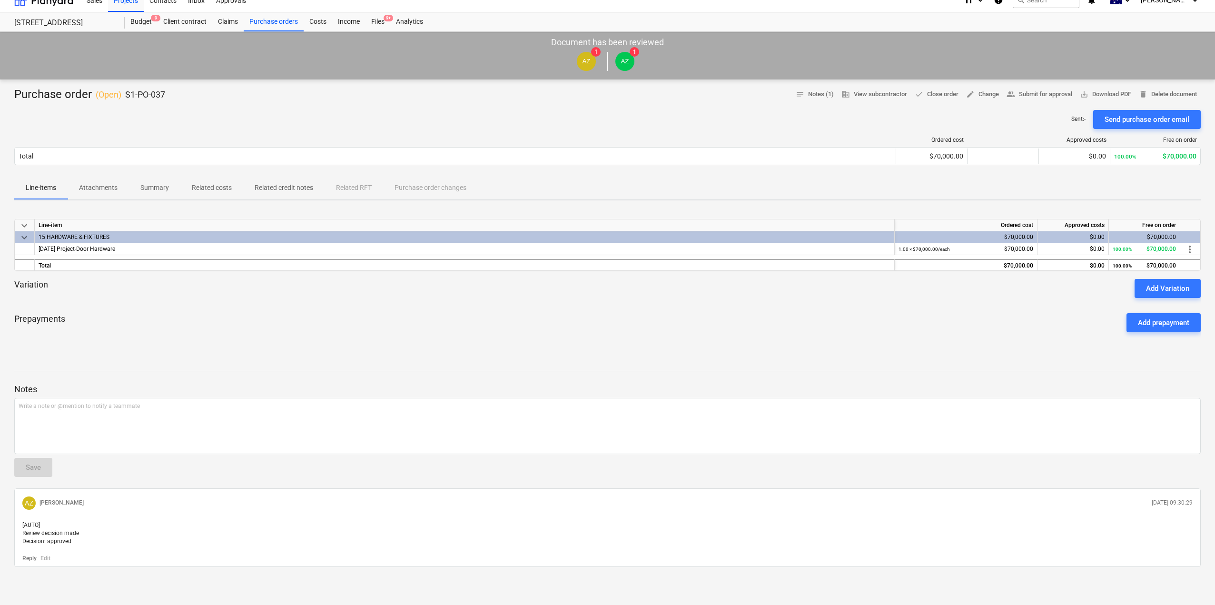
scroll to position [20, 0]
click at [161, 413] on div "Write a note or @mention to notify a teammate [PERSON_NAME]" at bounding box center [607, 426] width 1186 height 56
click at [274, 183] on p "Related credit notes" at bounding box center [284, 188] width 59 height 10
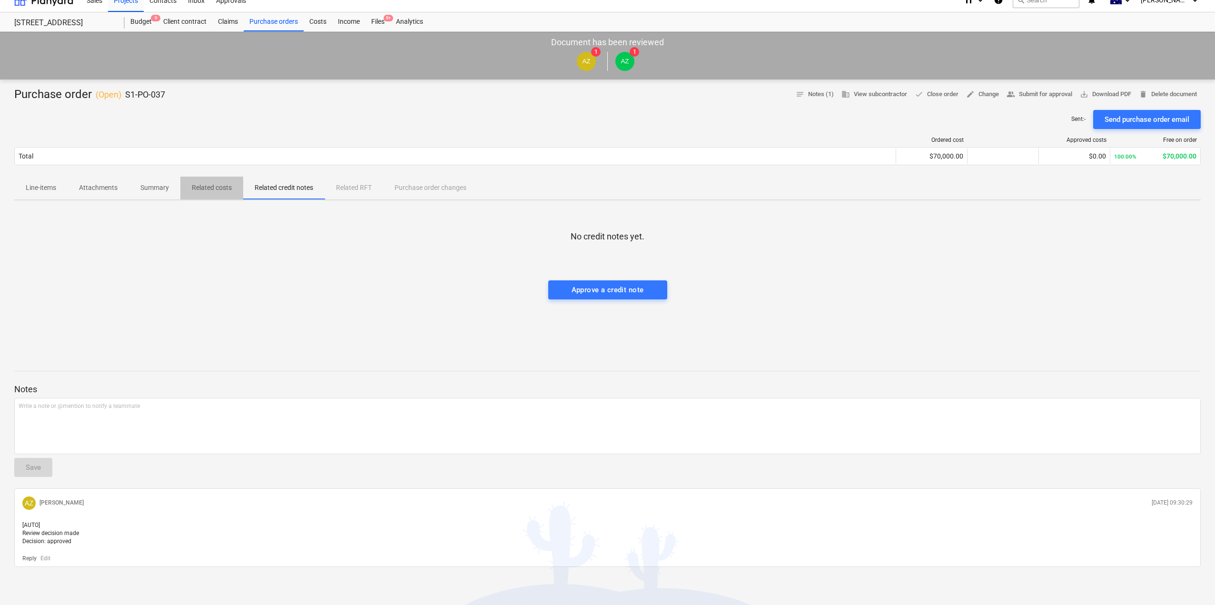
click at [206, 183] on p "Related costs" at bounding box center [212, 188] width 40 height 10
click at [151, 183] on p "Summary" at bounding box center [154, 188] width 29 height 10
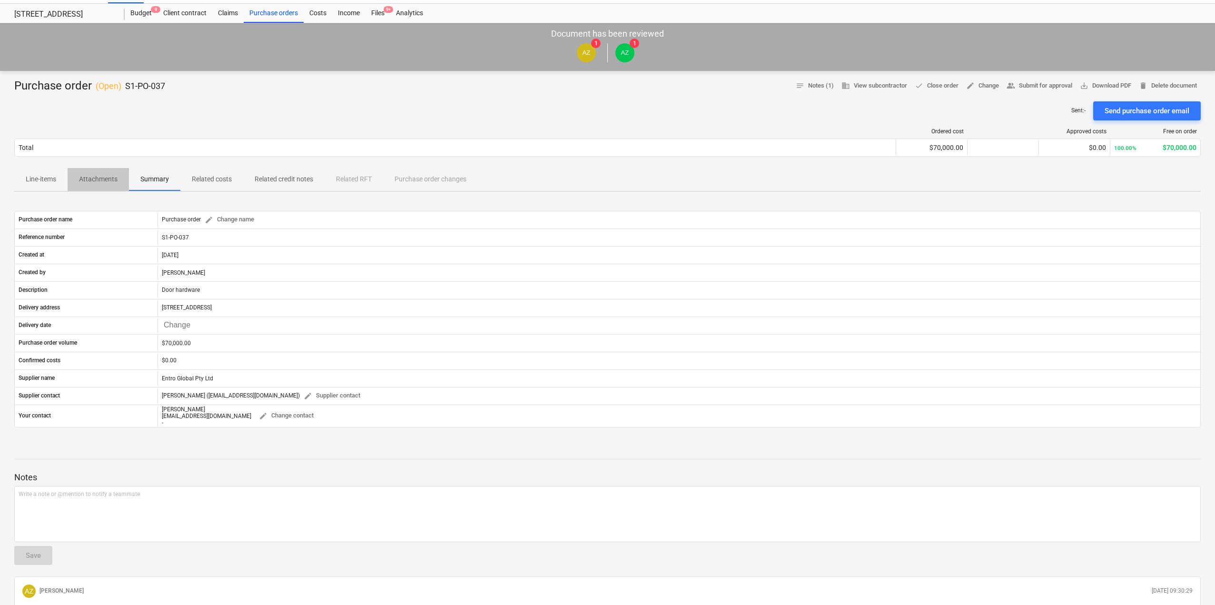
click at [89, 174] on span "Attachments" at bounding box center [98, 179] width 61 height 16
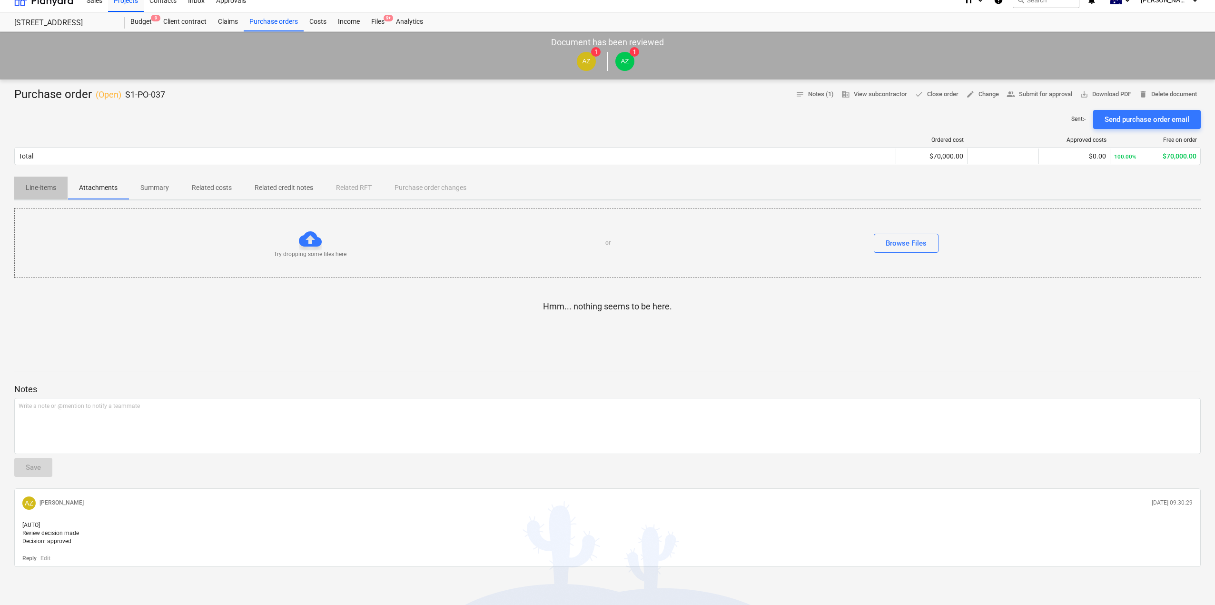
click at [37, 183] on p "Line-items" at bounding box center [41, 188] width 30 height 10
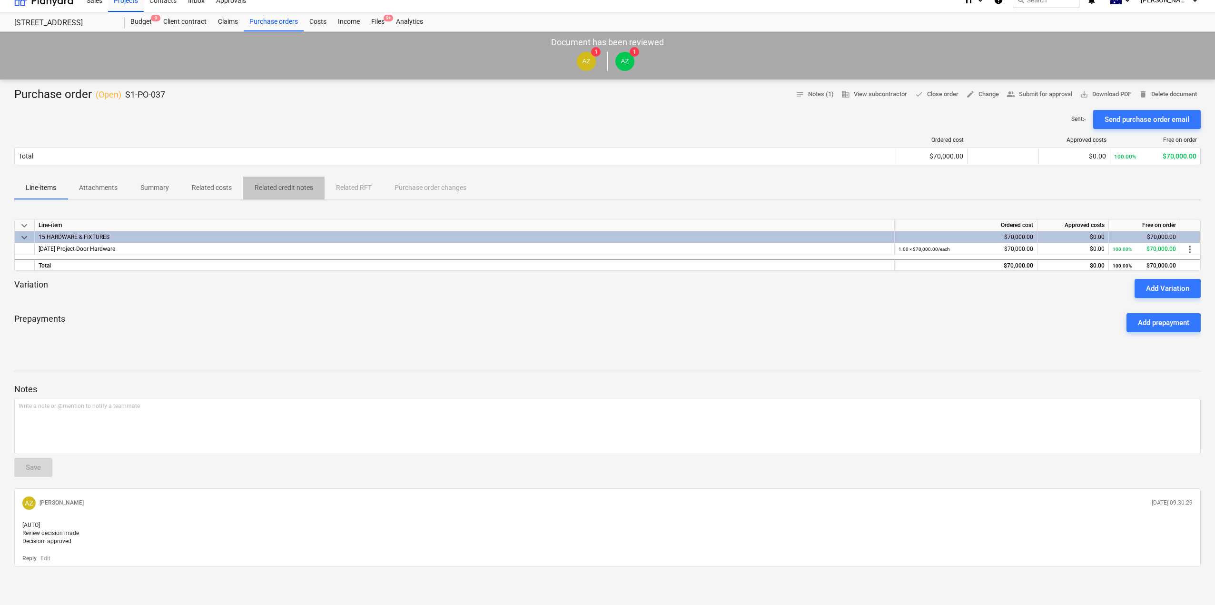
click at [302, 183] on p "Related credit notes" at bounding box center [284, 188] width 59 height 10
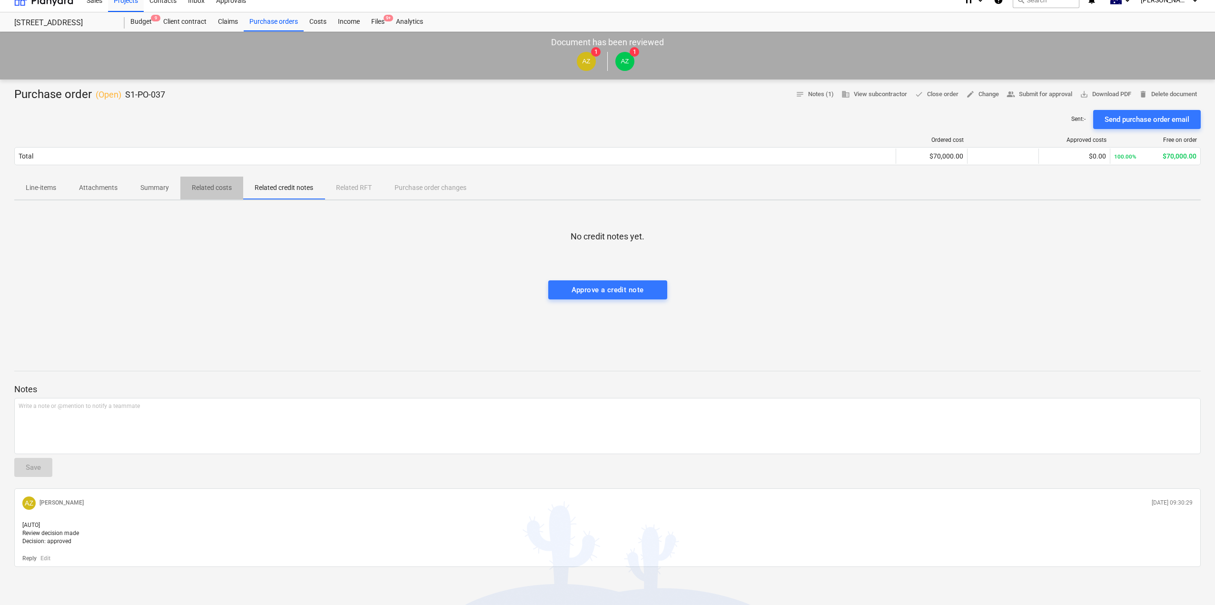
click at [200, 183] on p "Related costs" at bounding box center [212, 188] width 40 height 10
click at [144, 183] on p "Summary" at bounding box center [154, 188] width 29 height 10
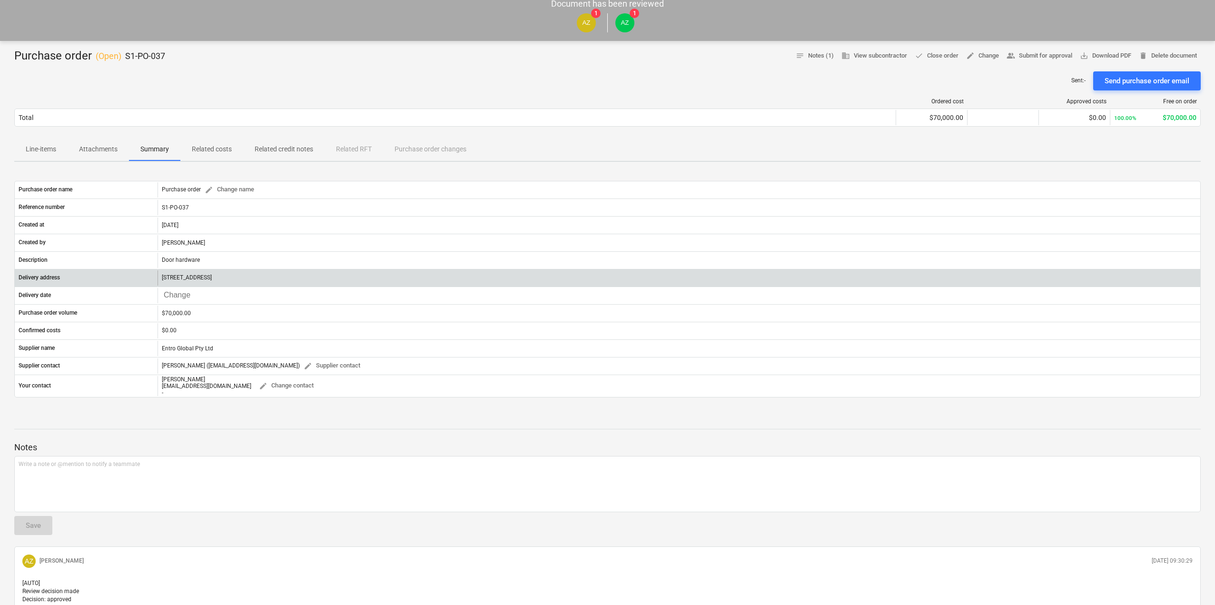
scroll to position [22, 0]
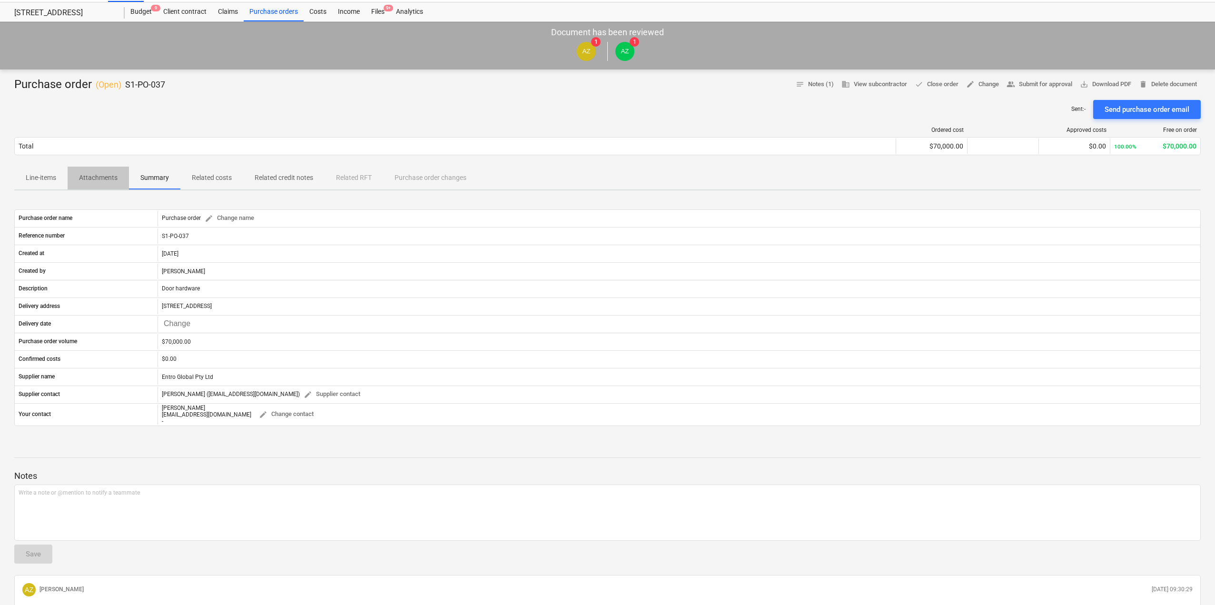
click at [106, 180] on p "Attachments" at bounding box center [98, 178] width 39 height 10
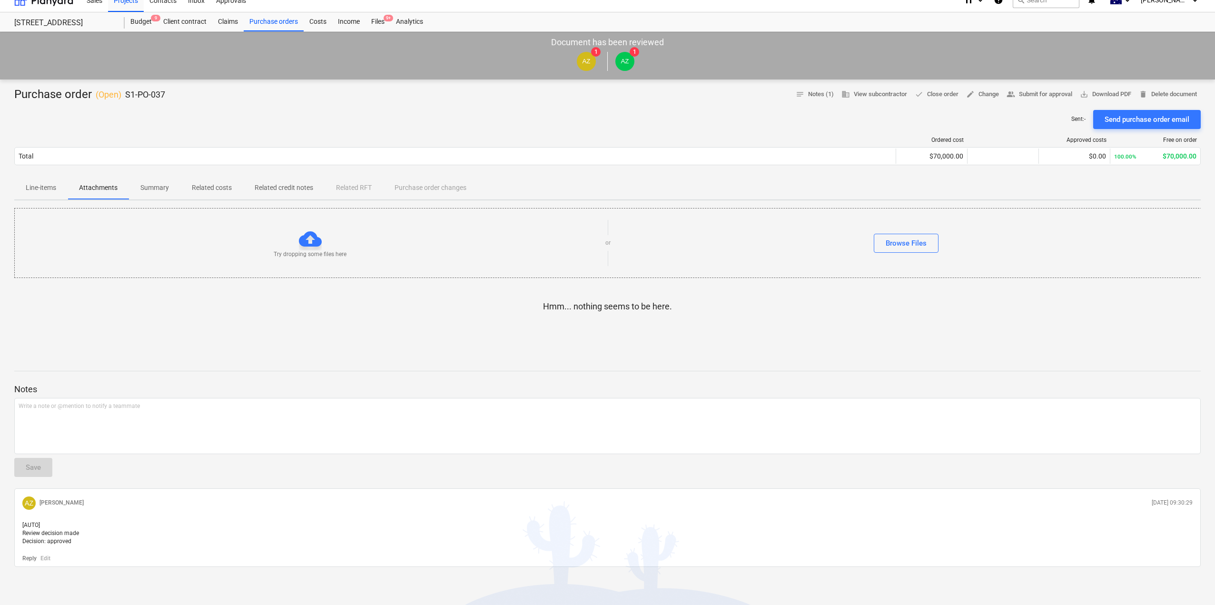
scroll to position [20, 0]
click at [42, 180] on span "Line-items" at bounding box center [40, 188] width 53 height 16
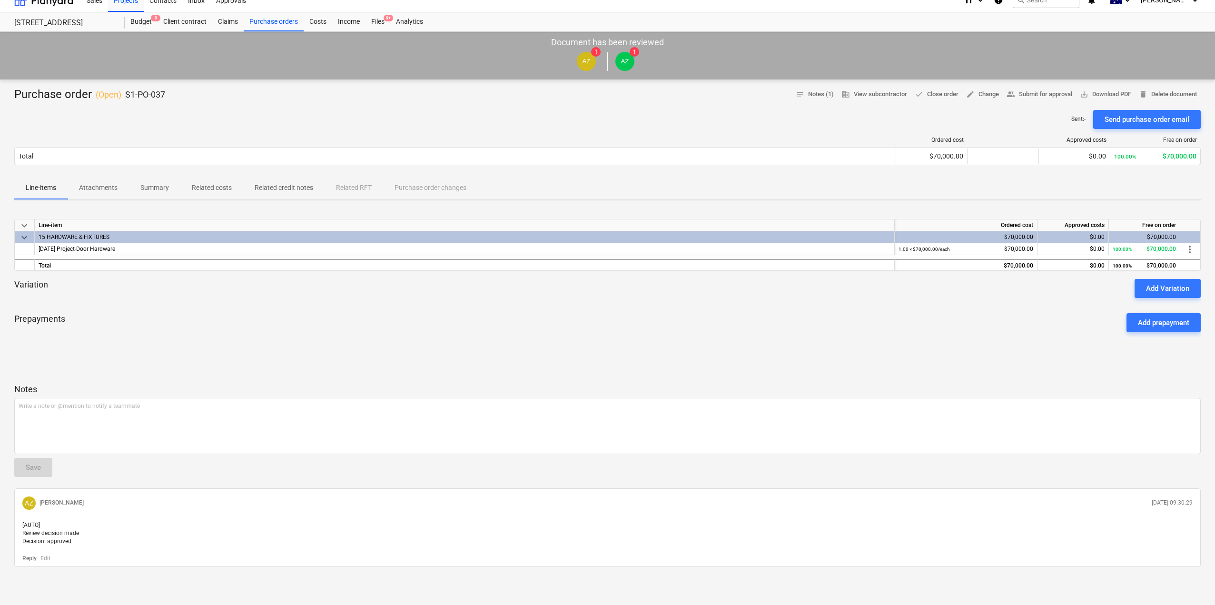
click at [470, 118] on div "Sent : - Send purchase order email" at bounding box center [607, 119] width 1186 height 19
click at [254, 16] on div "Purchase orders" at bounding box center [274, 21] width 60 height 19
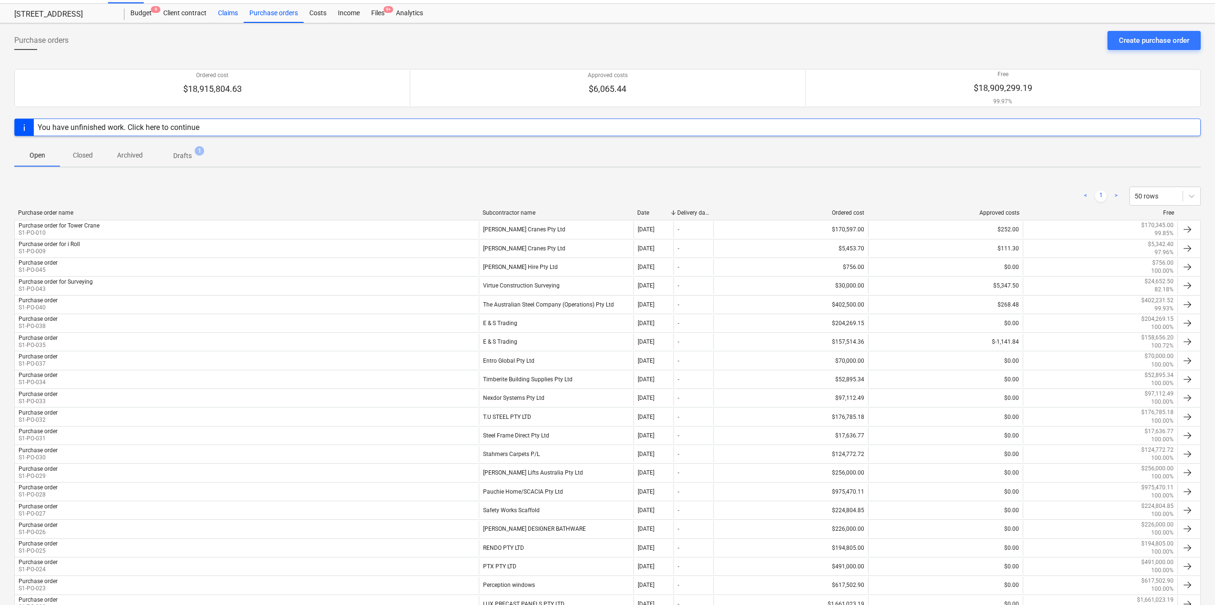
click at [230, 13] on div "Claims" at bounding box center [227, 13] width 31 height 19
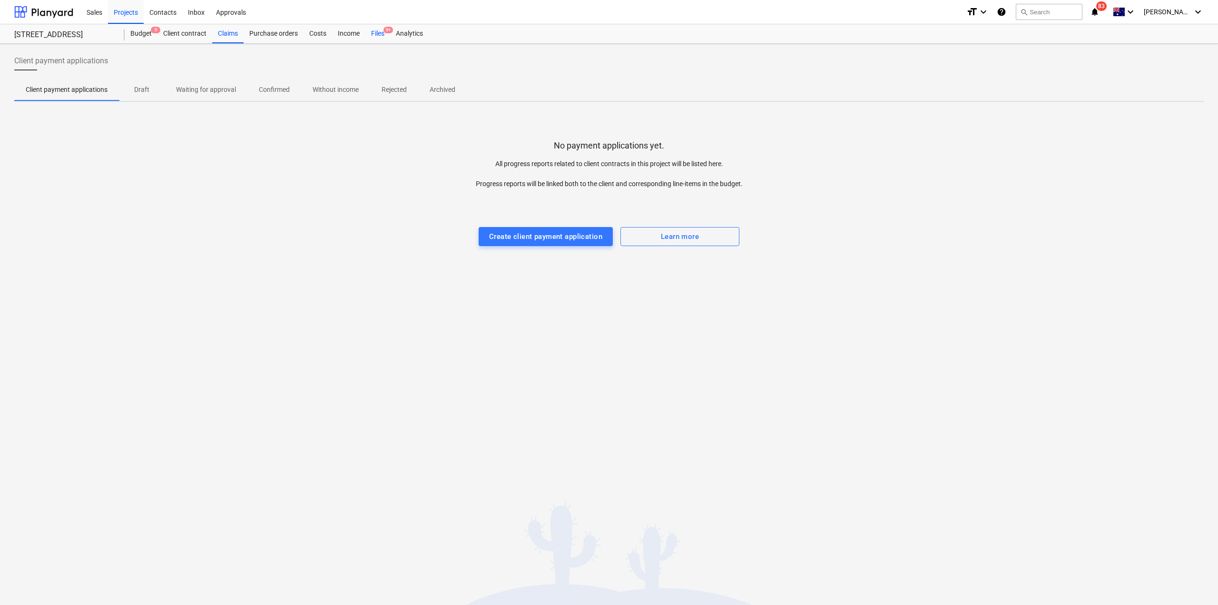
click at [381, 34] on div "Files 9+" at bounding box center [377, 33] width 25 height 19
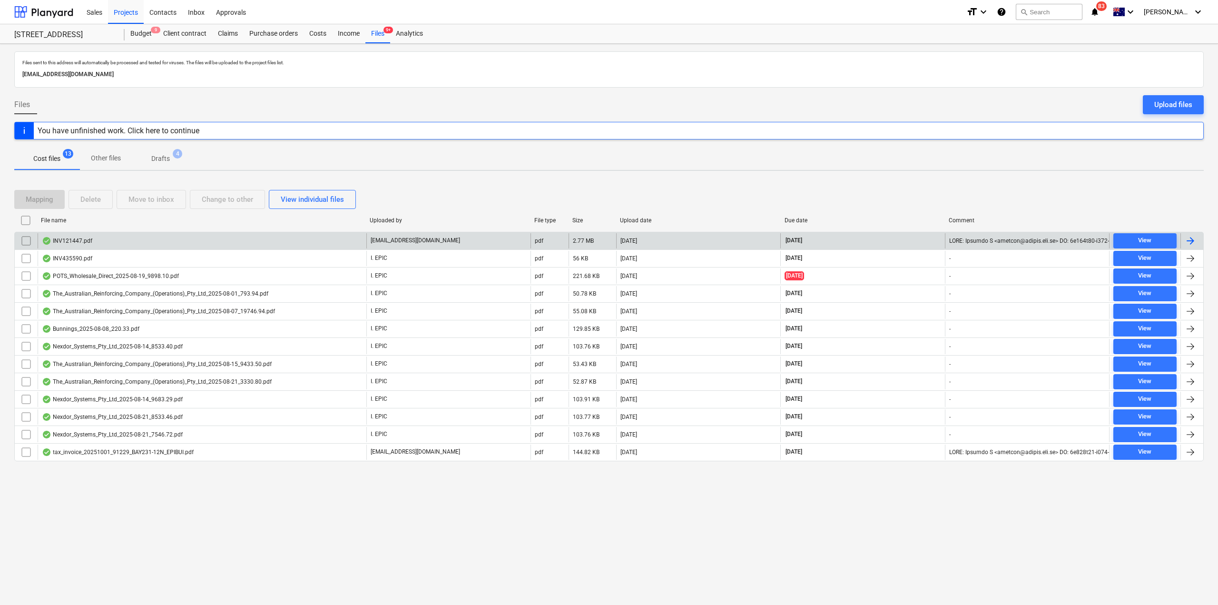
click at [108, 239] on div "INV121447.pdf" at bounding box center [202, 240] width 329 height 15
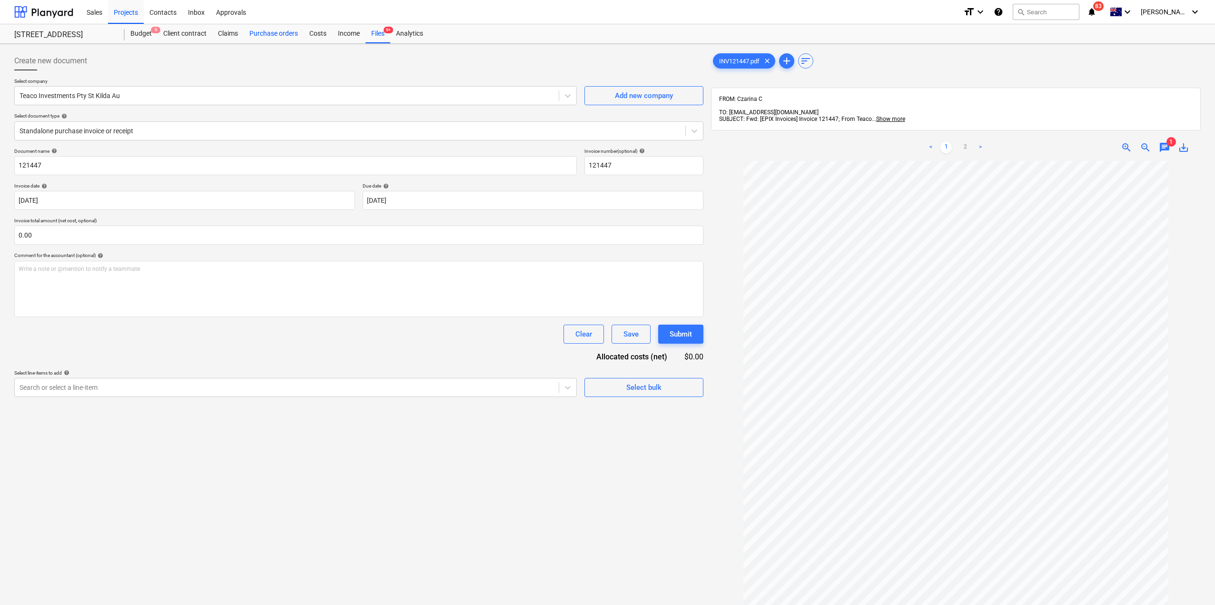
click at [261, 34] on div "Purchase orders" at bounding box center [274, 33] width 60 height 19
